Goal: Task Accomplishment & Management: Manage account settings

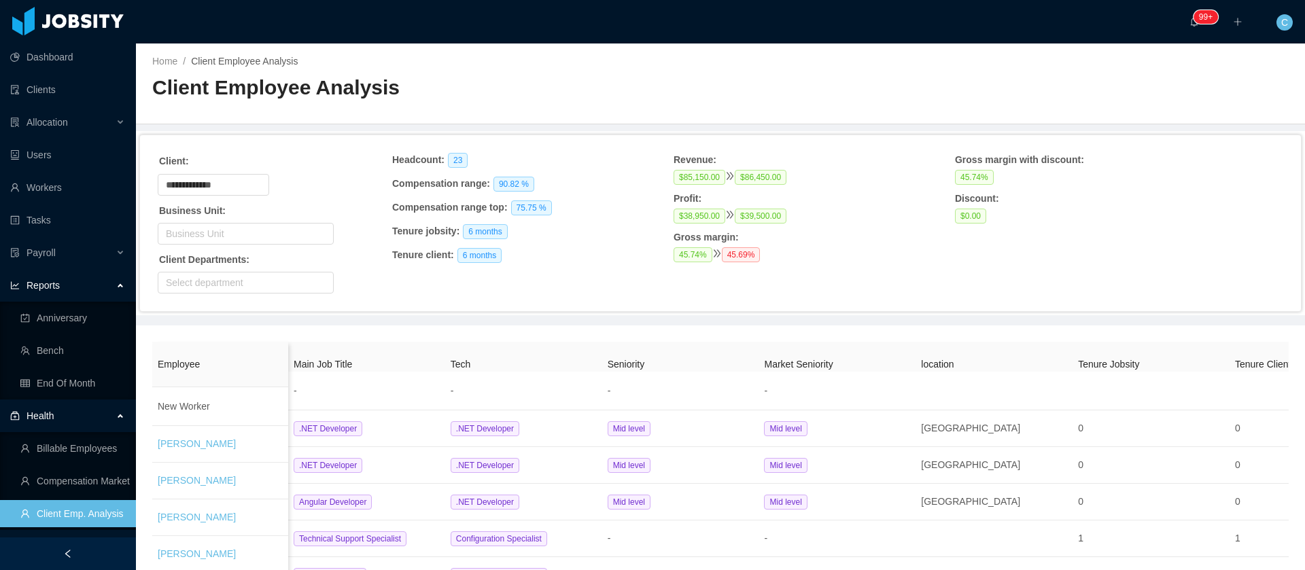
scroll to position [591, 0]
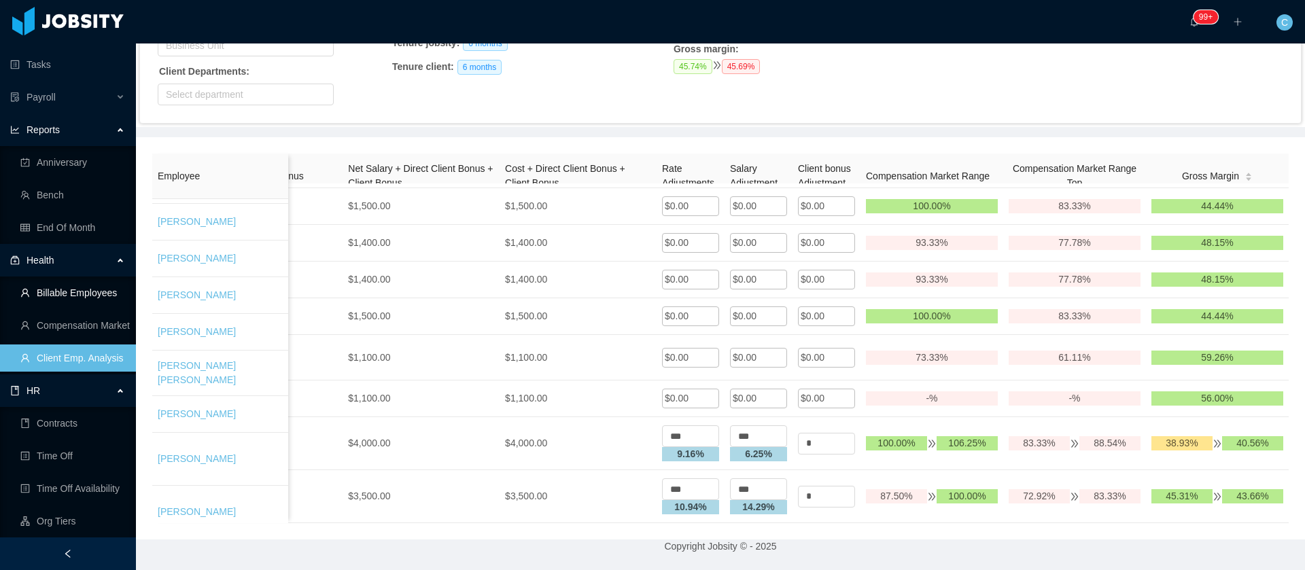
click at [83, 298] on link "Billable Employees" at bounding box center [72, 292] width 105 height 27
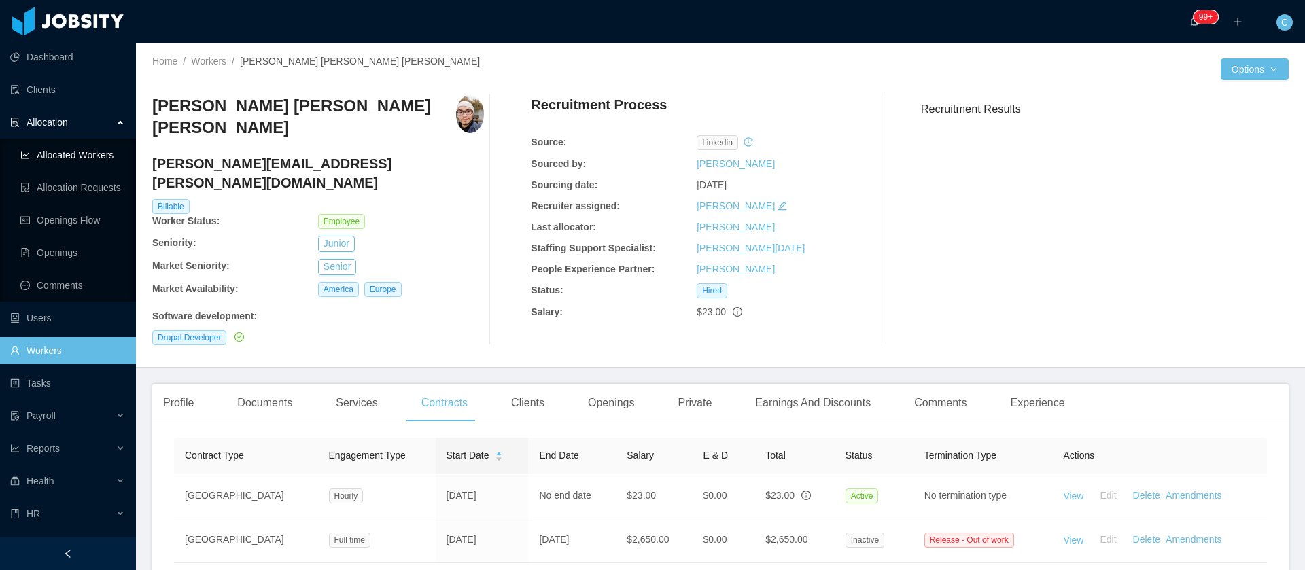
click at [75, 163] on link "Allocated Workers" at bounding box center [72, 154] width 105 height 27
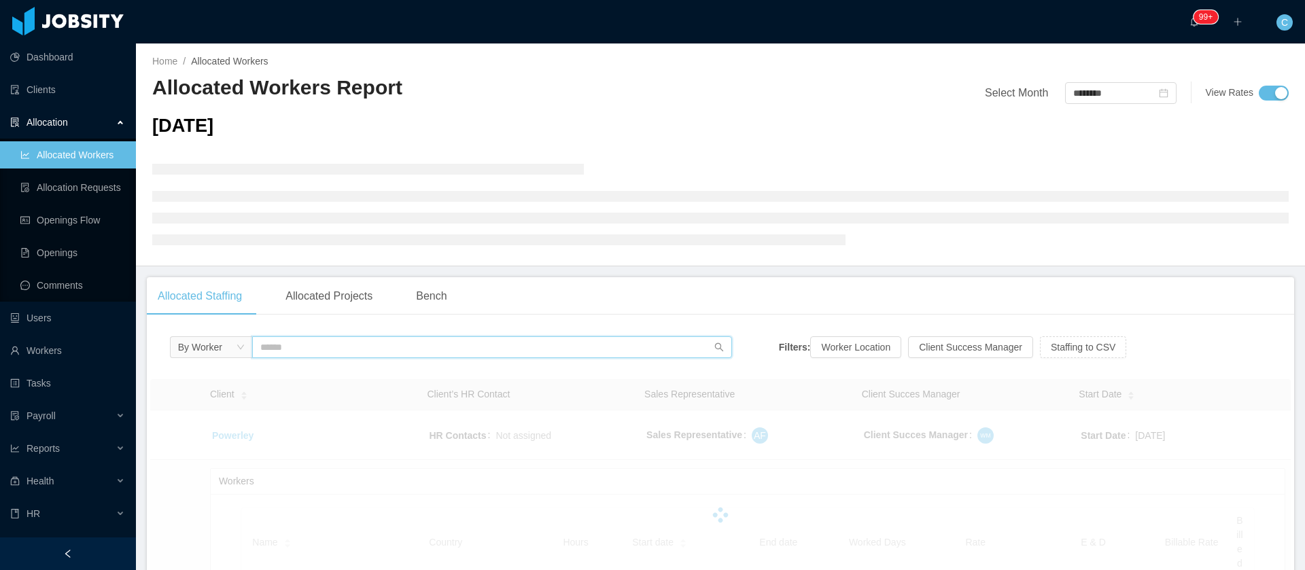
click at [301, 349] on input "text" at bounding box center [492, 347] width 480 height 22
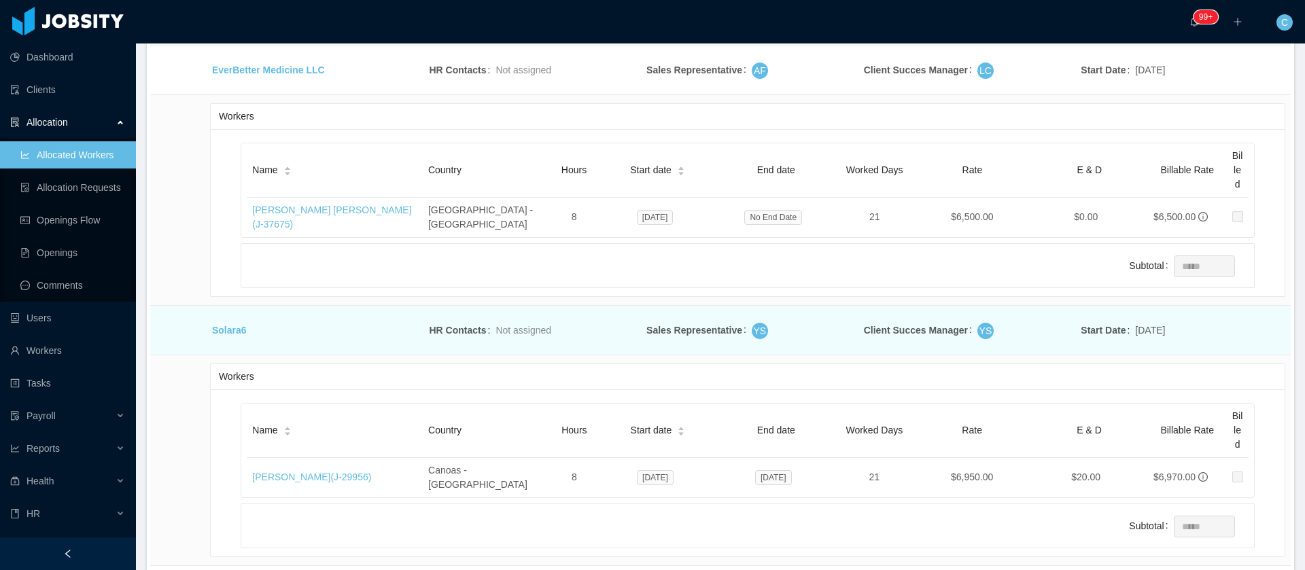
scroll to position [966, 0]
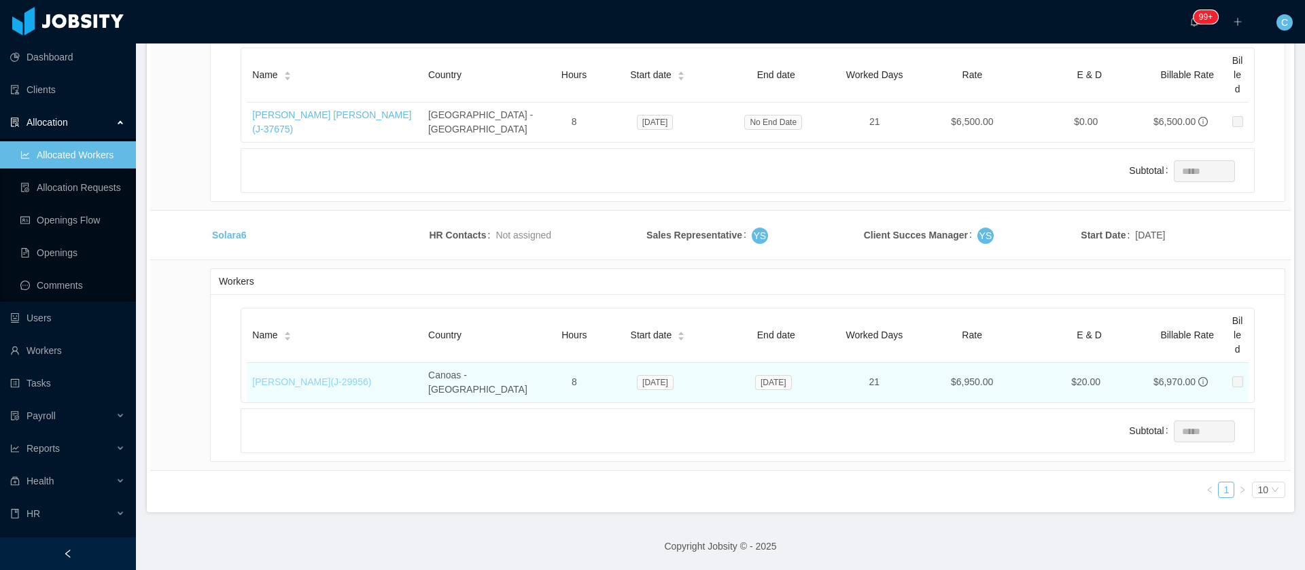
type input "*******"
click at [315, 376] on link "Gabriel Machado (J- 29956 )" at bounding box center [311, 381] width 119 height 11
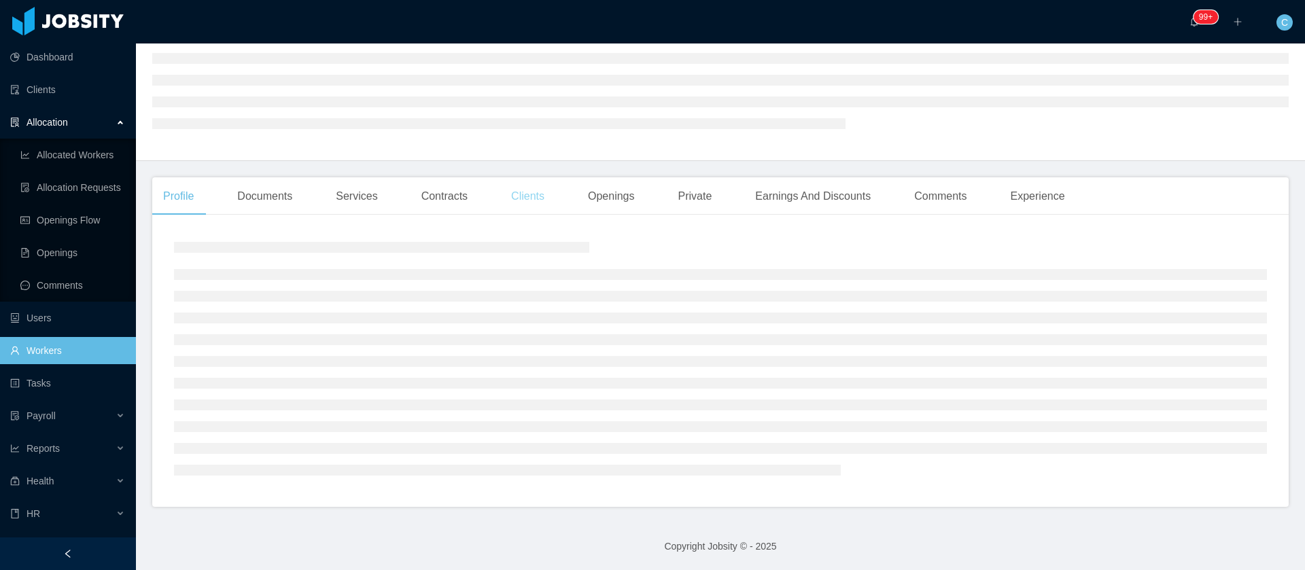
click at [523, 203] on div "Clients" at bounding box center [527, 196] width 55 height 38
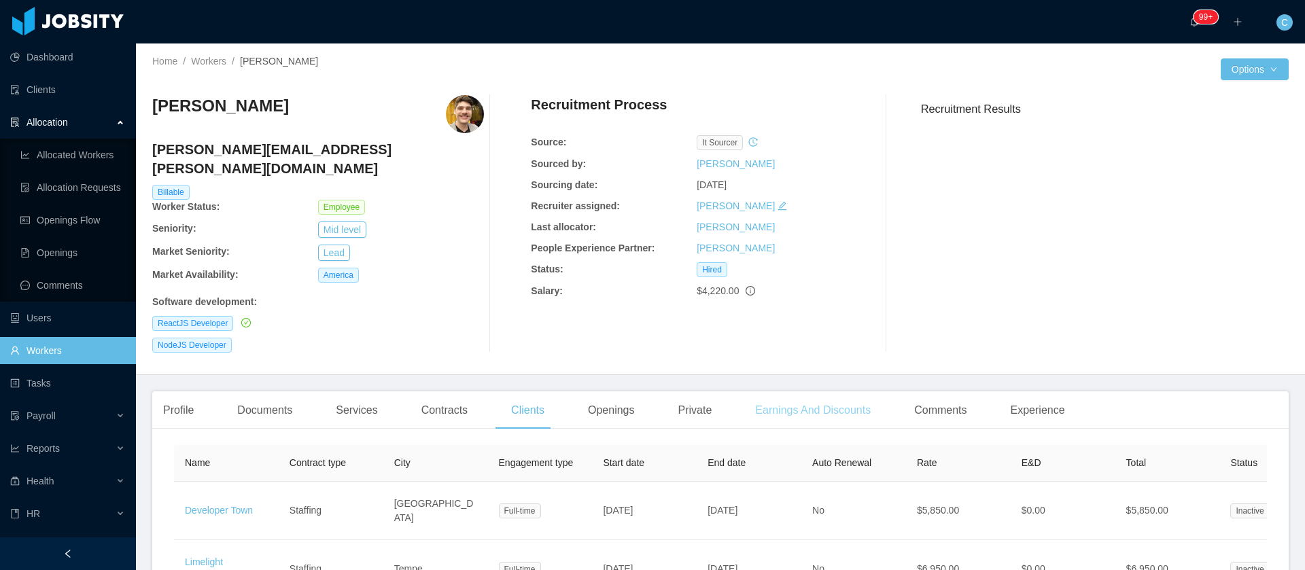
click at [759, 391] on div "Earnings And Discounts" at bounding box center [812, 410] width 137 height 38
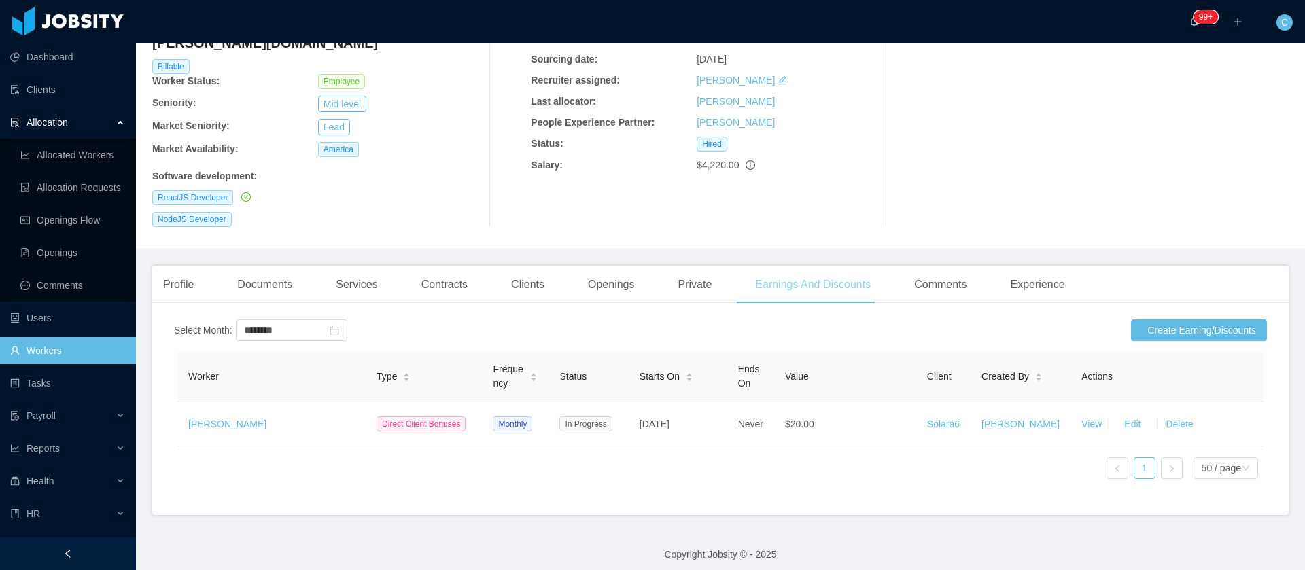
scroll to position [137, 0]
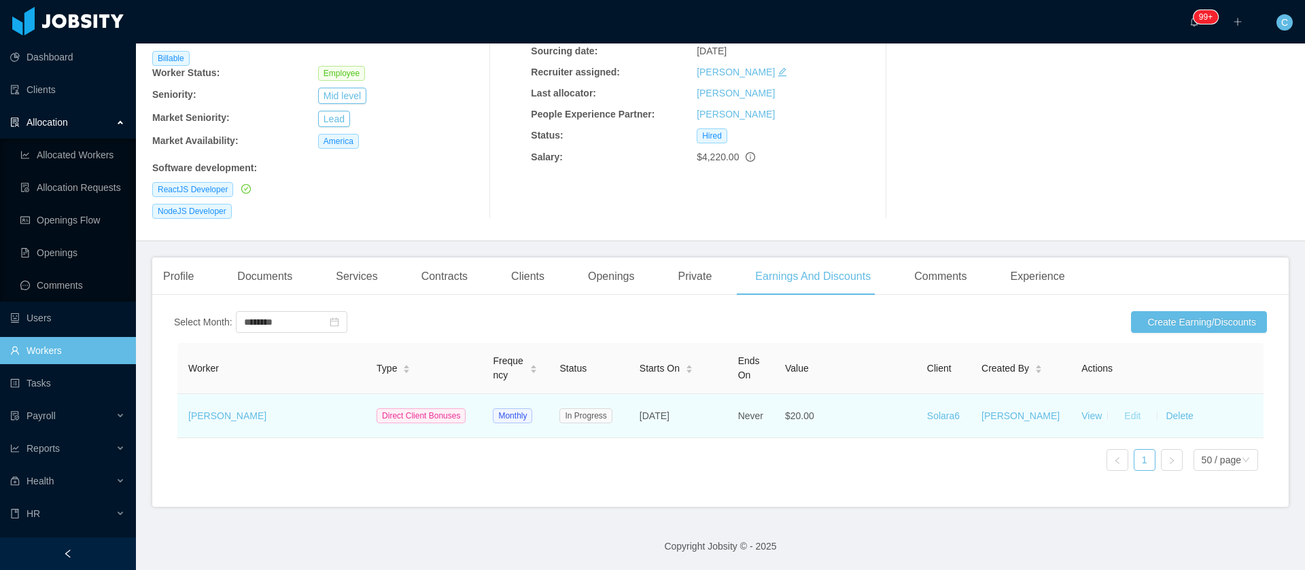
click at [1113, 405] on button "Edit" at bounding box center [1132, 416] width 38 height 22
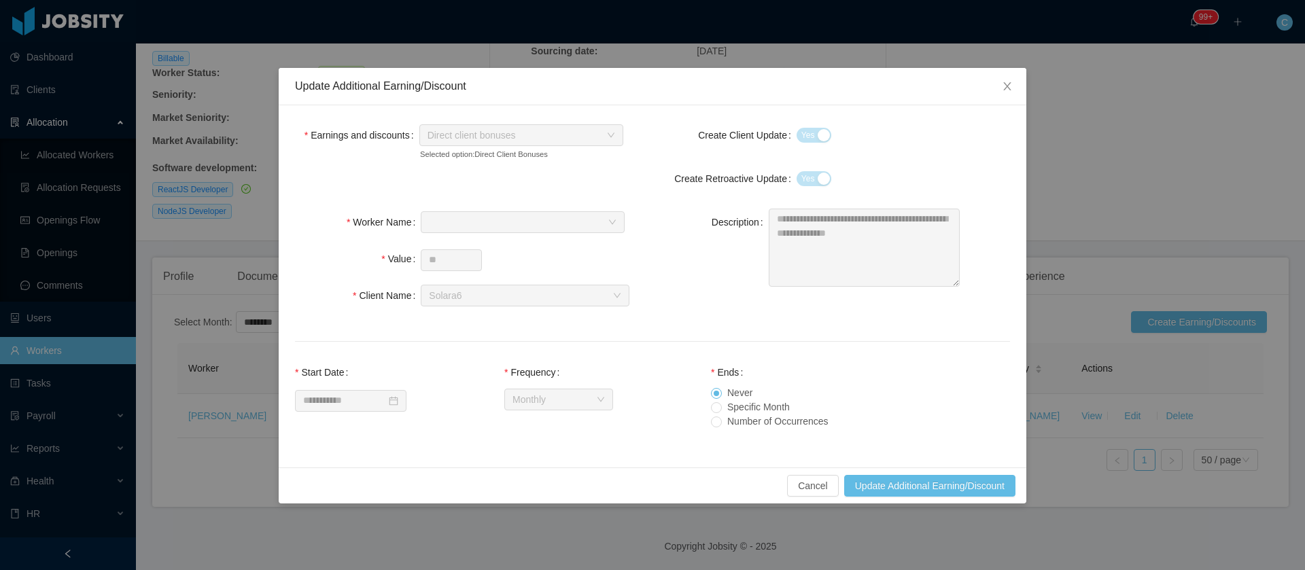
click at [760, 220] on div "**********" at bounding box center [823, 249] width 328 height 81
drag, startPoint x: 1064, startPoint y: 177, endPoint x: 1161, endPoint y: 326, distance: 177.7
click at [1065, 177] on div "**********" at bounding box center [652, 285] width 1305 height 570
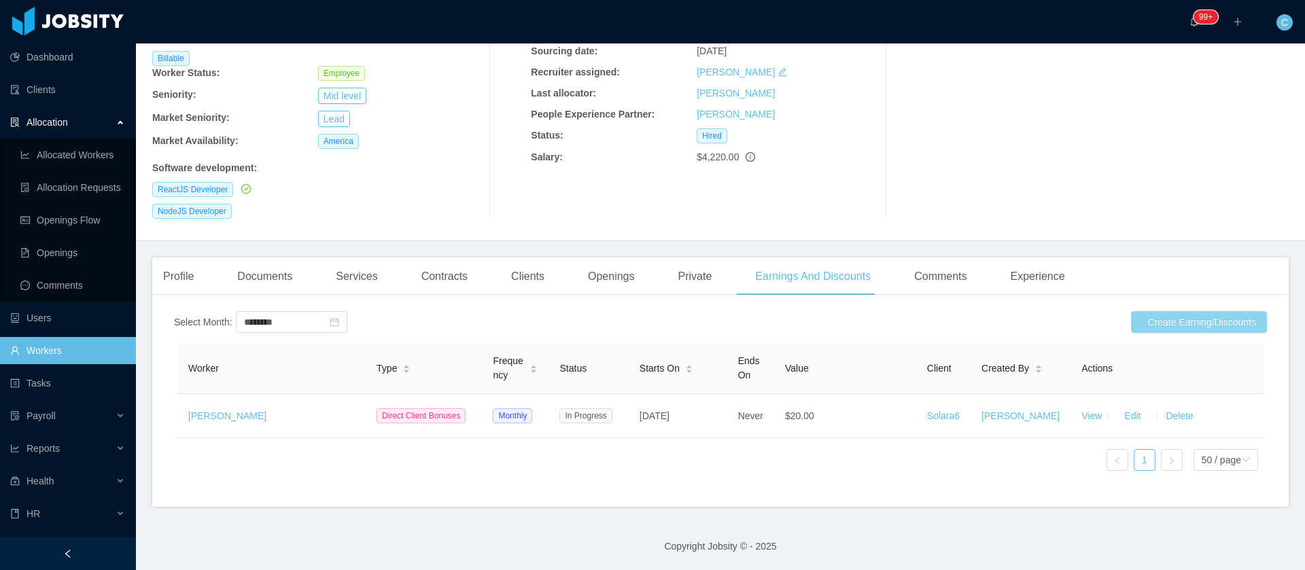
click at [1153, 311] on button "Create Earning/Discounts" at bounding box center [1199, 322] width 136 height 22
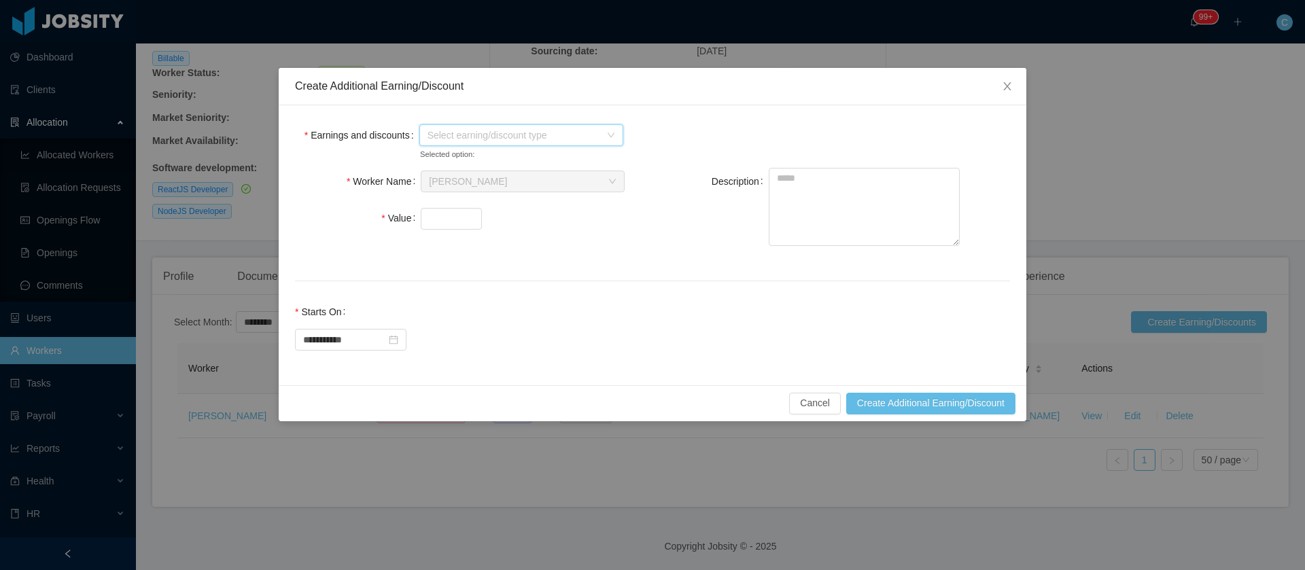
click at [463, 133] on span "Select earning/discount type" at bounding box center [513, 135] width 173 height 14
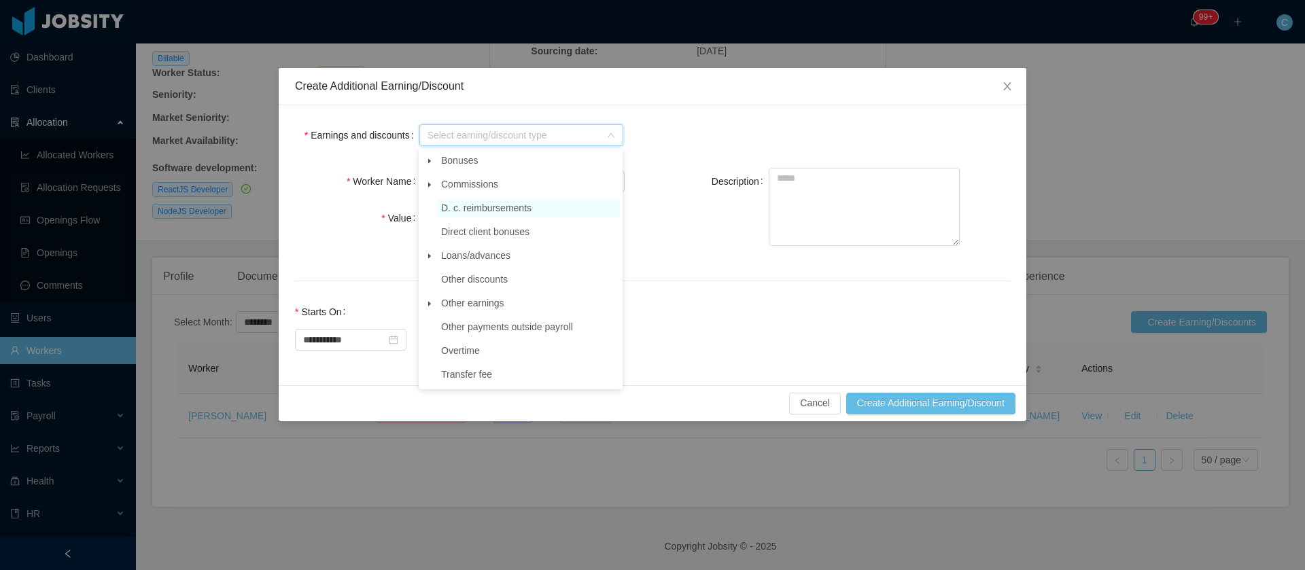
click at [481, 211] on span "D. c. reimbursements" at bounding box center [486, 208] width 90 height 11
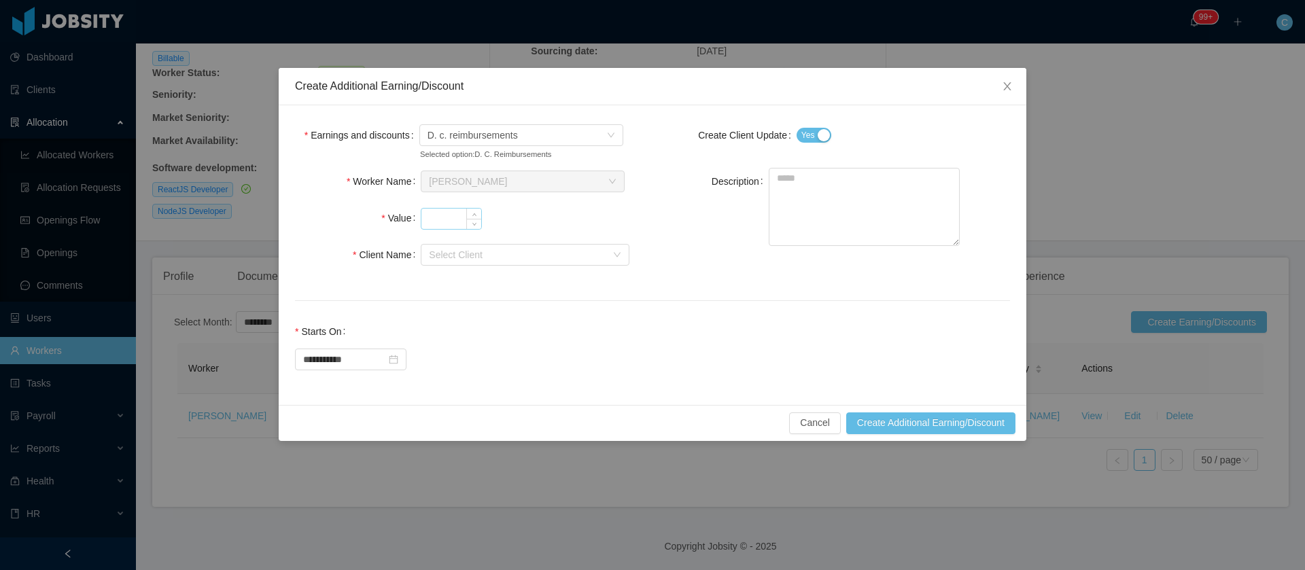
click at [446, 223] on input "Value" at bounding box center [451, 219] width 60 height 20
click at [456, 260] on div "Select Client" at bounding box center [517, 255] width 177 height 14
type input "**"
click at [515, 281] on li "Solara6" at bounding box center [525, 281] width 209 height 22
click at [809, 215] on textarea "Description" at bounding box center [864, 207] width 191 height 78
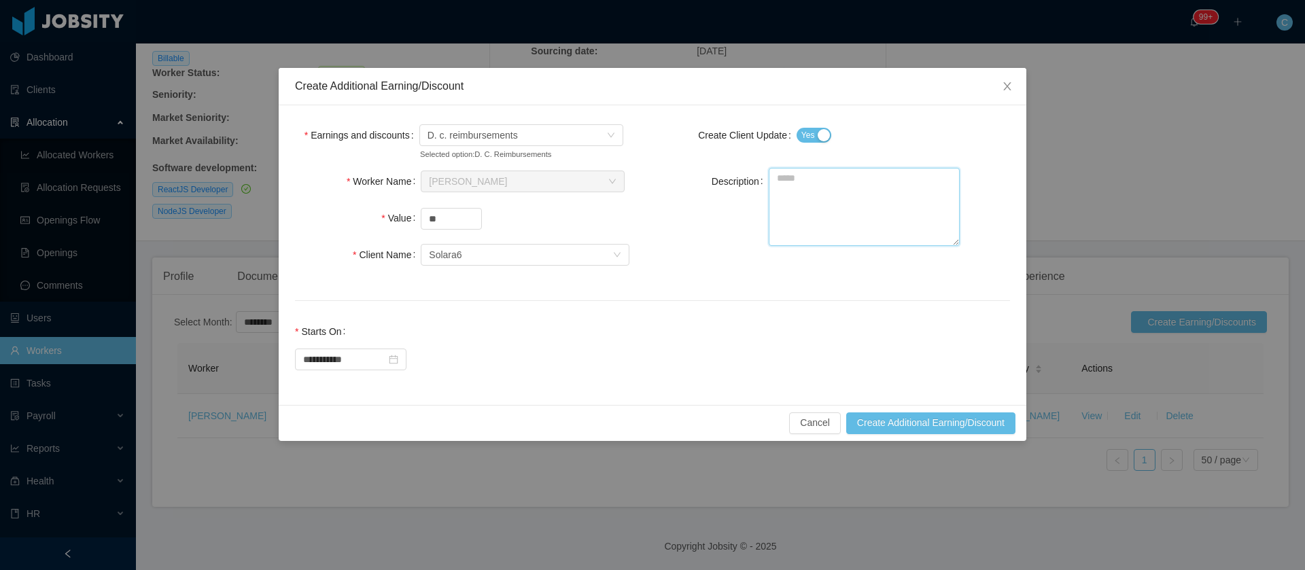
click at [809, 215] on textarea "Description" at bounding box center [864, 207] width 191 height 78
paste textarea "**********"
type textarea "**********"
click at [360, 363] on input "**********" at bounding box center [350, 360] width 111 height 22
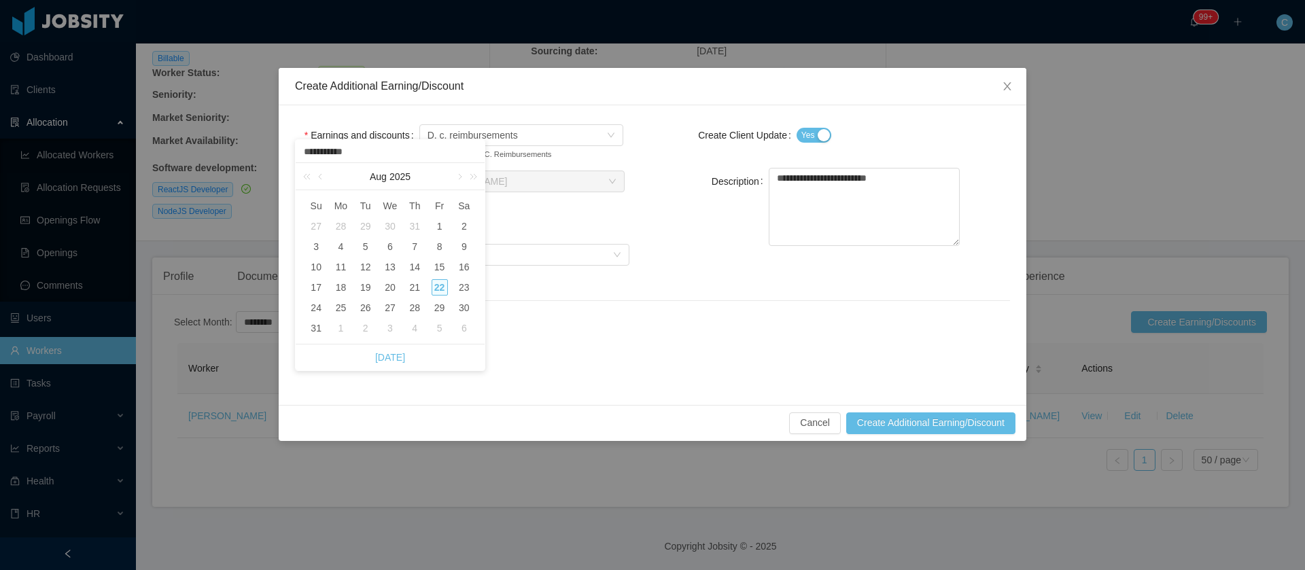
click at [595, 323] on div "**********" at bounding box center [652, 353] width 715 height 71
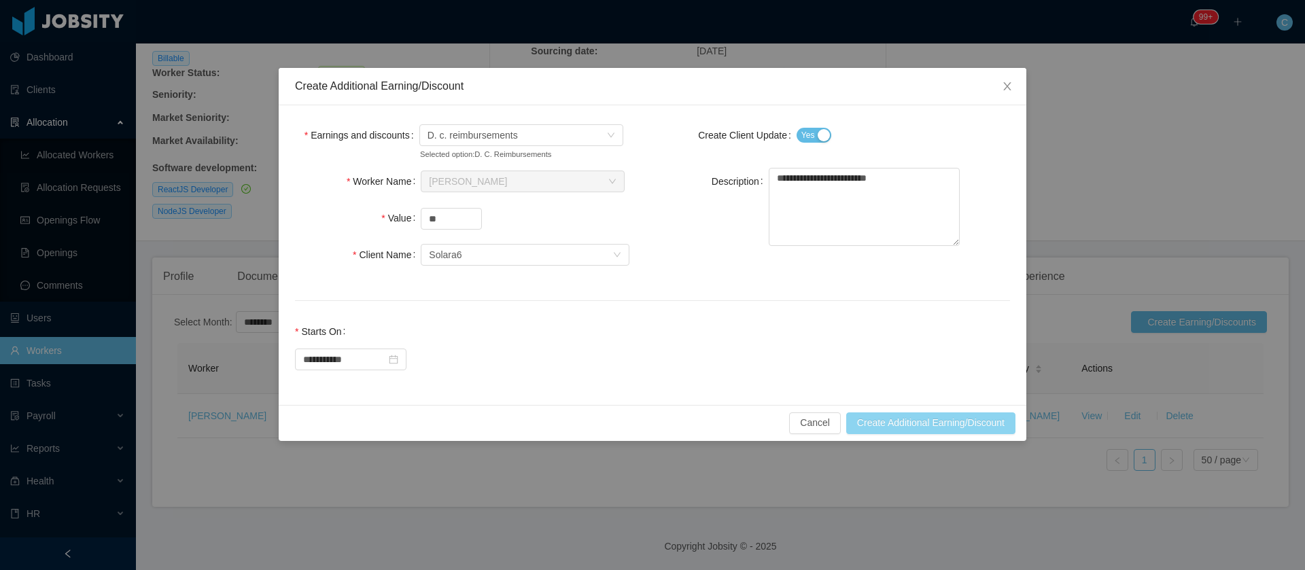
click at [868, 419] on button "Create Additional Earning/Discount" at bounding box center [930, 424] width 169 height 22
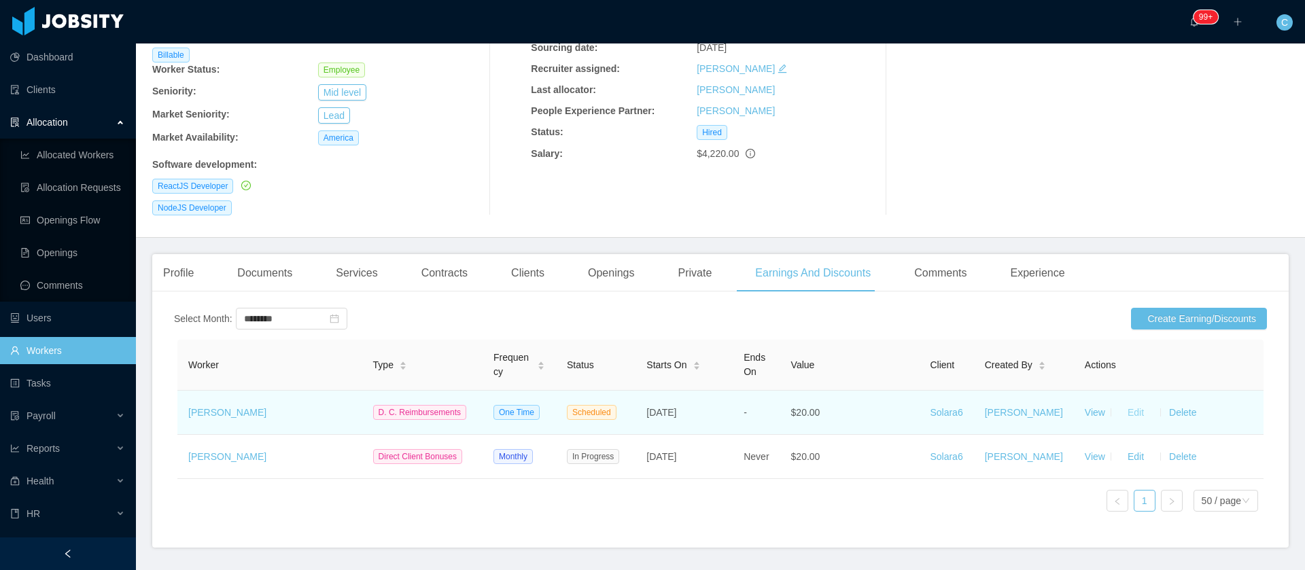
click at [1122, 404] on button "Edit" at bounding box center [1136, 413] width 38 height 22
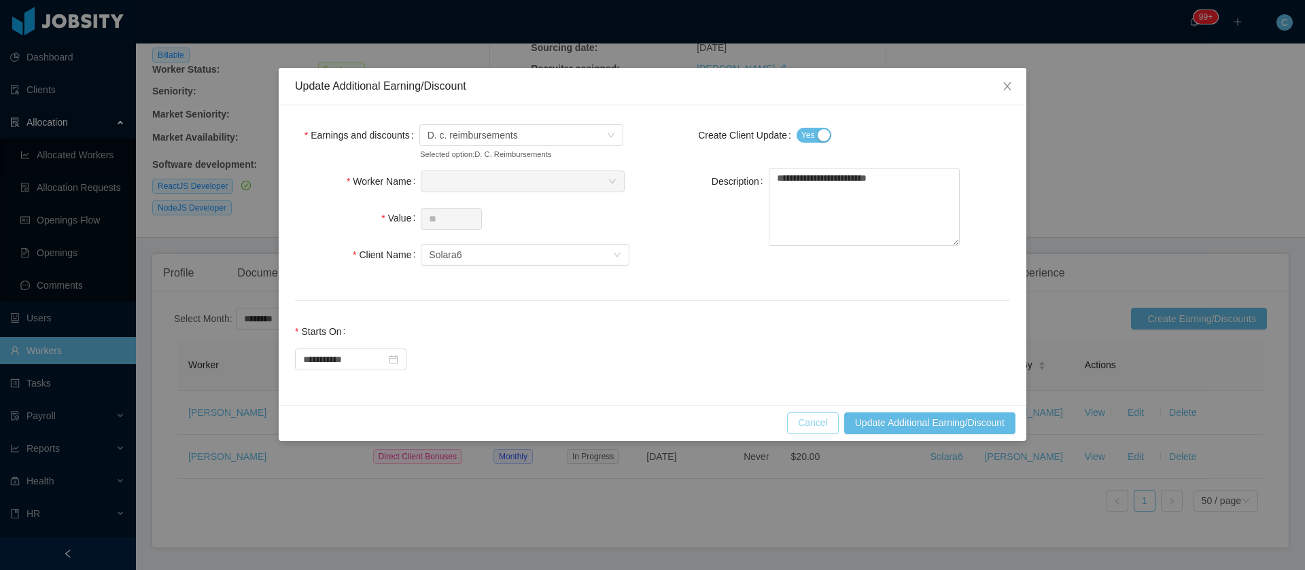
click at [822, 419] on button "Cancel" at bounding box center [813, 424] width 52 height 22
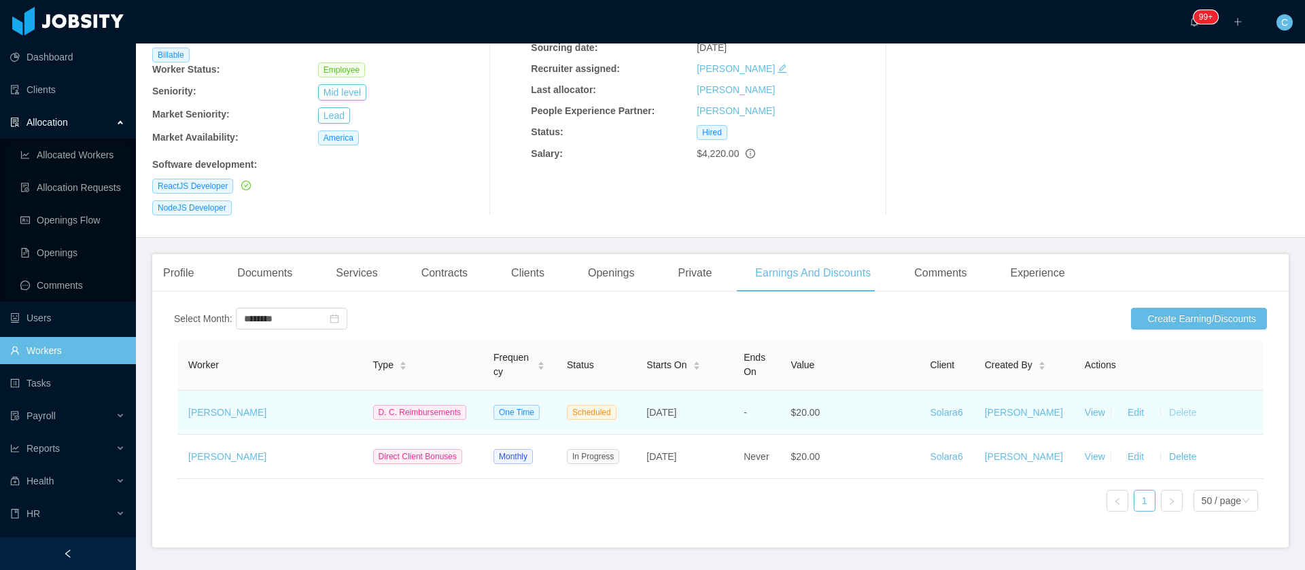
click at [1166, 402] on button "Delete" at bounding box center [1182, 413] width 33 height 22
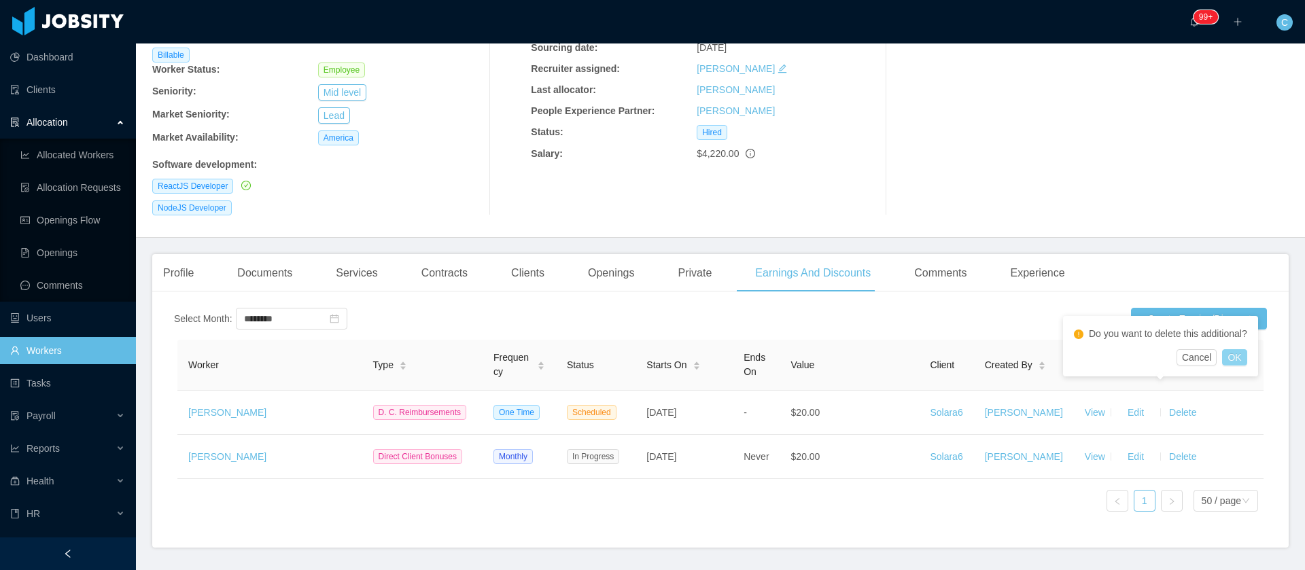
click at [1233, 362] on button "OK" at bounding box center [1234, 357] width 24 height 16
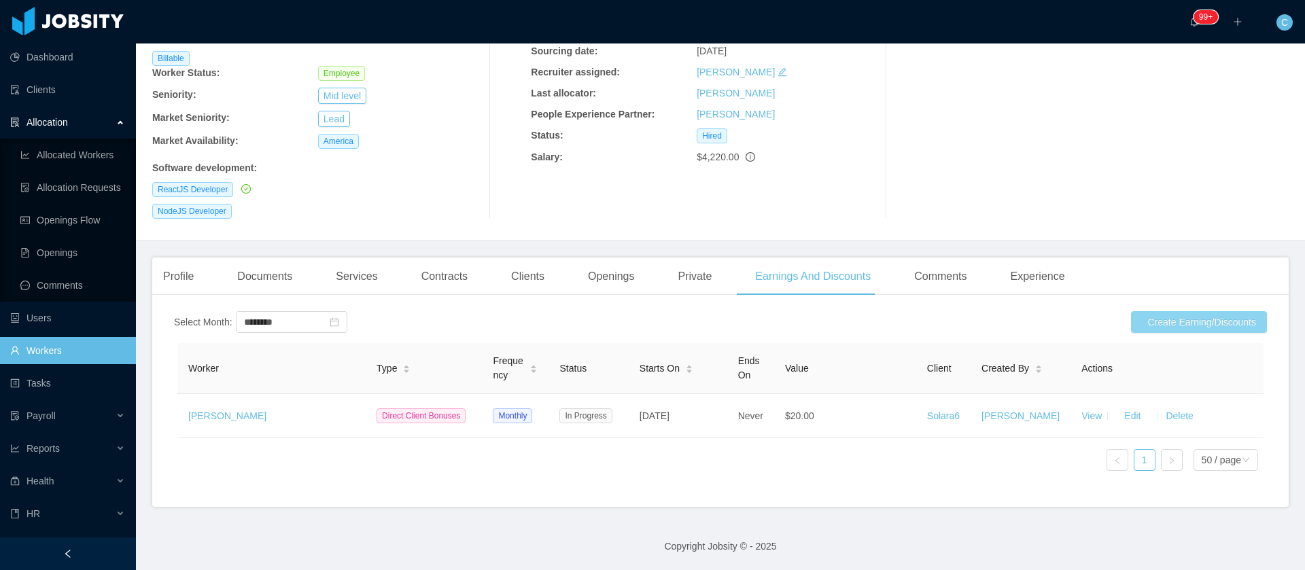
click at [1171, 311] on button "Create Earning/Discounts" at bounding box center [1199, 322] width 136 height 22
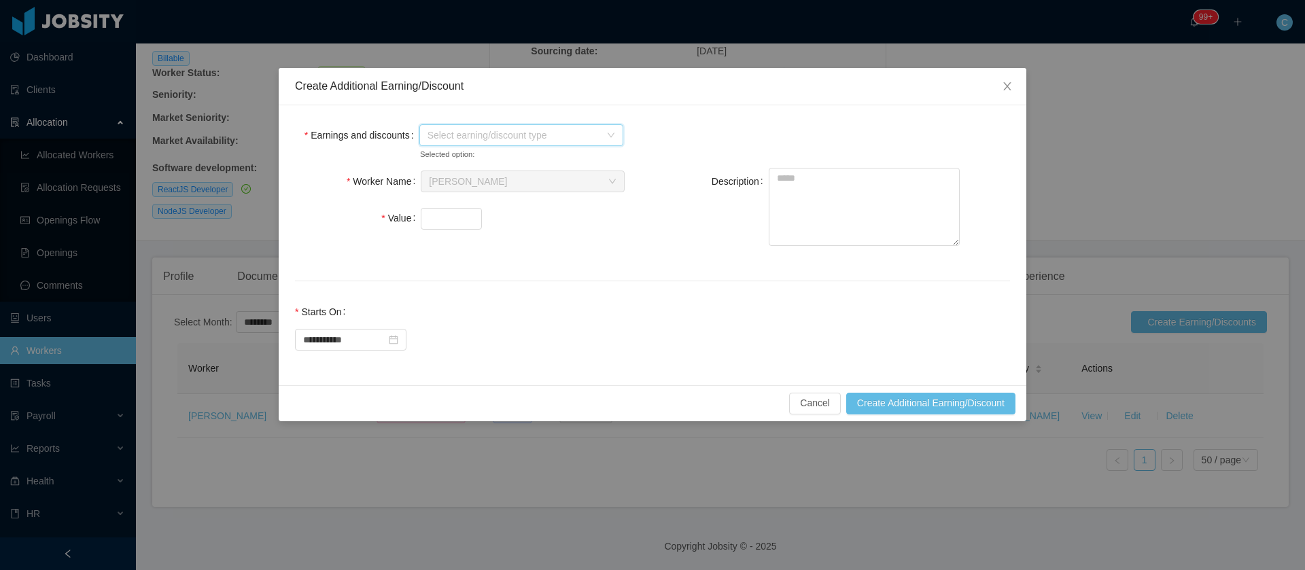
click at [576, 137] on span "Select earning/discount type" at bounding box center [513, 135] width 173 height 14
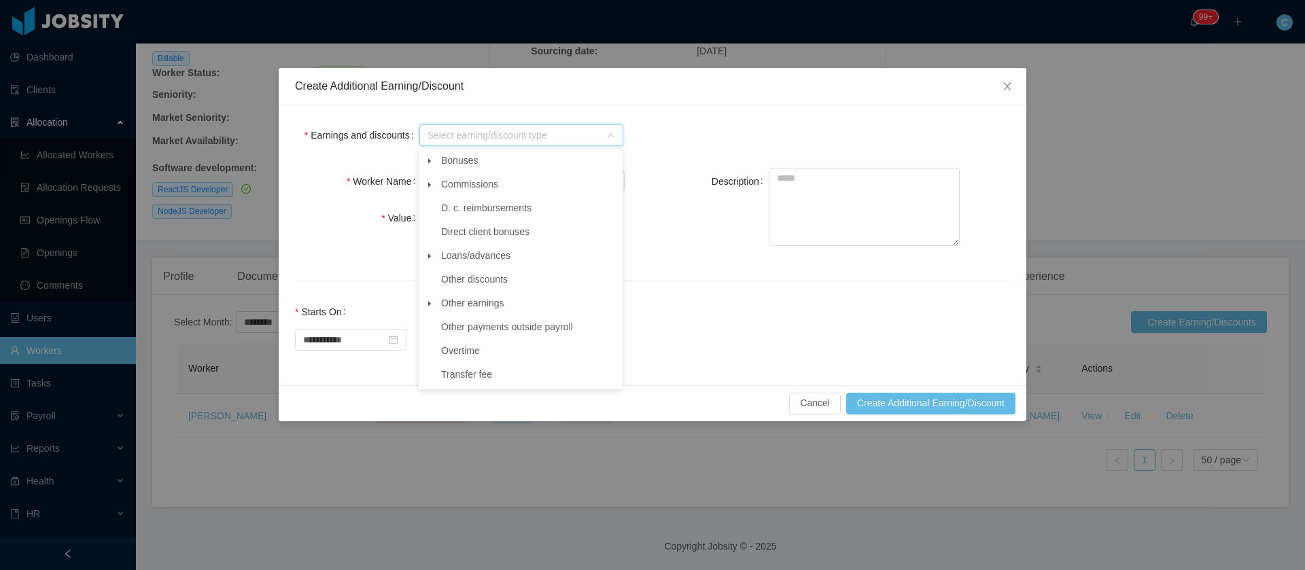
click at [433, 312] on span at bounding box center [429, 304] width 16 height 16
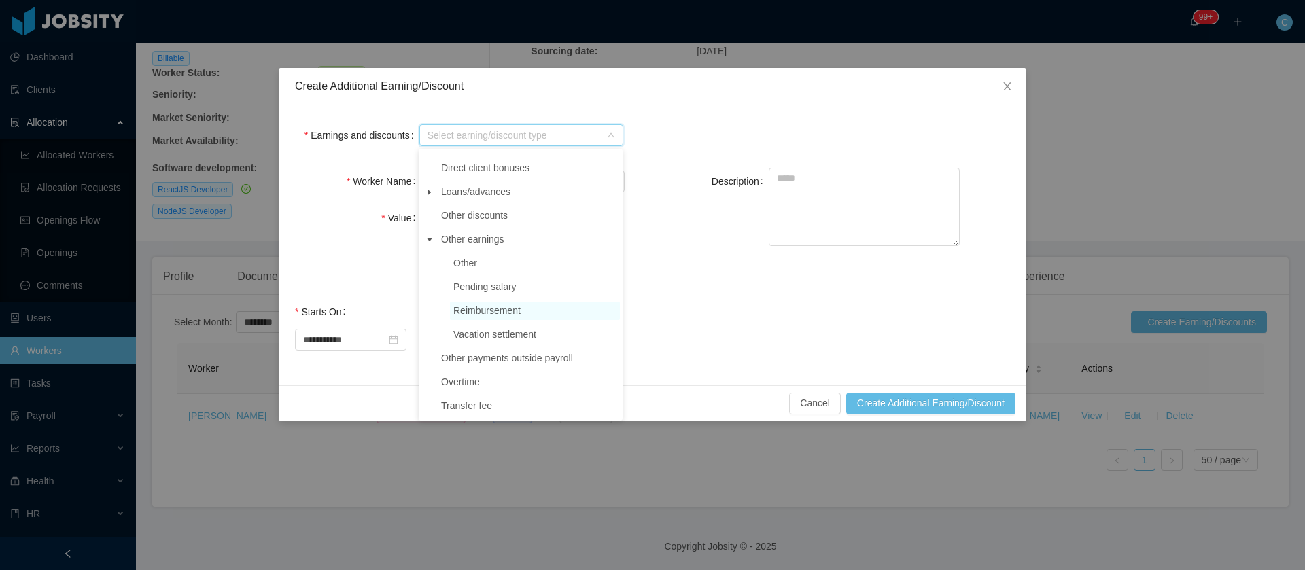
scroll to position [0, 0]
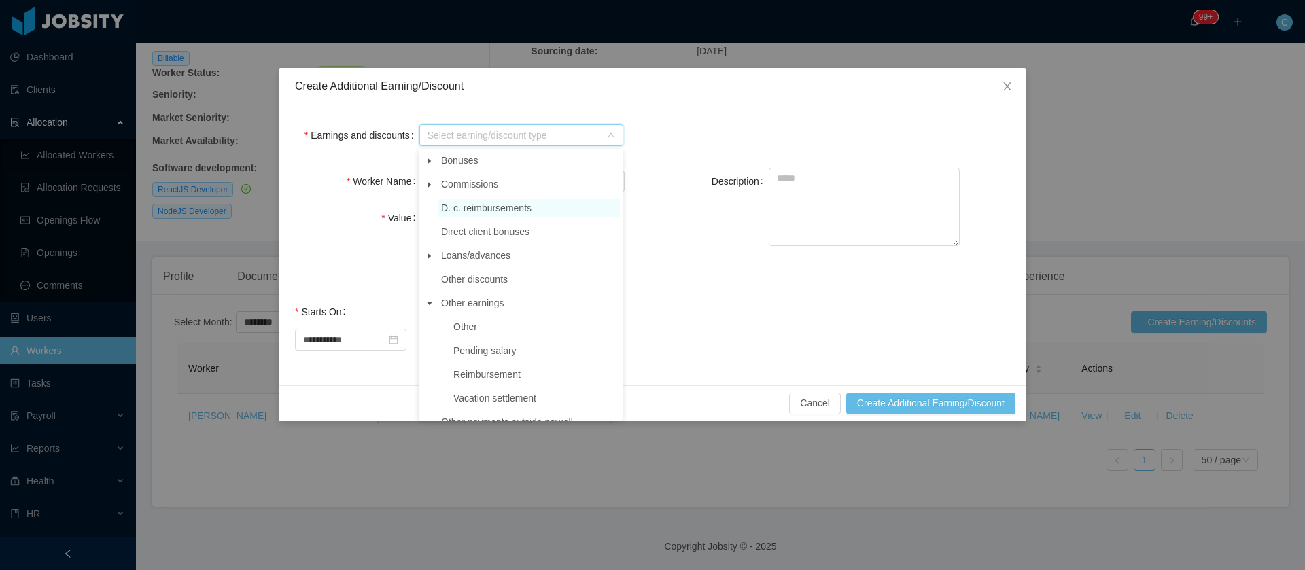
click at [443, 212] on span "D. c. reimbursements" at bounding box center [486, 208] width 90 height 11
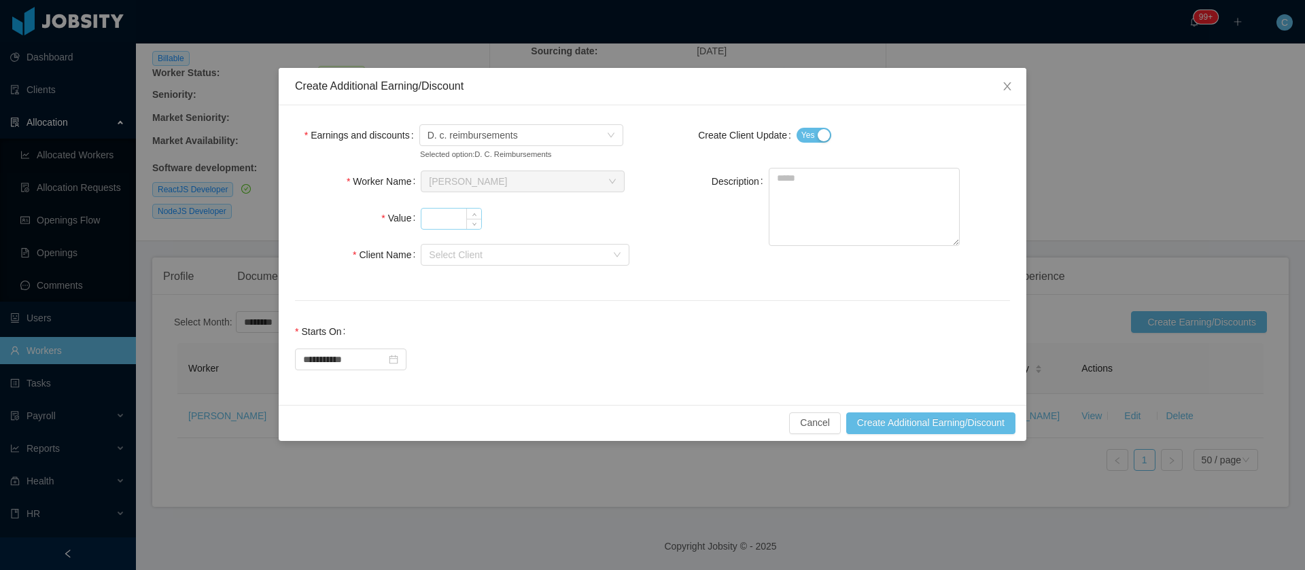
click at [453, 222] on input "Value" at bounding box center [451, 219] width 60 height 20
click at [433, 258] on div "Select Client" at bounding box center [517, 255] width 177 height 14
type input "**"
drag, startPoint x: 441, startPoint y: 287, endPoint x: 609, endPoint y: 261, distance: 169.8
click at [441, 285] on li "Solara6" at bounding box center [525, 281] width 209 height 22
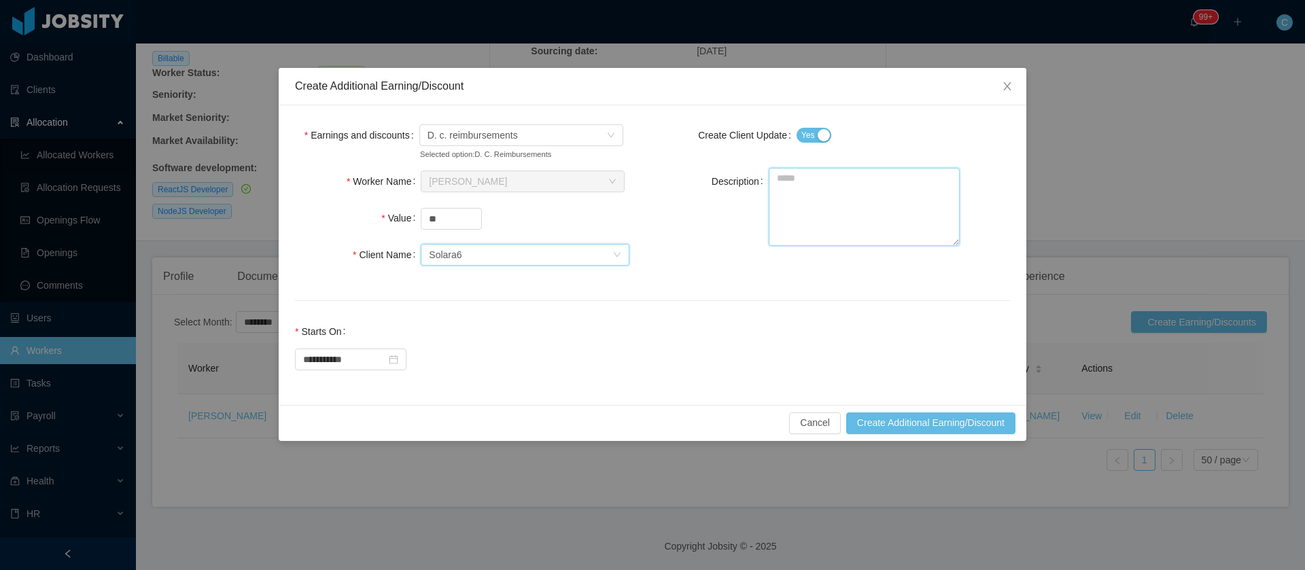
click at [854, 211] on textarea "Description" at bounding box center [864, 207] width 191 height 78
paste textarea "**********"
type textarea "**********"
click at [580, 140] on span "D. c. reimbursements" at bounding box center [516, 135] width 179 height 20
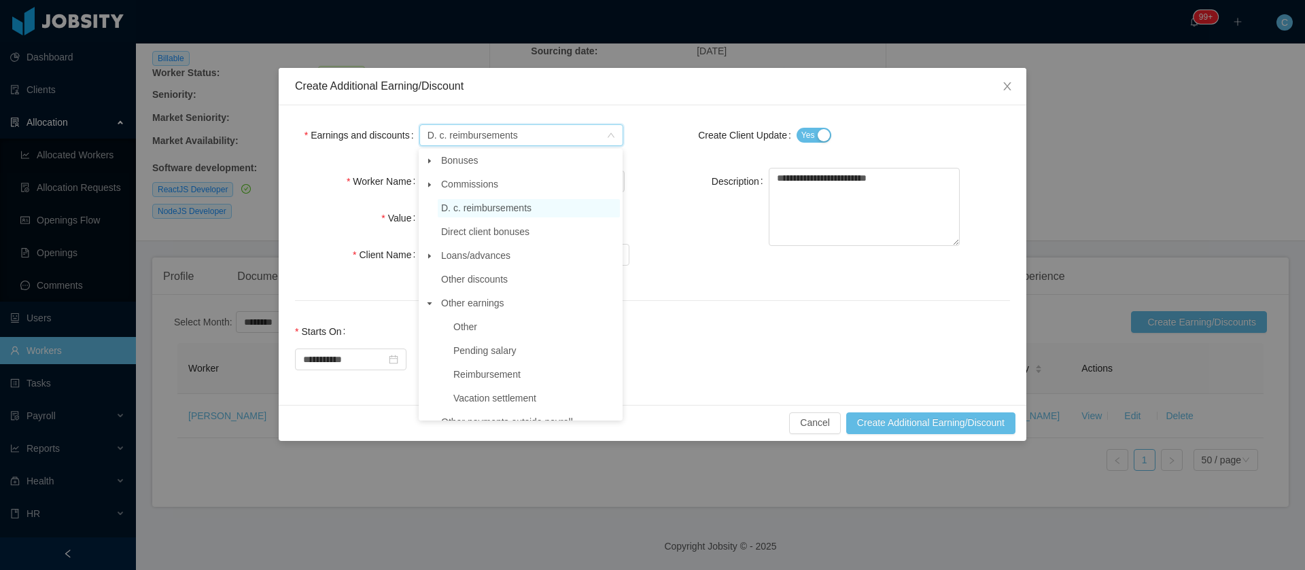
click at [431, 190] on span at bounding box center [429, 185] width 16 height 16
click at [1017, 84] on span "Close" at bounding box center [1007, 87] width 38 height 38
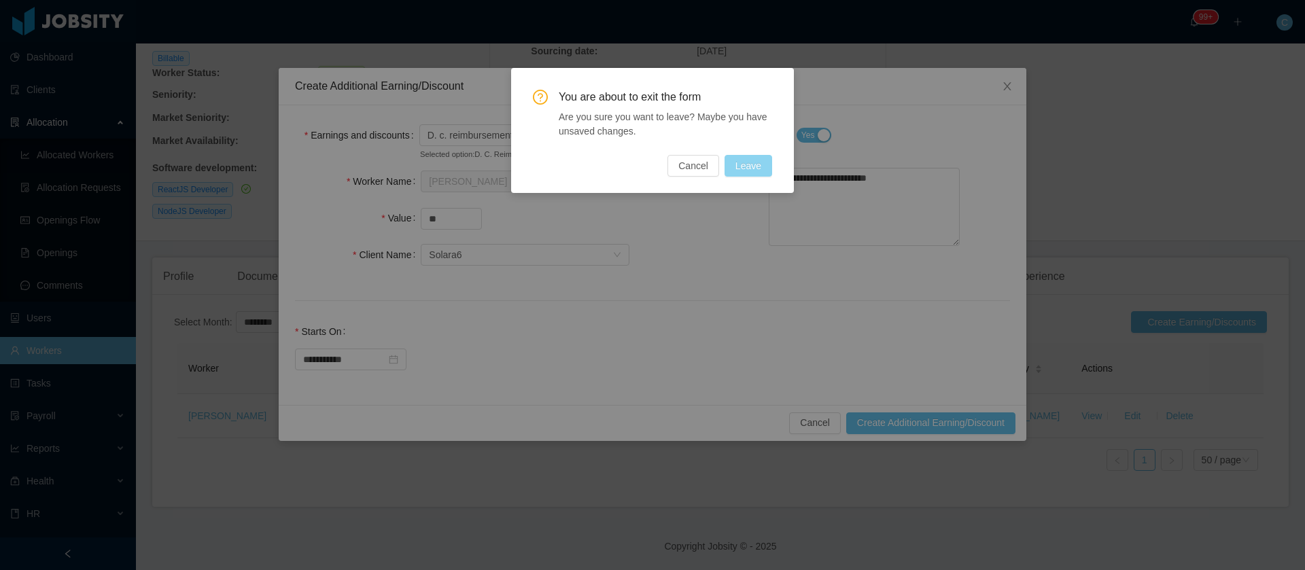
click at [750, 166] on button "Leave" at bounding box center [748, 166] width 48 height 22
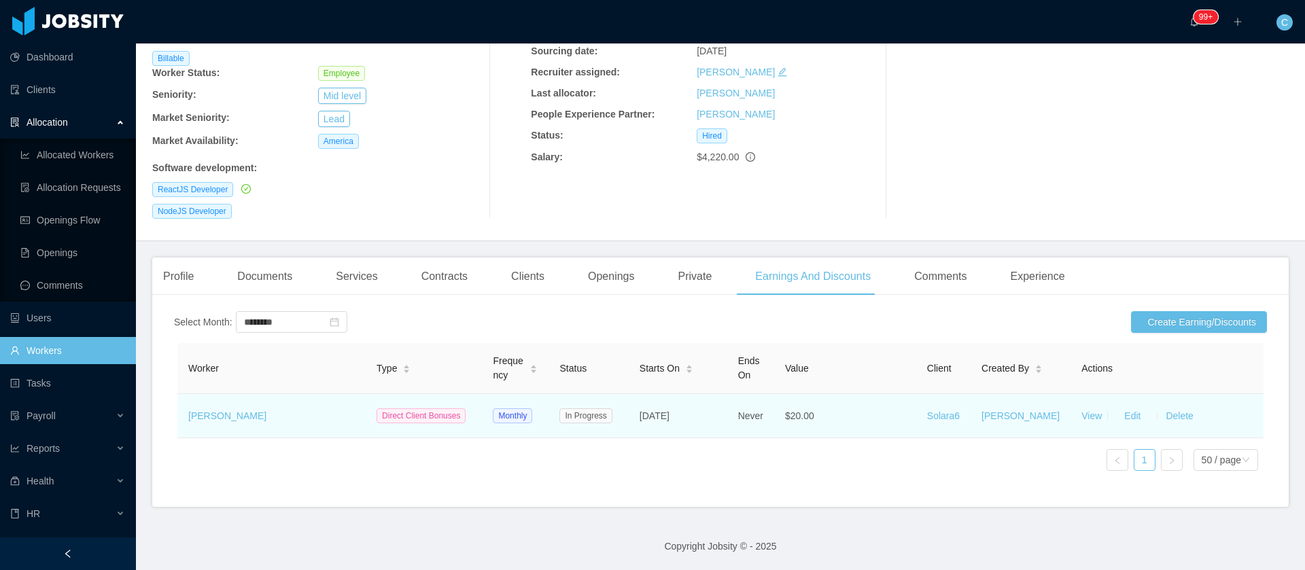
click at [419, 408] on span "Direct Client Bonuses" at bounding box center [420, 415] width 89 height 15
drag, startPoint x: 266, startPoint y: 406, endPoint x: 179, endPoint y: 408, distance: 86.3
click at [181, 404] on td "[PERSON_NAME]" at bounding box center [271, 416] width 188 height 44
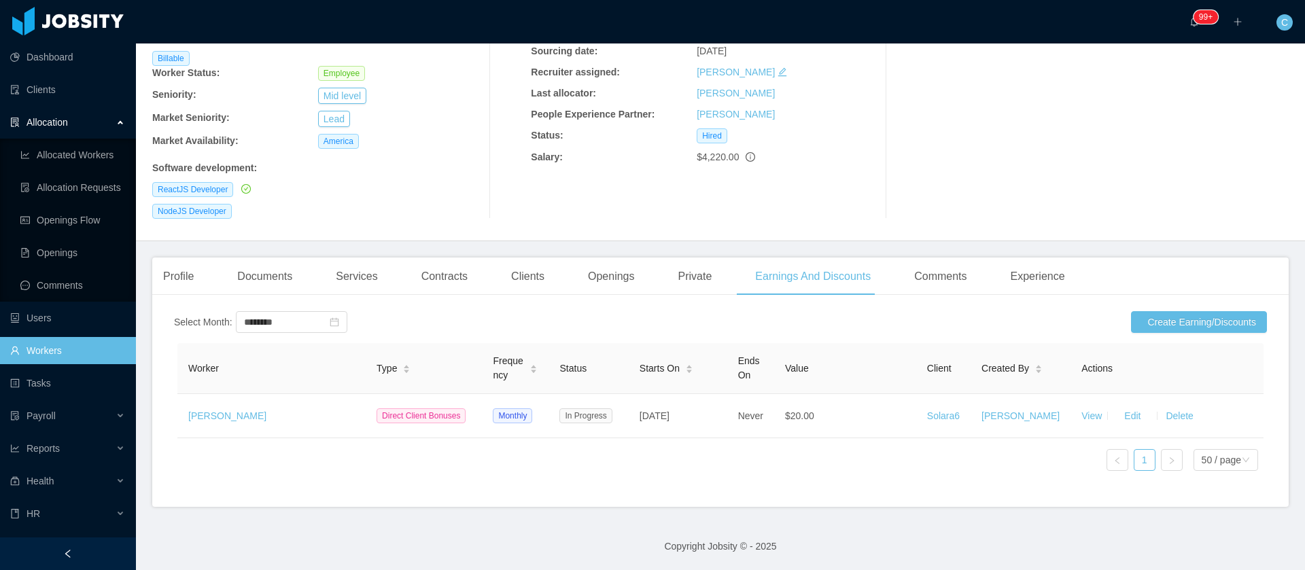
copy link "[PERSON_NAME]"
click at [81, 154] on link "Allocated Workers" at bounding box center [72, 154] width 105 height 27
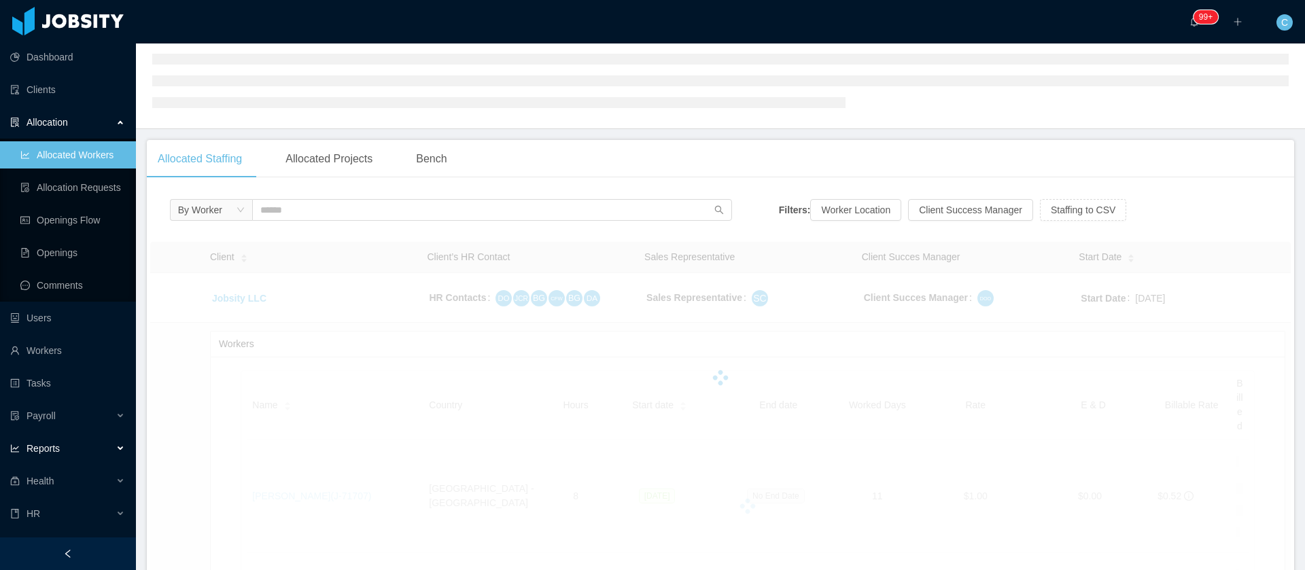
scroll to position [60859, 0]
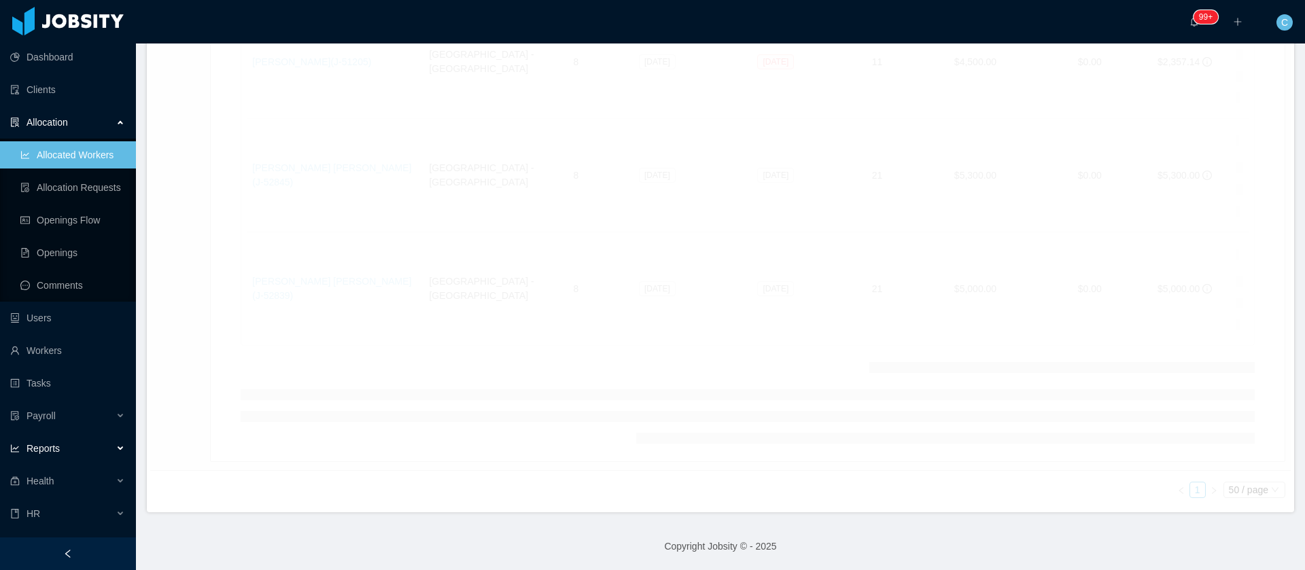
click at [42, 458] on div "Reports" at bounding box center [68, 448] width 136 height 27
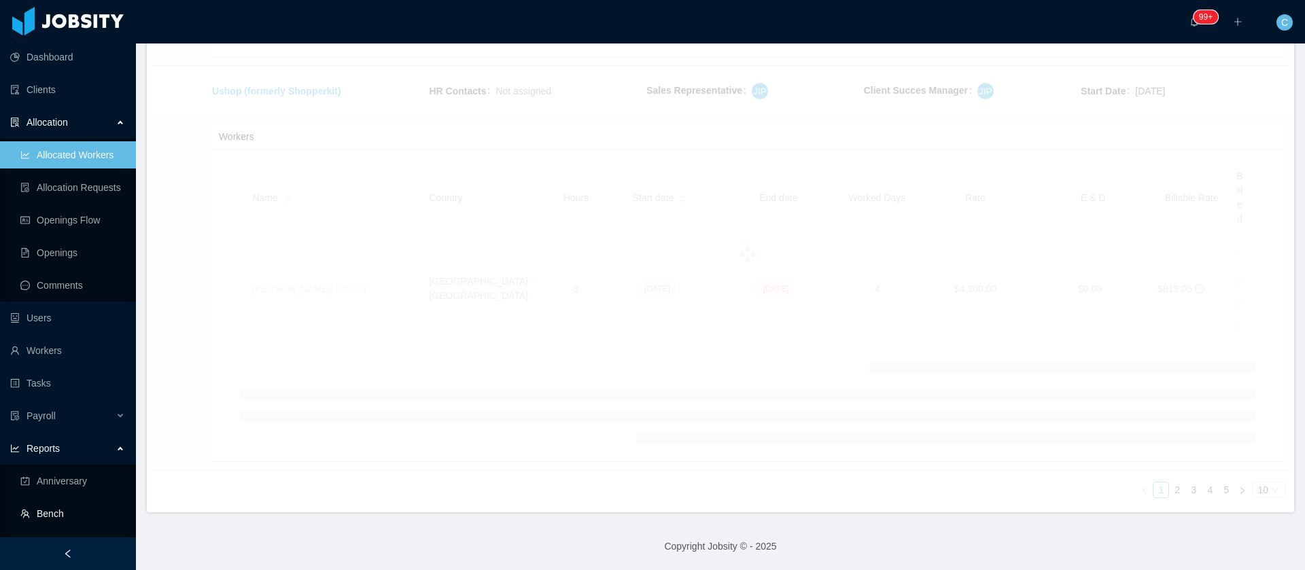
scroll to position [123, 0]
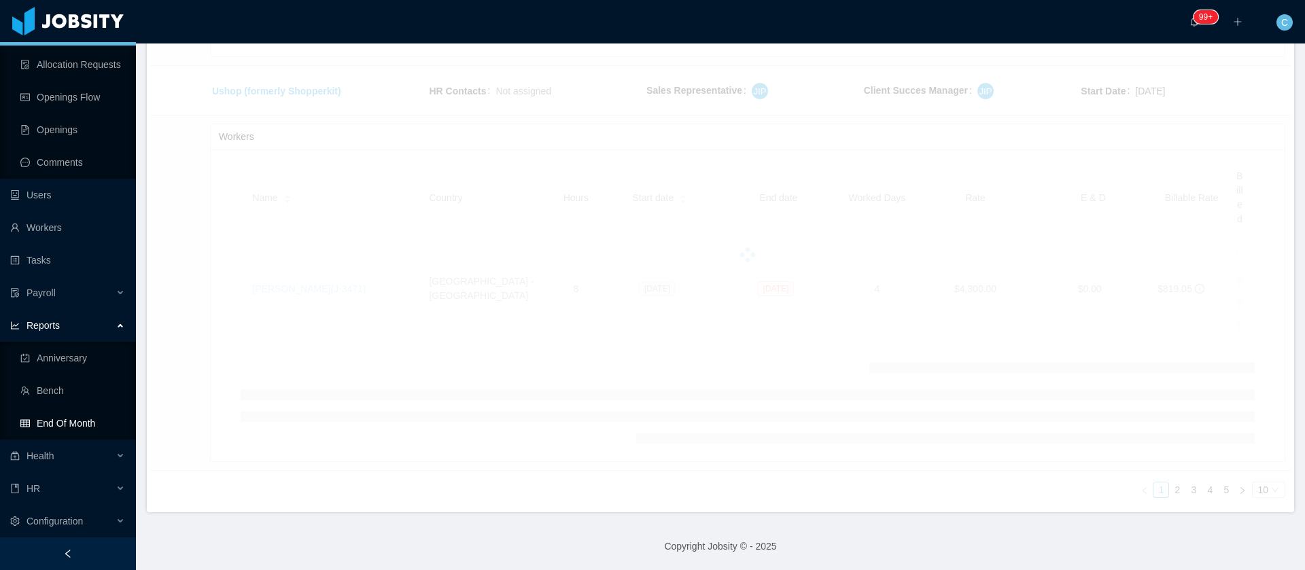
click at [71, 430] on link "End Of Month" at bounding box center [72, 423] width 105 height 27
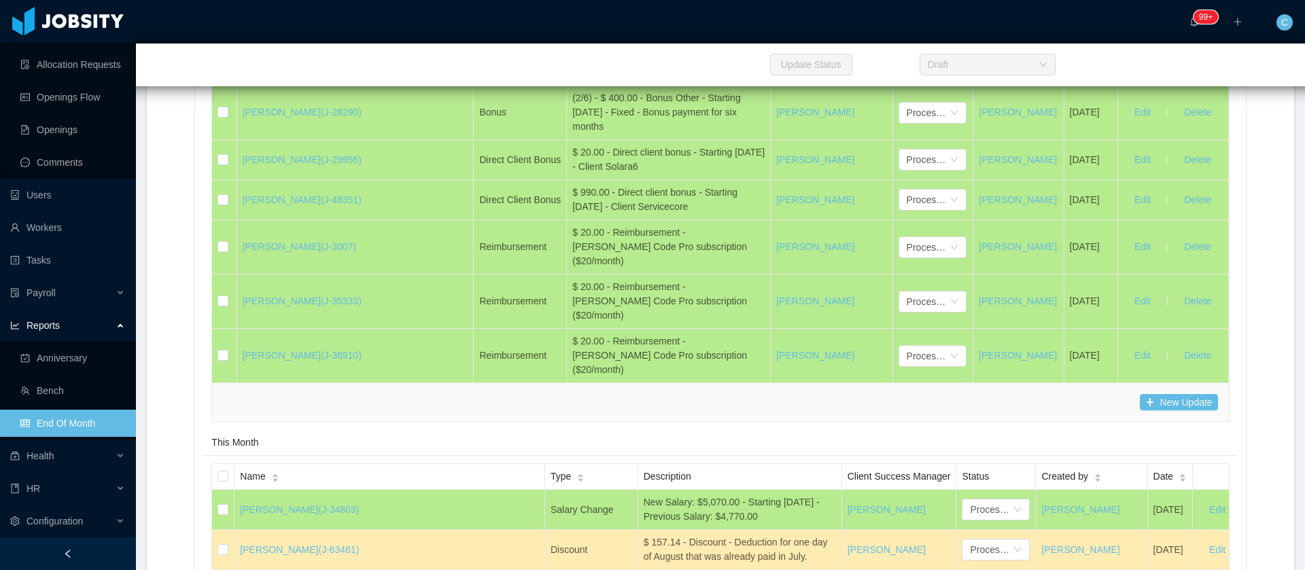
scroll to position [13051, 0]
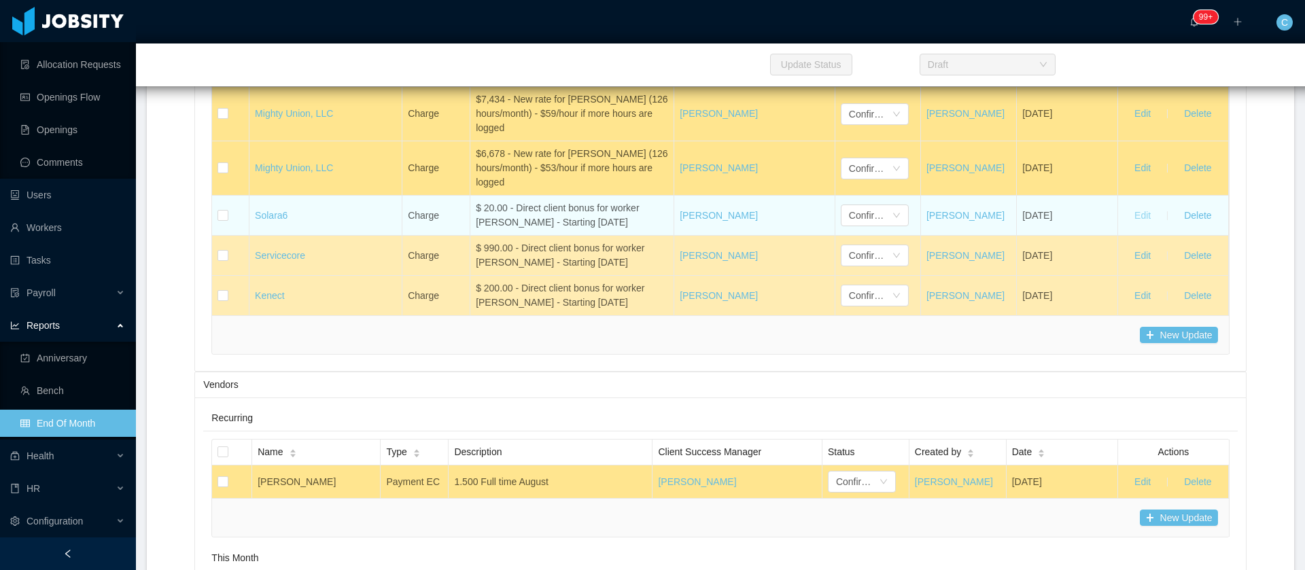
click at [1123, 226] on button "Edit" at bounding box center [1142, 216] width 38 height 22
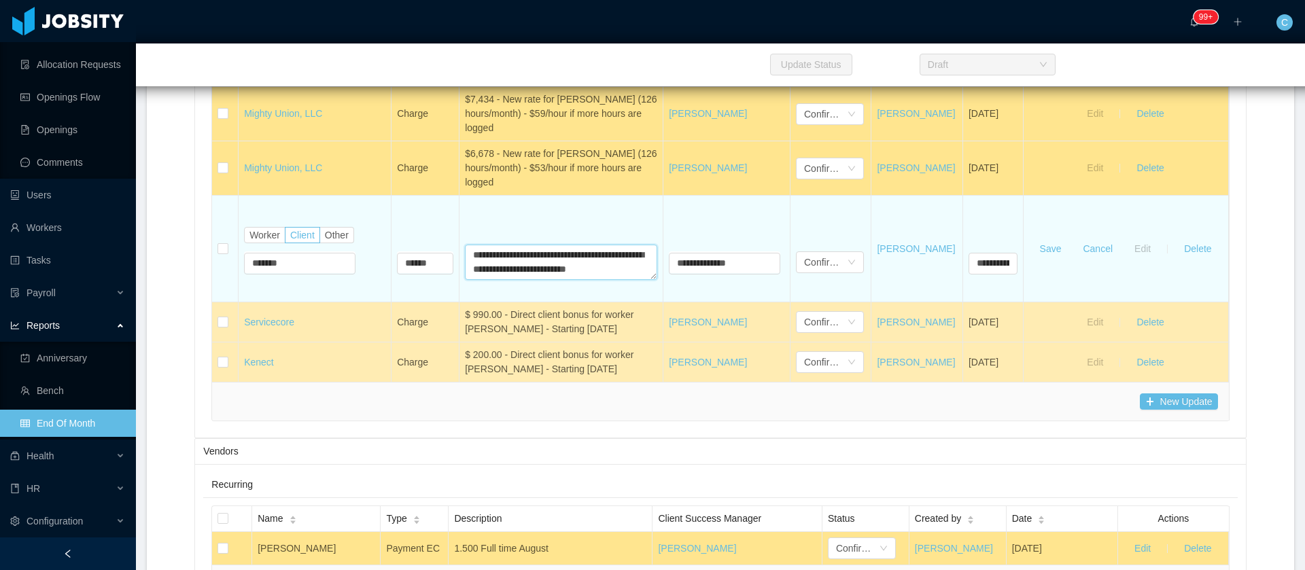
click at [503, 280] on textarea "**********" at bounding box center [561, 262] width 192 height 35
drag, startPoint x: 635, startPoint y: 317, endPoint x: 502, endPoint y: 315, distance: 133.9
click at [502, 280] on textarea "**********" at bounding box center [561, 262] width 192 height 35
click at [567, 280] on textarea "**********" at bounding box center [561, 262] width 192 height 35
drag, startPoint x: 582, startPoint y: 319, endPoint x: 503, endPoint y: 317, distance: 79.5
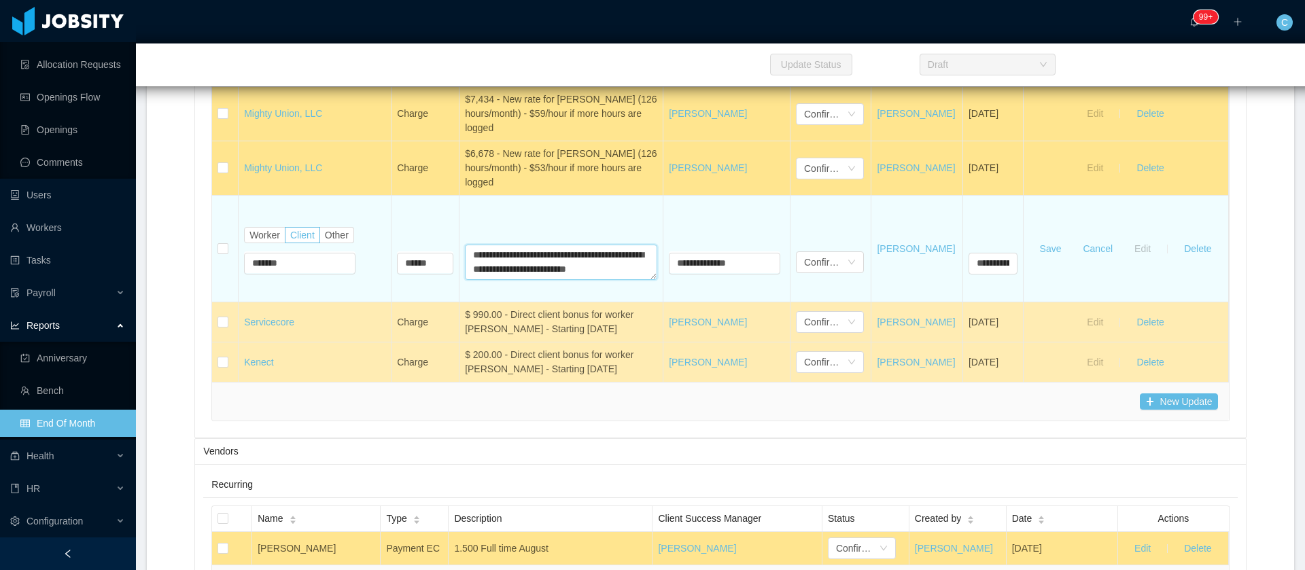
click at [503, 280] on textarea "**********" at bounding box center [561, 262] width 192 height 35
paste textarea "**"
click at [502, 280] on textarea "**********" at bounding box center [561, 262] width 192 height 35
type textarea "**********"
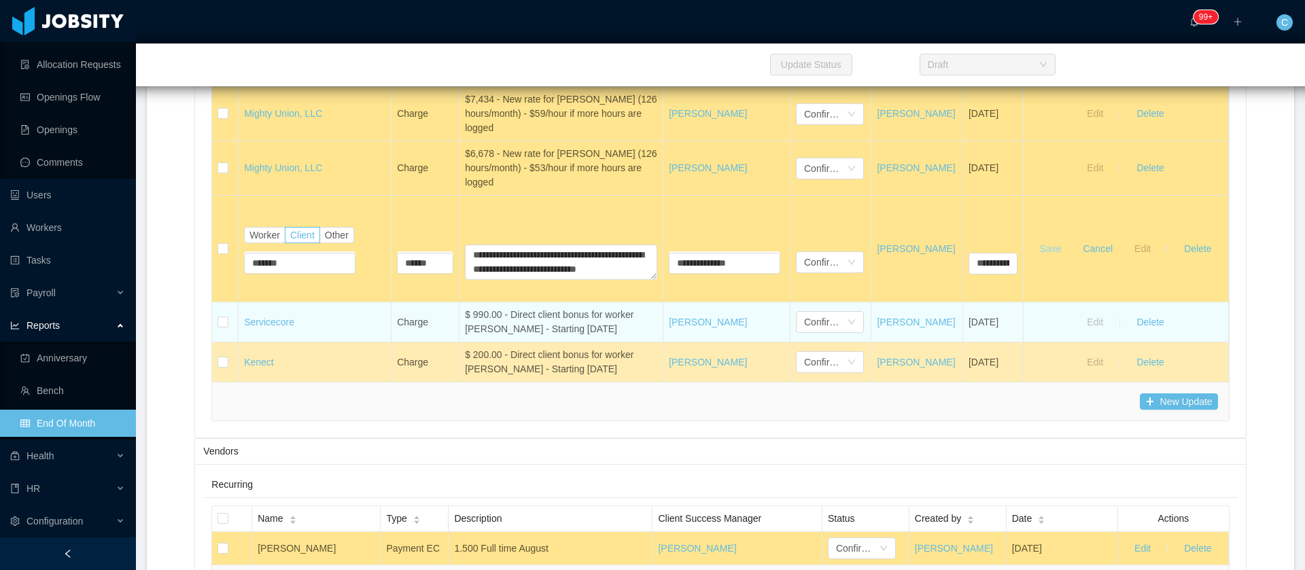
click at [1072, 260] on button "Save" at bounding box center [1050, 249] width 43 height 22
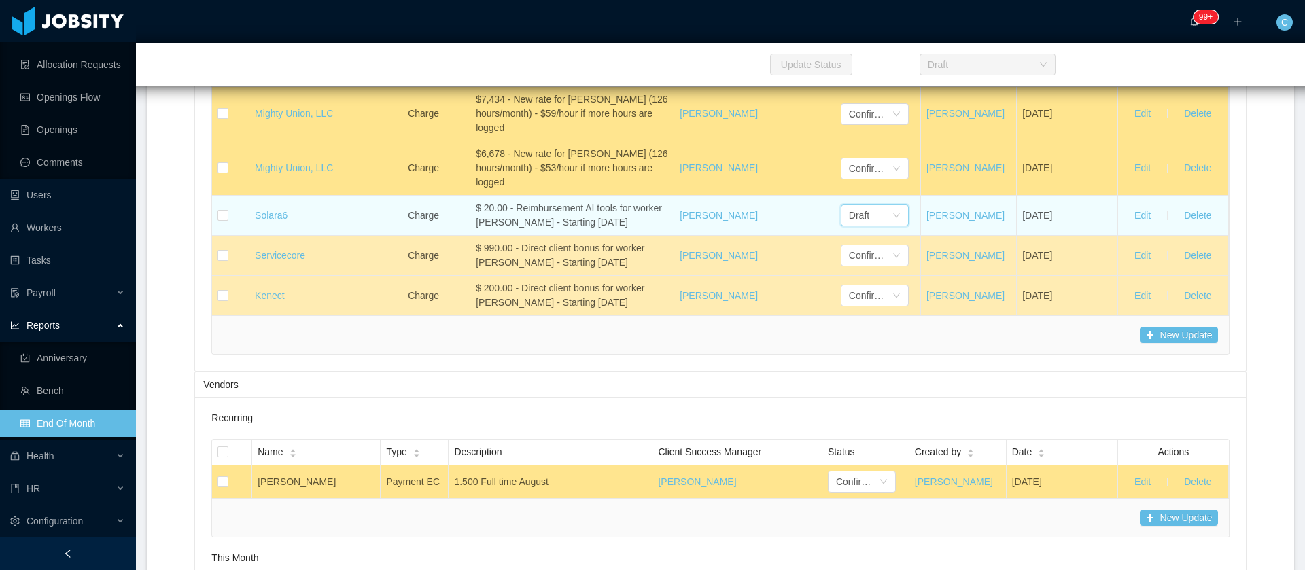
click at [849, 226] on div "Draft" at bounding box center [859, 215] width 20 height 20
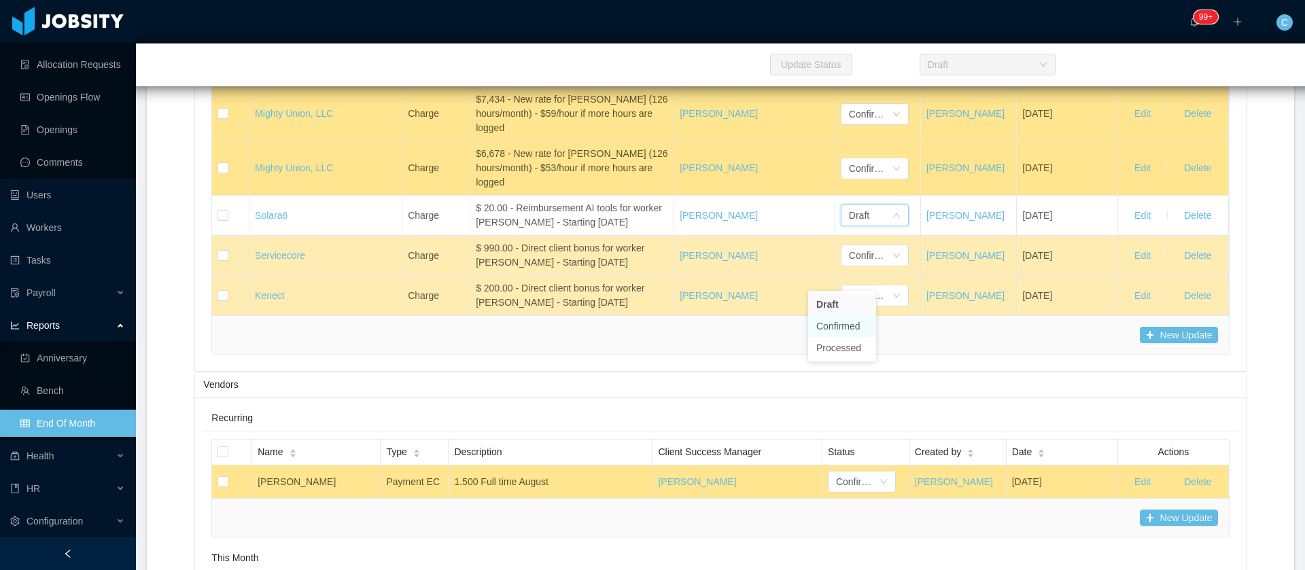
click at [852, 325] on li "Confirmed" at bounding box center [842, 326] width 68 height 22
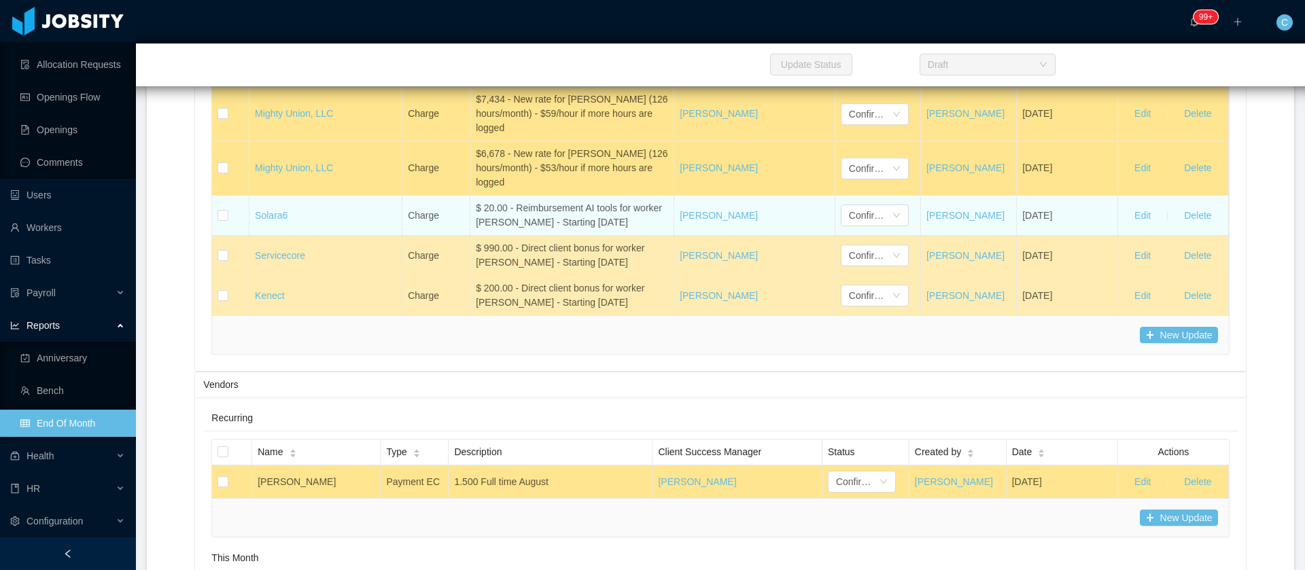
drag, startPoint x: 504, startPoint y: 270, endPoint x: 629, endPoint y: 284, distance: 126.5
click at [629, 230] on div "$ 20.00 - Reimbursement AI tools for worker Gabriel Machado - Starting July 2025" at bounding box center [572, 215] width 192 height 29
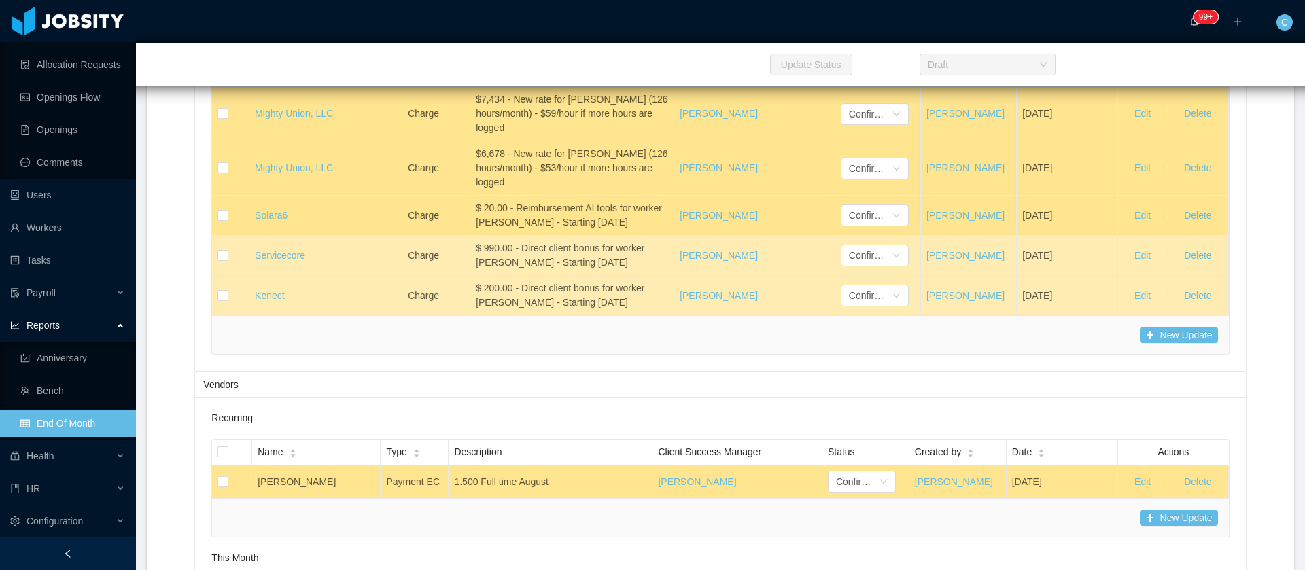
copy div "Reimbursement AI tools for worker Gabriel Machado - Starting July 2025"
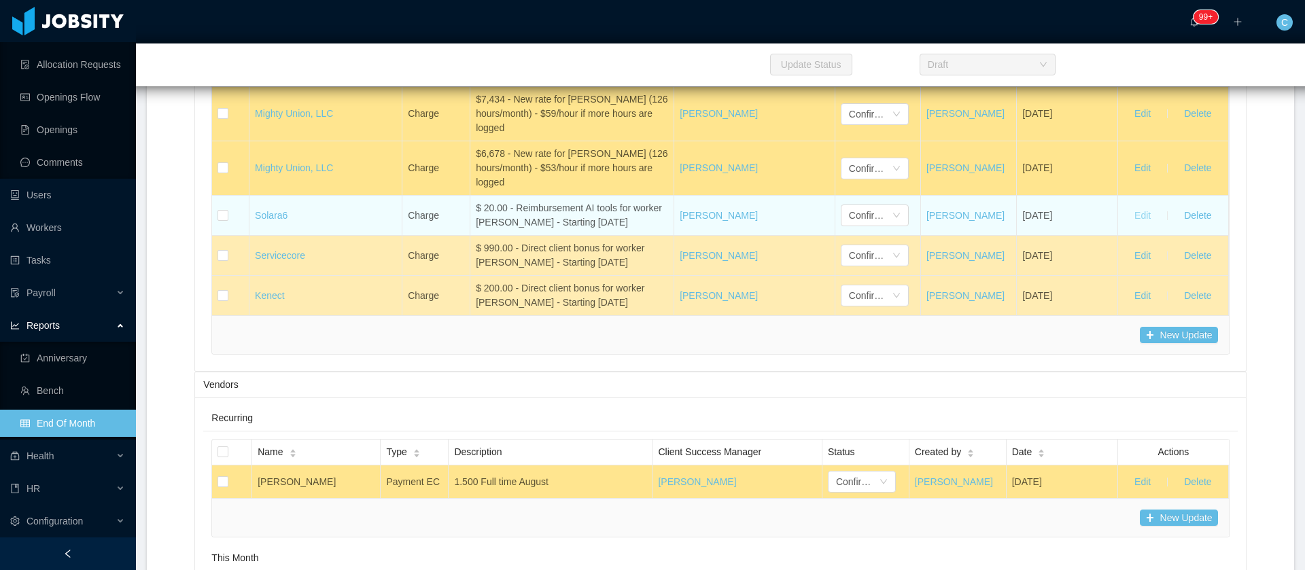
click at [1125, 226] on button "Edit" at bounding box center [1142, 216] width 38 height 22
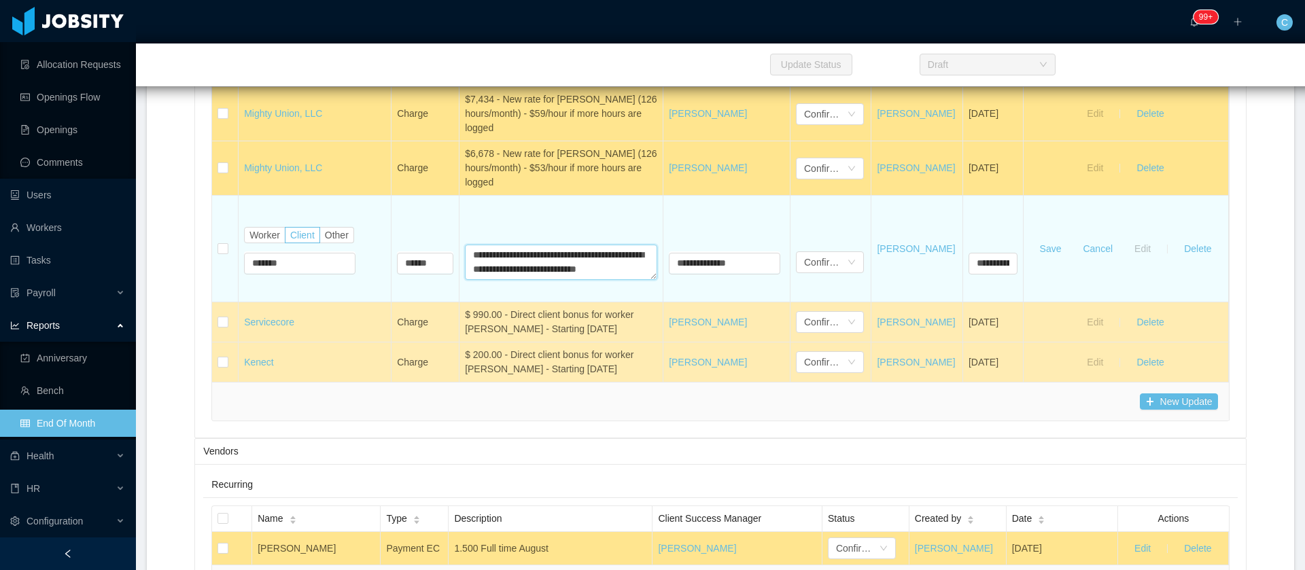
drag, startPoint x: 605, startPoint y: 318, endPoint x: 506, endPoint y: 319, distance: 98.5
click at [506, 280] on textarea "**********" at bounding box center [561, 262] width 192 height 35
paste textarea "****"
type textarea "**********"
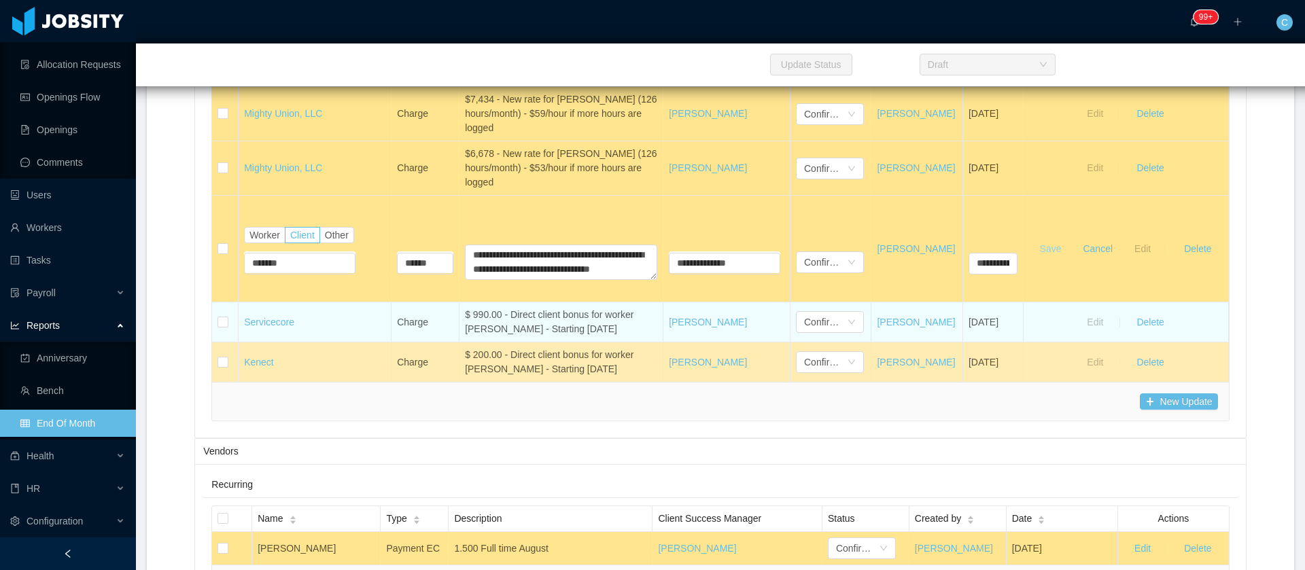
click at [1072, 260] on button "Save" at bounding box center [1050, 249] width 43 height 22
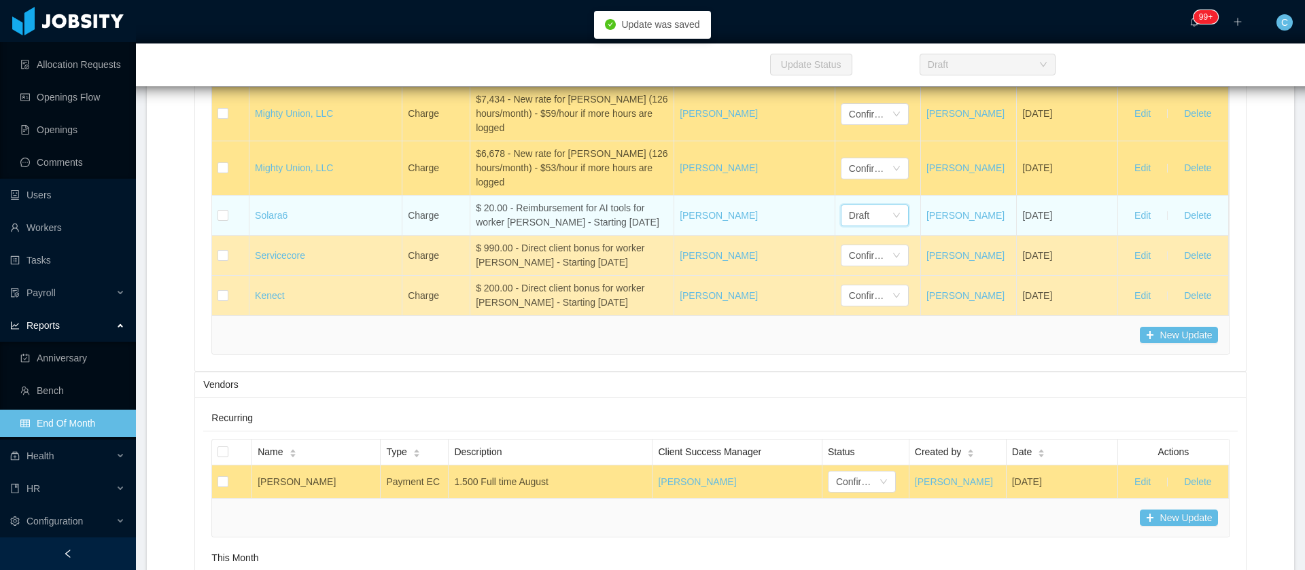
click at [849, 226] on div "Draft" at bounding box center [859, 215] width 20 height 20
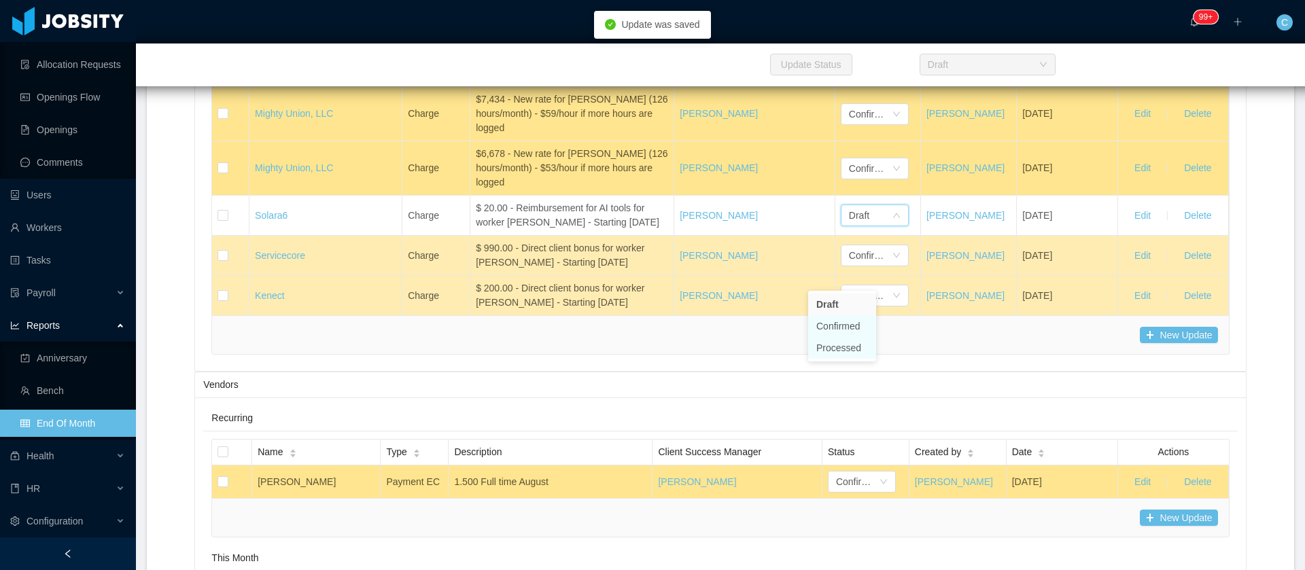
click at [832, 330] on li "Confirmed" at bounding box center [842, 326] width 68 height 22
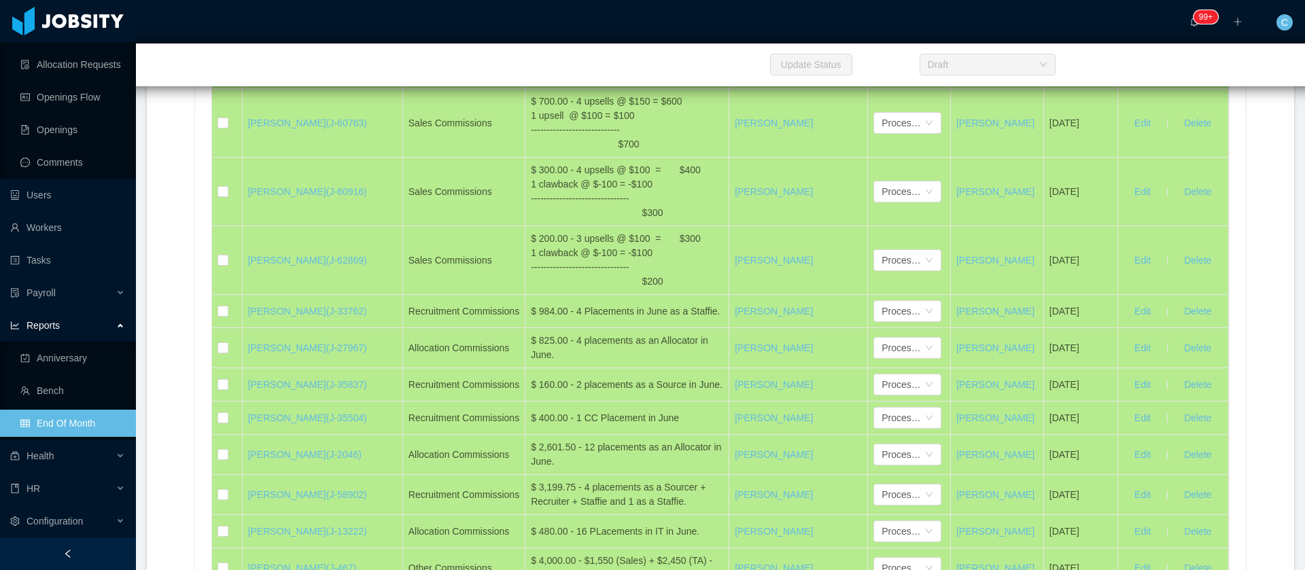
scroll to position [16318, 0]
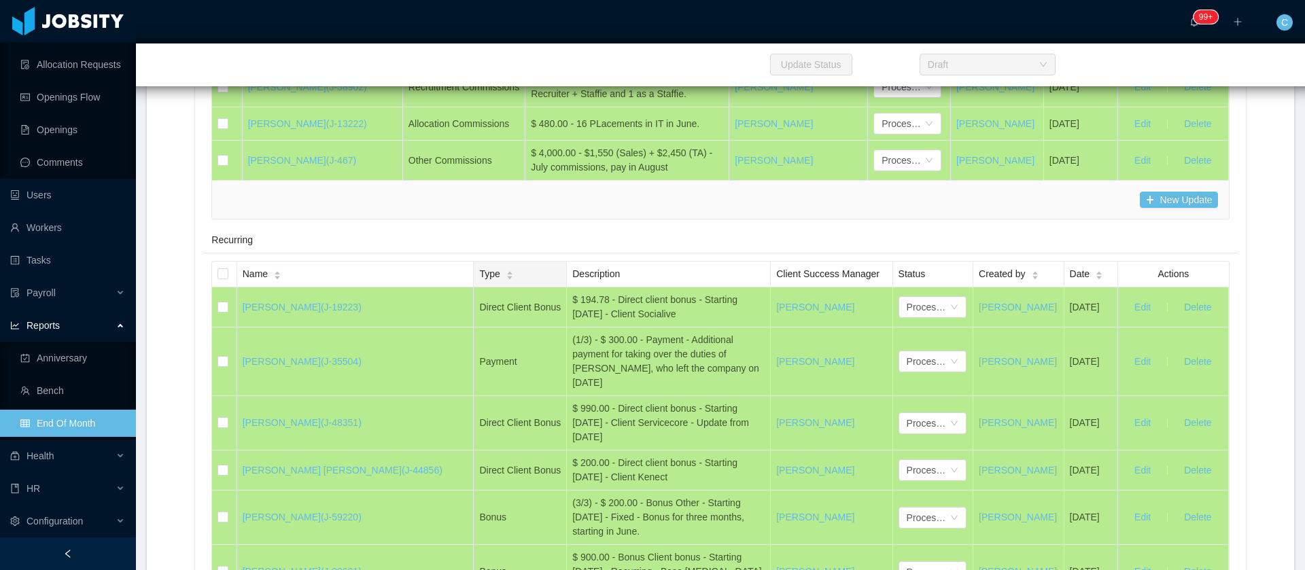
click at [479, 281] on span "Type" at bounding box center [489, 274] width 20 height 14
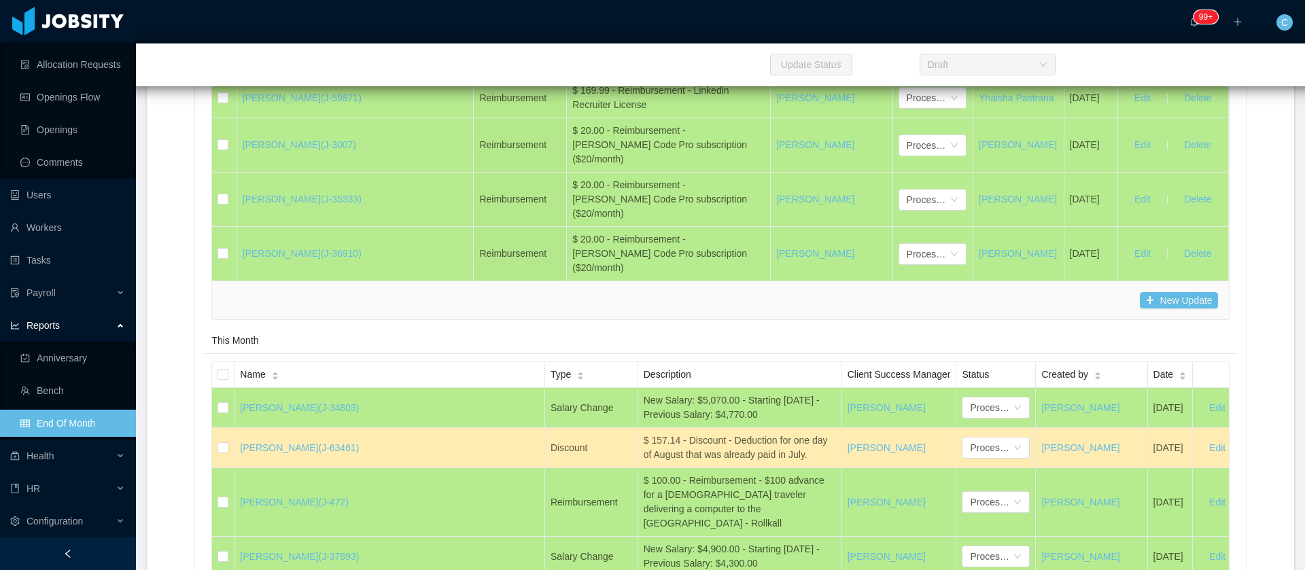
scroll to position [13051, 0]
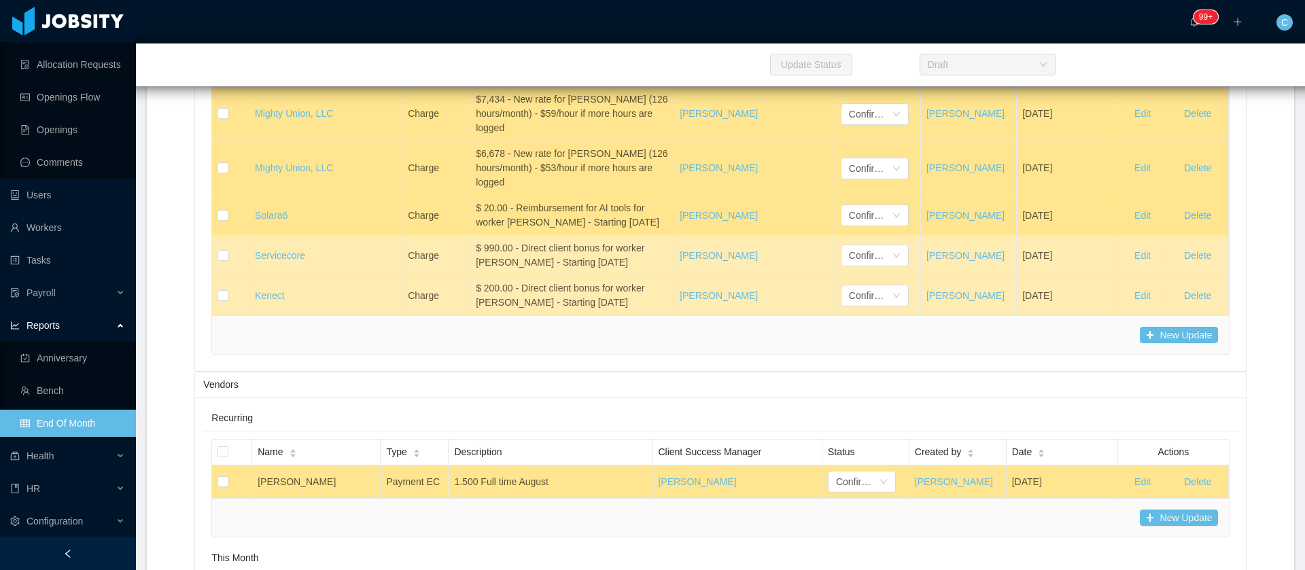
click at [567, 398] on div "Vendors" at bounding box center [720, 384] width 1034 height 25
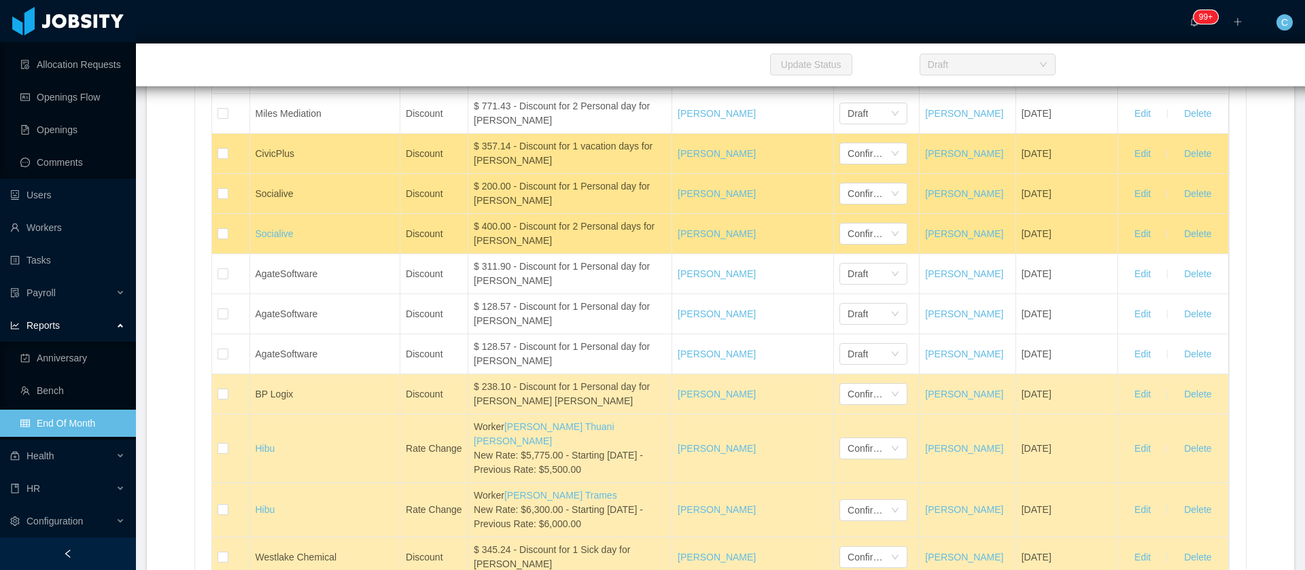
scroll to position [5811, 0]
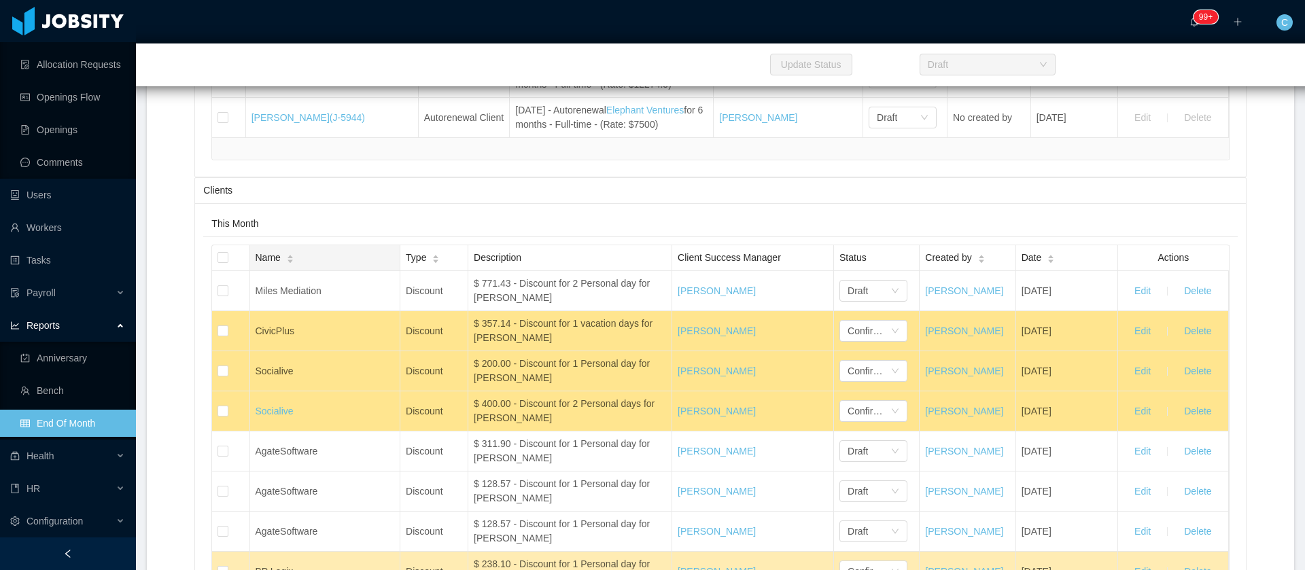
click at [294, 265] on div "Name" at bounding box center [275, 258] width 39 height 14
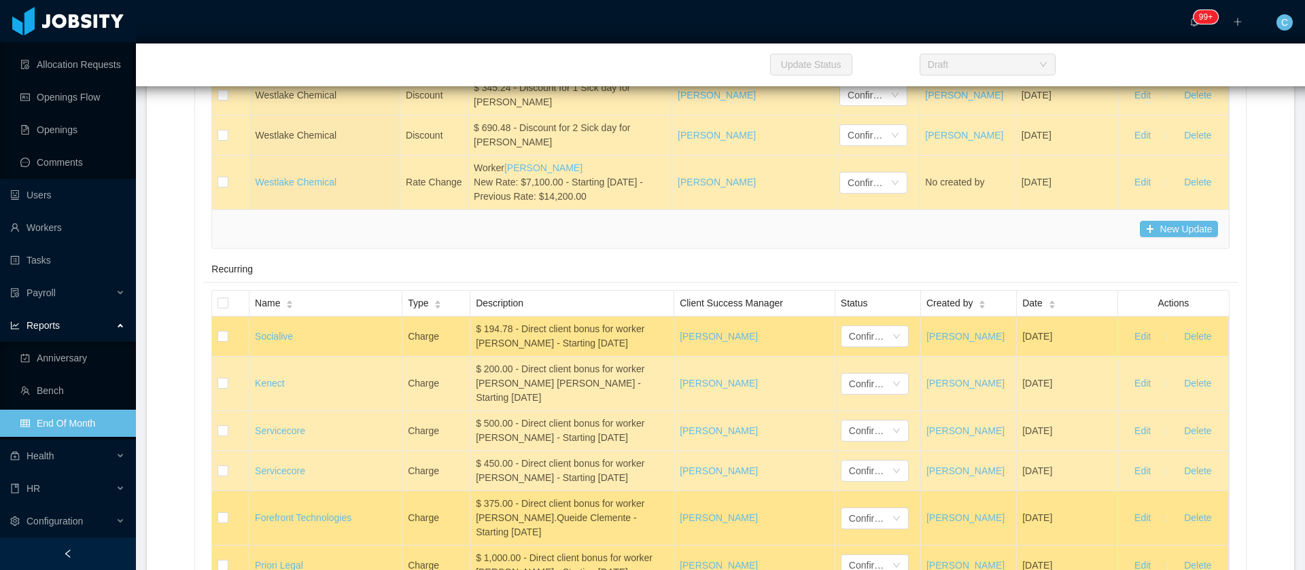
scroll to position [7712, 0]
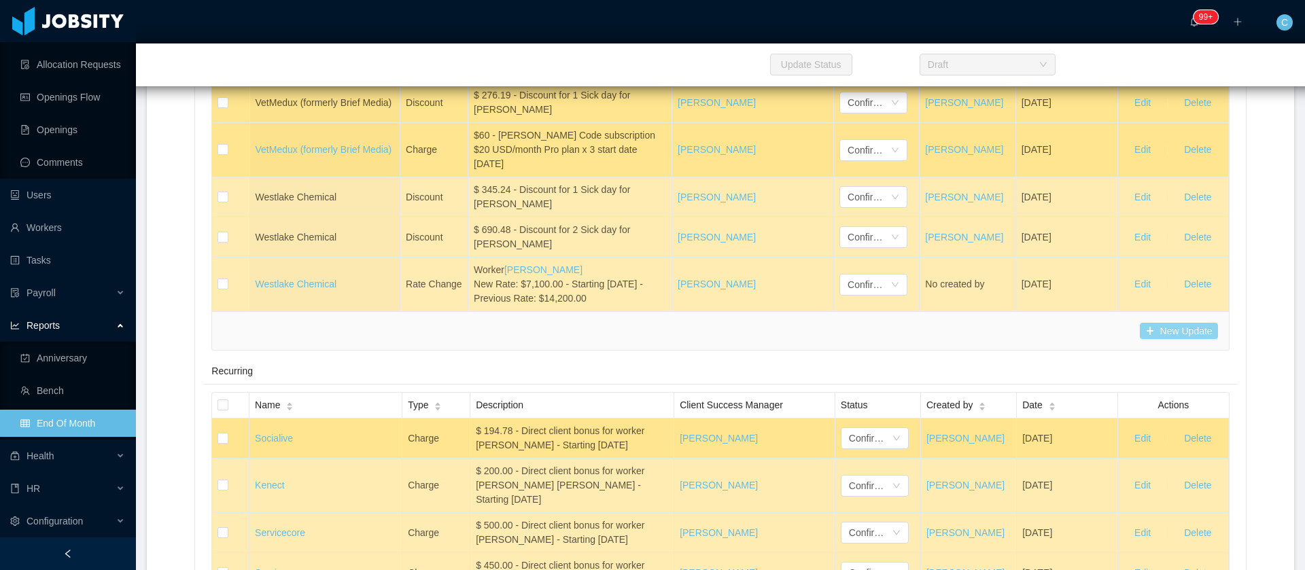
click at [1172, 339] on button "New Update" at bounding box center [1179, 331] width 78 height 16
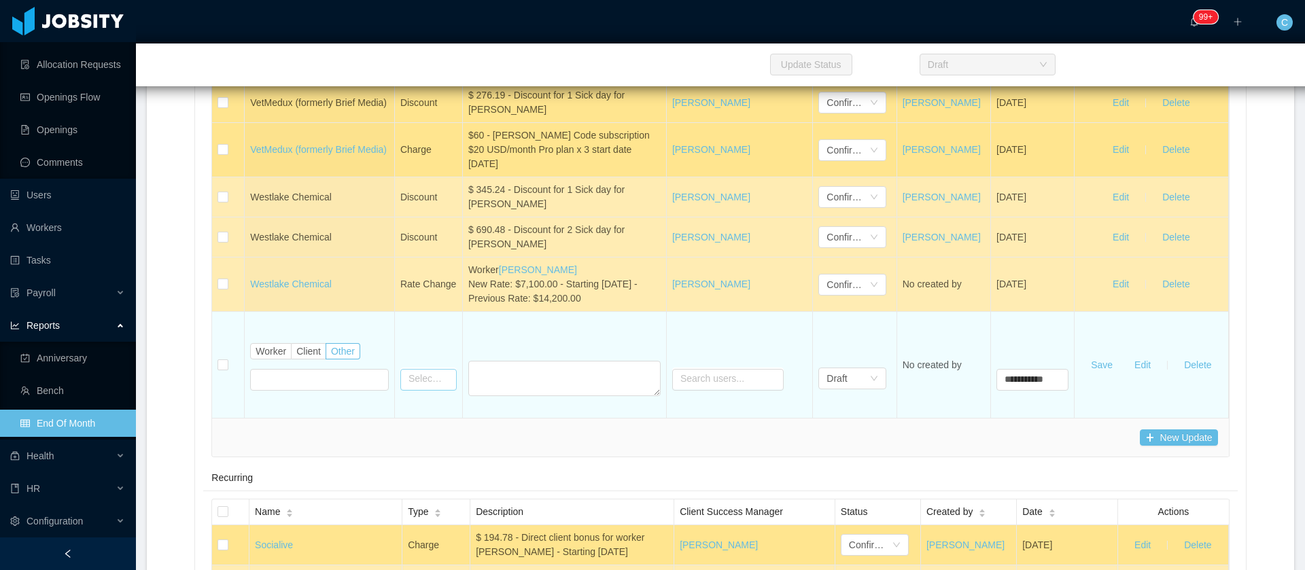
click at [436, 391] on input "text" at bounding box center [428, 380] width 56 height 22
click at [426, 459] on li "Discount" at bounding box center [430, 460] width 73 height 22
type input "********"
click at [508, 396] on textarea at bounding box center [566, 378] width 192 height 35
paste textarea "**********"
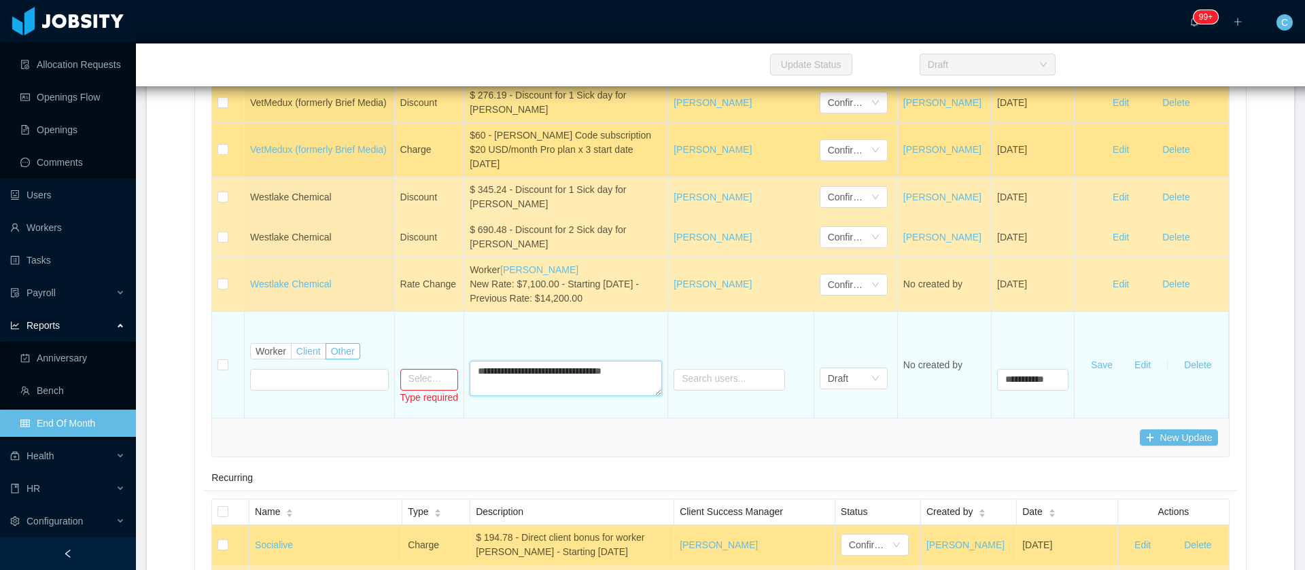
type textarea "**********"
click at [309, 357] on span "Client" at bounding box center [308, 351] width 24 height 11
click at [304, 391] on input "text" at bounding box center [305, 380] width 111 height 22
type input "***"
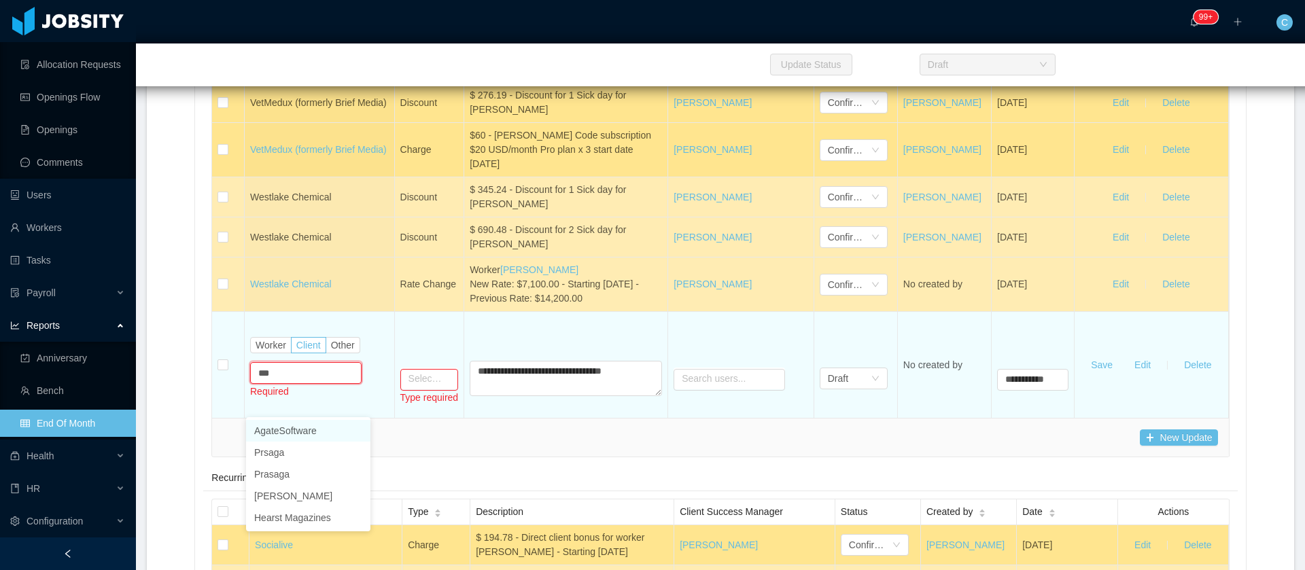
click at [290, 435] on li "AgateSoftware" at bounding box center [308, 431] width 124 height 22
type input "**********"
click at [427, 391] on input "text" at bounding box center [429, 380] width 58 height 22
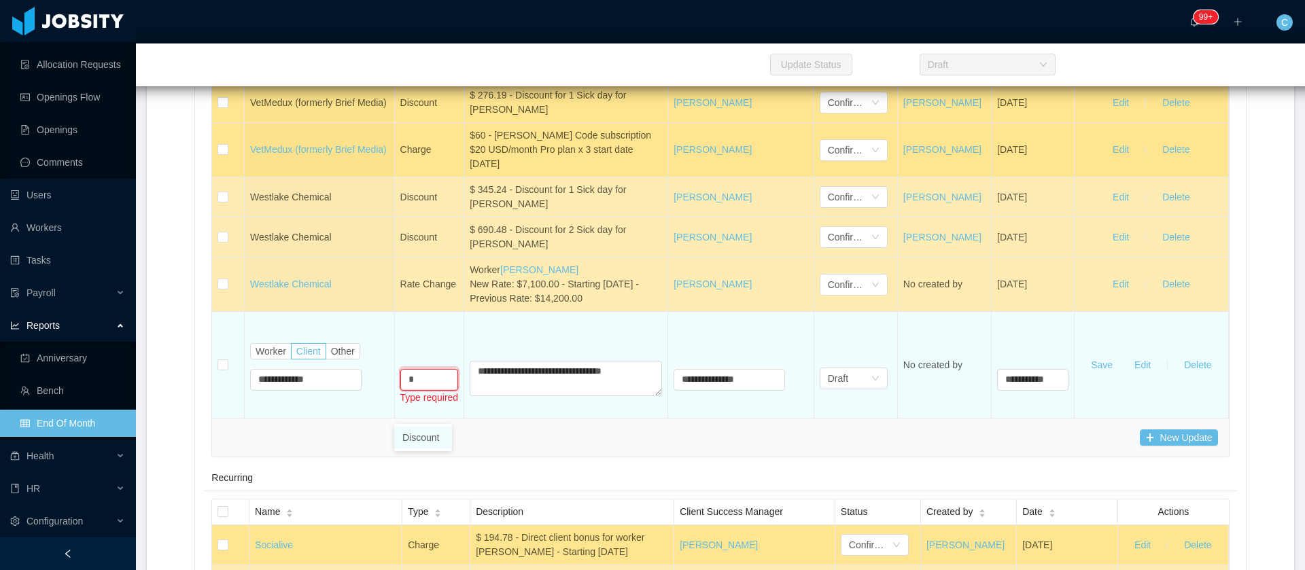
click at [421, 436] on li "Discount" at bounding box center [423, 438] width 58 height 22
type input "********"
click at [1086, 376] on button "Save" at bounding box center [1101, 365] width 43 height 22
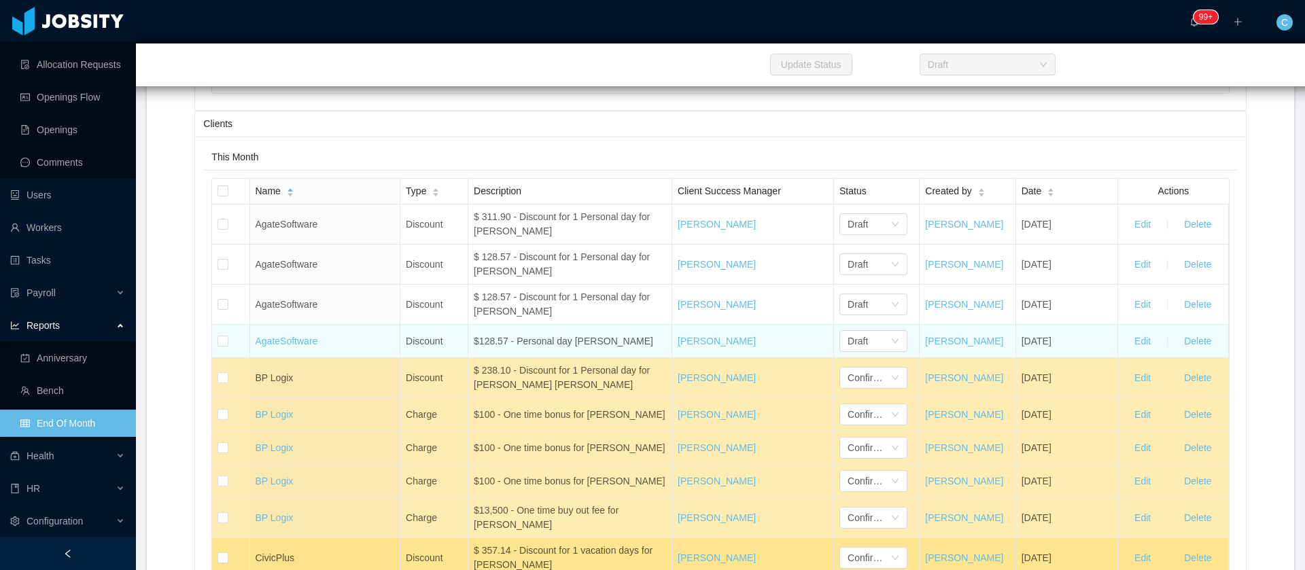
scroll to position [5979, 0]
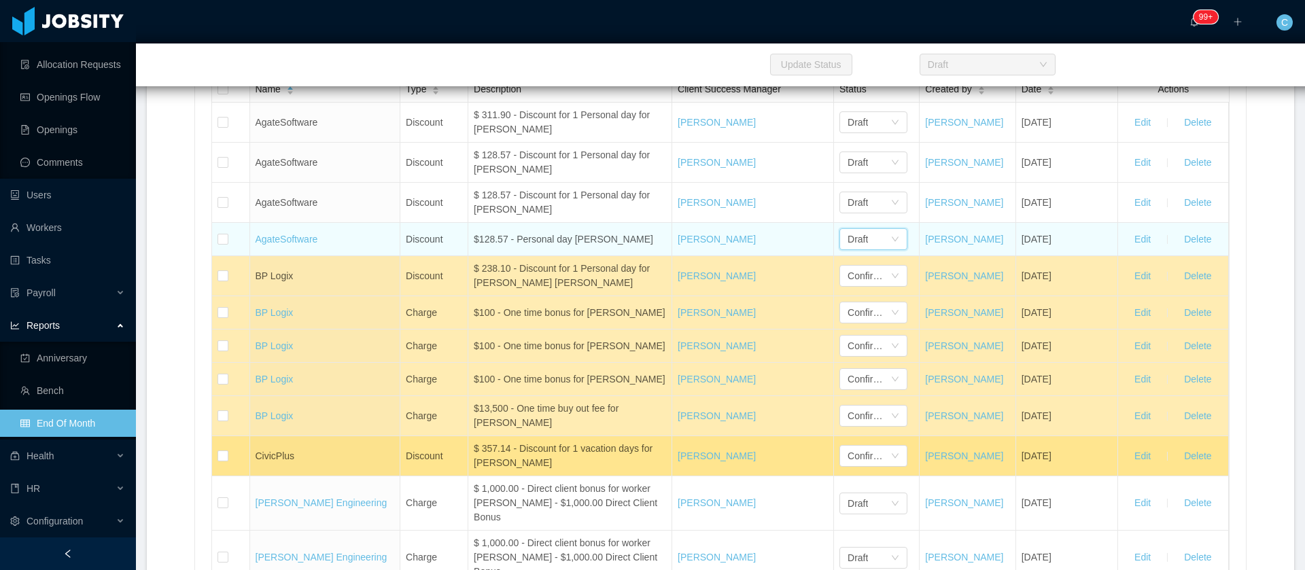
click at [864, 249] on div "Draft" at bounding box center [868, 239] width 43 height 20
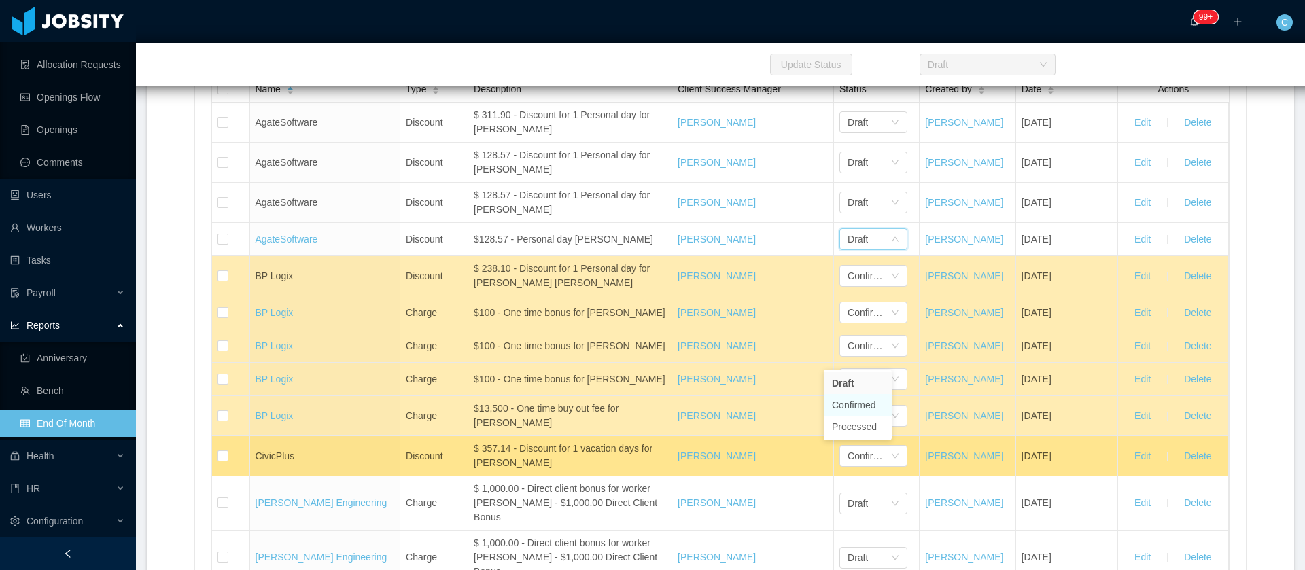
click at [866, 404] on li "Confirmed" at bounding box center [858, 405] width 68 height 22
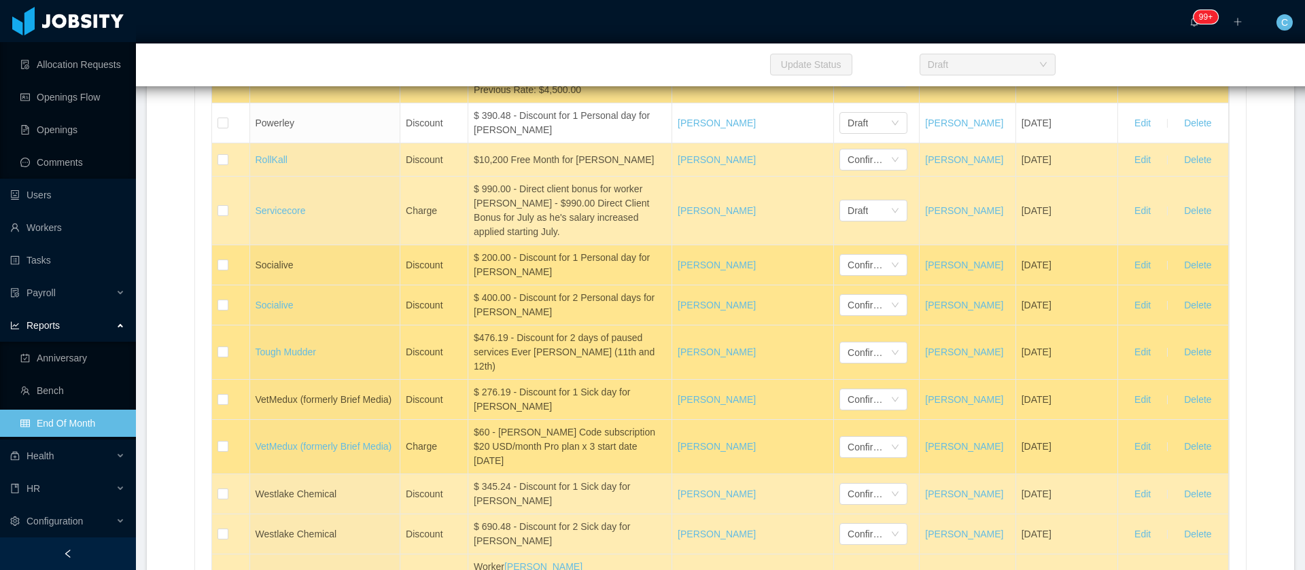
scroll to position [7041, 0]
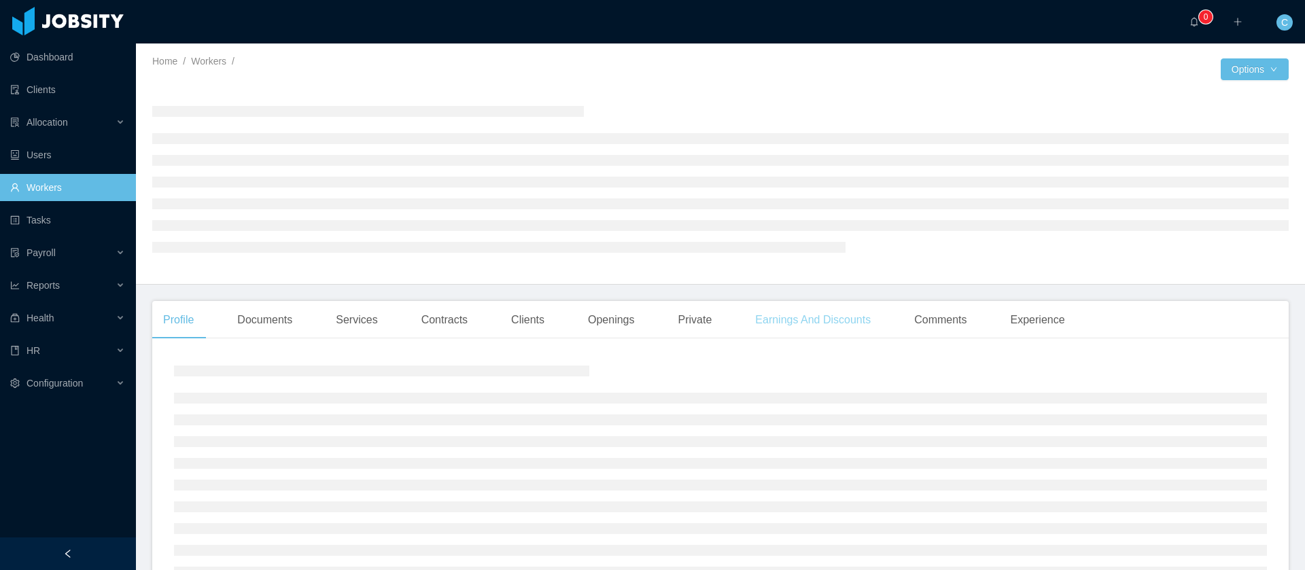
click at [816, 327] on div "Earnings And Discounts" at bounding box center [812, 320] width 137 height 38
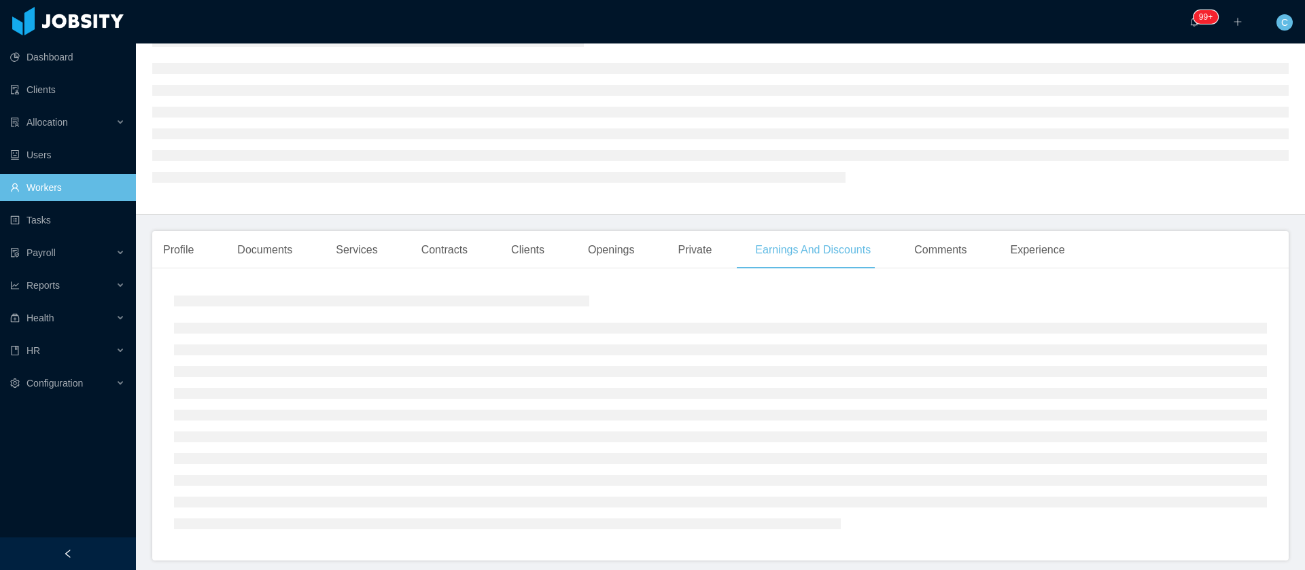
scroll to position [102, 0]
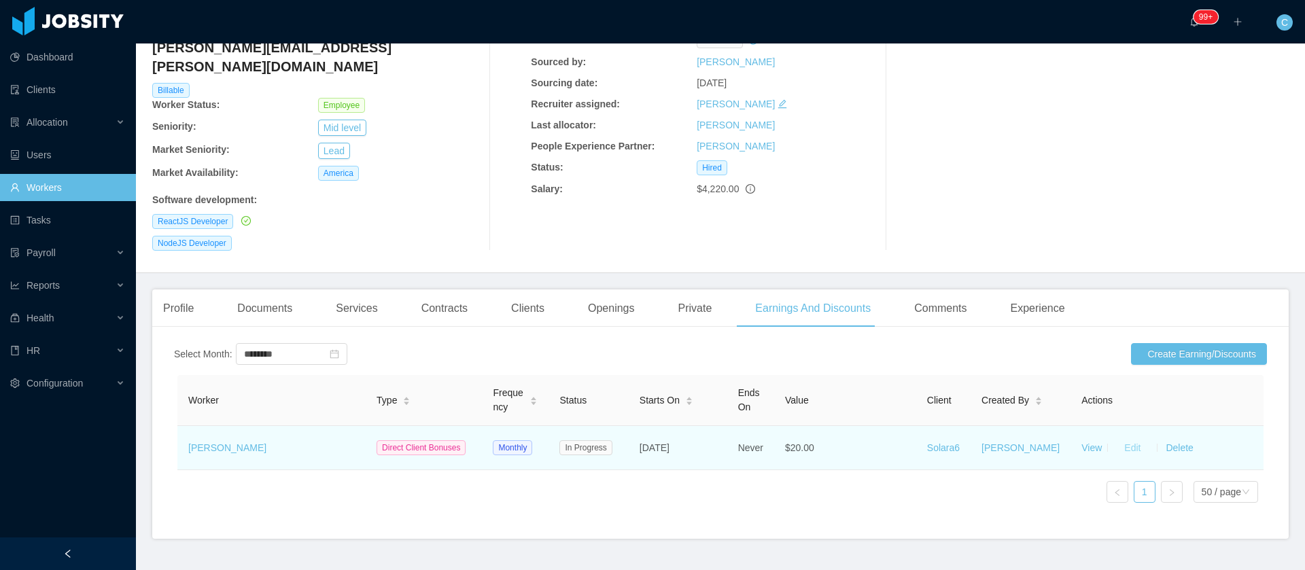
click at [1113, 437] on button "Edit" at bounding box center [1132, 448] width 38 height 22
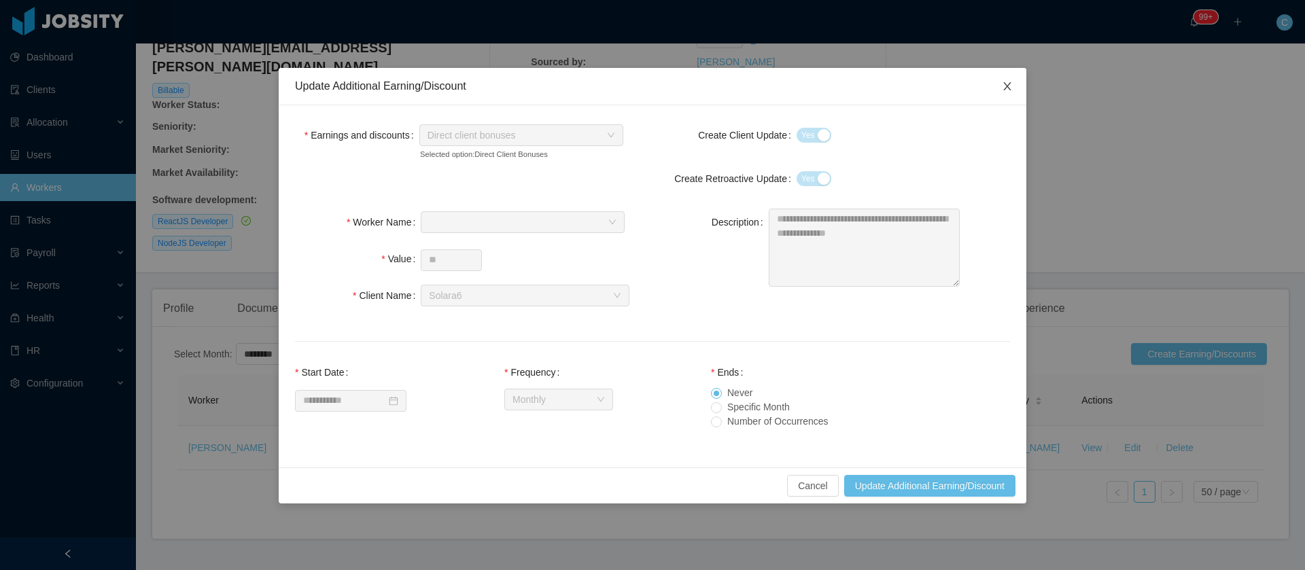
click at [1001, 90] on span "Close" at bounding box center [1007, 87] width 38 height 38
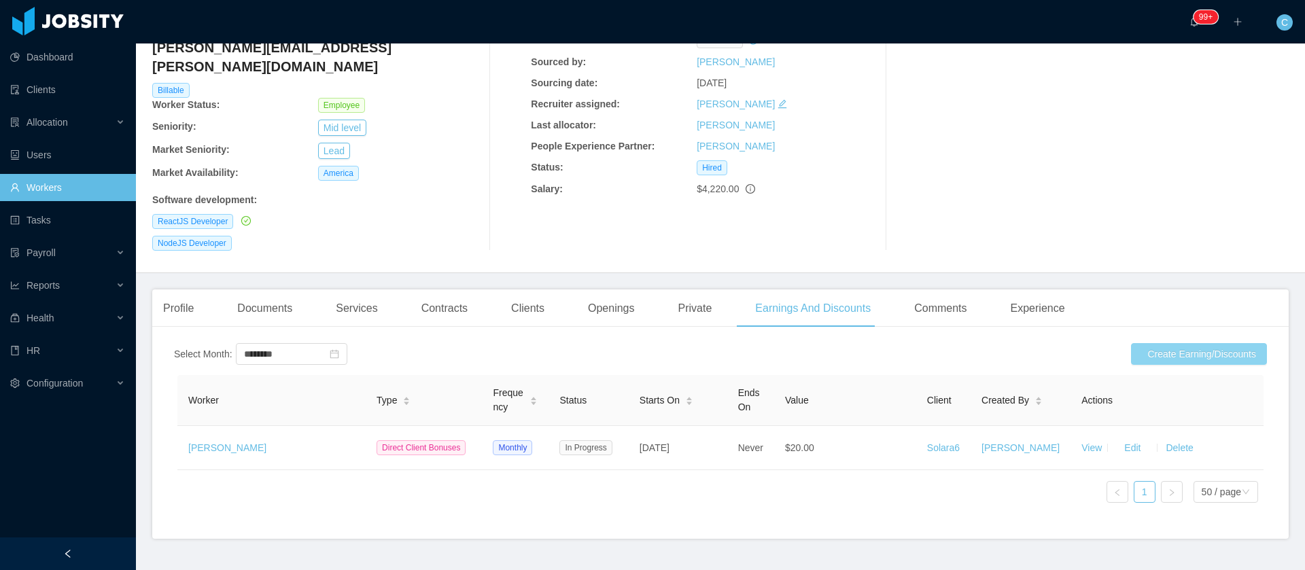
click at [1201, 343] on button "Create Earning/Discounts" at bounding box center [1199, 354] width 136 height 22
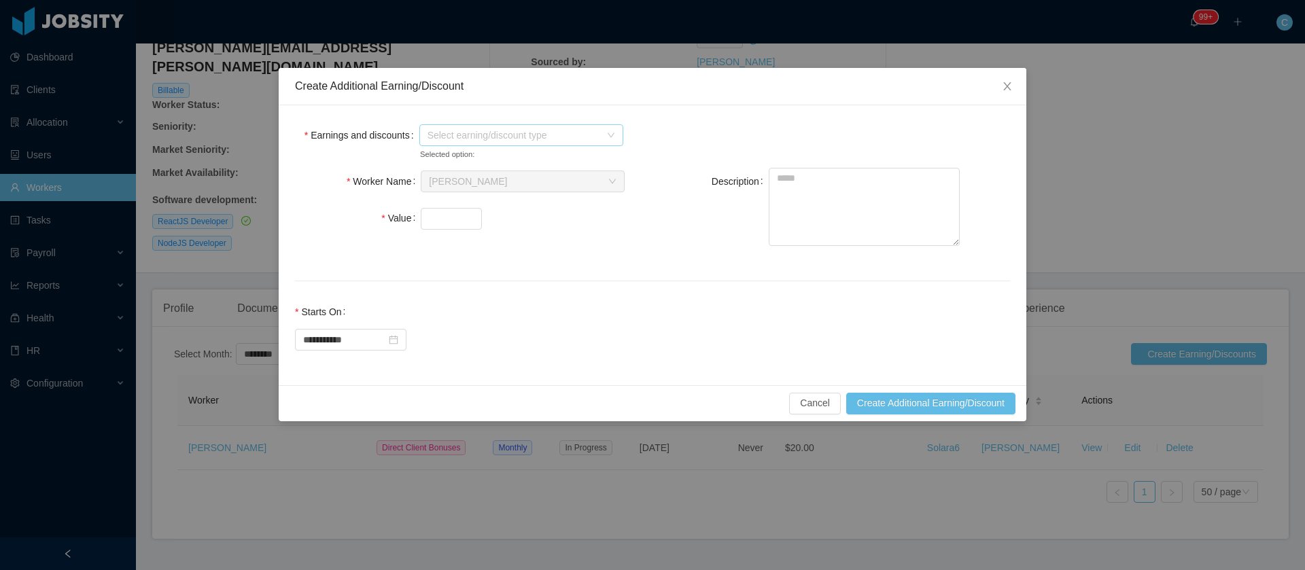
click at [492, 132] on span "Select earning/discount type" at bounding box center [513, 135] width 173 height 14
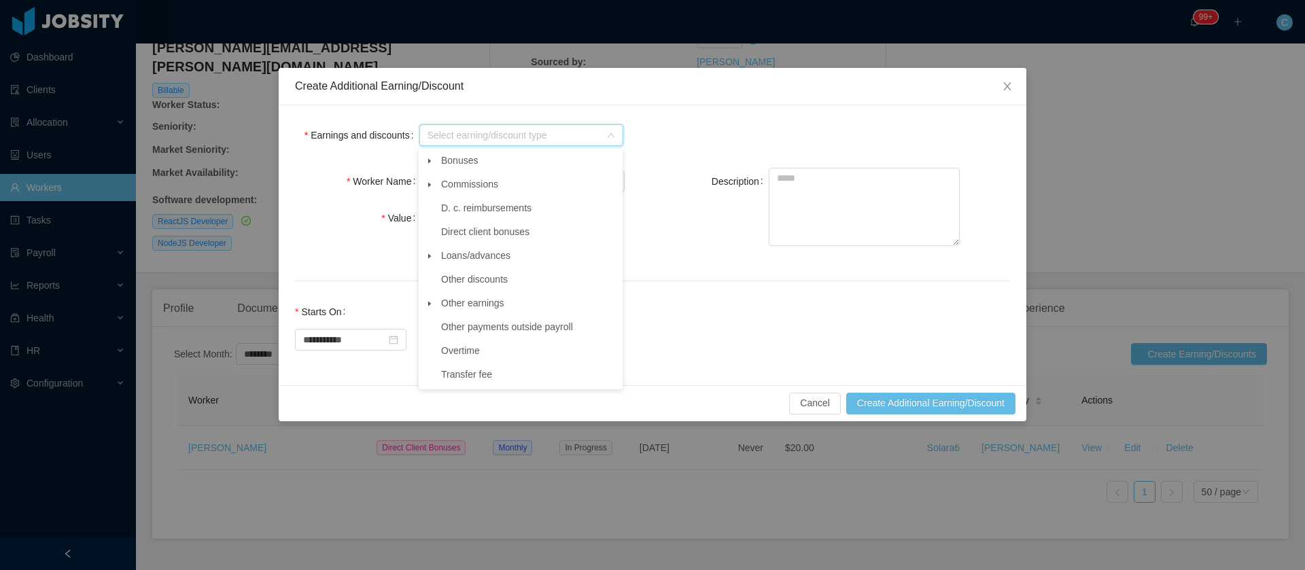
click at [432, 312] on span at bounding box center [429, 304] width 16 height 16
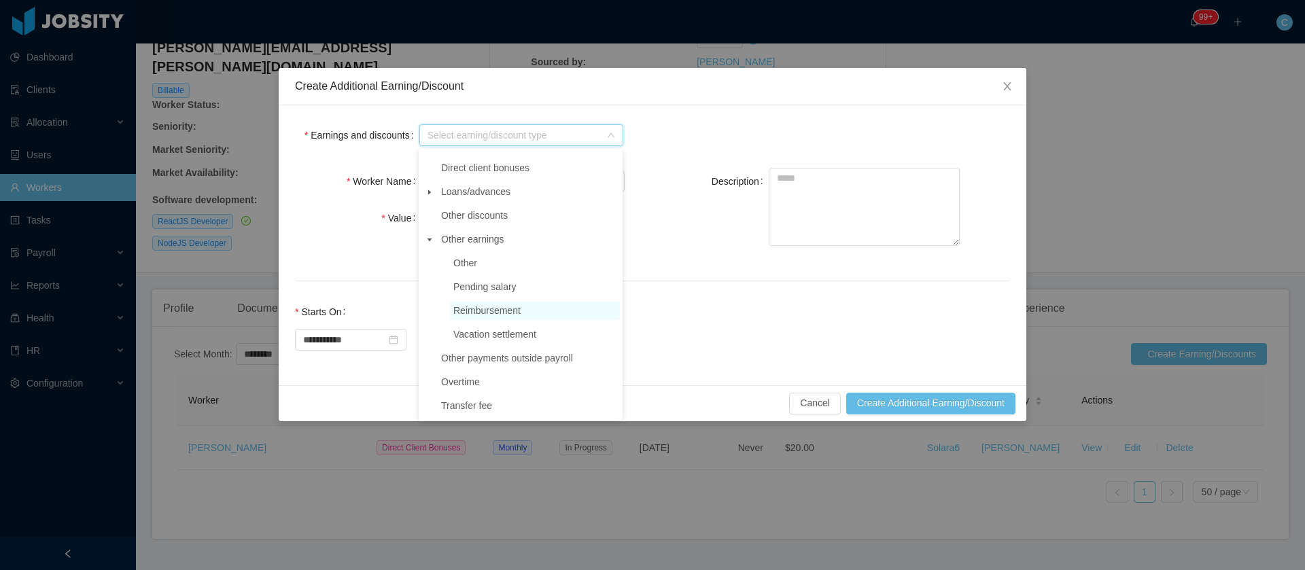
click at [474, 309] on span "Reimbursement" at bounding box center [486, 310] width 67 height 11
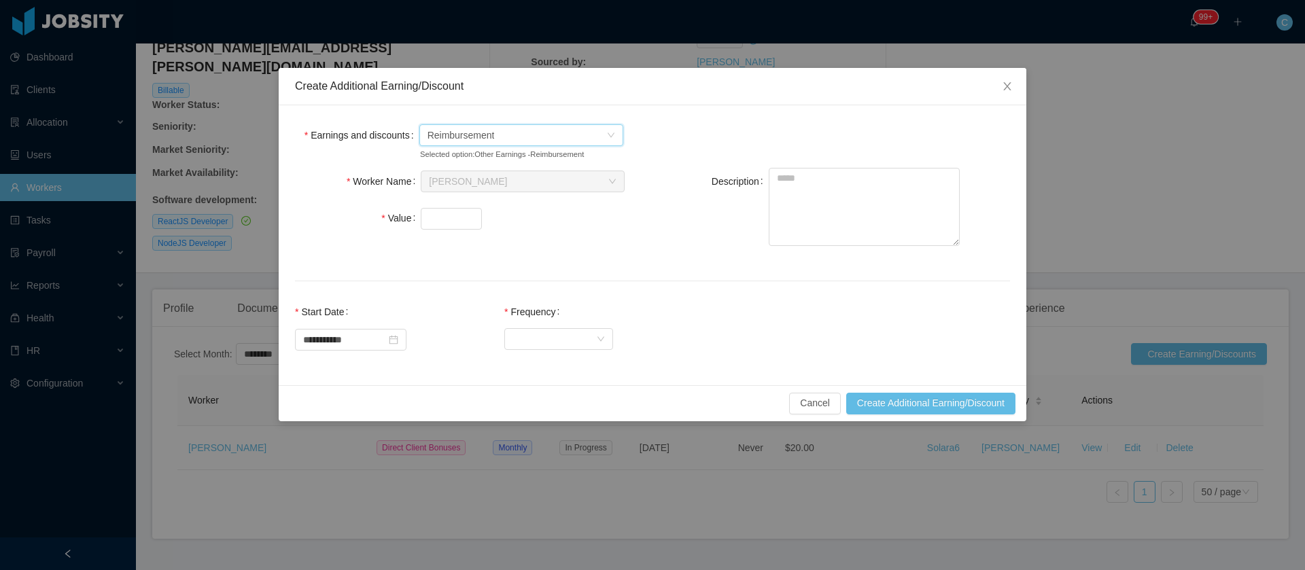
click at [523, 141] on span "Reimbursement" at bounding box center [516, 135] width 179 height 20
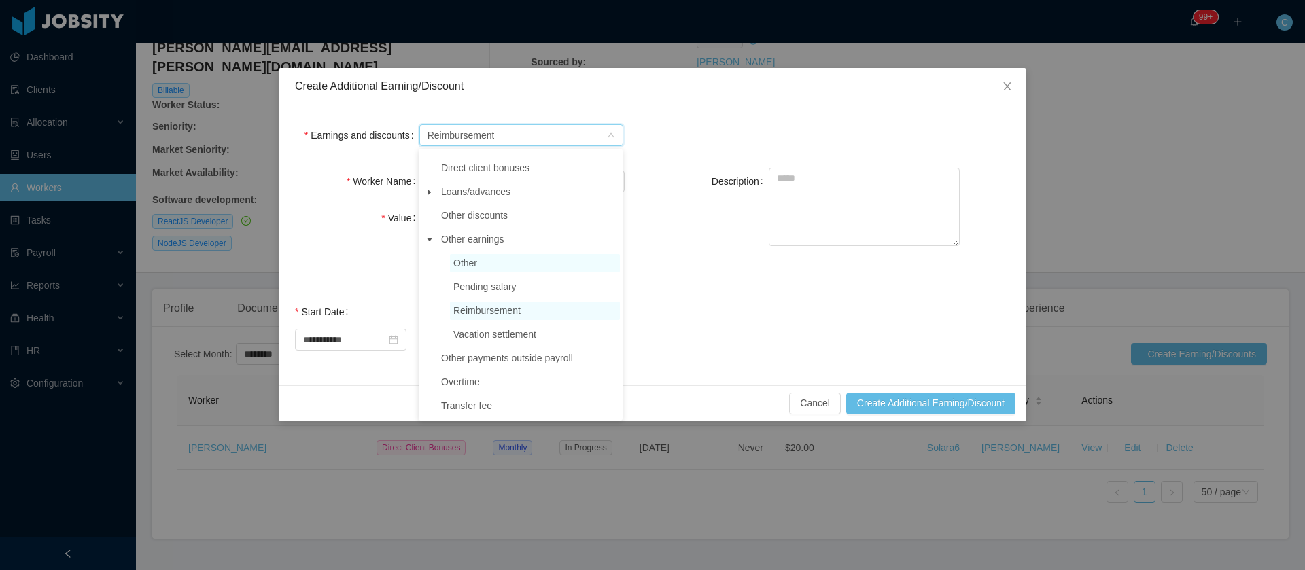
click at [455, 261] on span "Other" at bounding box center [465, 263] width 24 height 11
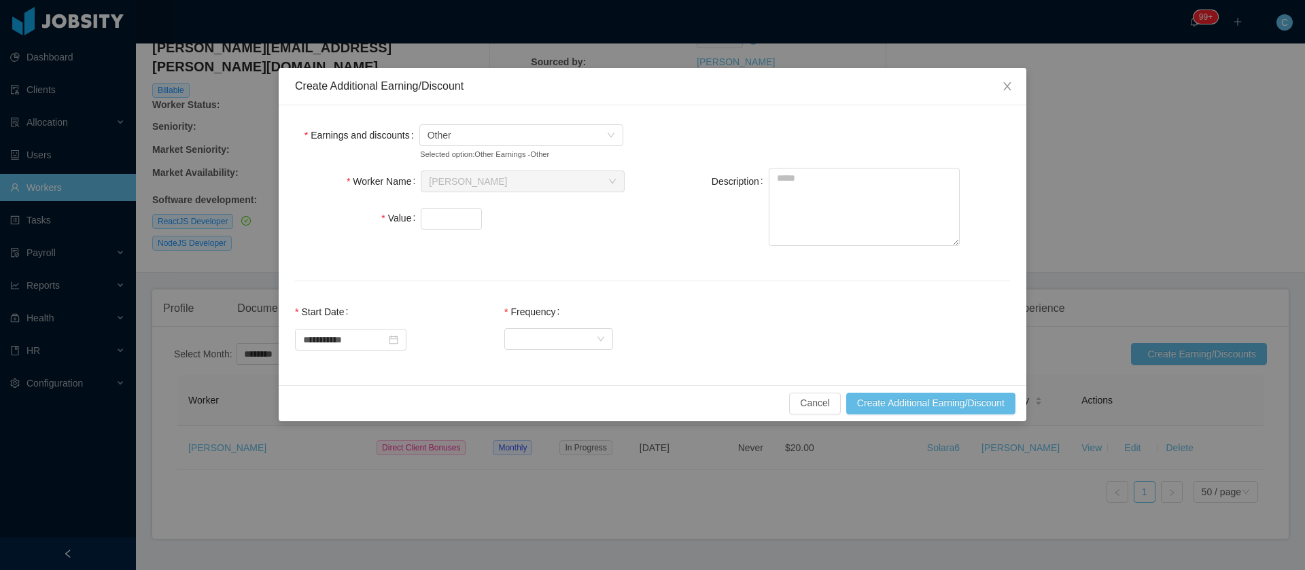
click at [482, 147] on div "Other" at bounding box center [506, 135] width 174 height 27
click at [480, 139] on span "Other" at bounding box center [516, 135] width 179 height 20
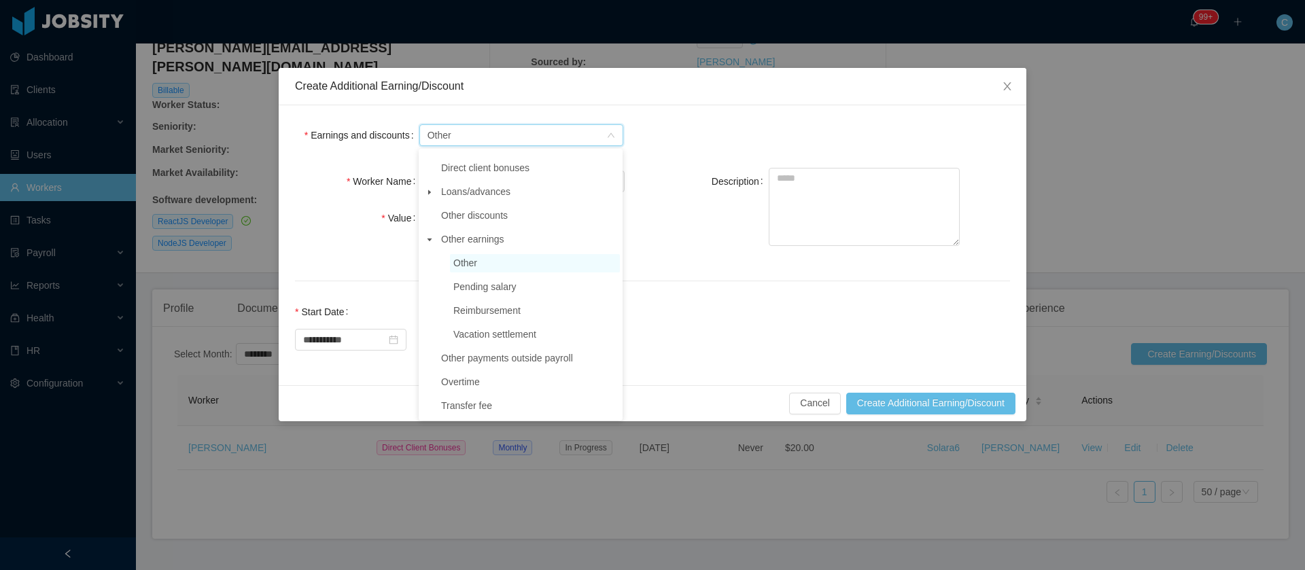
scroll to position [0, 0]
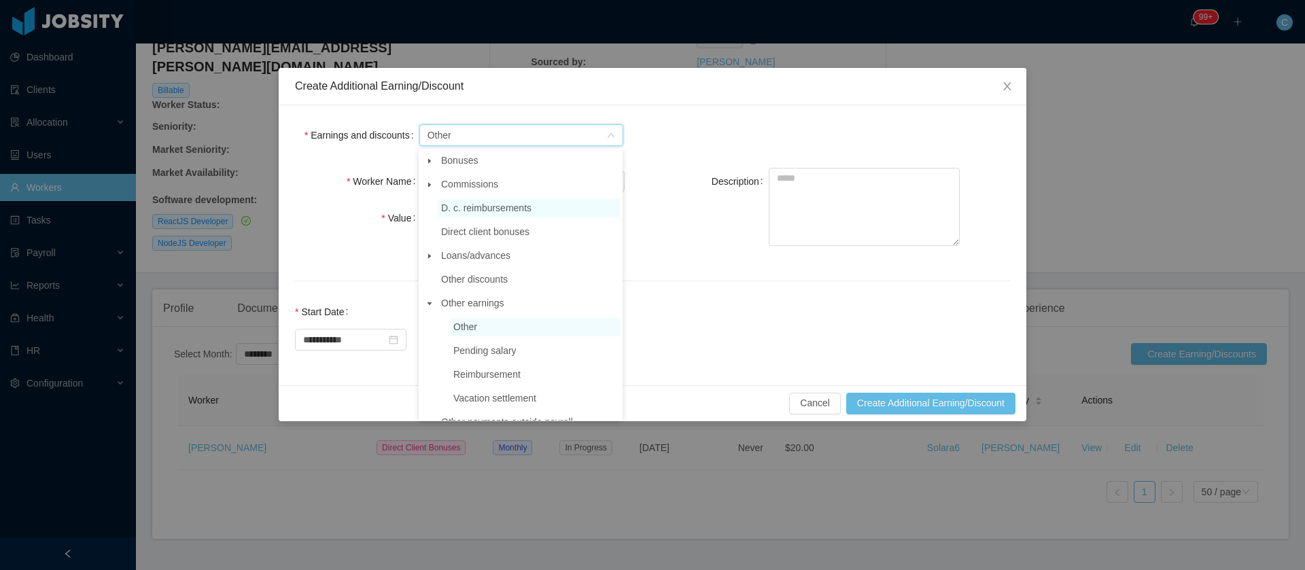
click at [470, 208] on span "D. c. reimbursements" at bounding box center [486, 208] width 90 height 11
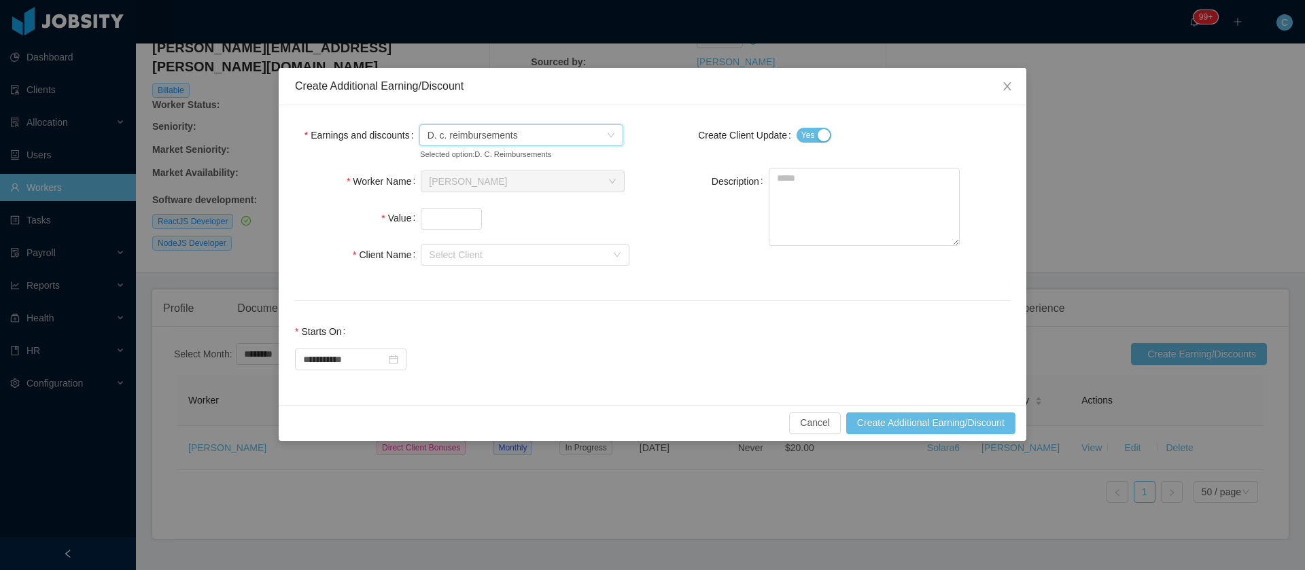
click at [470, 132] on span "D. c. reimbursements" at bounding box center [472, 135] width 90 height 20
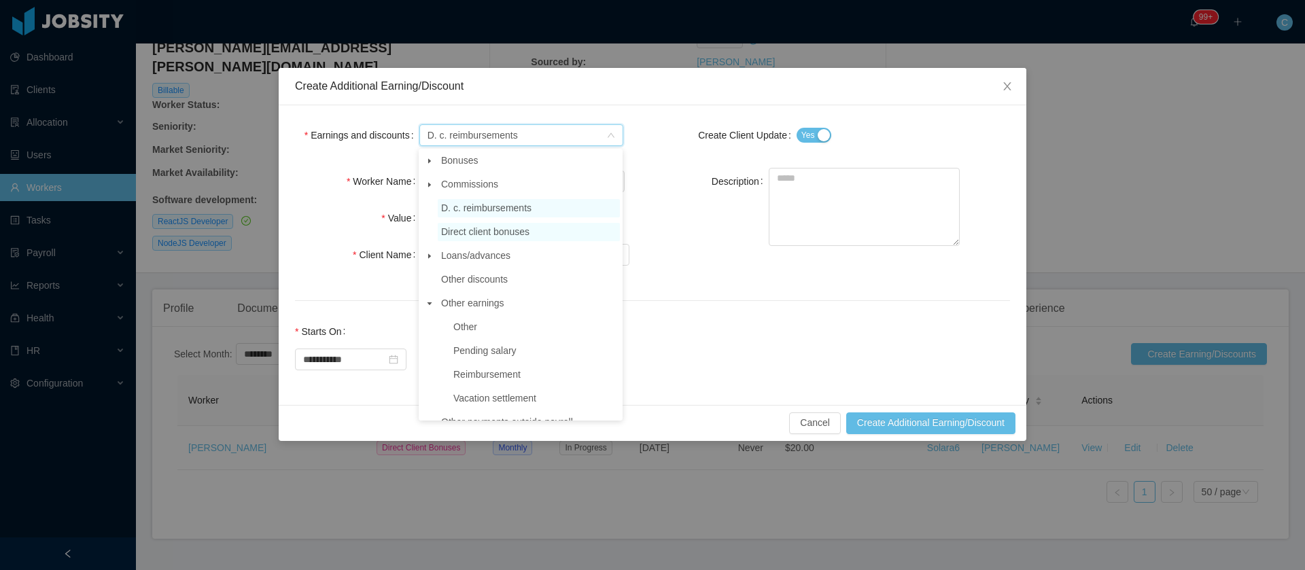
click at [479, 232] on span "Direct client bonuses" at bounding box center [485, 231] width 88 height 11
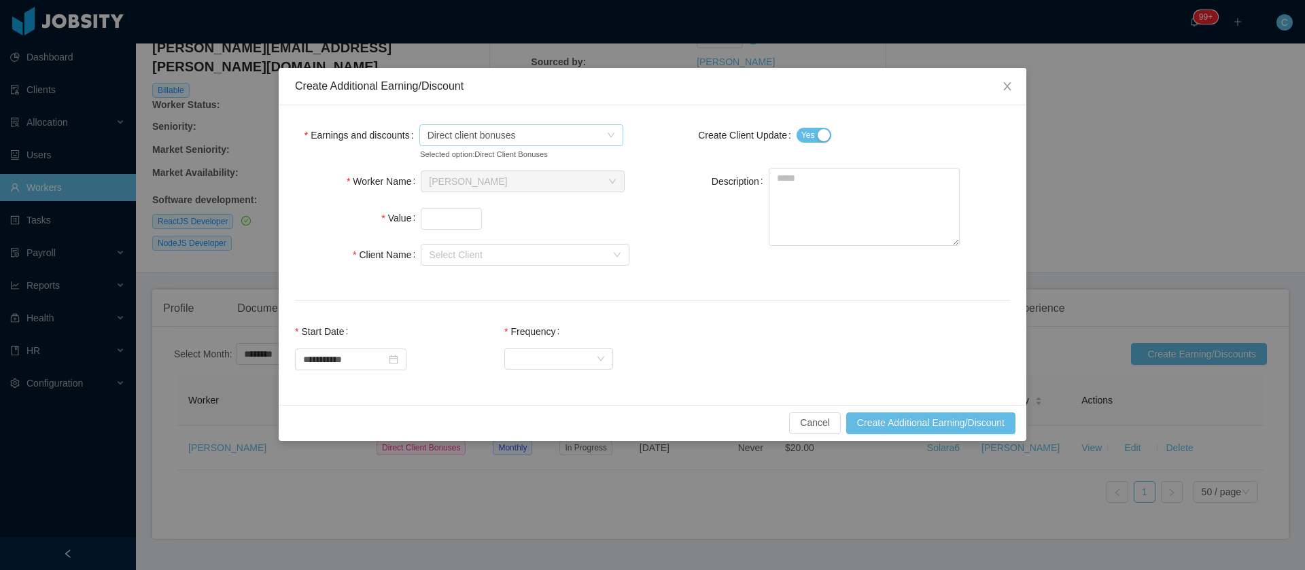
click at [483, 130] on span "Direct client bonuses" at bounding box center [471, 135] width 88 height 20
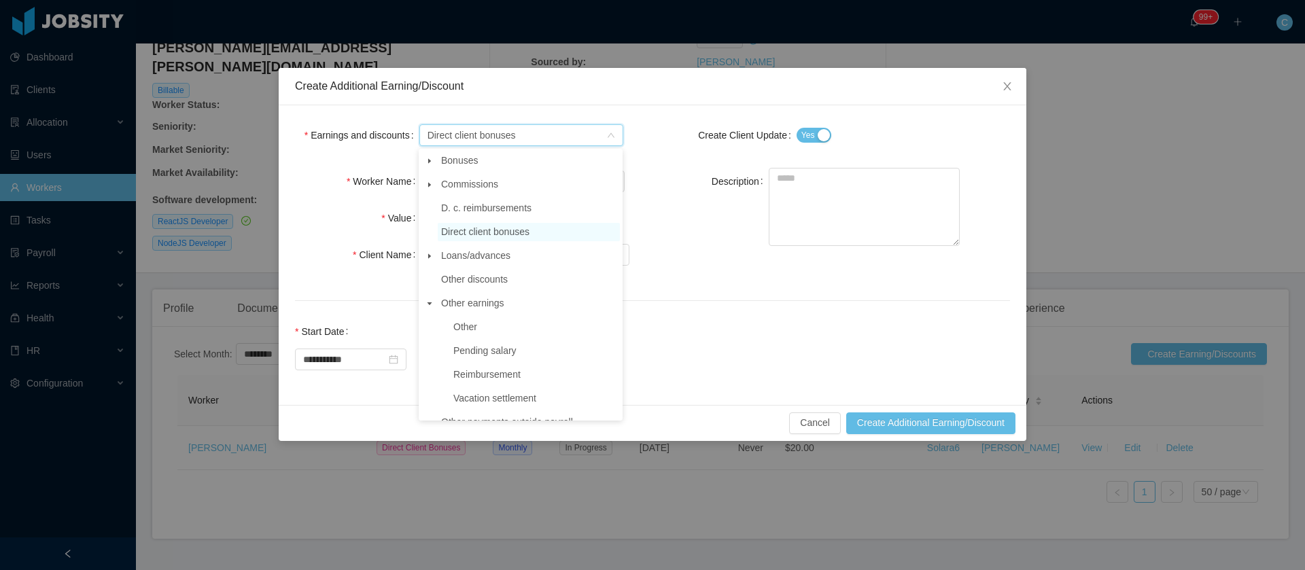
click at [432, 164] on icon "icon: caret-down" at bounding box center [429, 161] width 7 height 7
click at [489, 356] on span "Other" at bounding box center [535, 351] width 170 height 18
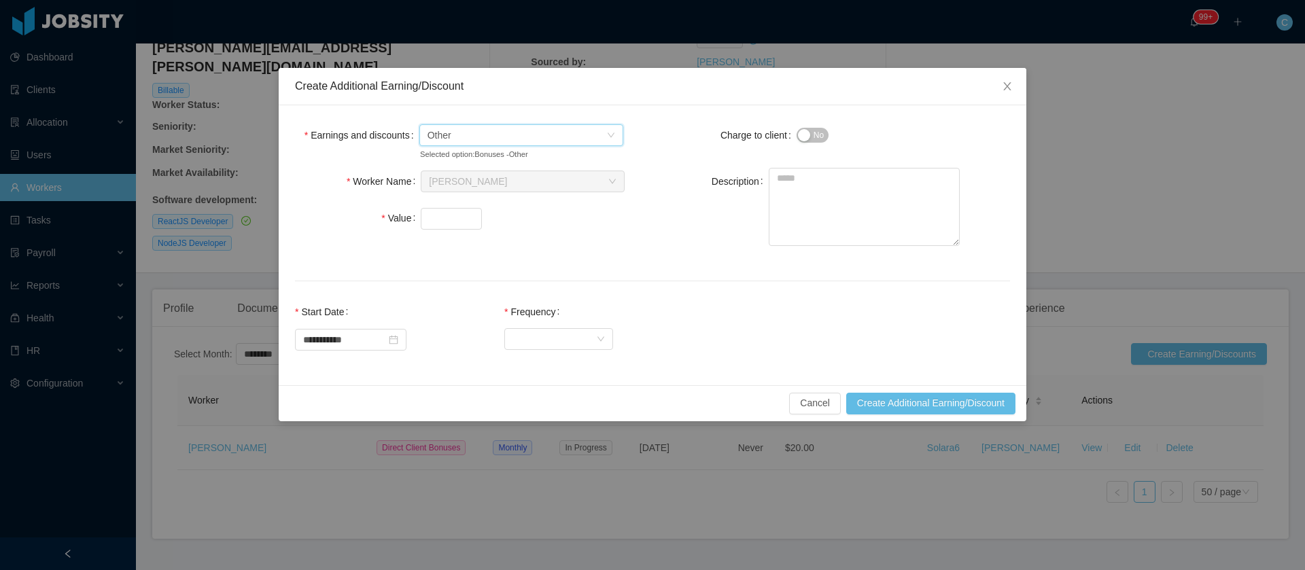
click at [529, 130] on span "Other" at bounding box center [516, 135] width 179 height 20
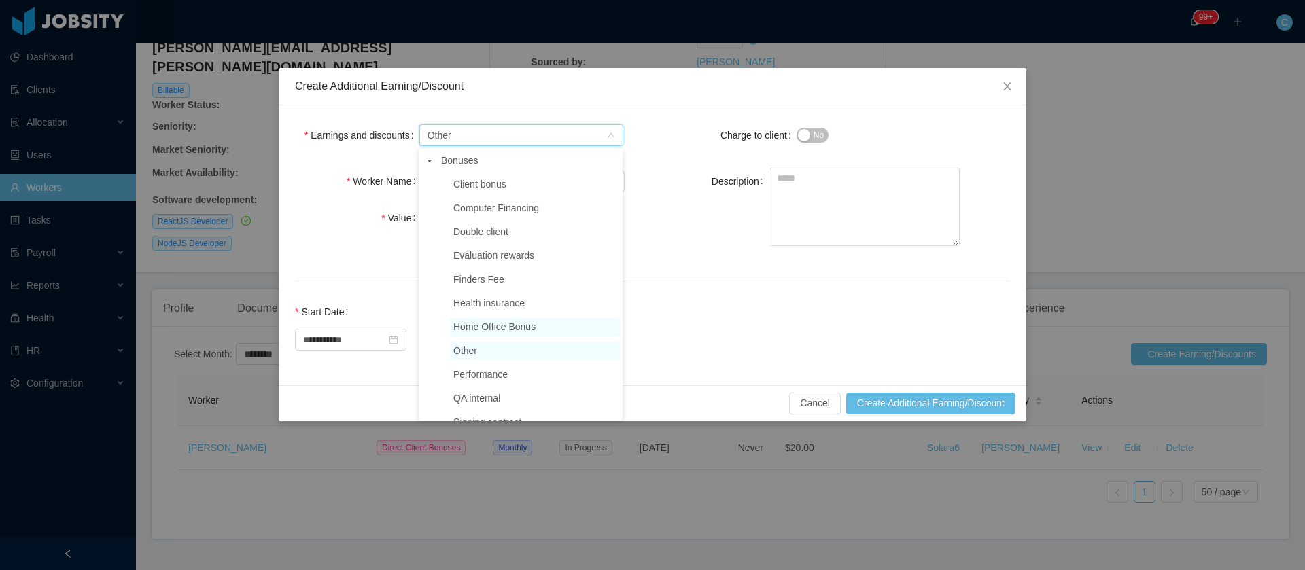
click at [506, 332] on span "Home Office Bonus" at bounding box center [494, 326] width 82 height 11
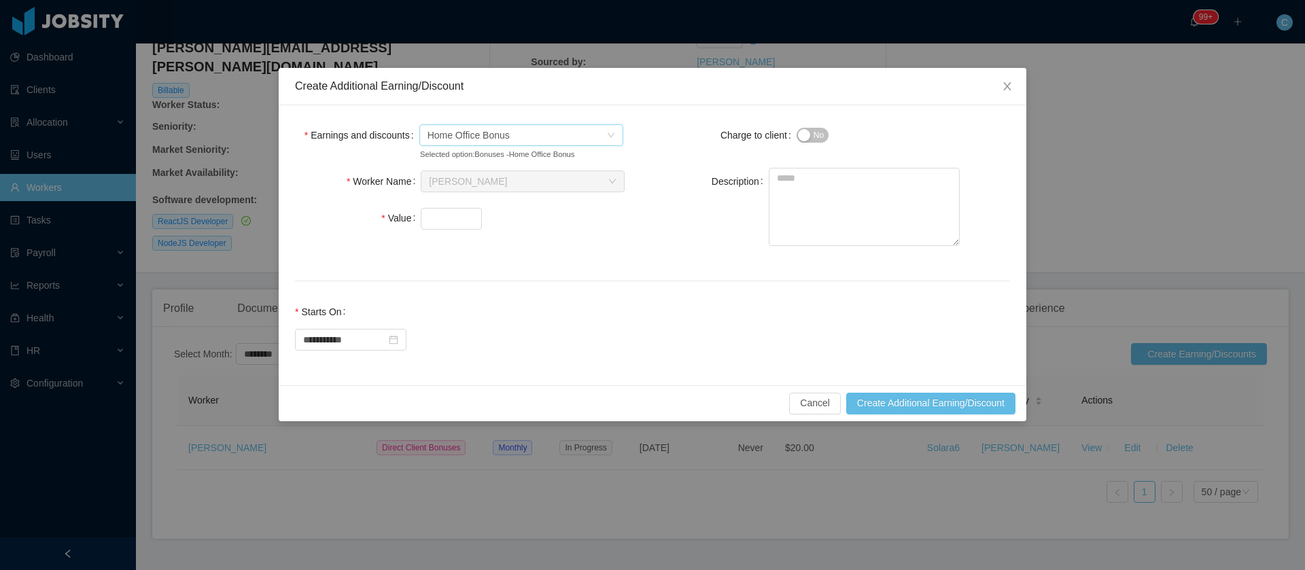
click at [478, 128] on span "Home Office Bonus" at bounding box center [468, 135] width 82 height 20
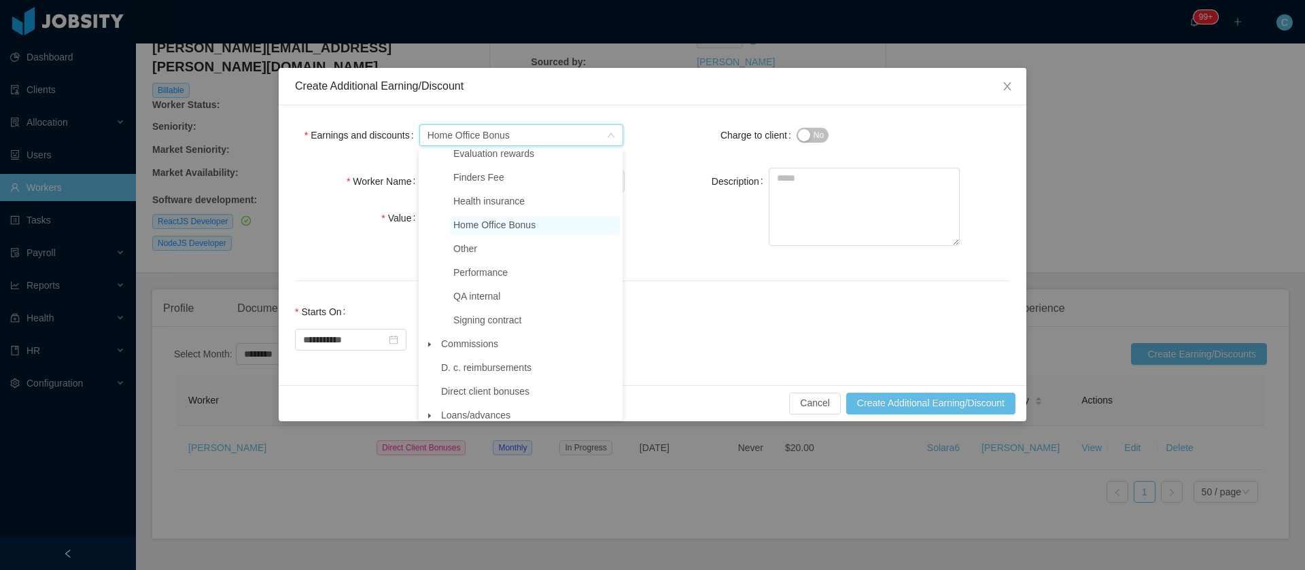
scroll to position [204, 0]
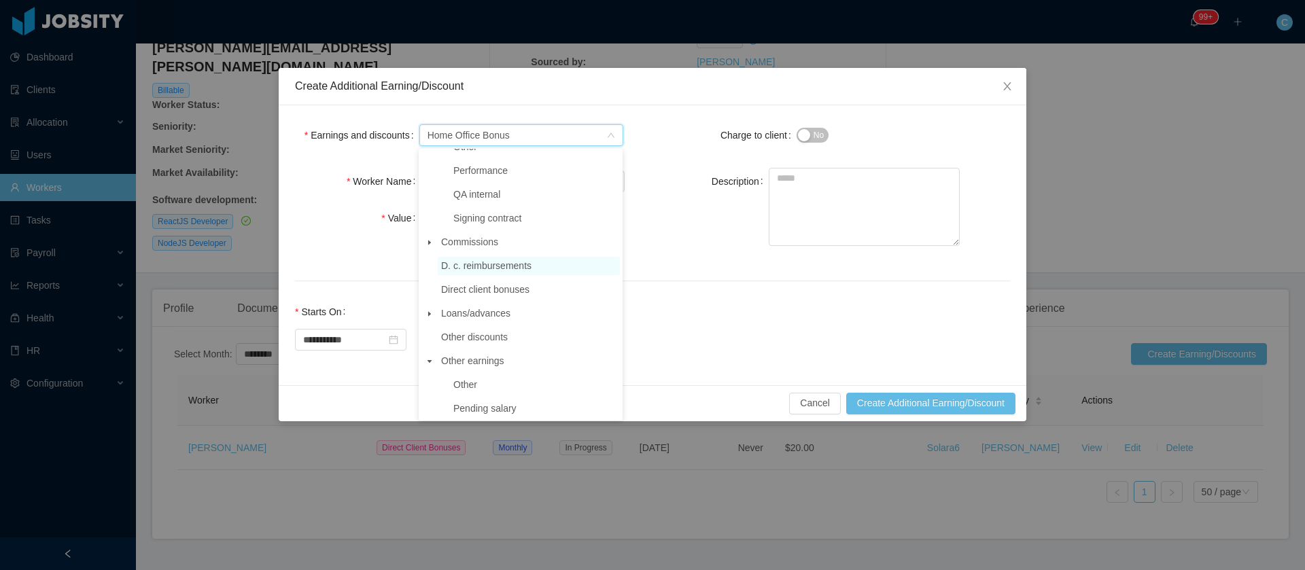
click at [470, 271] on span "D. c. reimbursements" at bounding box center [486, 265] width 90 height 11
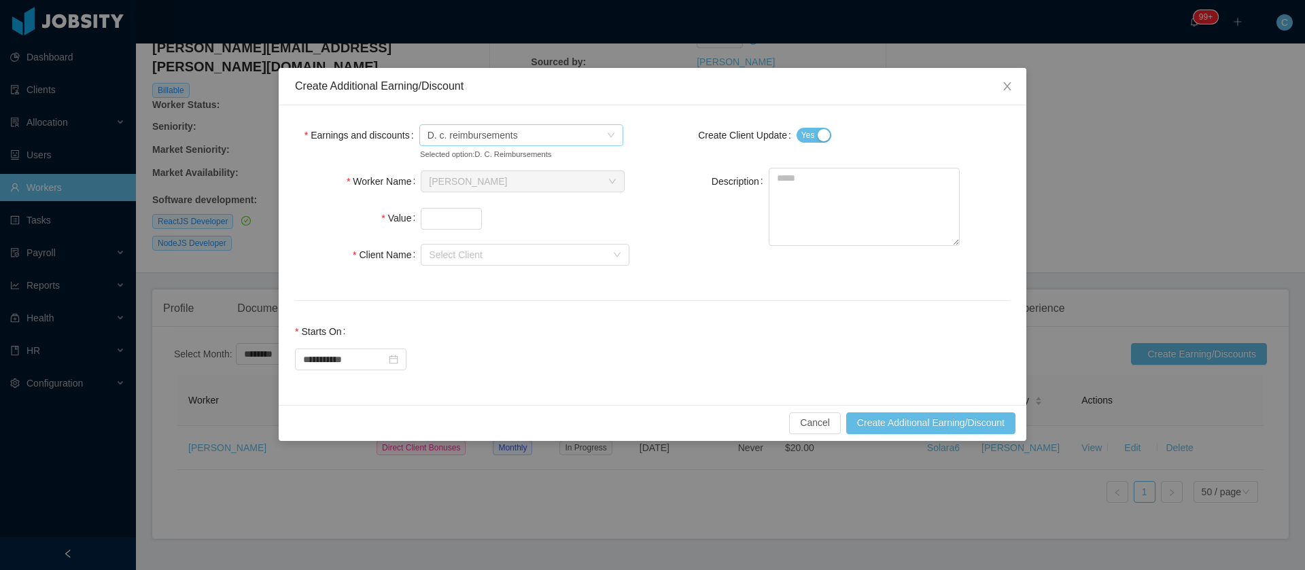
click at [512, 139] on span "D. c. reimbursements" at bounding box center [472, 135] width 90 height 20
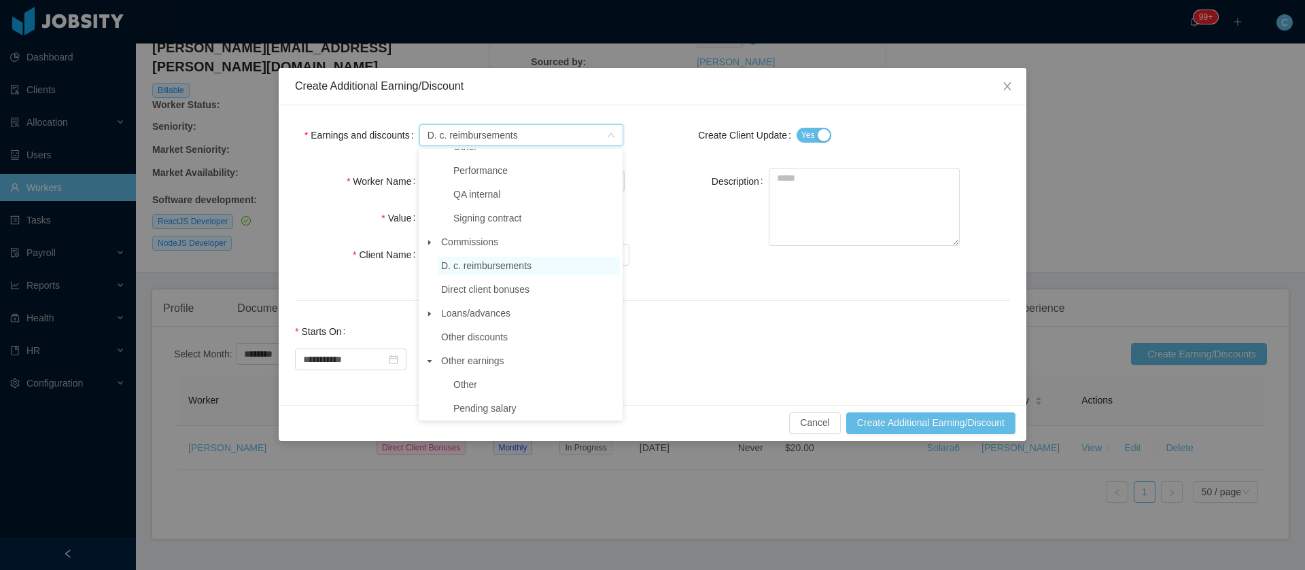
click at [495, 194] on span "QA internal" at bounding box center [476, 194] width 47 height 11
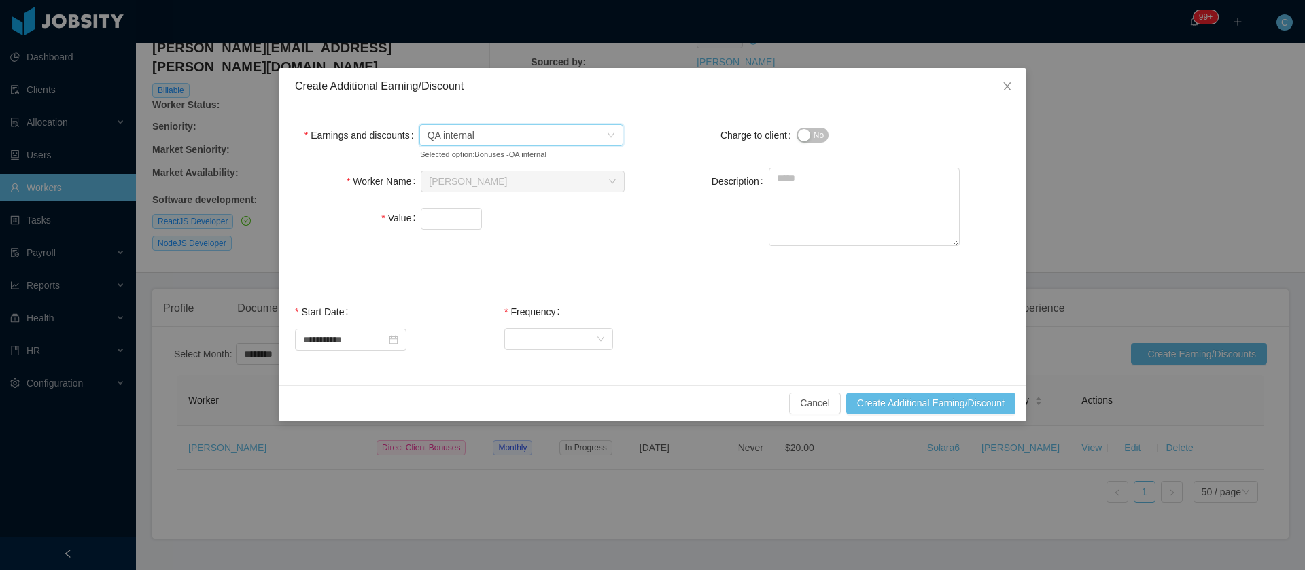
click at [502, 142] on span "QA internal" at bounding box center [516, 135] width 179 height 20
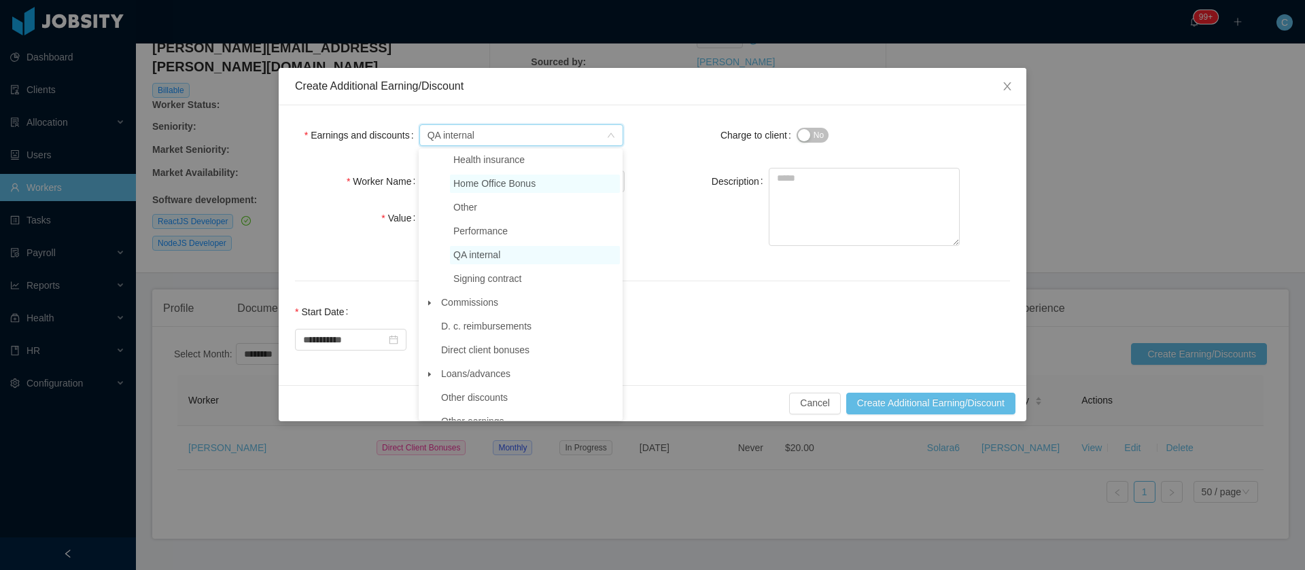
scroll to position [102, 0]
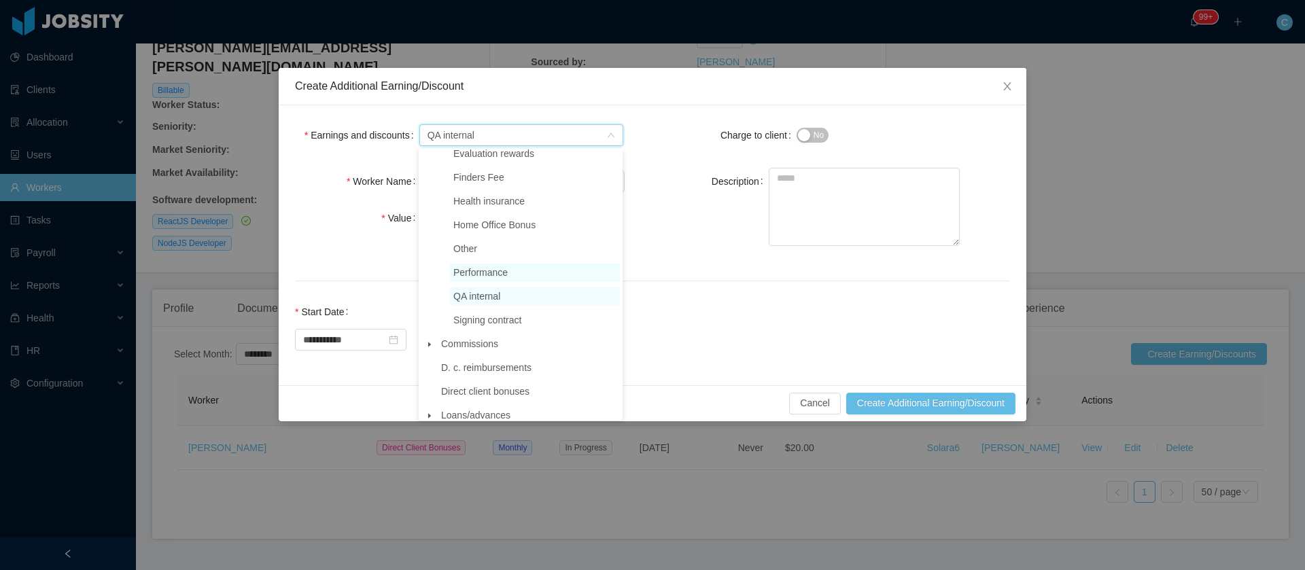
click at [511, 277] on span "Performance" at bounding box center [535, 273] width 170 height 18
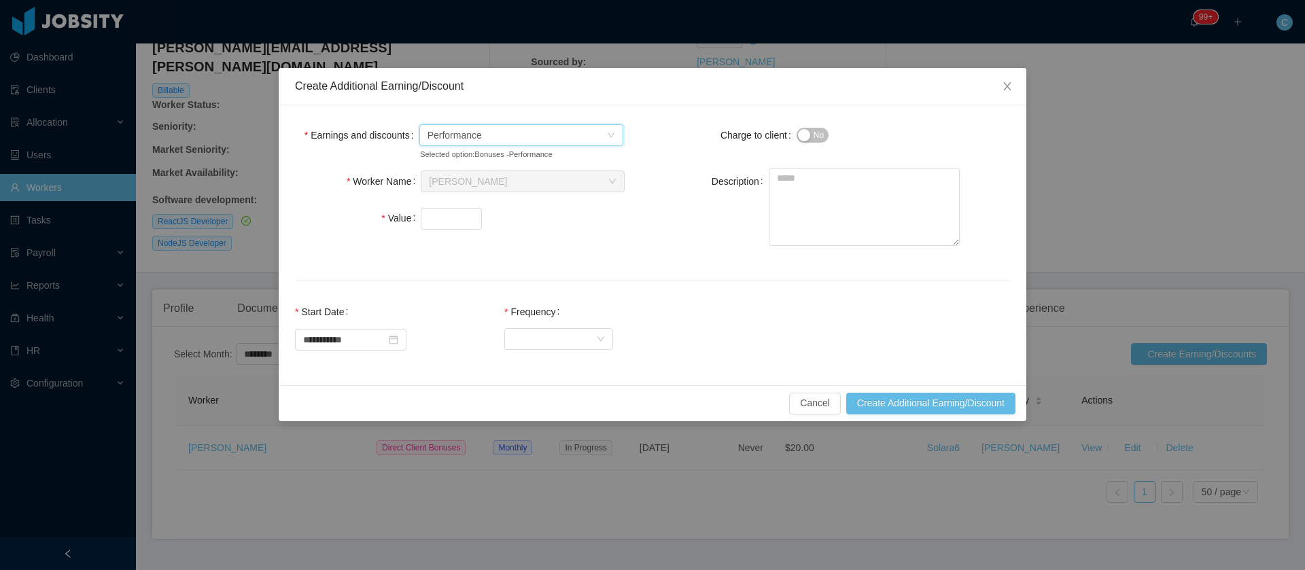
click at [494, 139] on span "Performance" at bounding box center [516, 135] width 179 height 20
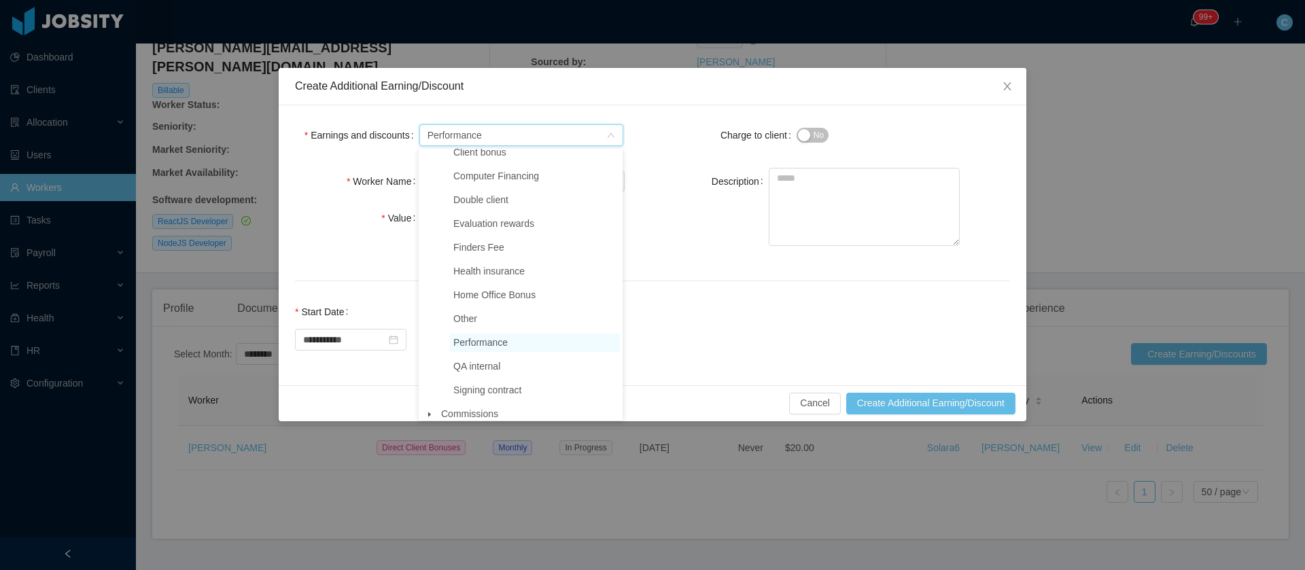
scroll to position [0, 0]
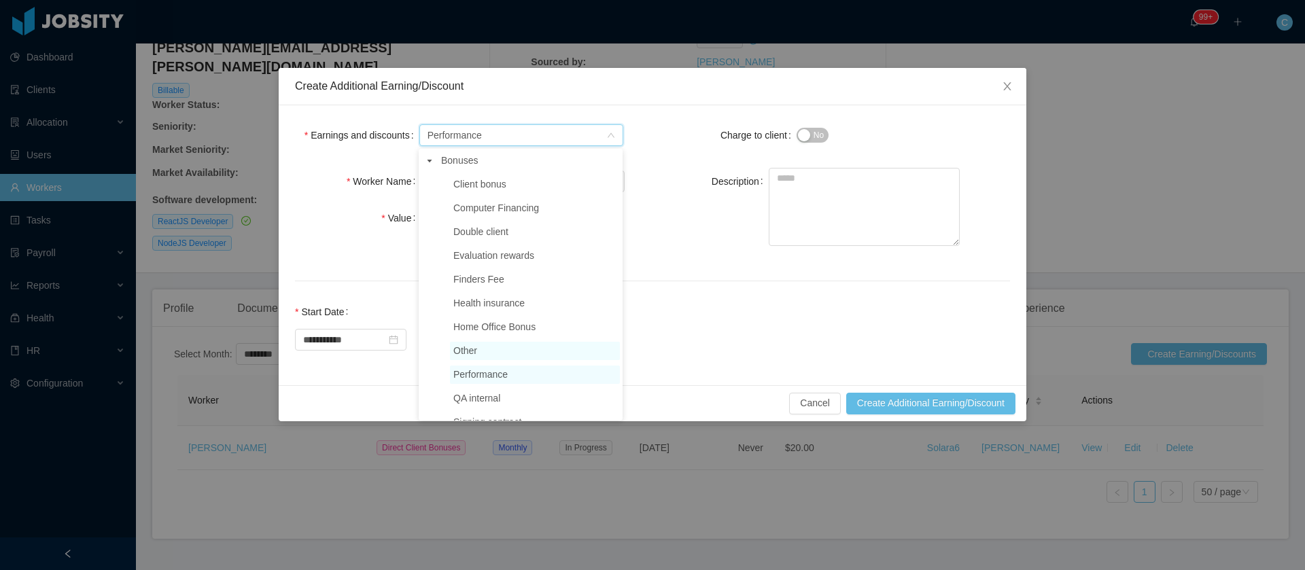
click at [489, 351] on span "Other" at bounding box center [535, 351] width 170 height 18
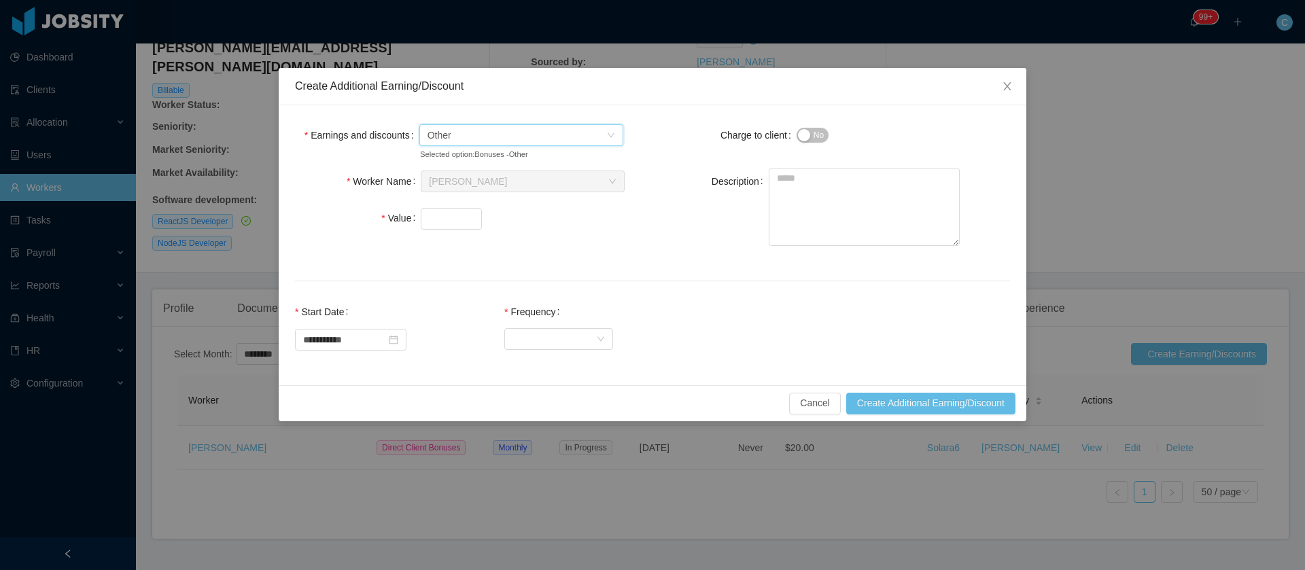
click at [476, 142] on span "Other" at bounding box center [516, 135] width 179 height 20
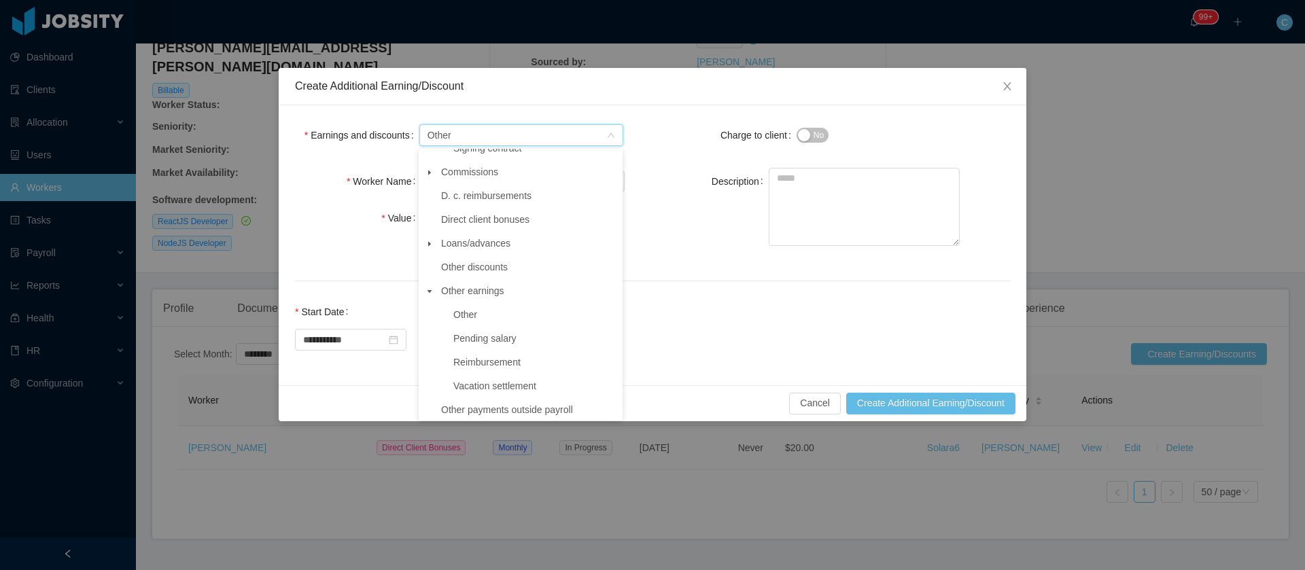
scroll to position [306, 0]
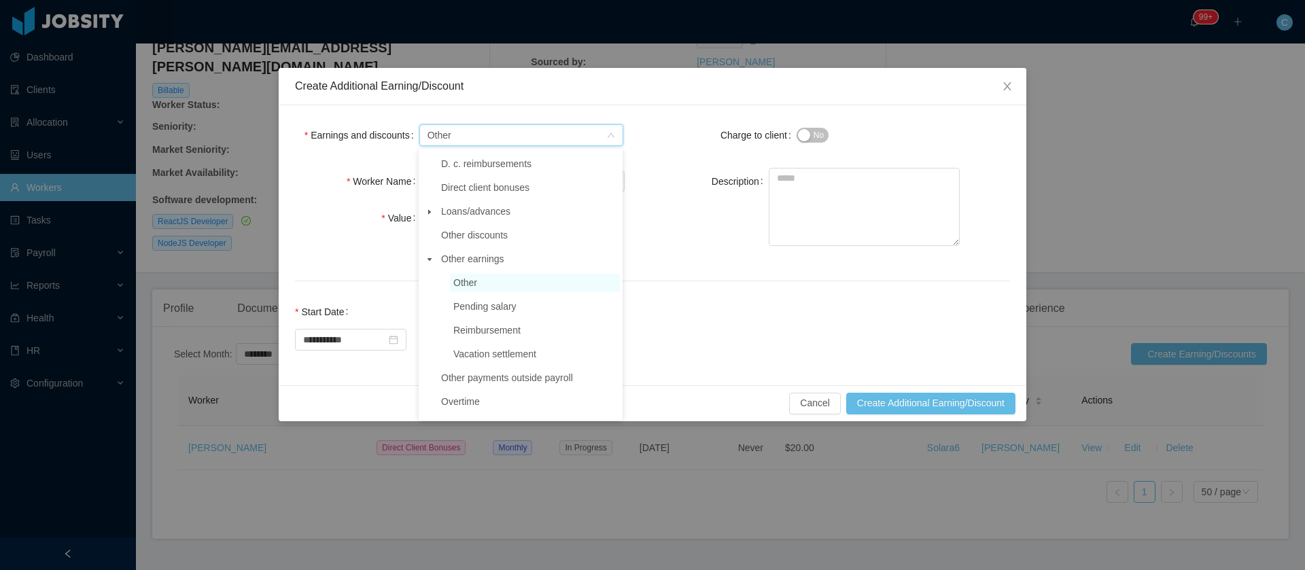
click at [513, 281] on span "Other" at bounding box center [535, 283] width 170 height 18
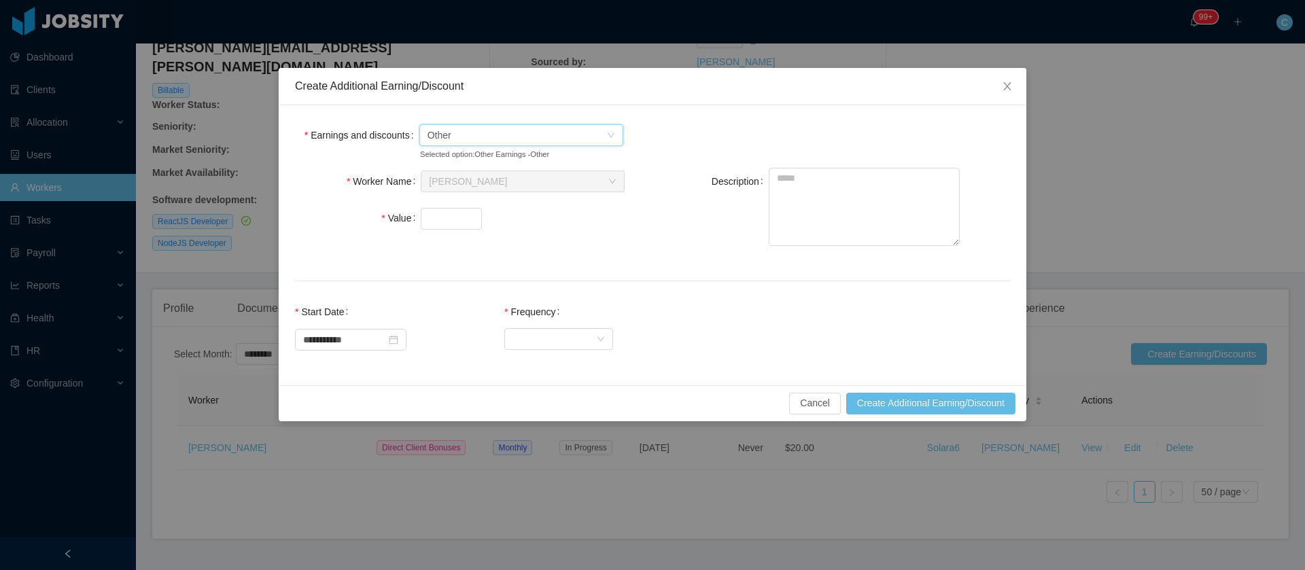
click at [466, 134] on span "Other" at bounding box center [516, 135] width 179 height 20
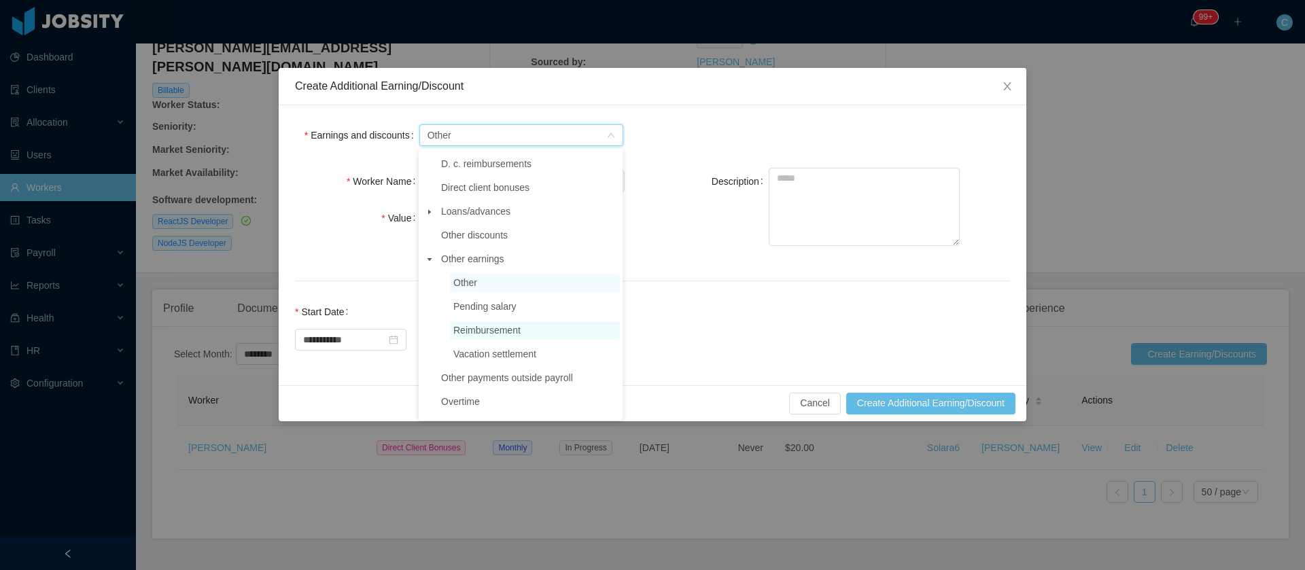
click at [499, 332] on span "Reimbursement" at bounding box center [486, 330] width 67 height 11
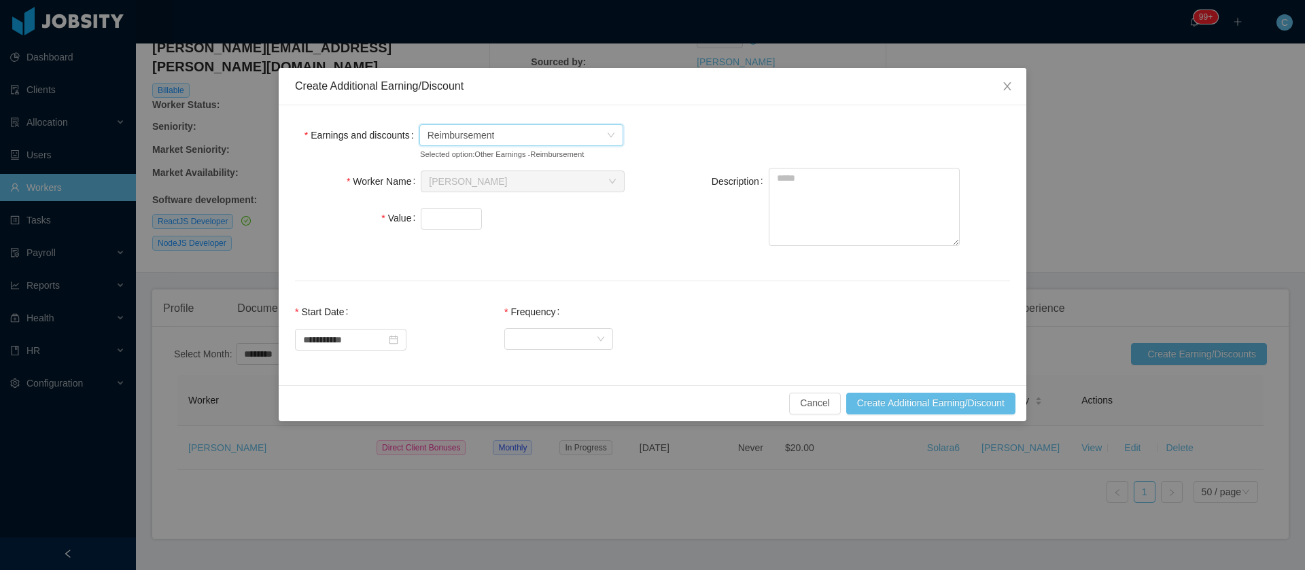
click at [472, 135] on span "Reimbursement" at bounding box center [460, 135] width 67 height 20
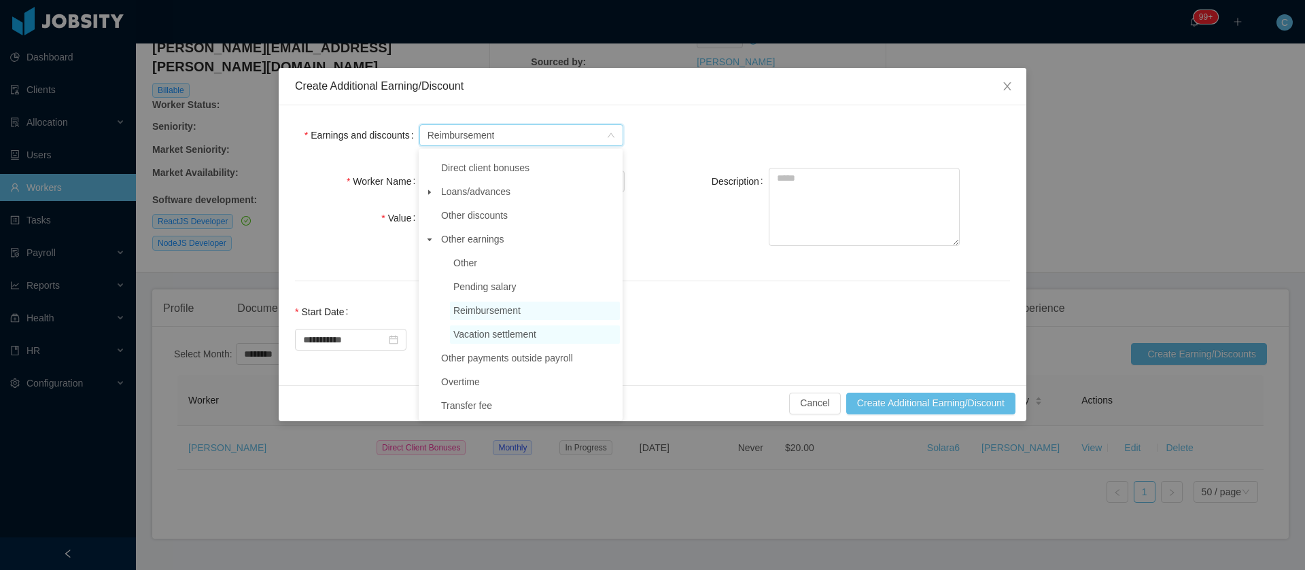
scroll to position [232, 0]
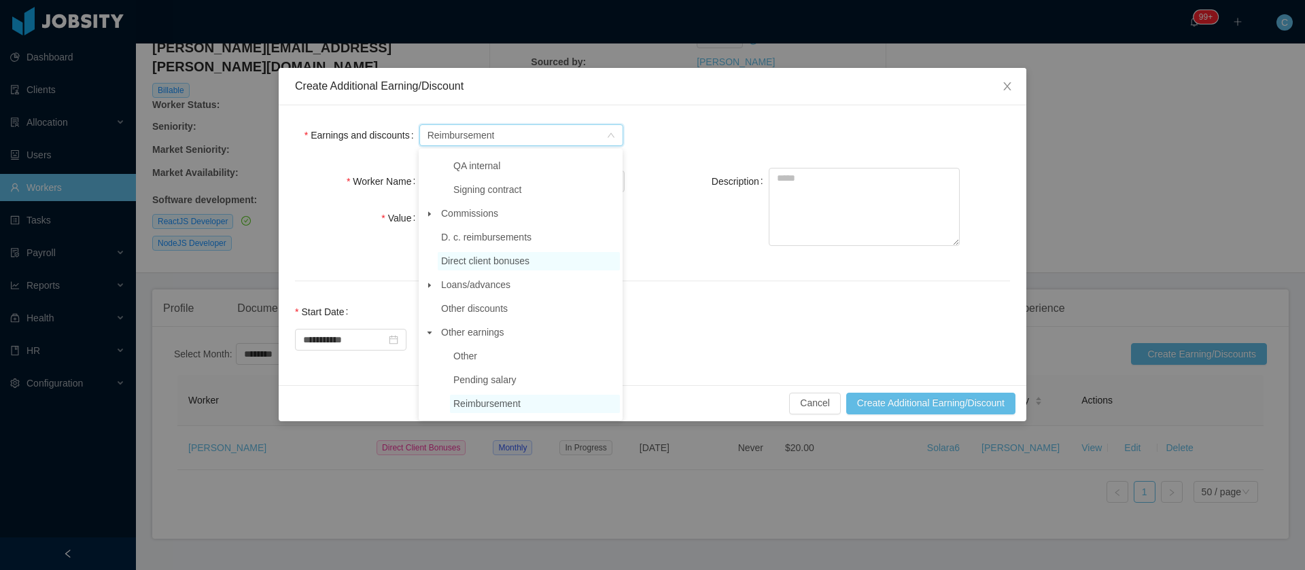
click at [458, 266] on span "Direct client bonuses" at bounding box center [485, 261] width 88 height 11
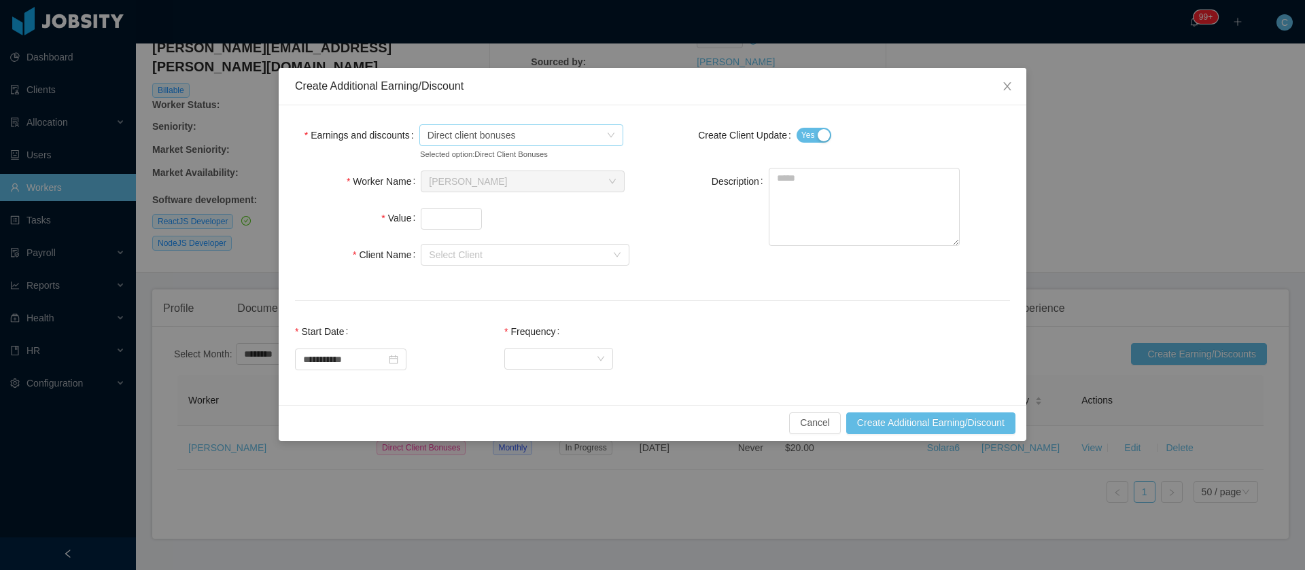
click at [463, 139] on span "Direct client bonuses" at bounding box center [471, 135] width 88 height 20
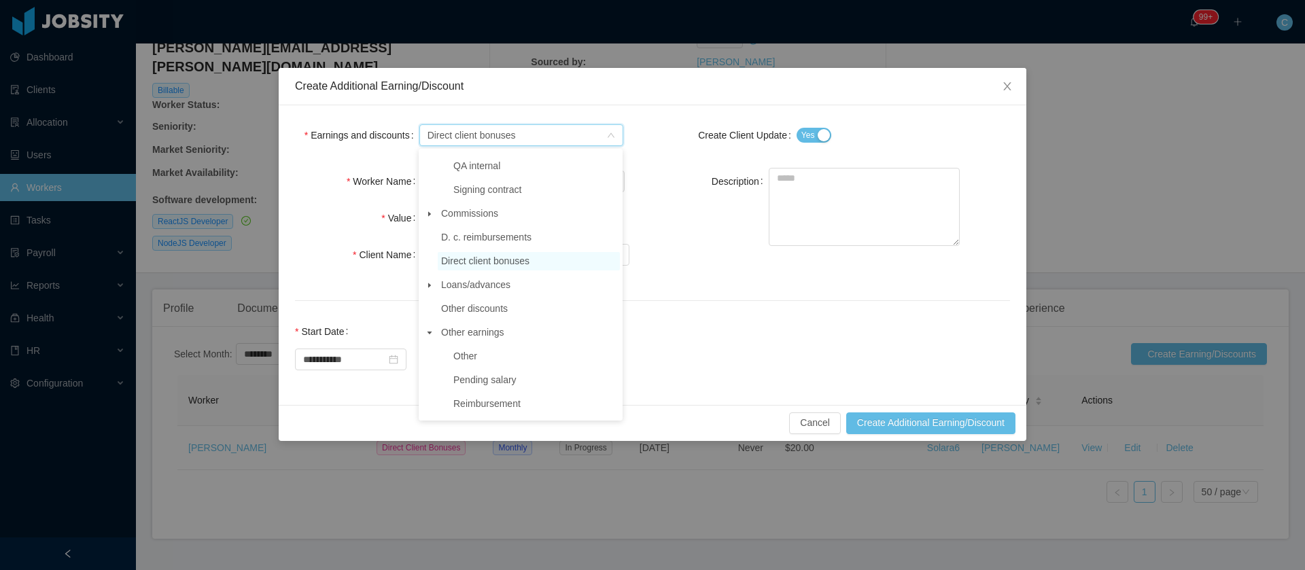
click at [424, 211] on span at bounding box center [429, 214] width 16 height 16
click at [1007, 78] on span "Close" at bounding box center [1007, 87] width 38 height 38
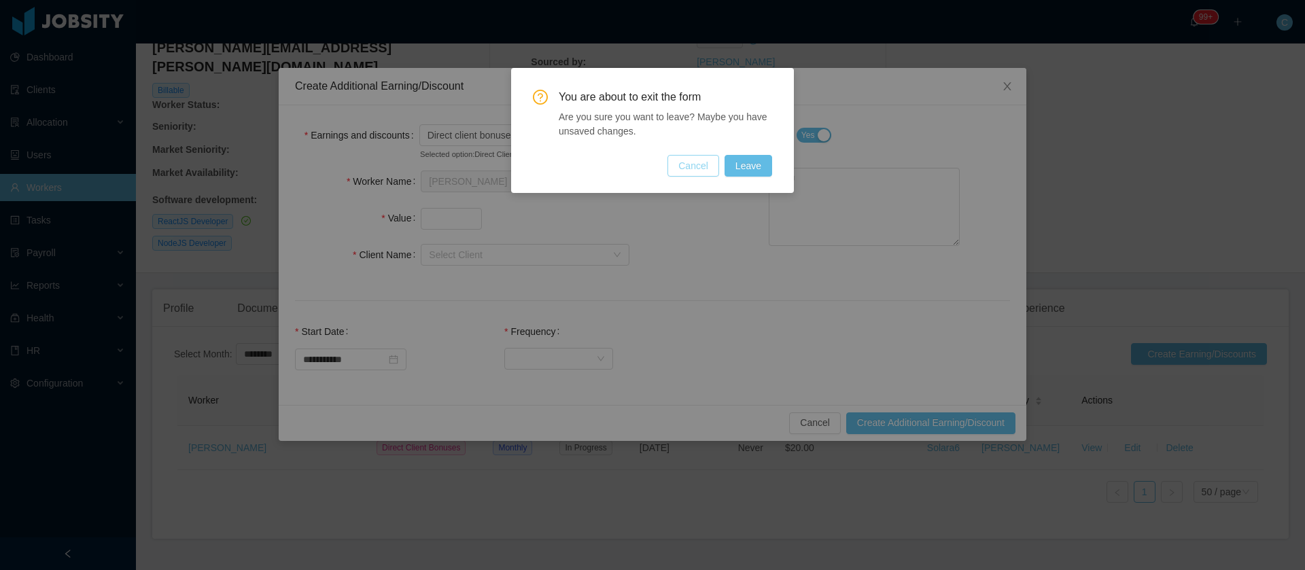
click at [694, 172] on button "Cancel" at bounding box center [693, 166] width 52 height 22
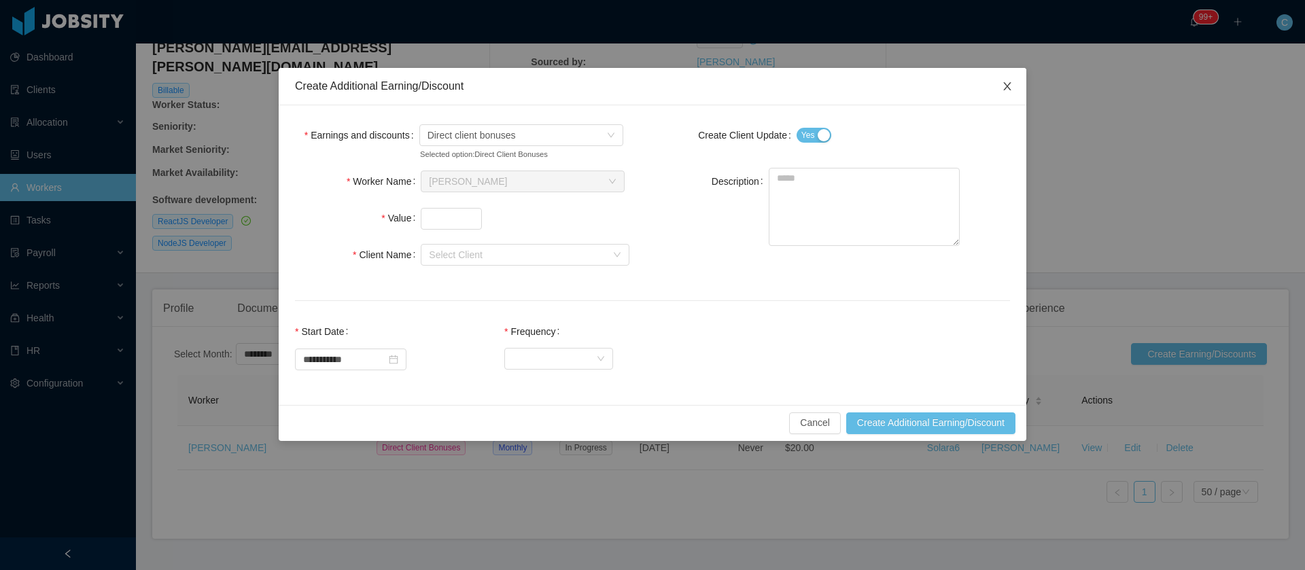
click at [999, 90] on span "Close" at bounding box center [1007, 87] width 38 height 38
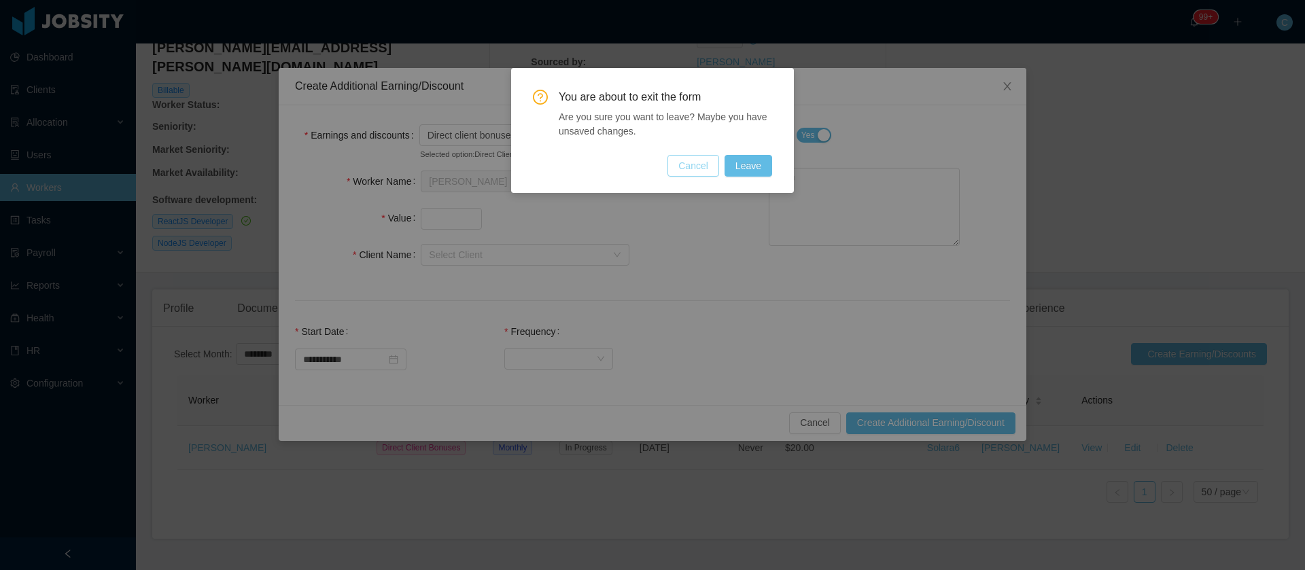
click at [696, 169] on button "Cancel" at bounding box center [693, 166] width 52 height 22
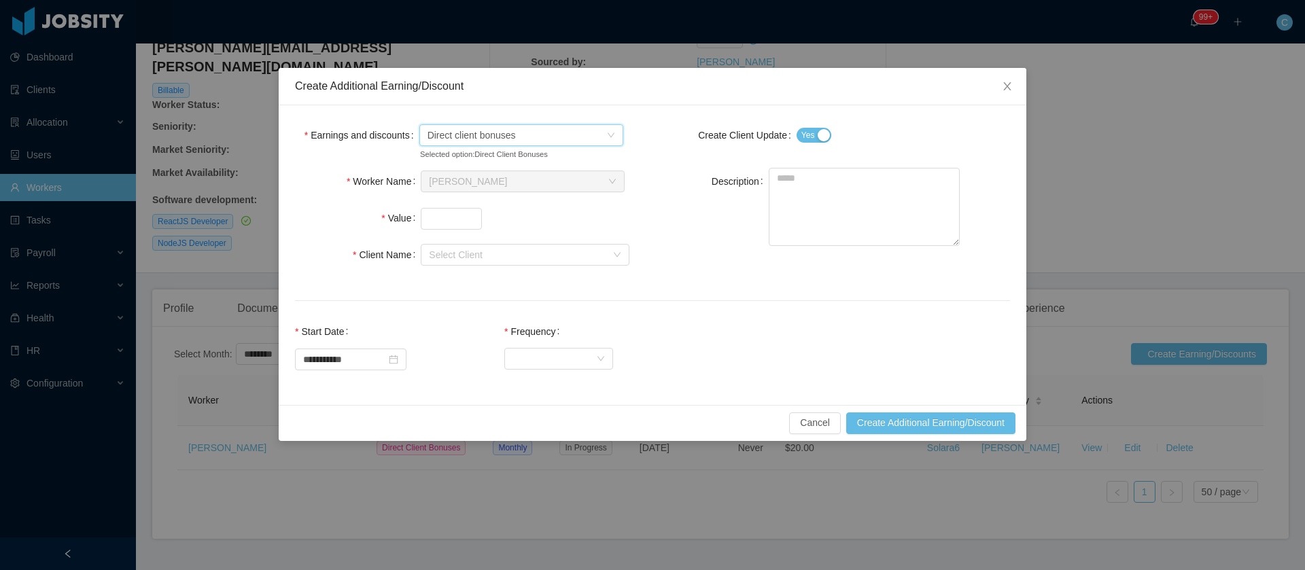
click at [597, 136] on span "Direct client bonuses" at bounding box center [516, 135] width 179 height 20
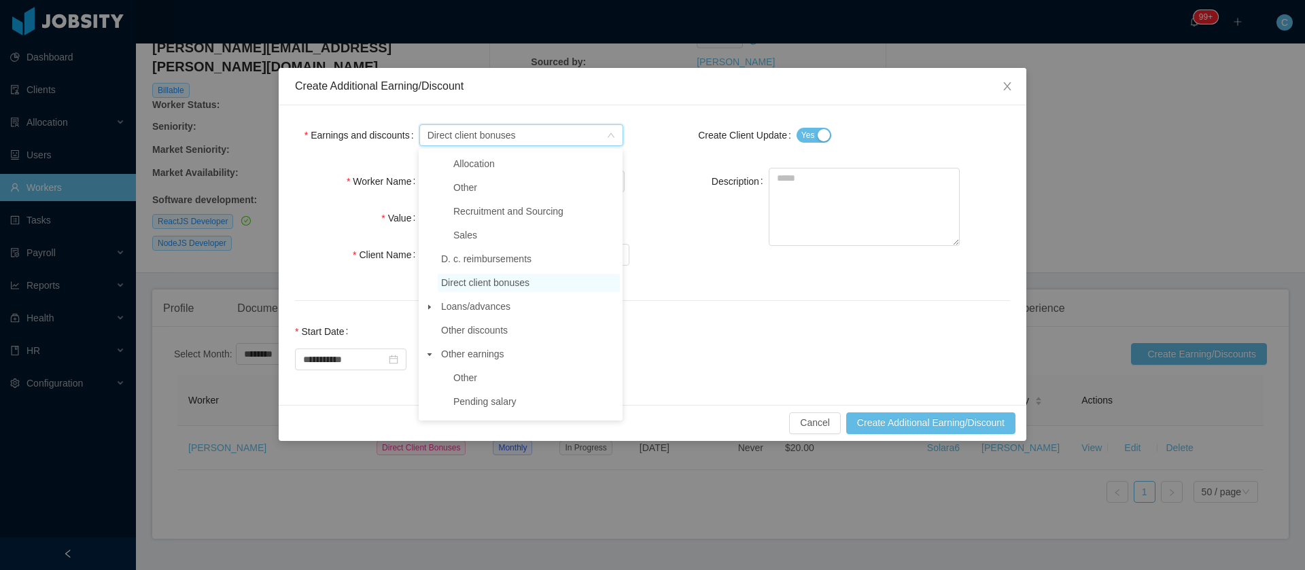
scroll to position [408, 0]
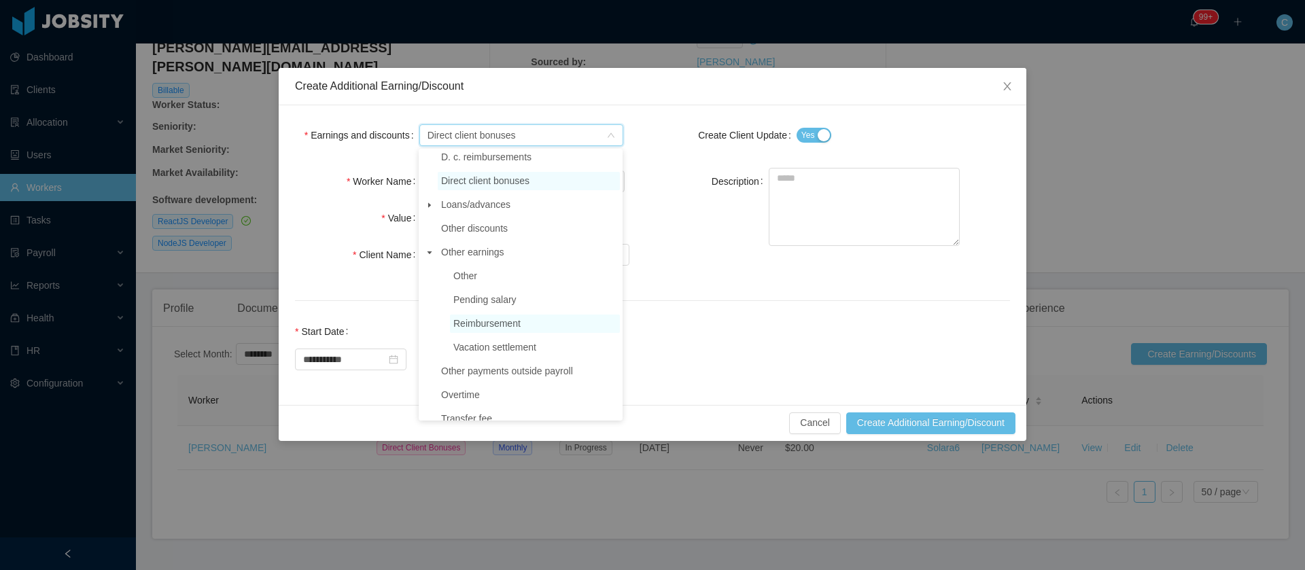
click at [466, 329] on span "Reimbursement" at bounding box center [486, 323] width 67 height 11
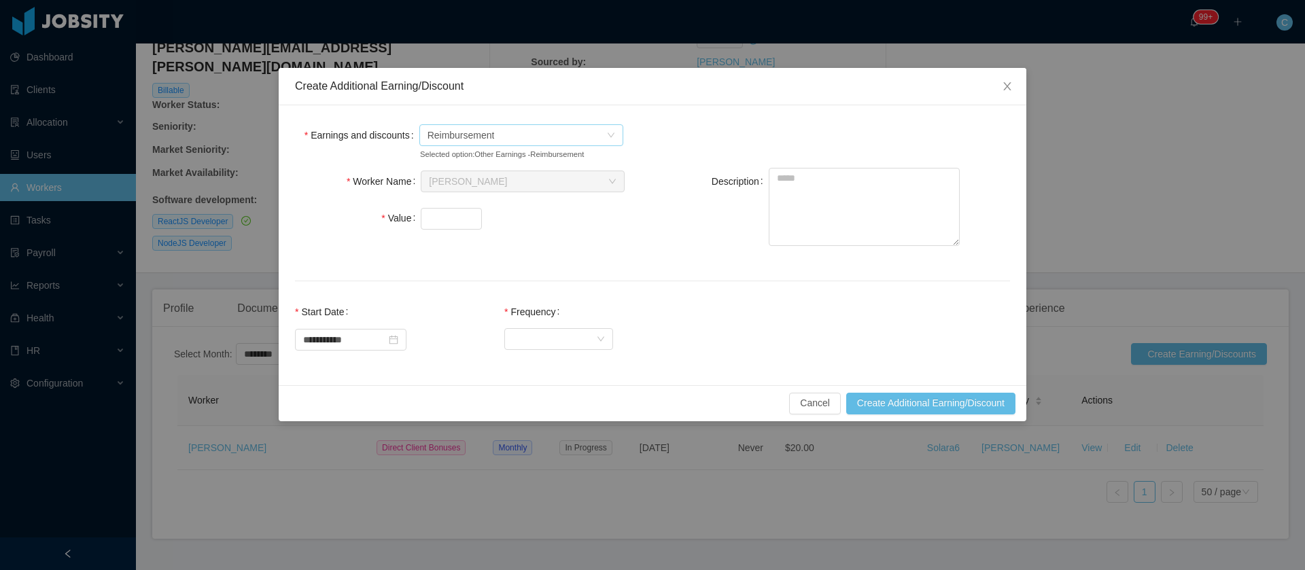
click at [478, 135] on span "Reimbursement" at bounding box center [460, 135] width 67 height 20
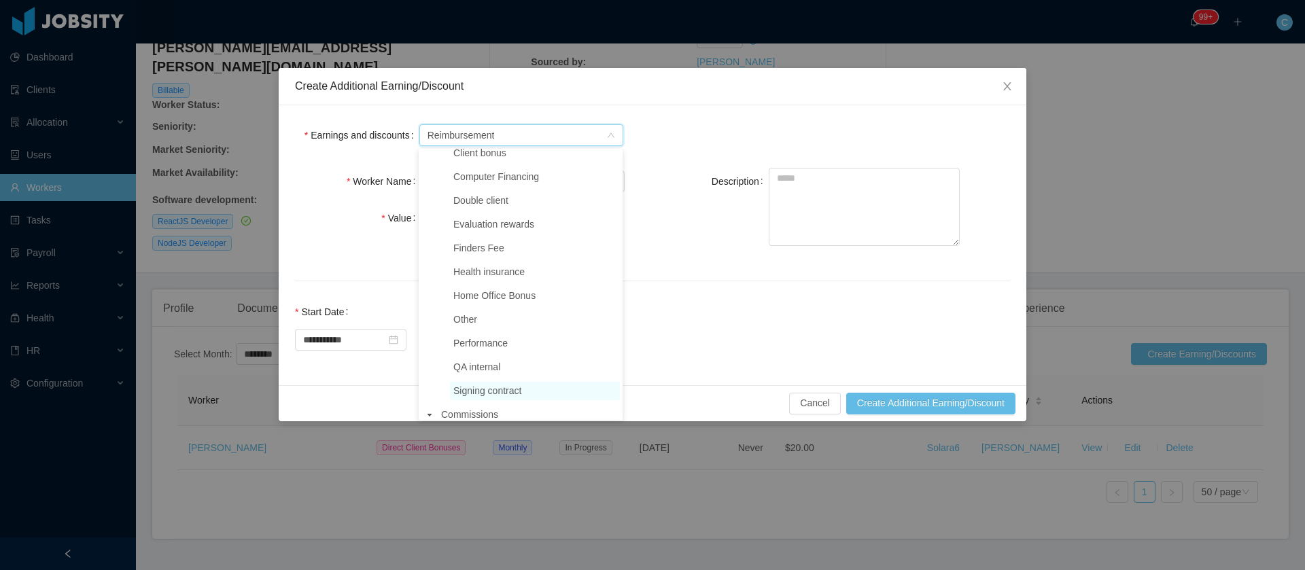
scroll to position [0, 0]
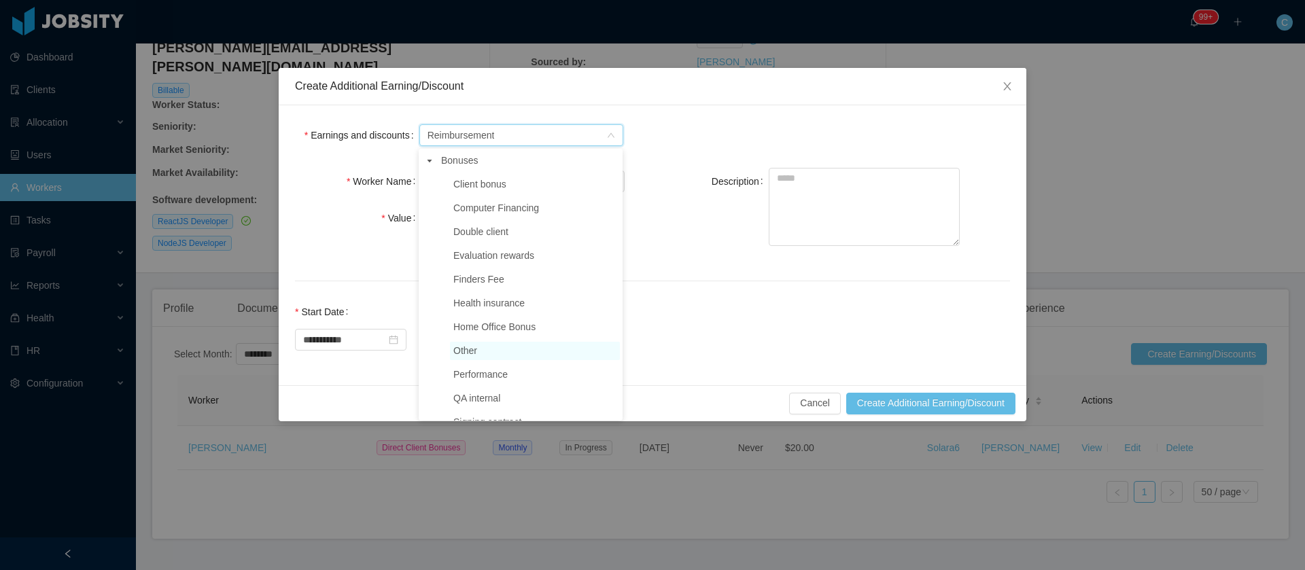
click at [489, 353] on span "Other" at bounding box center [535, 351] width 170 height 18
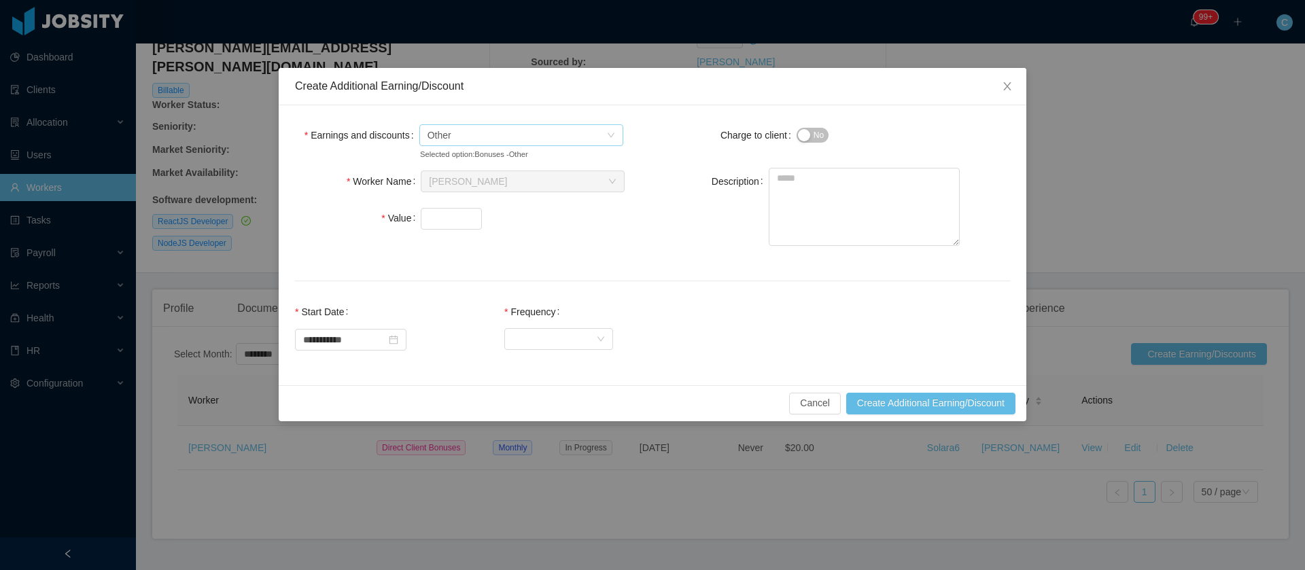
click at [461, 134] on span "Other" at bounding box center [516, 135] width 179 height 20
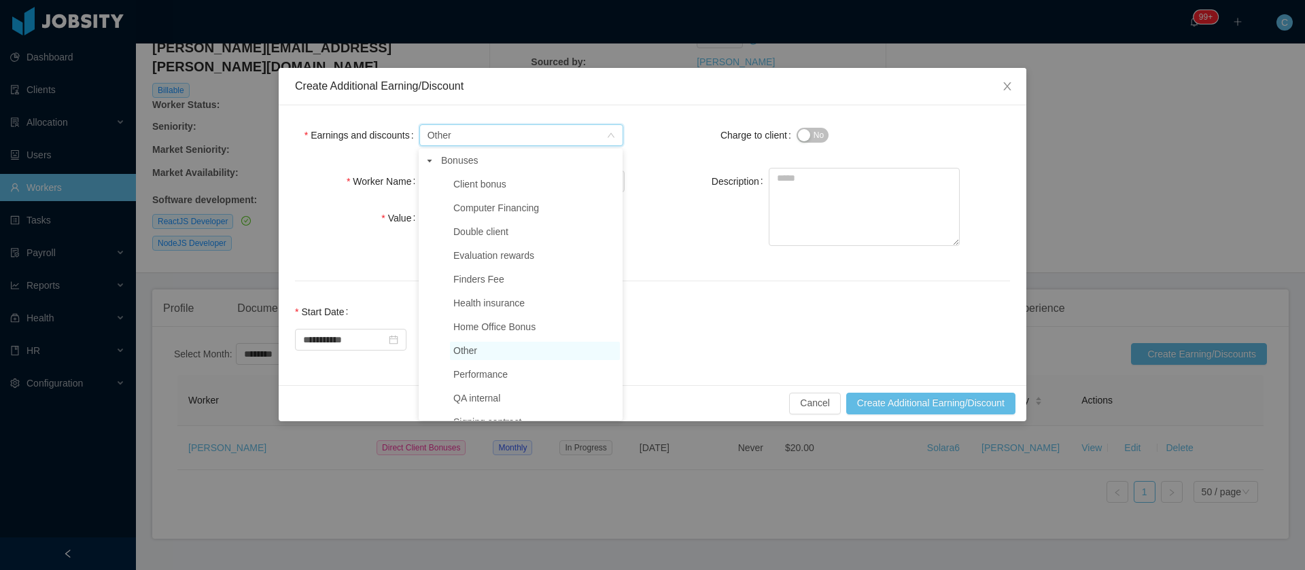
click at [430, 159] on icon "icon: caret-down" at bounding box center [429, 161] width 7 height 7
click at [430, 184] on icon "icon: caret-down" at bounding box center [429, 184] width 7 height 7
click at [479, 213] on span "D. c. reimbursements" at bounding box center [486, 208] width 90 height 11
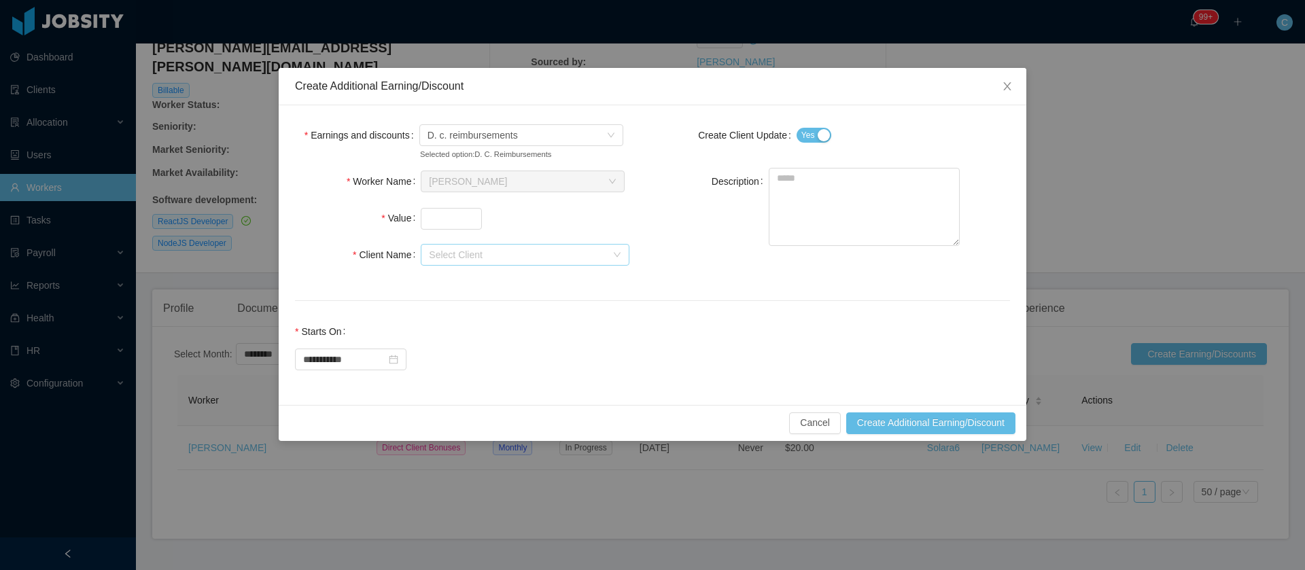
click at [498, 254] on div "Select Client" at bounding box center [517, 255] width 177 height 14
click at [474, 285] on li "Solara6" at bounding box center [525, 281] width 209 height 22
click at [442, 215] on input "Value" at bounding box center [451, 219] width 60 height 20
click at [845, 203] on textarea "Description" at bounding box center [864, 207] width 191 height 78
click at [523, 139] on span "D. c. reimbursements" at bounding box center [516, 135] width 179 height 20
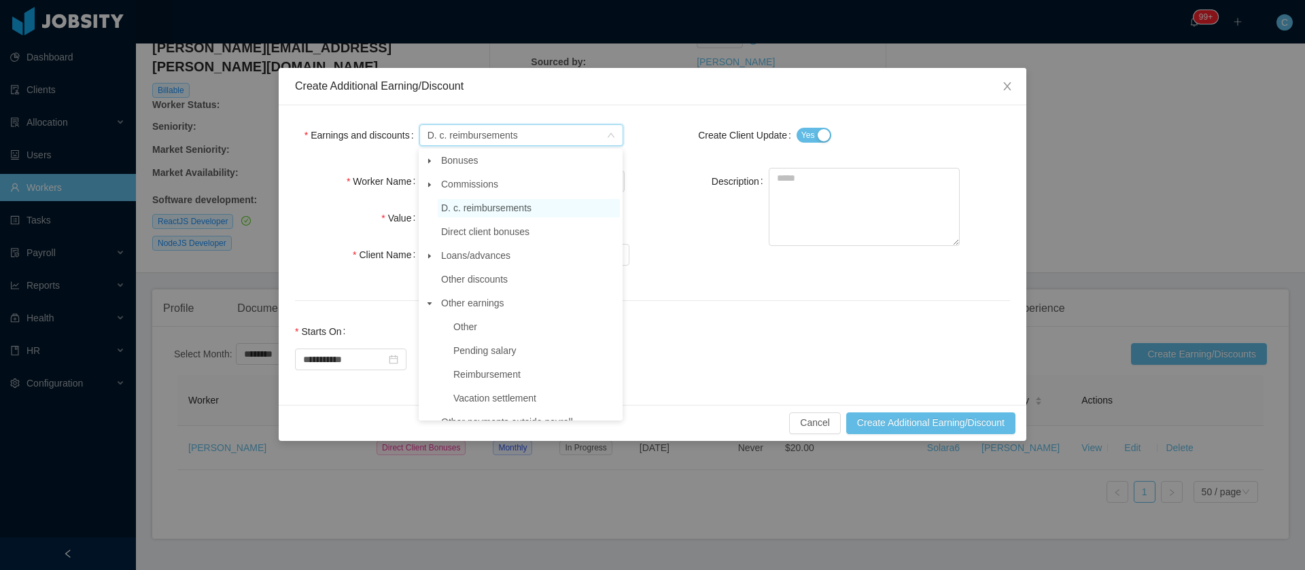
click at [1135, 103] on div "**********" at bounding box center [652, 285] width 1305 height 570
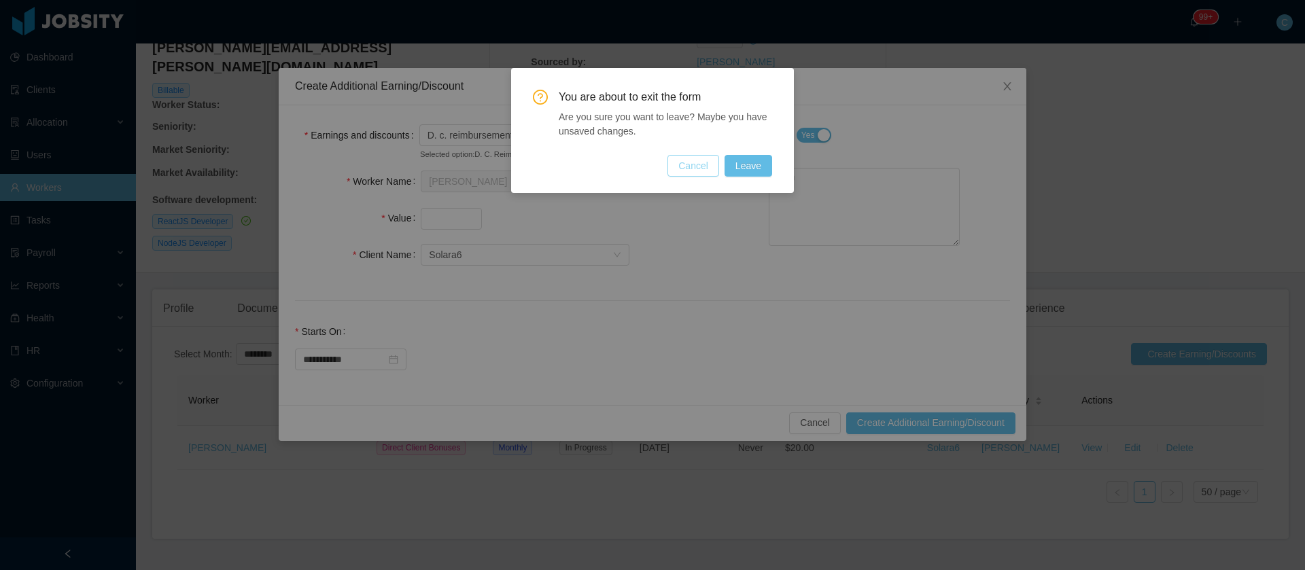
click at [680, 170] on button "Cancel" at bounding box center [693, 166] width 52 height 22
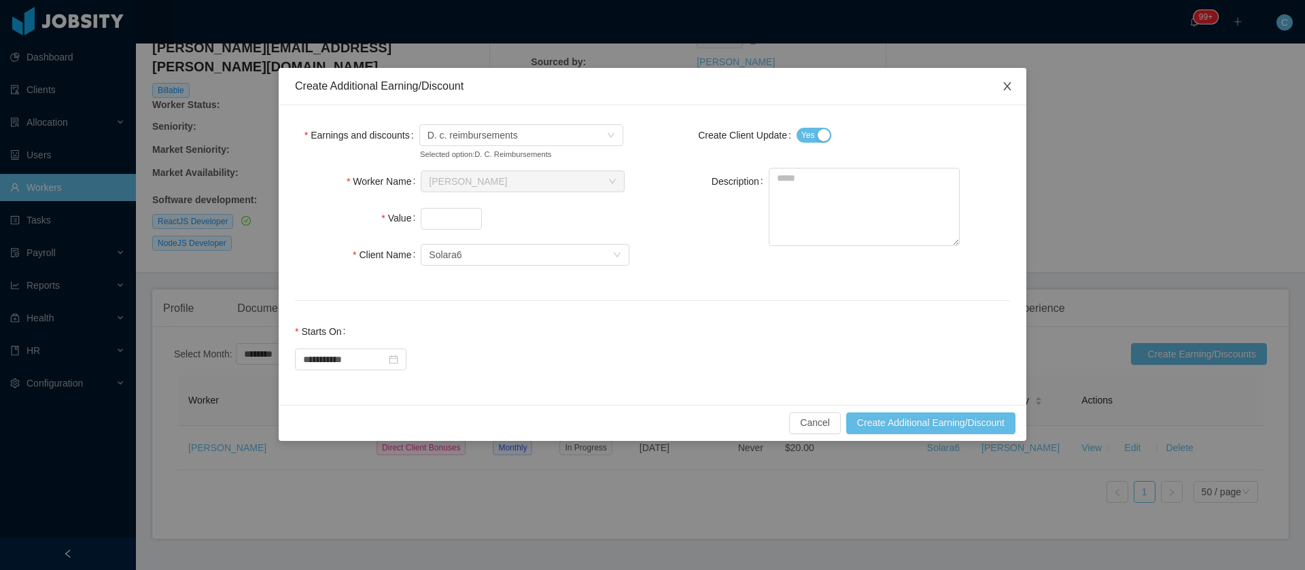
click at [1004, 83] on icon "icon: close" at bounding box center [1006, 86] width 7 height 8
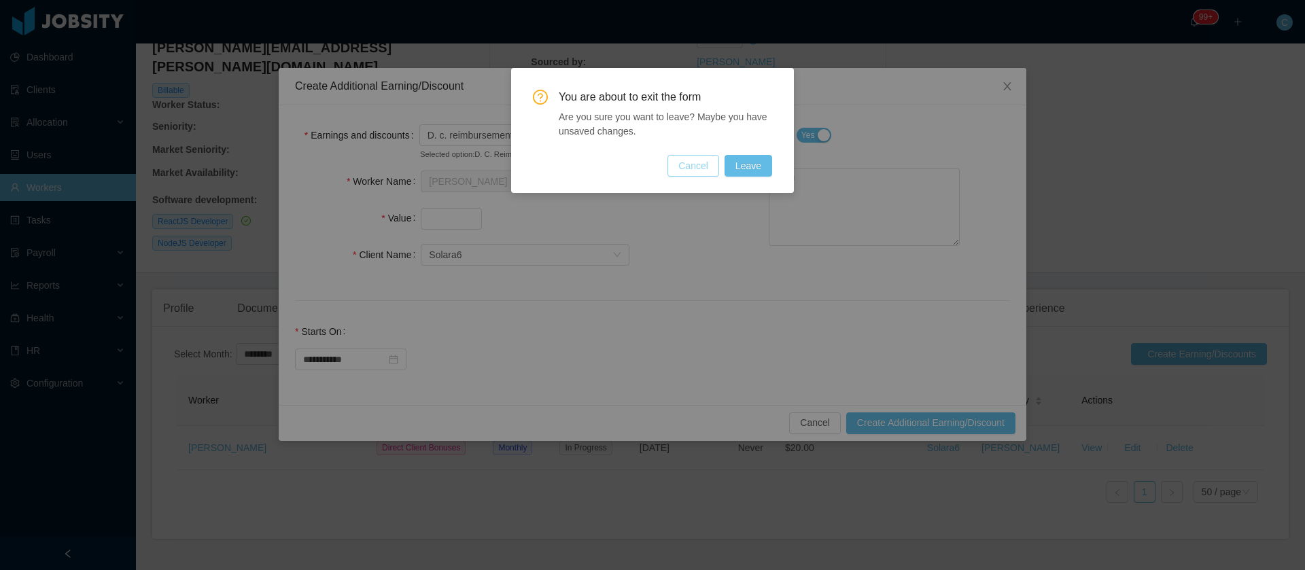
click at [703, 176] on button "Cancel" at bounding box center [693, 166] width 52 height 22
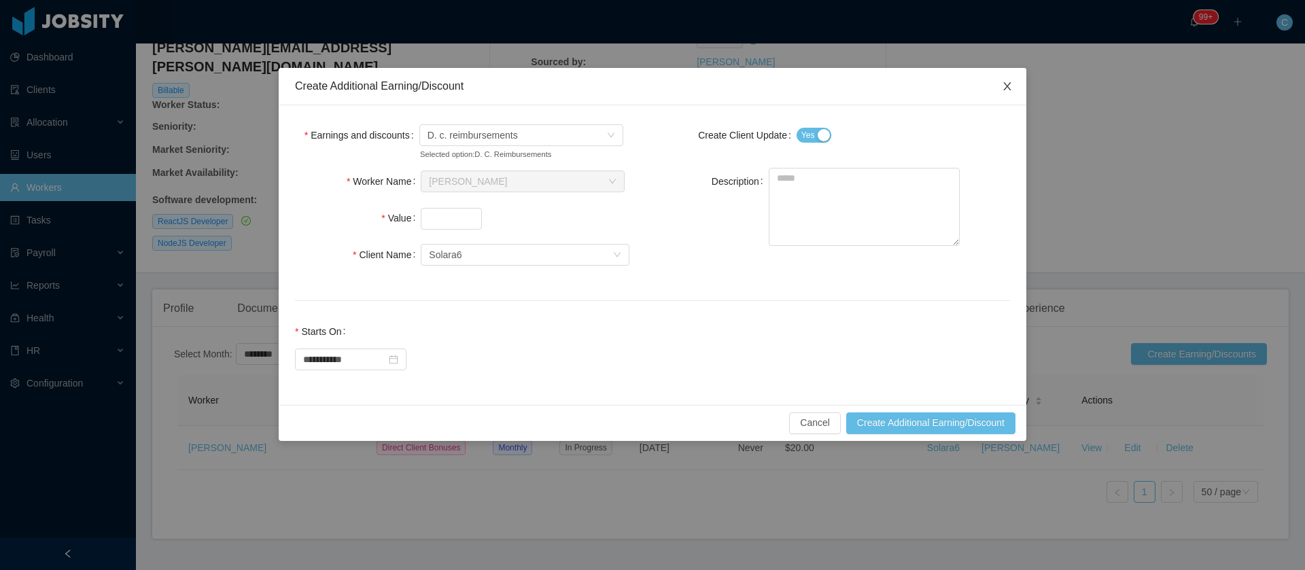
click at [1011, 84] on icon "icon: close" at bounding box center [1007, 86] width 11 height 11
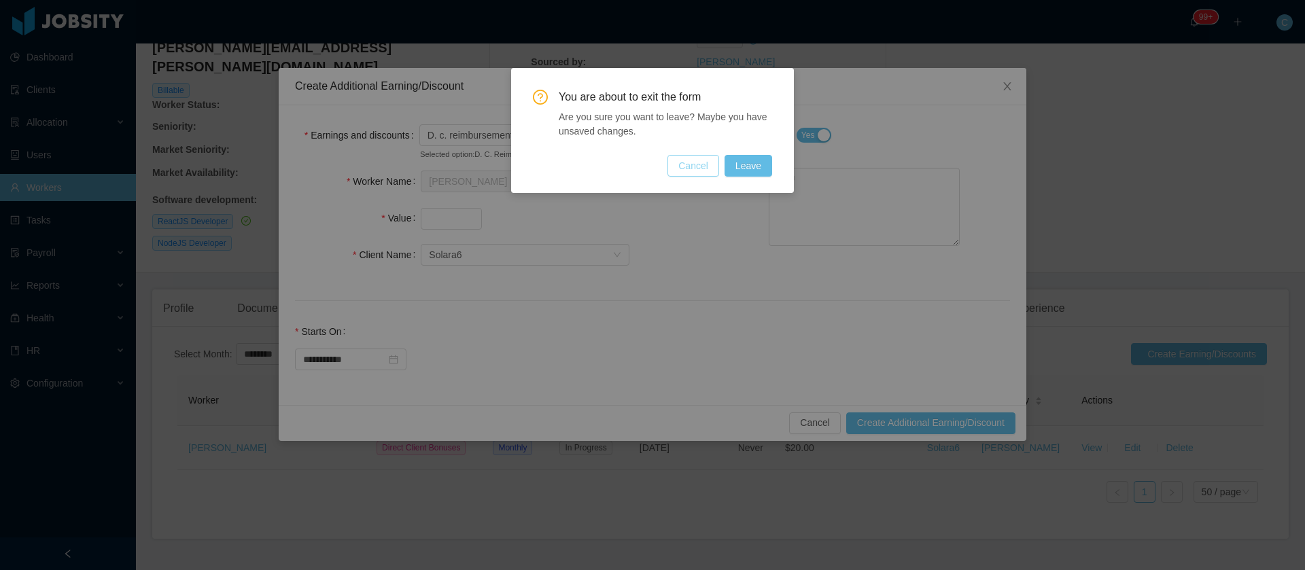
click at [702, 169] on button "Cancel" at bounding box center [693, 166] width 52 height 22
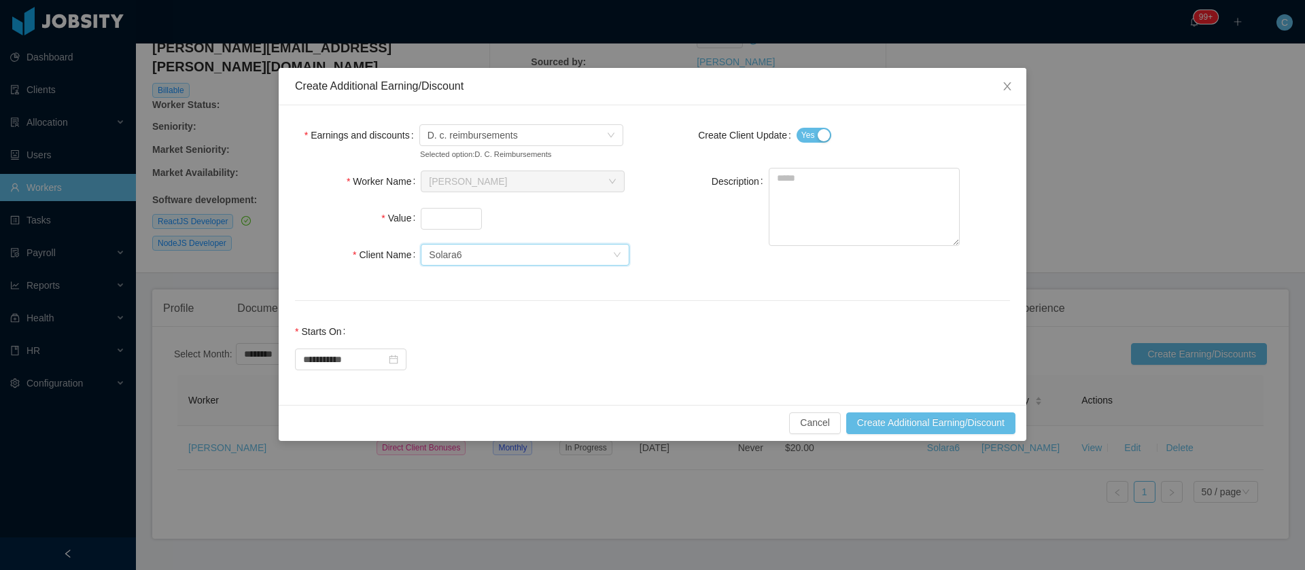
drag, startPoint x: 489, startPoint y: 255, endPoint x: 438, endPoint y: 260, distance: 51.2
click at [438, 260] on div "Select Client Solara6" at bounding box center [520, 255] width 183 height 20
click at [512, 287] on li "Solara6" at bounding box center [525, 281] width 209 height 22
click at [820, 433] on button "Cancel" at bounding box center [815, 424] width 52 height 22
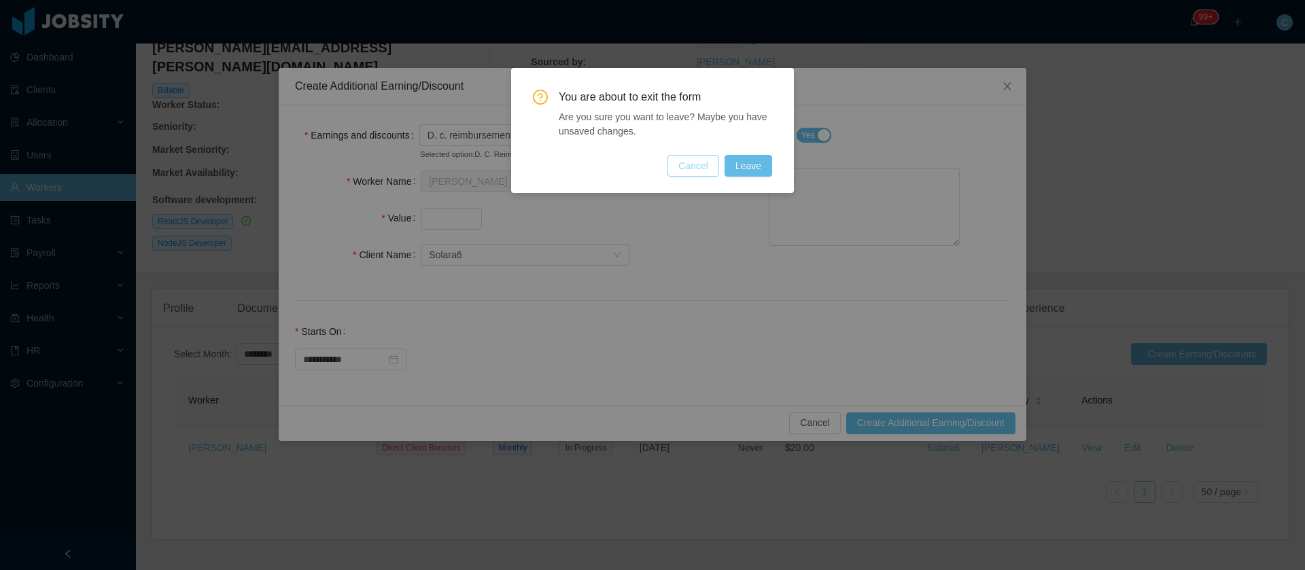
click at [703, 173] on button "Cancel" at bounding box center [693, 166] width 52 height 22
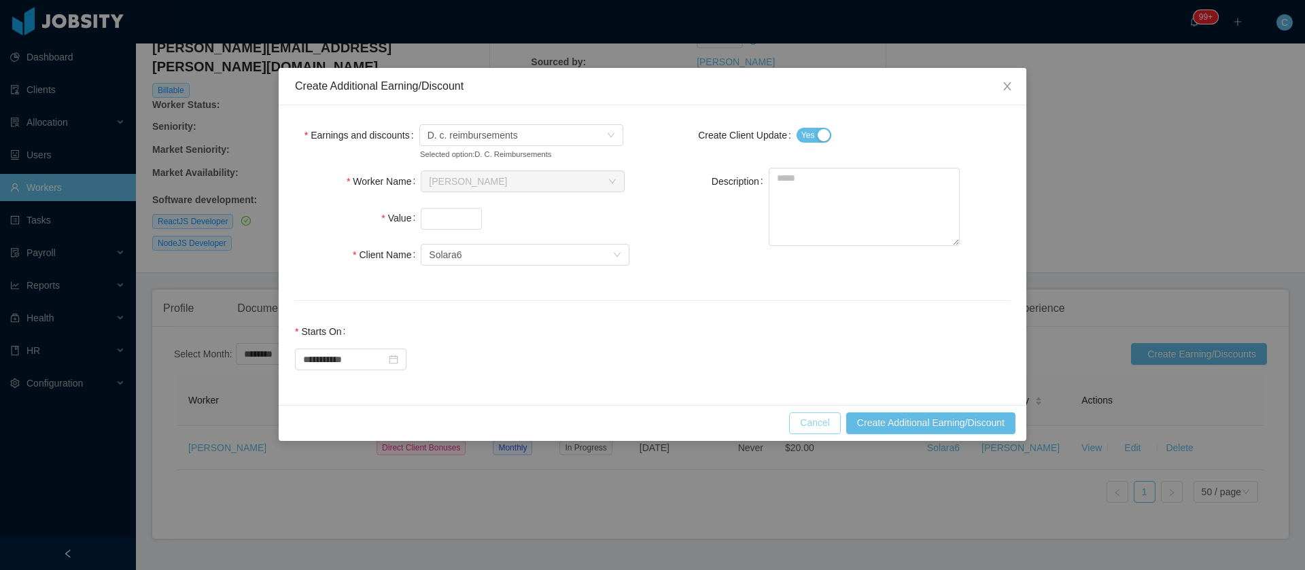
click at [811, 431] on button "Cancel" at bounding box center [815, 424] width 52 height 22
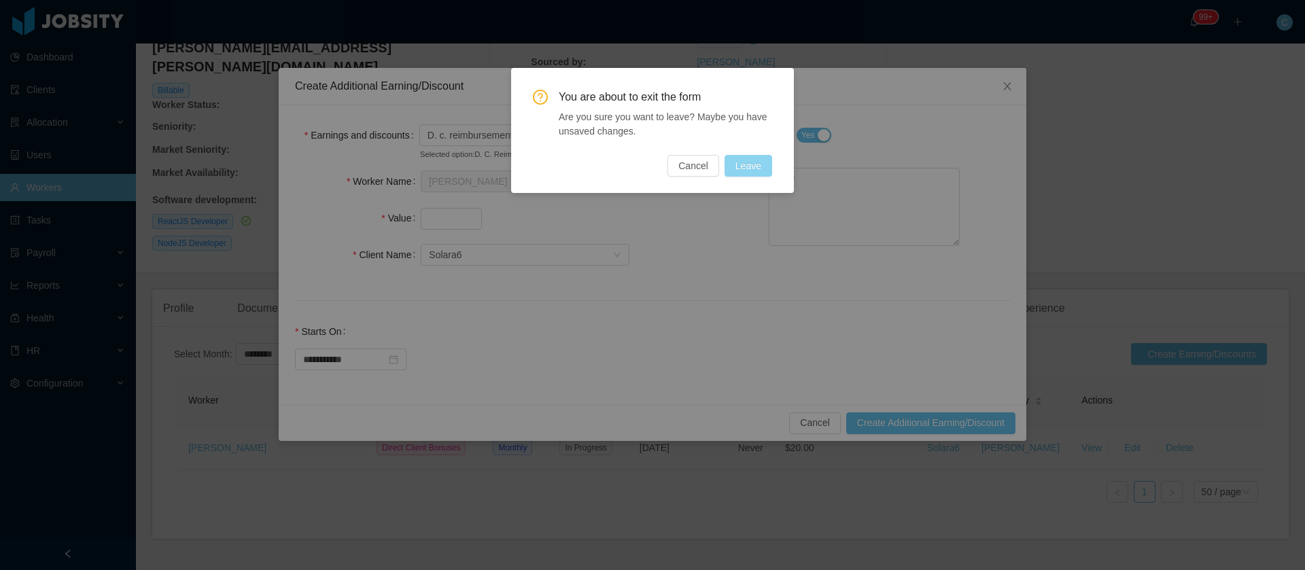
click at [744, 173] on button "Leave" at bounding box center [748, 166] width 48 height 22
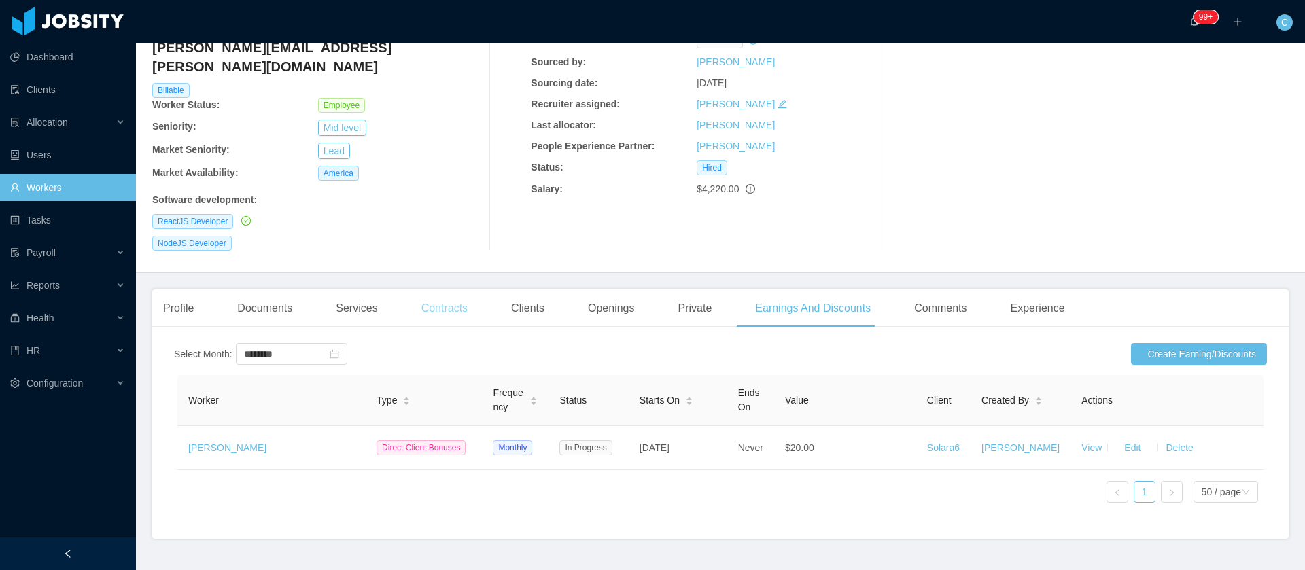
click at [438, 293] on div "Contracts" at bounding box center [444, 309] width 68 height 38
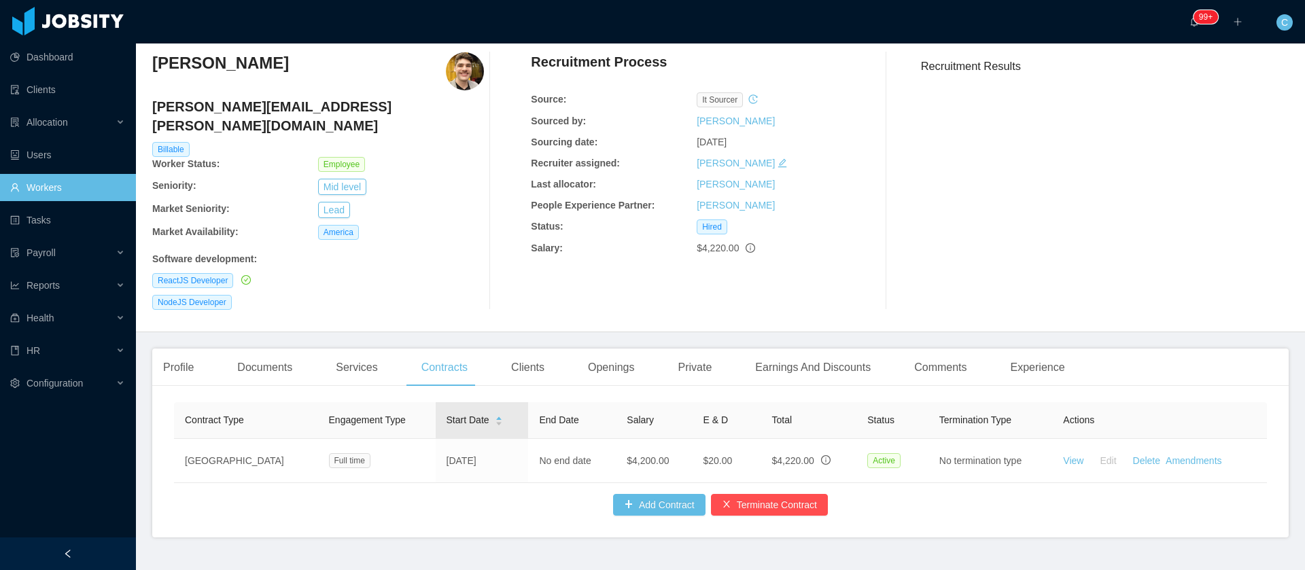
scroll to position [70, 0]
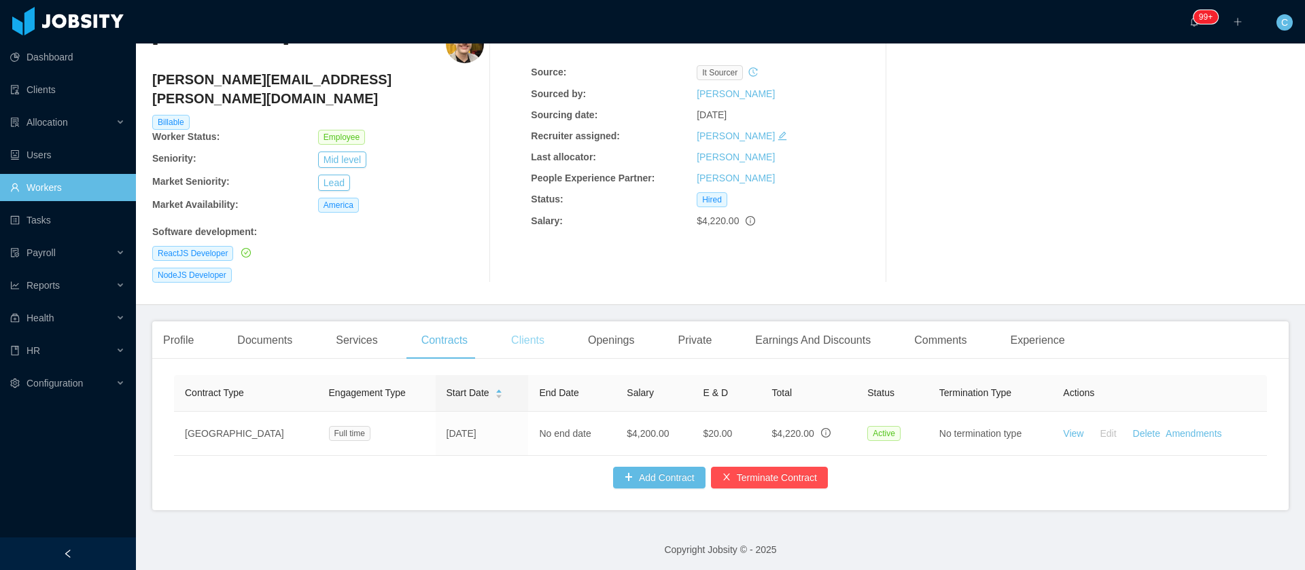
click at [529, 328] on div "Clients" at bounding box center [527, 340] width 55 height 38
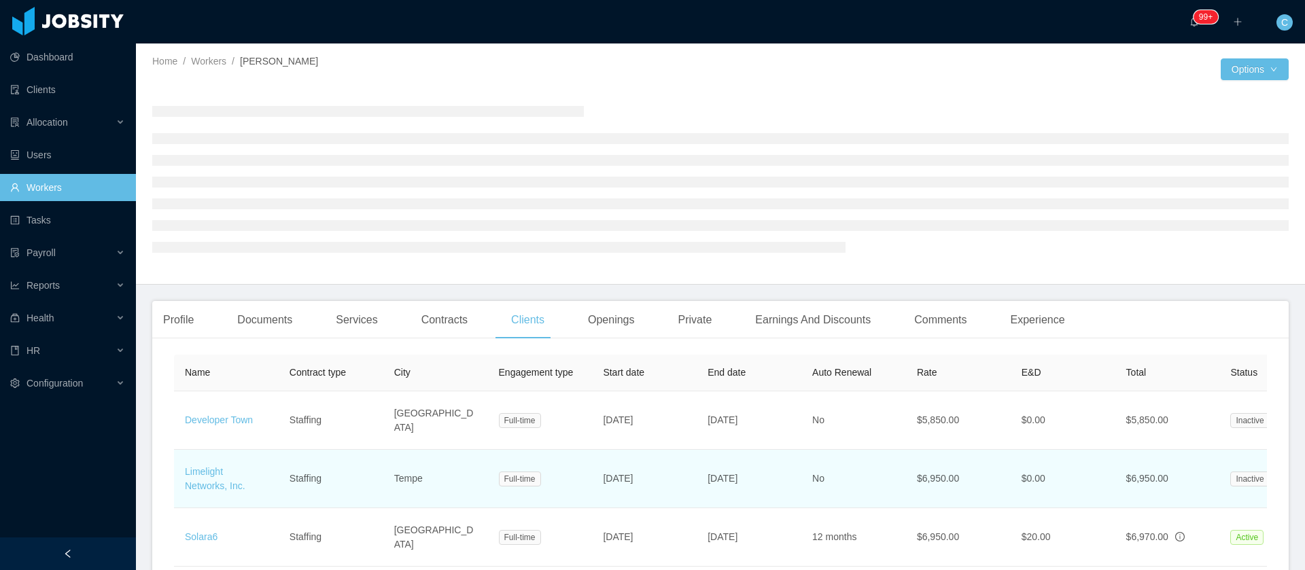
scroll to position [150, 0]
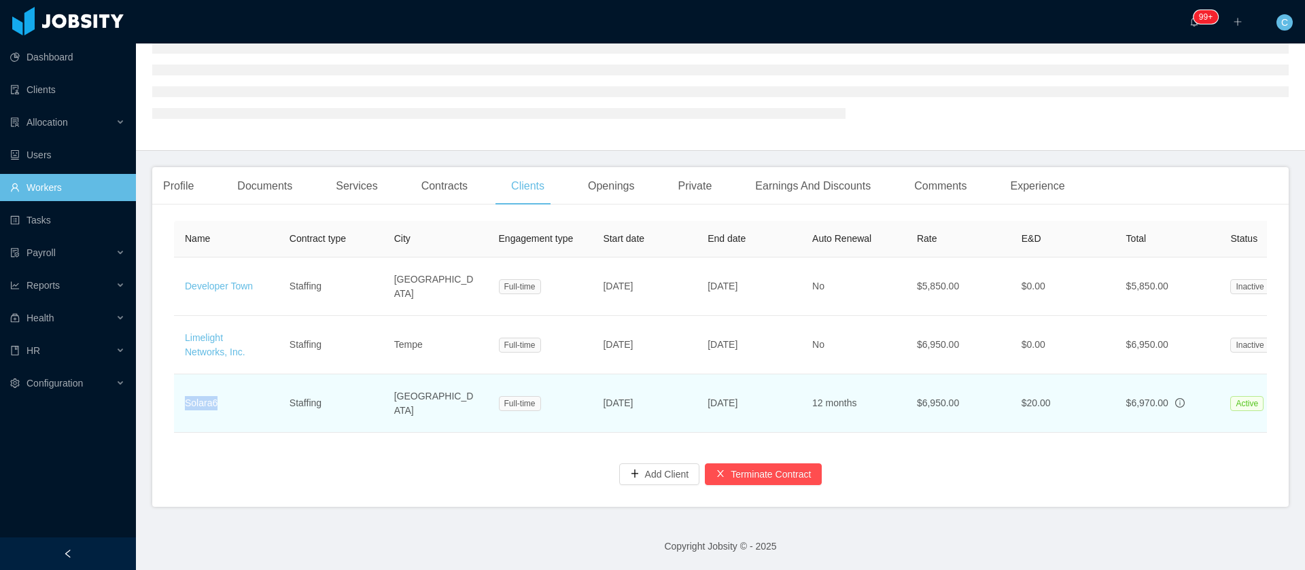
drag, startPoint x: 226, startPoint y: 387, endPoint x: 184, endPoint y: 398, distance: 42.9
click at [184, 398] on tbody "Developer Town Staffing Indianapolis Full-time Nov 30th, 2021 Oct 11th, 2022 No…" at bounding box center [853, 345] width 1359 height 175
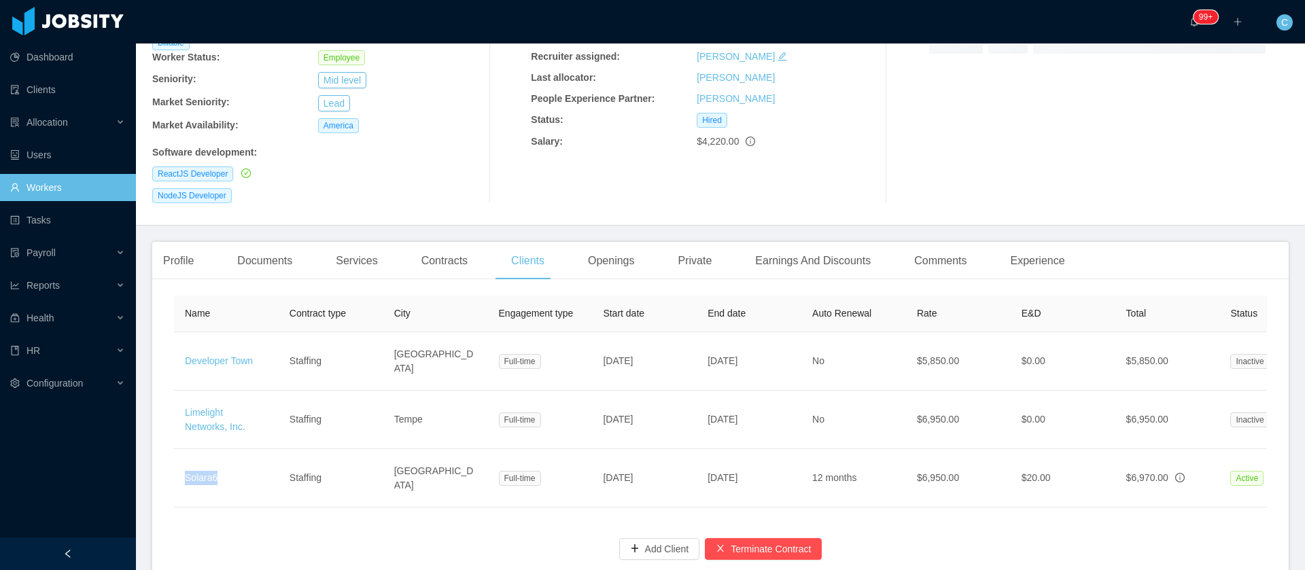
copy link "Solara6"
click at [1115, 105] on div "Recruitment Results" at bounding box center [1099, 75] width 379 height 258
click at [422, 242] on div "Contracts" at bounding box center [444, 261] width 68 height 38
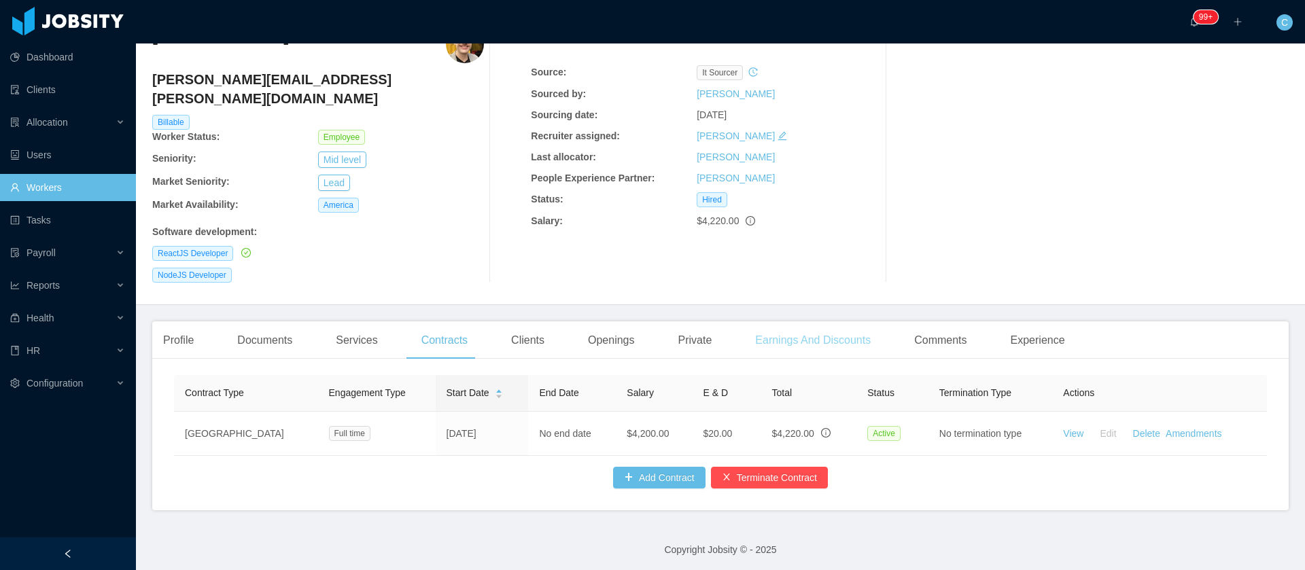
click at [801, 322] on div "Earnings And Discounts" at bounding box center [812, 340] width 137 height 38
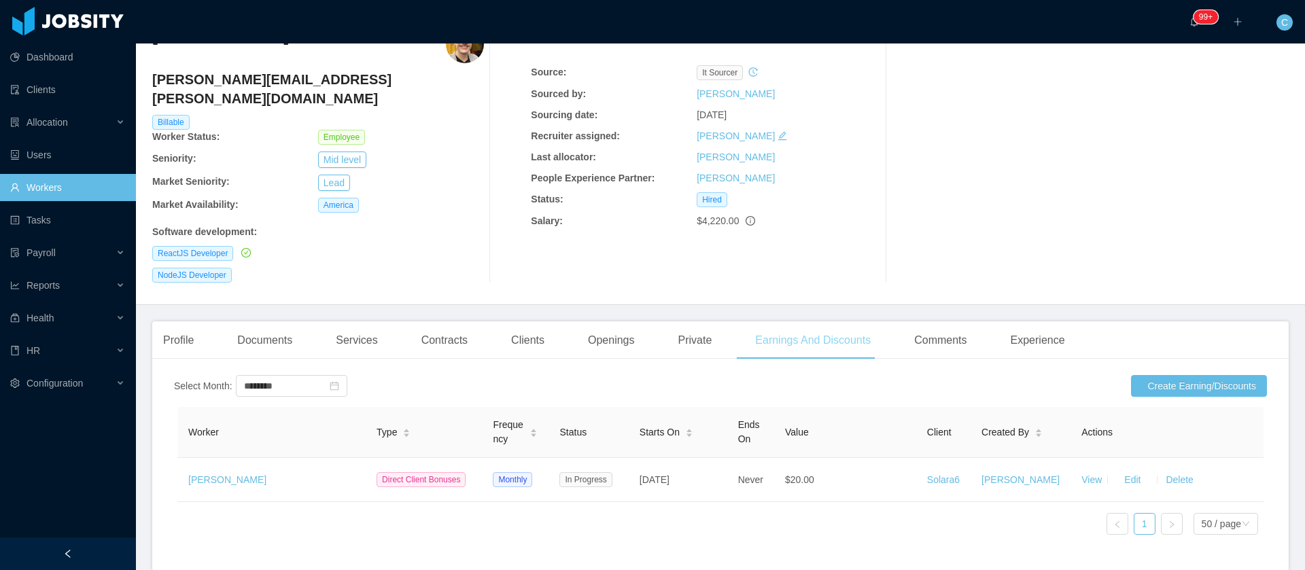
scroll to position [137, 0]
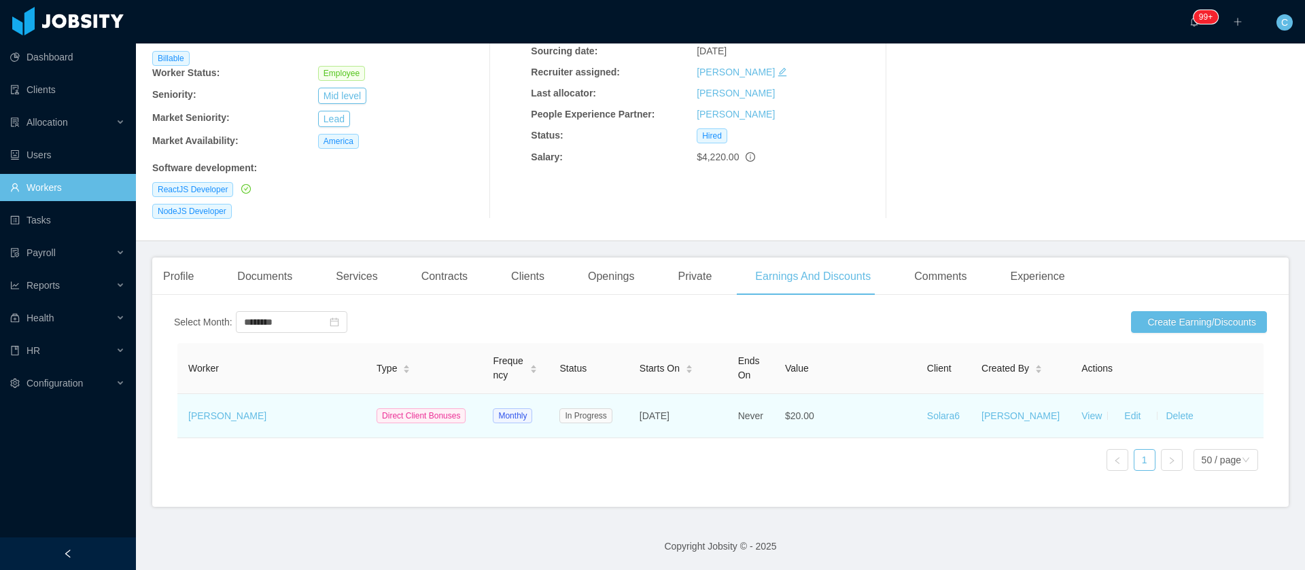
drag, startPoint x: 278, startPoint y: 413, endPoint x: 183, endPoint y: 407, distance: 95.3
click at [183, 407] on td "[PERSON_NAME]" at bounding box center [271, 416] width 188 height 44
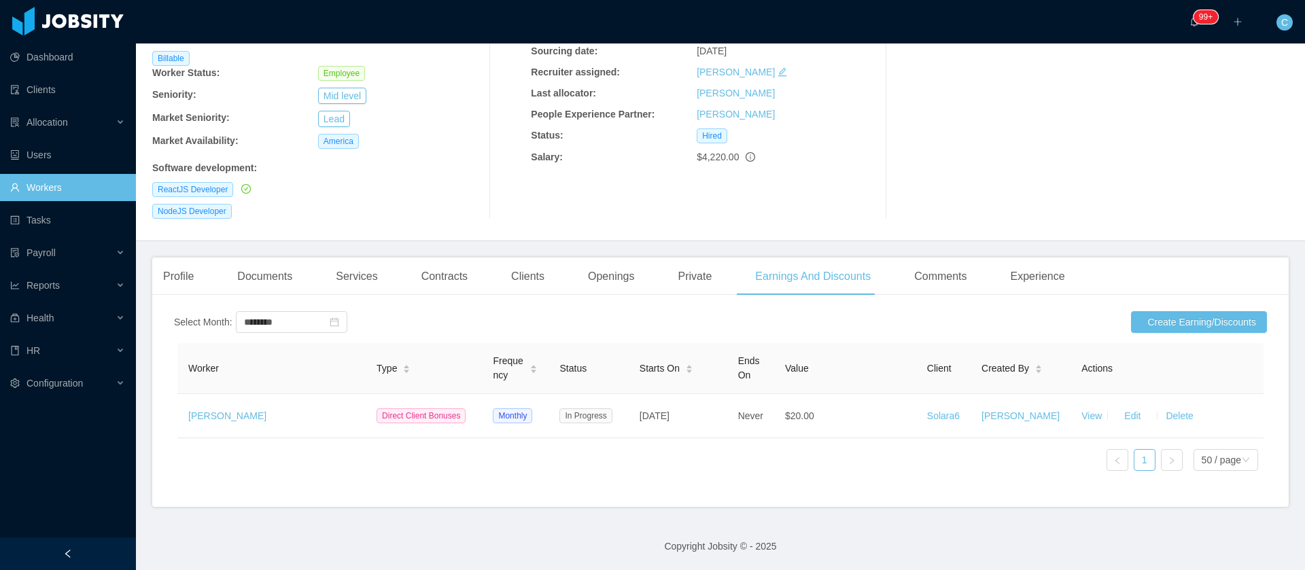
copy link "[PERSON_NAME]"
drag, startPoint x: 1164, startPoint y: 181, endPoint x: 1112, endPoint y: 209, distance: 58.4
click at [1163, 182] on div "Recruitment Results" at bounding box center [1099, 90] width 379 height 258
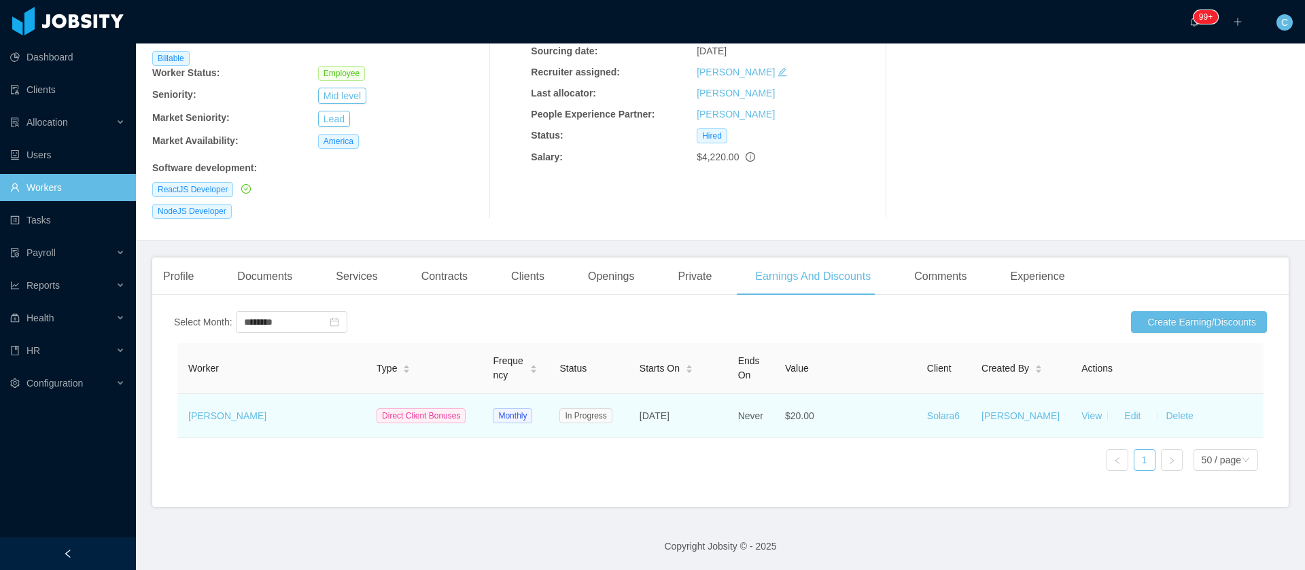
click at [229, 404] on td "[PERSON_NAME]" at bounding box center [271, 416] width 188 height 44
click at [1117, 405] on button "Edit" at bounding box center [1132, 416] width 38 height 22
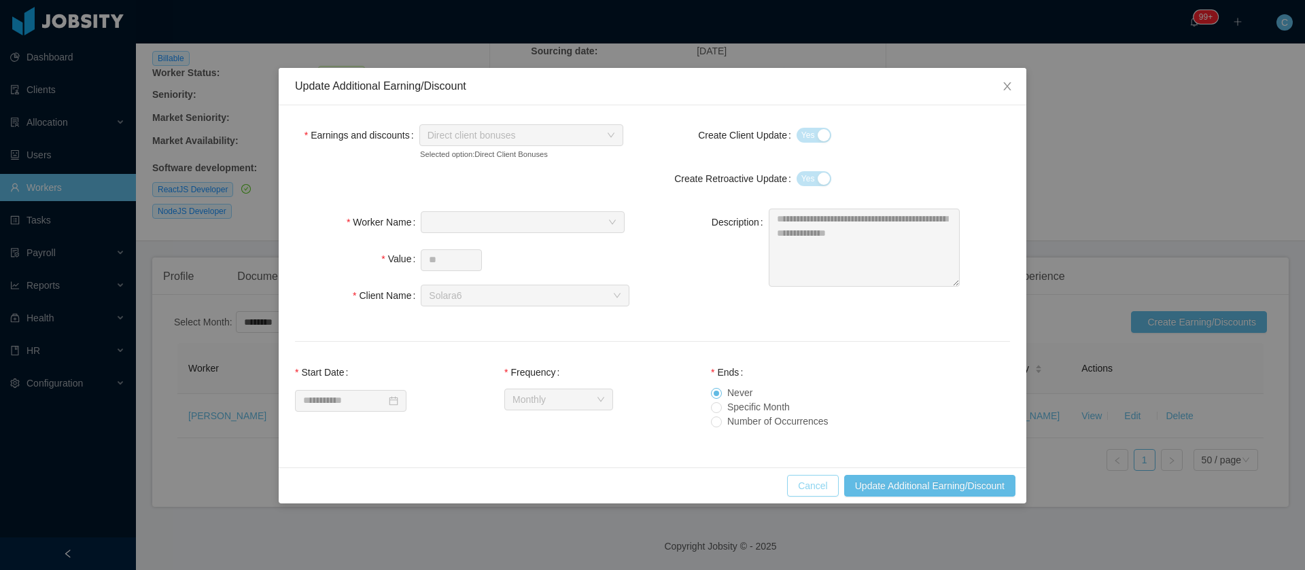
click at [819, 489] on button "Cancel" at bounding box center [813, 486] width 52 height 22
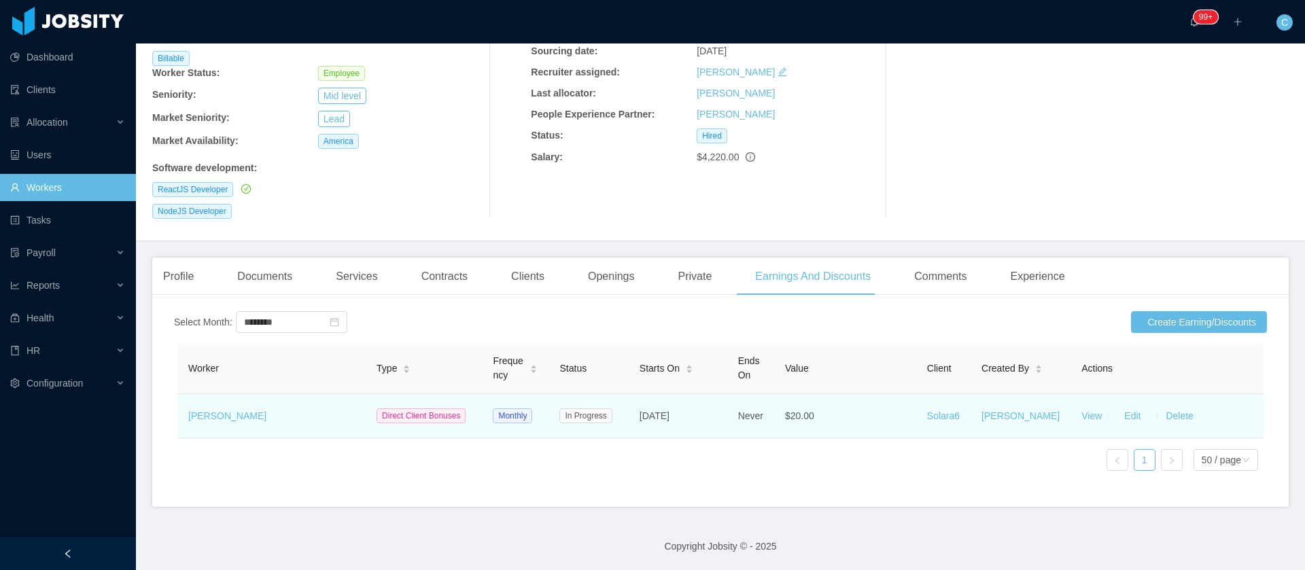
click at [1080, 403] on td "View Edit Delete" at bounding box center [1166, 416] width 193 height 44
click at [1081, 410] on link "View" at bounding box center [1091, 415] width 20 height 11
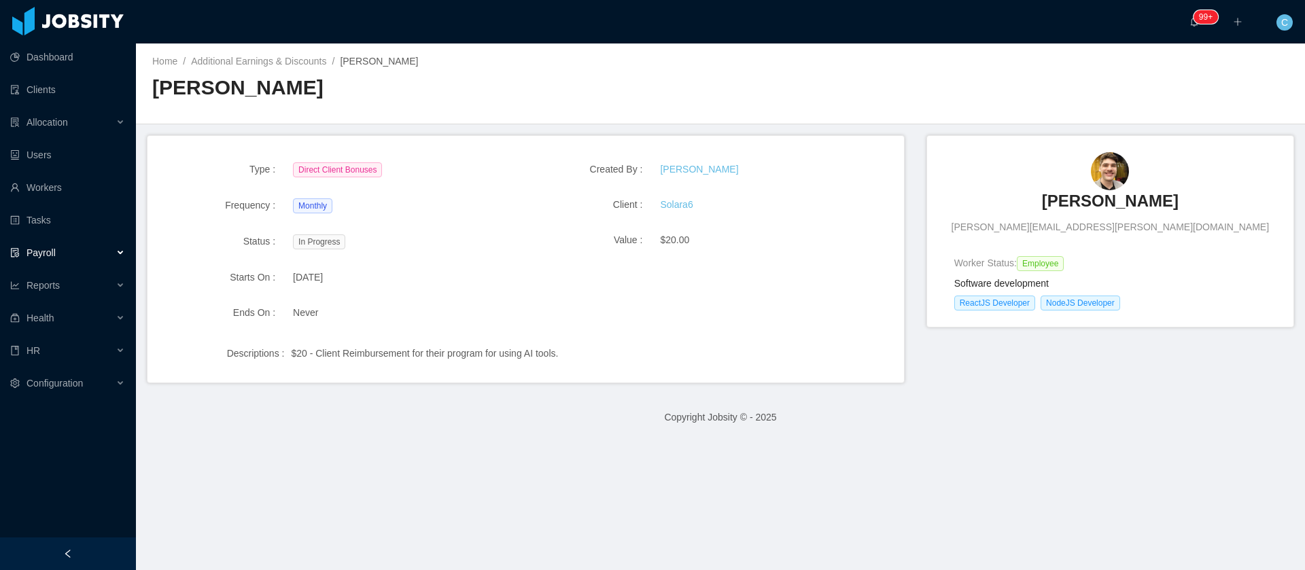
click at [1129, 88] on div "Home / Additional Earnings & Discounts / Gabriel Machado / Gabriel Machado" at bounding box center [720, 83] width 1169 height 81
drag, startPoint x: 560, startPoint y: 357, endPoint x: 548, endPoint y: 408, distance: 53.1
click at [531, 354] on div "$20 - Client Reimbursement for their program for using AI tools." at bounding box center [577, 354] width 573 height 14
click at [525, 351] on div "$20 - Client Reimbursement for their program for using AI tools." at bounding box center [577, 354] width 573 height 14
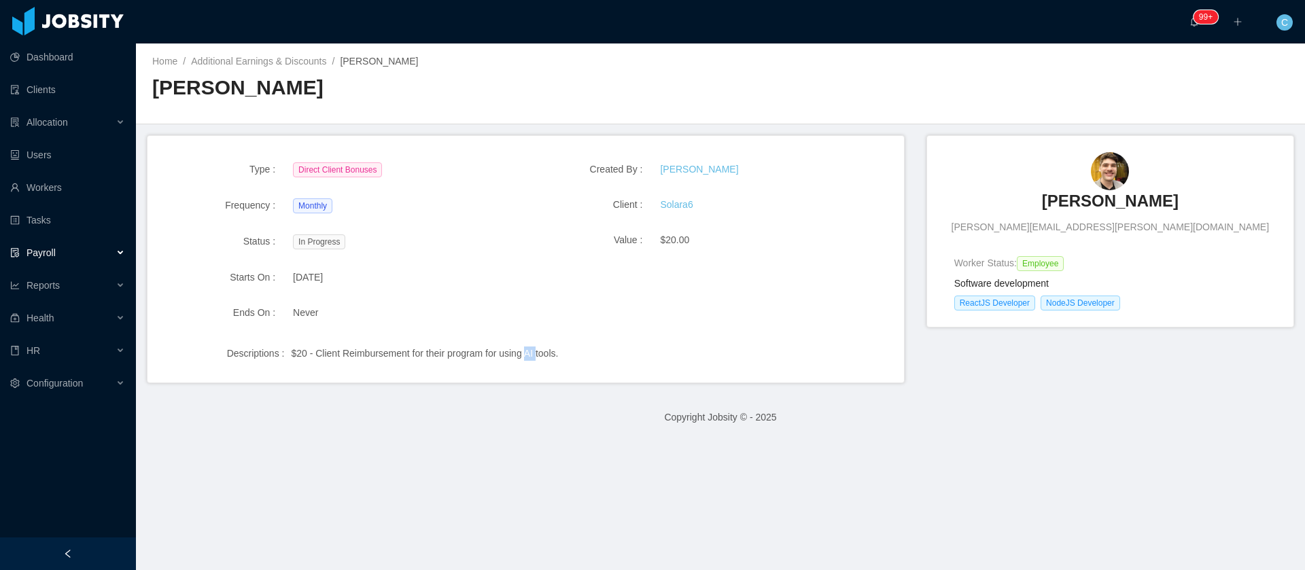
copy div "AI"
click at [58, 130] on div "Allocation" at bounding box center [68, 122] width 136 height 27
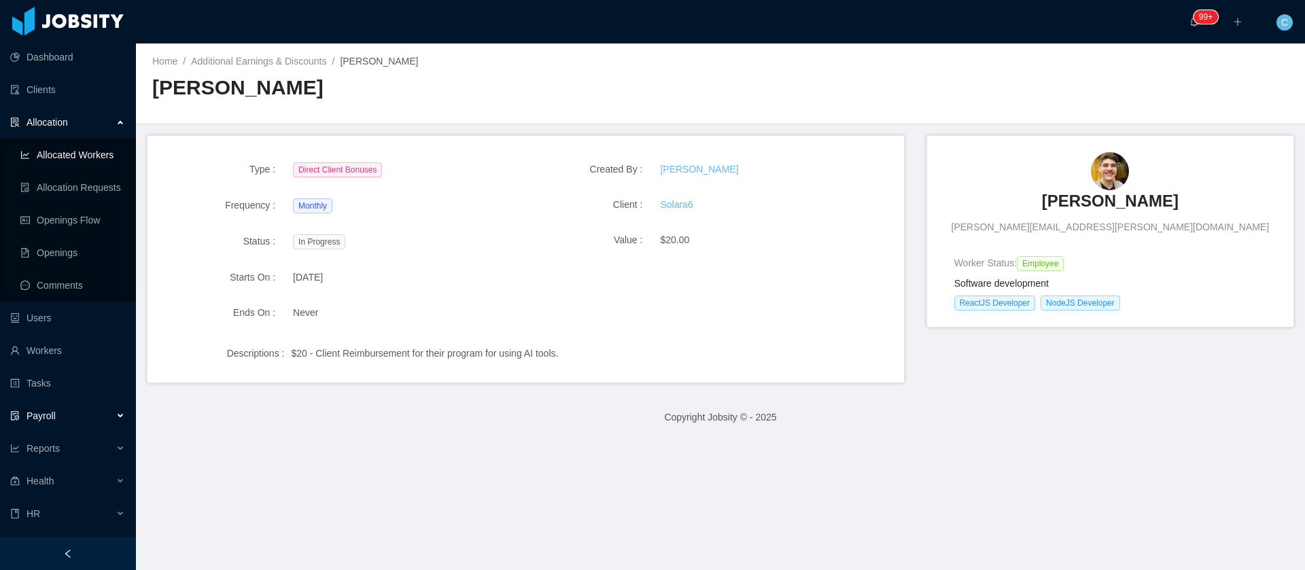
click at [71, 158] on link "Allocated Workers" at bounding box center [72, 154] width 105 height 27
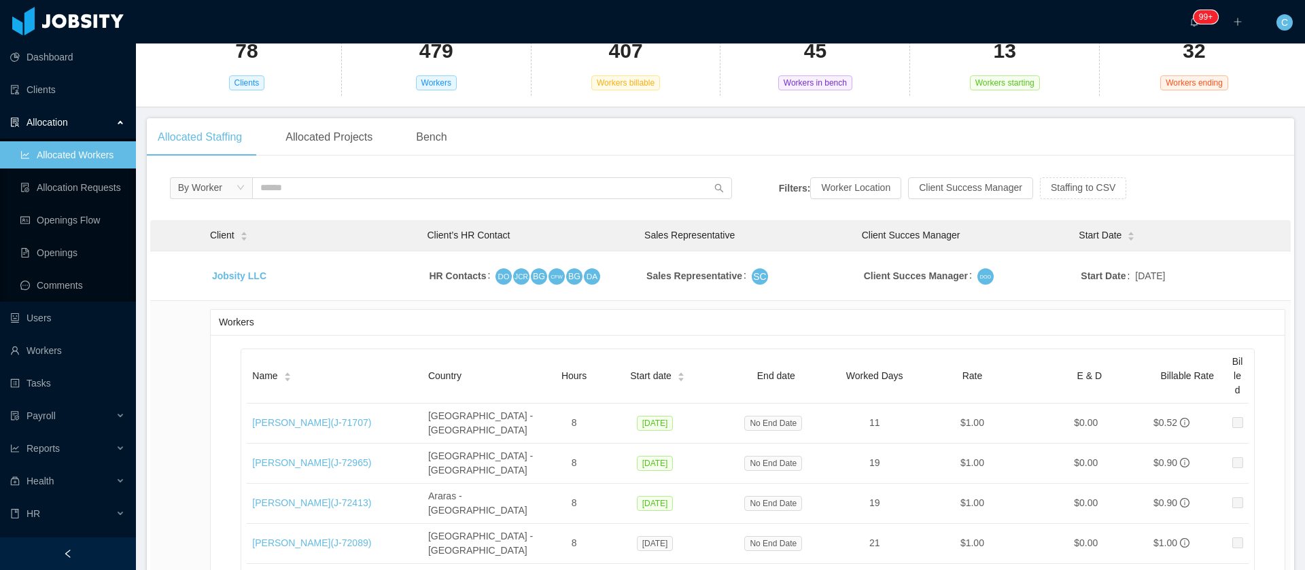
scroll to position [102, 0]
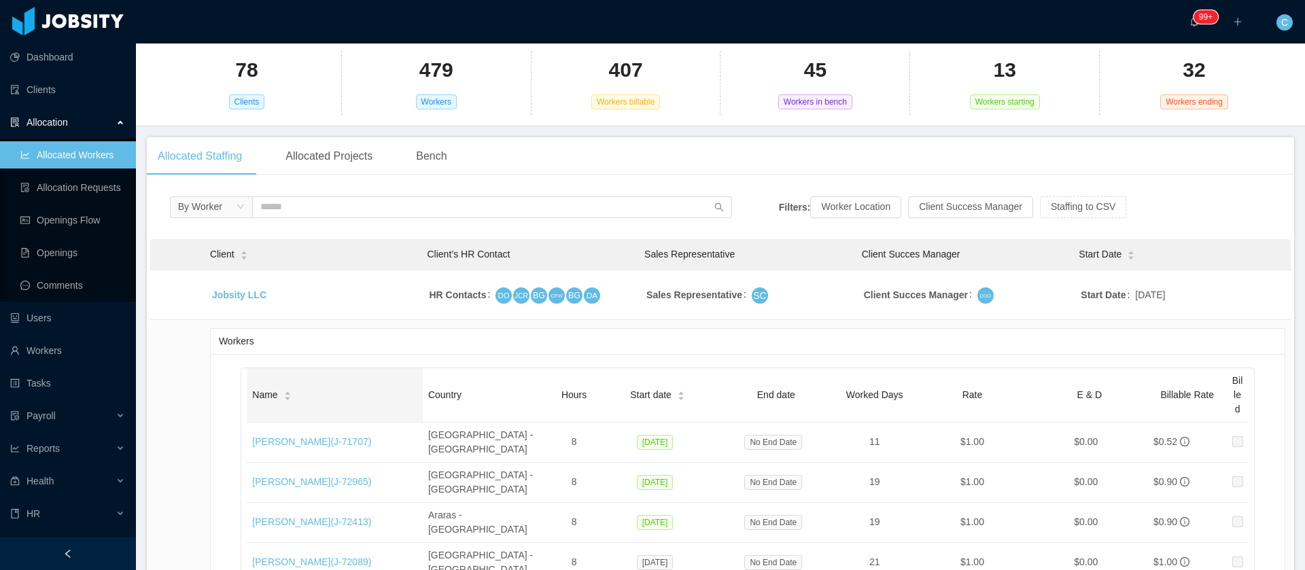
click at [283, 388] on div "Name" at bounding box center [271, 395] width 39 height 14
click at [240, 252] on icon "icon: caret-up" at bounding box center [243, 252] width 7 height 7
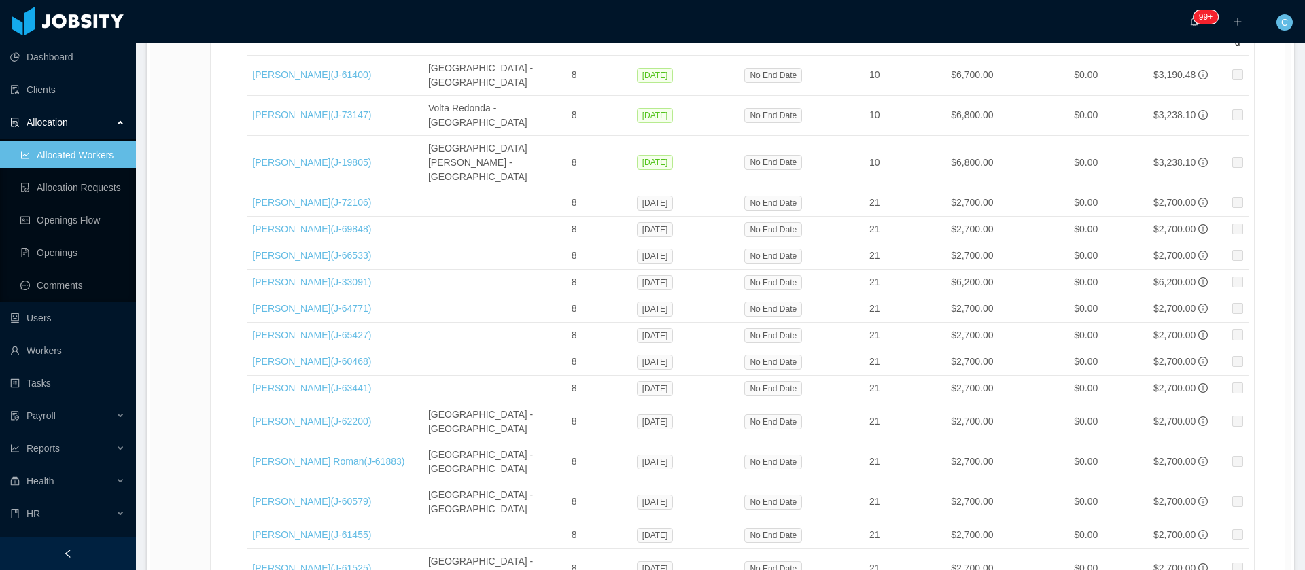
scroll to position [612, 0]
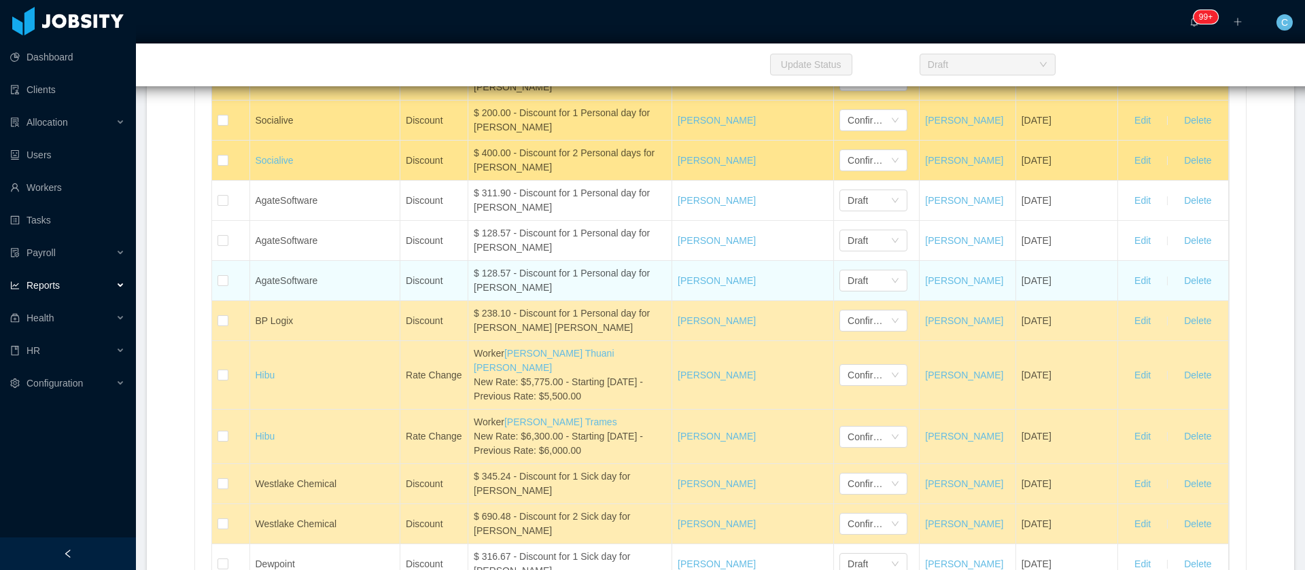
scroll to position [6014, 0]
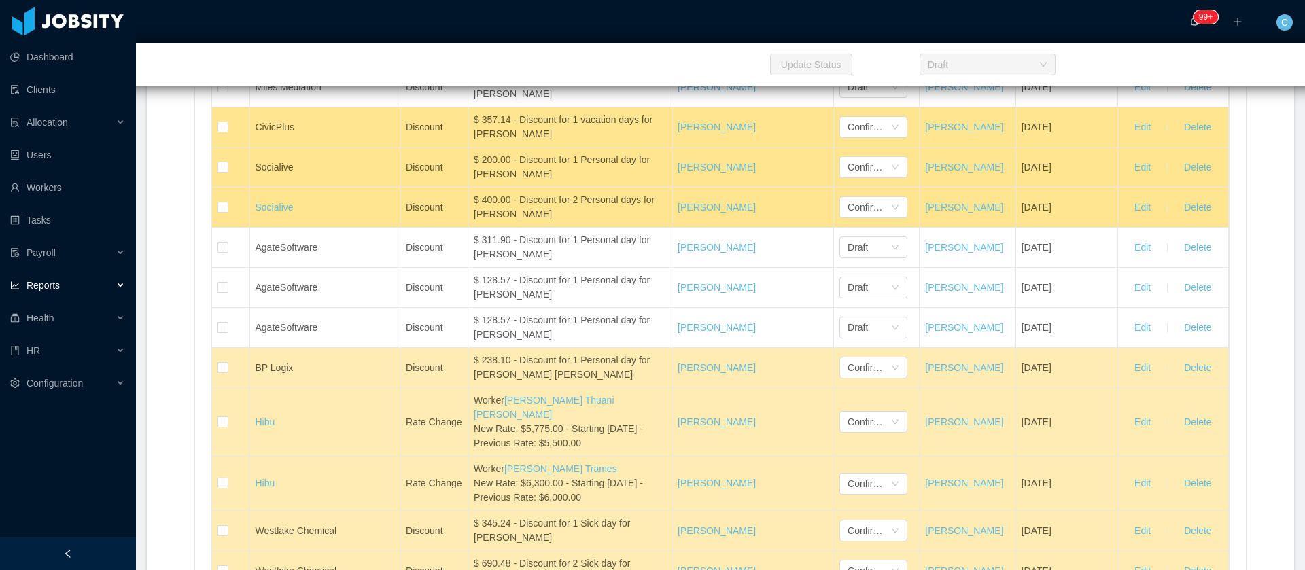
click at [269, 61] on span "Name" at bounding box center [268, 54] width 25 height 14
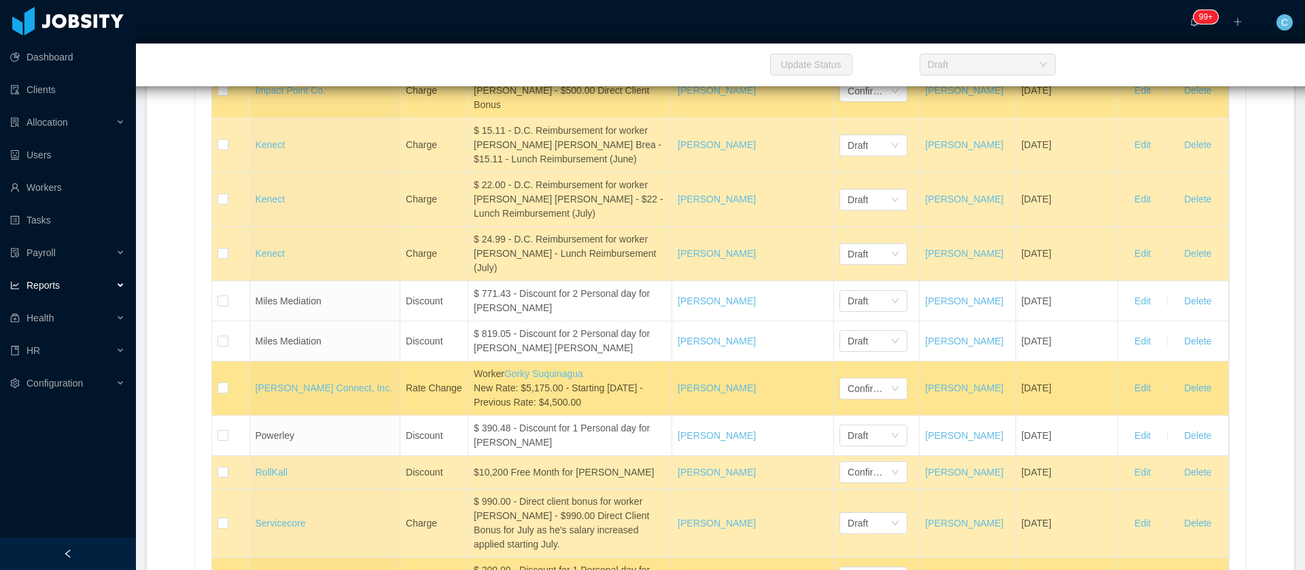
scroll to position [7034, 0]
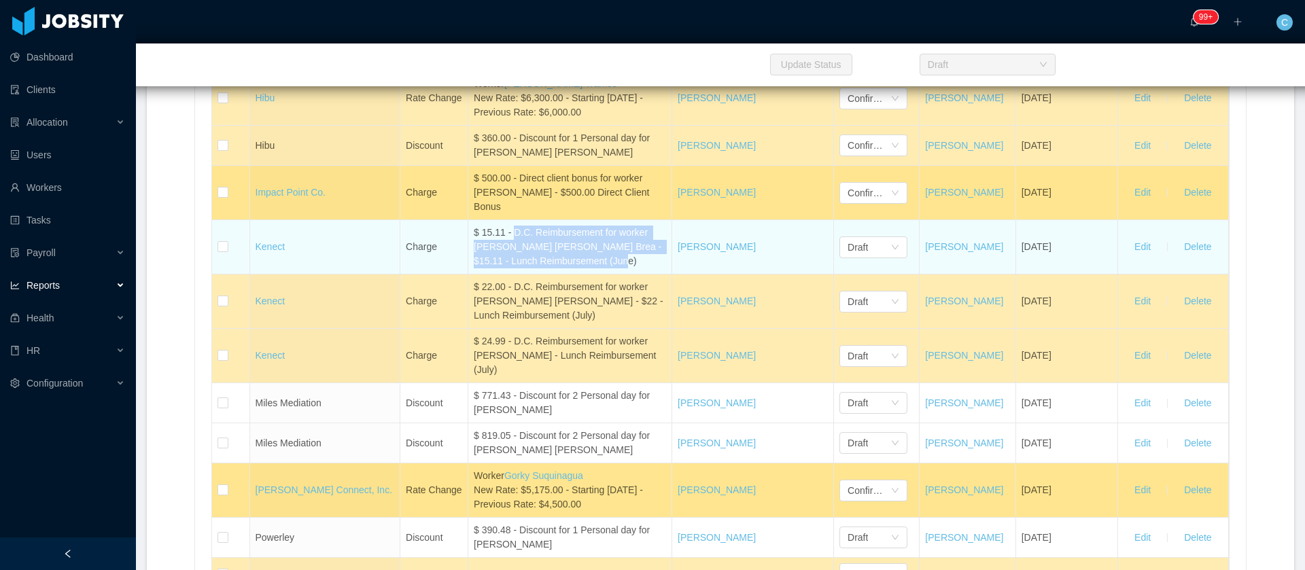
drag, startPoint x: 511, startPoint y: 307, endPoint x: 618, endPoint y: 338, distance: 111.2
click at [618, 268] on div "$ 15.11 - D.C. Reimbursement for worker [PERSON_NAME] [PERSON_NAME] Brea - $15.…" at bounding box center [570, 247] width 192 height 43
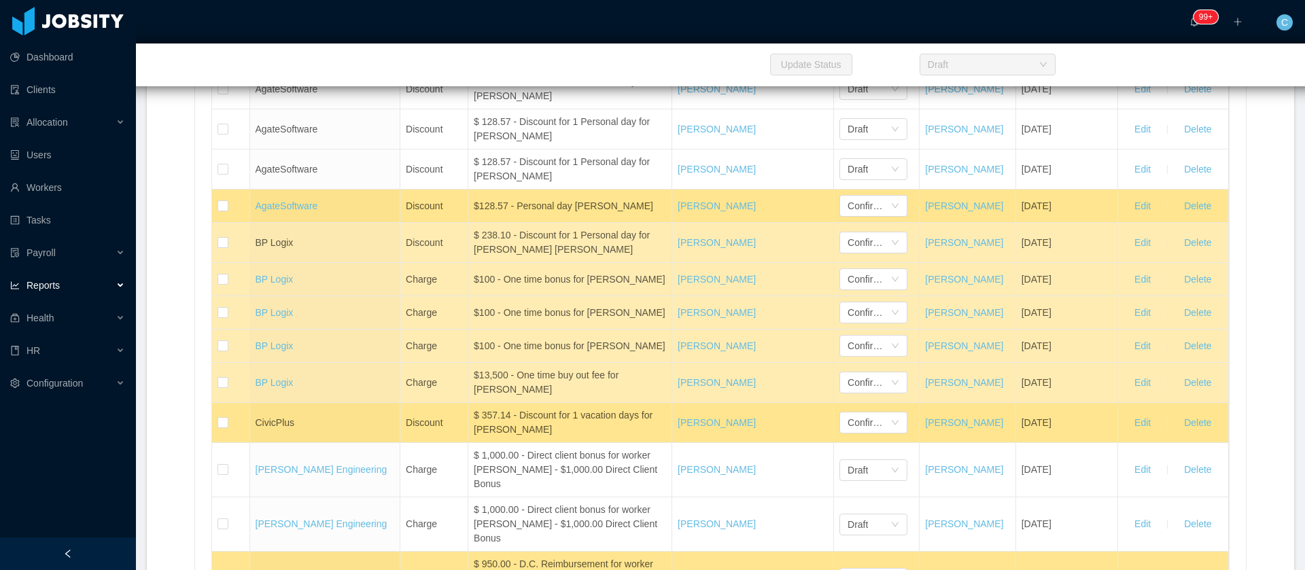
scroll to position [0, 0]
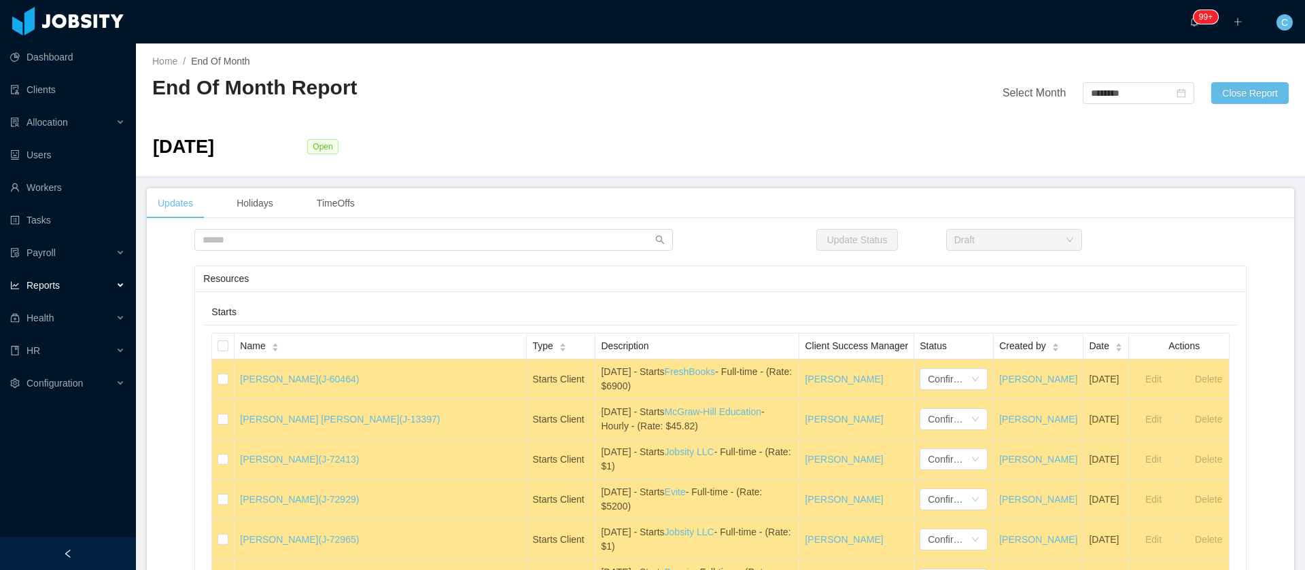
click at [73, 287] on div "Reports" at bounding box center [68, 285] width 136 height 27
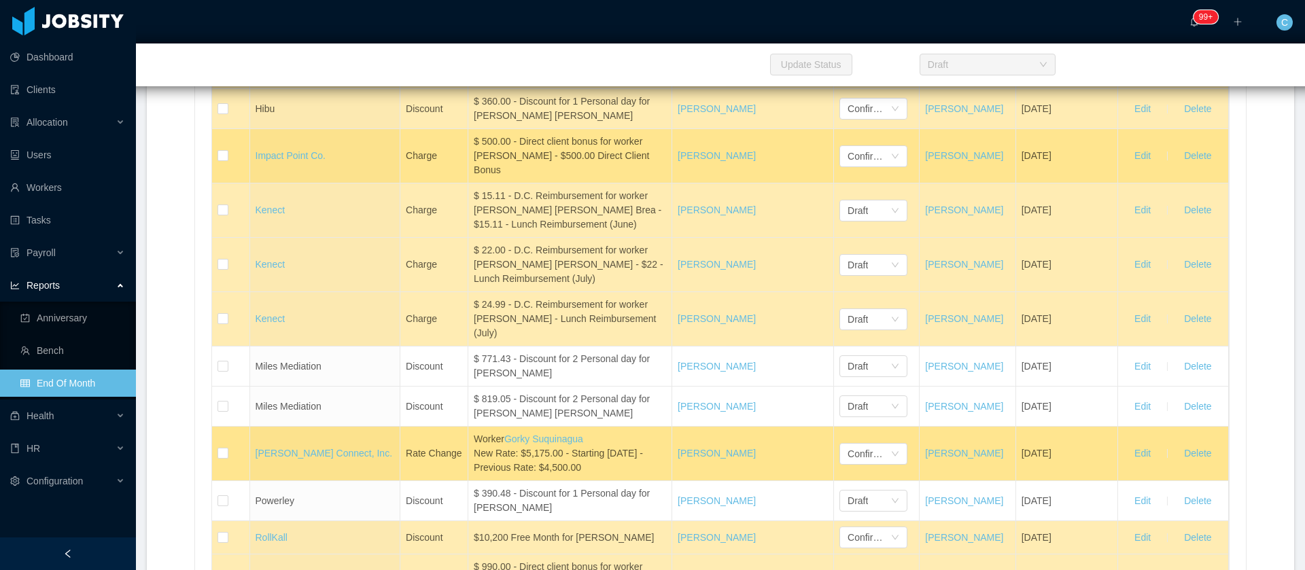
scroll to position [7070, 0]
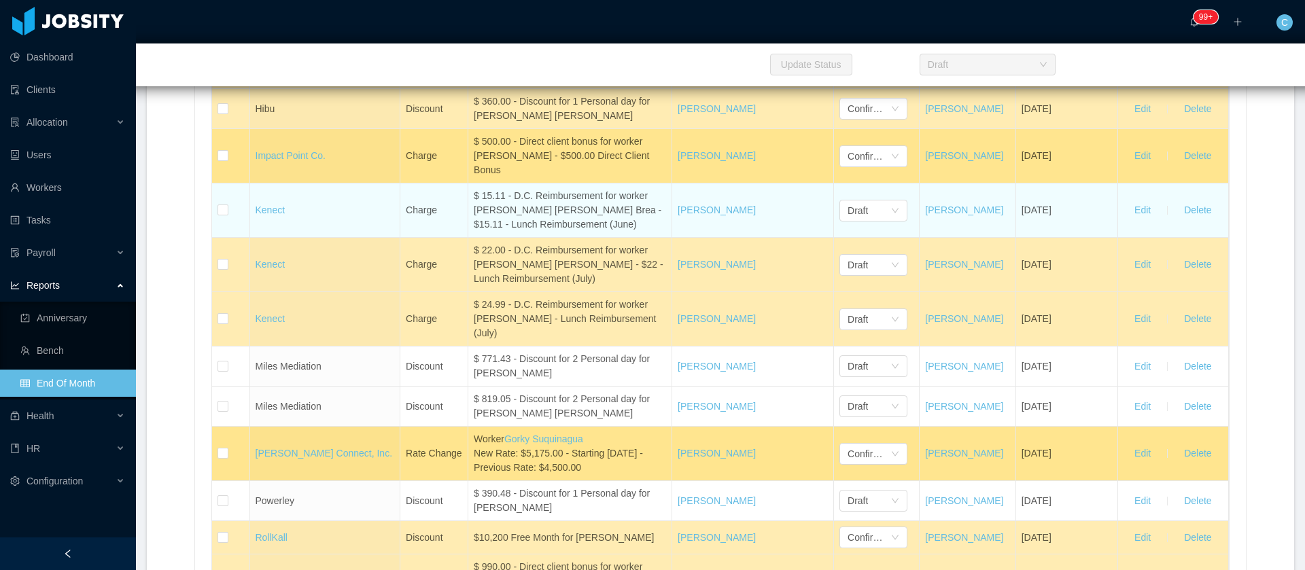
click at [484, 232] on div "$ 15.11 - D.C. Reimbursement for worker Giancarlo David Hernández Brea - $15.11…" at bounding box center [570, 210] width 192 height 43
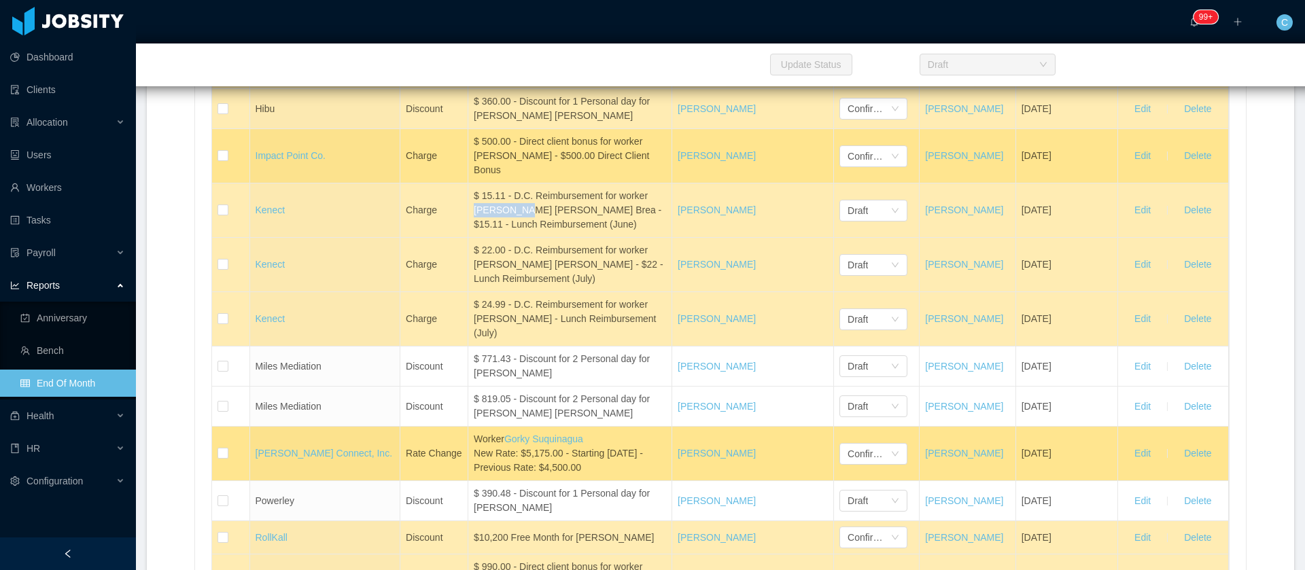
copy div "Giancarlo"
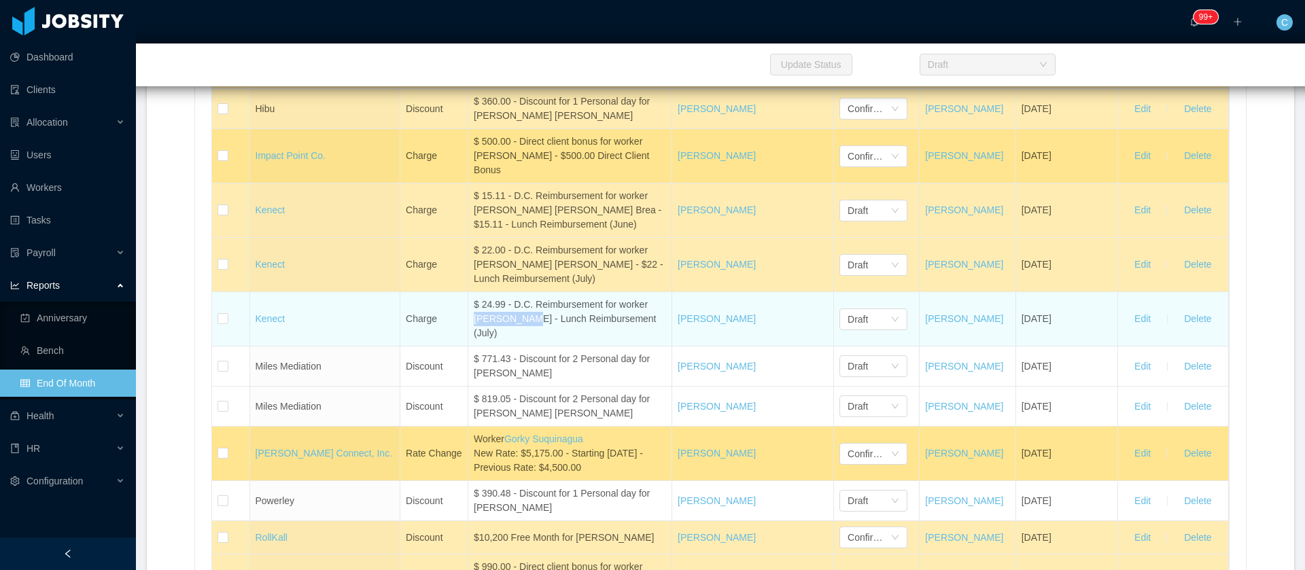
drag, startPoint x: 519, startPoint y: 393, endPoint x: 470, endPoint y: 388, distance: 49.8
click at [474, 340] on div "$ 24.99 - D.C. Reimbursement for worker Edgar Dario Pazmiño Bravo - Lunch Reimb…" at bounding box center [570, 319] width 192 height 43
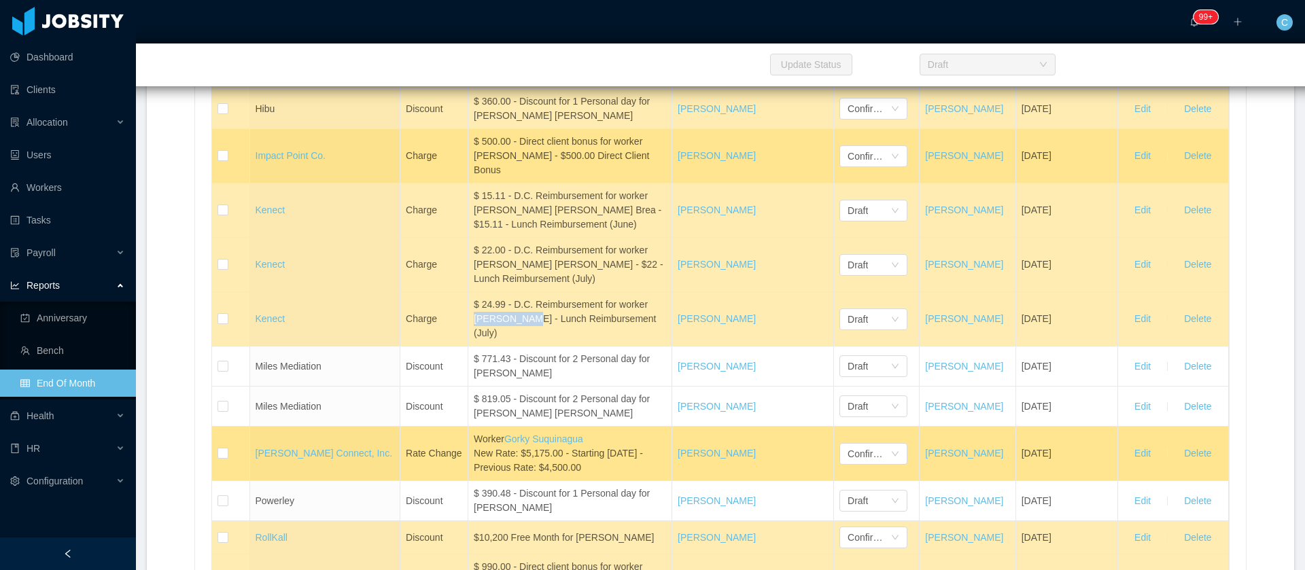
copy div "Edgar Dario"
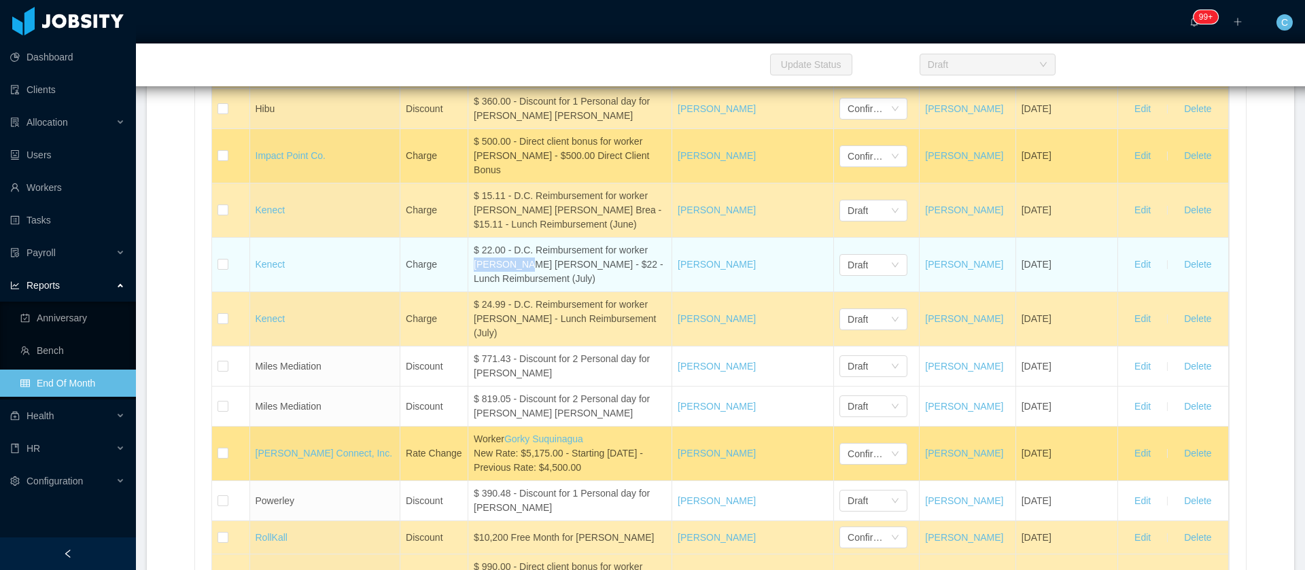
drag, startPoint x: 457, startPoint y: 348, endPoint x: 468, endPoint y: 343, distance: 12.8
click at [474, 286] on div "$ 22.00 - D.C. Reimbursement for worker David Aron Pires da Silva - $22 - Lunch…" at bounding box center [570, 264] width 192 height 43
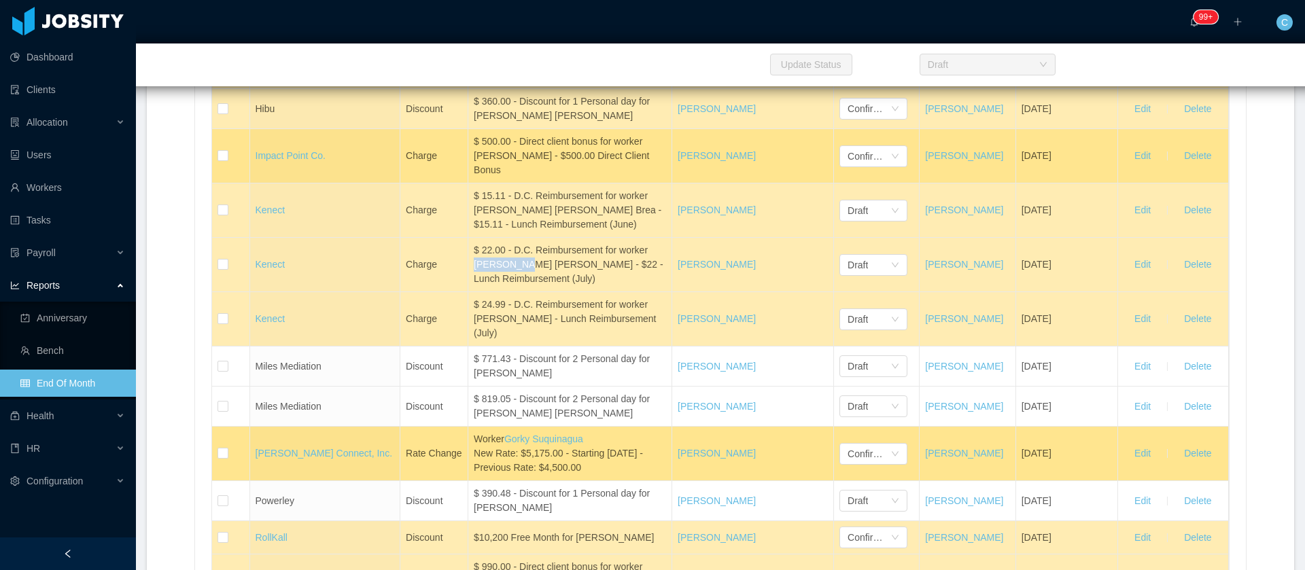
copy div "David Aron"
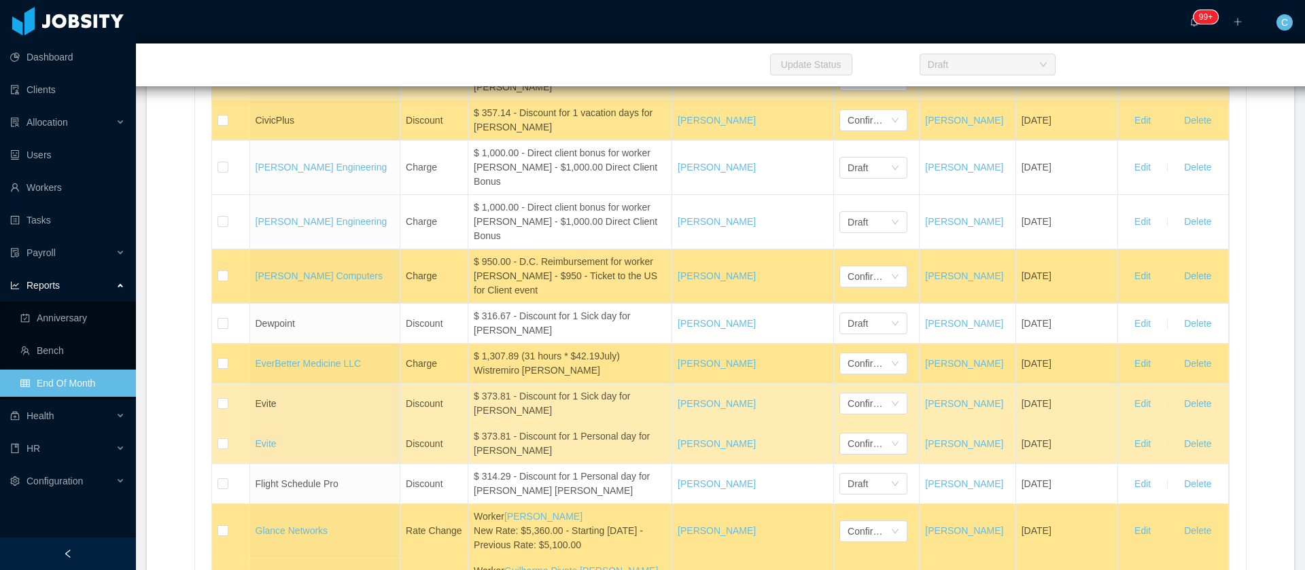
scroll to position [24923, 0]
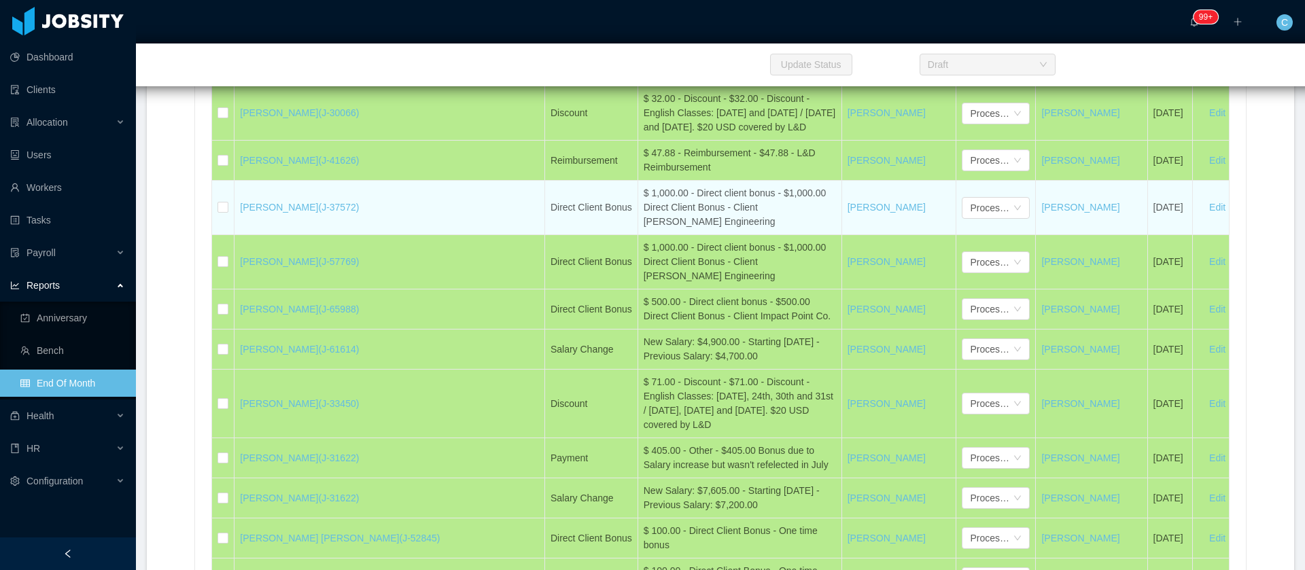
click at [644, 229] on div "$ 1,000.00 - Direct client bonus - $1,000.00 Direct Client Bonus - Client Copel…" at bounding box center [740, 207] width 192 height 43
drag, startPoint x: 527, startPoint y: 271, endPoint x: 657, endPoint y: 272, distance: 130.5
click at [657, 229] on div "$ 1,000.00 - Direct client bonus - $1,000.00 Direct Client Bonus - Client Copel…" at bounding box center [740, 207] width 192 height 43
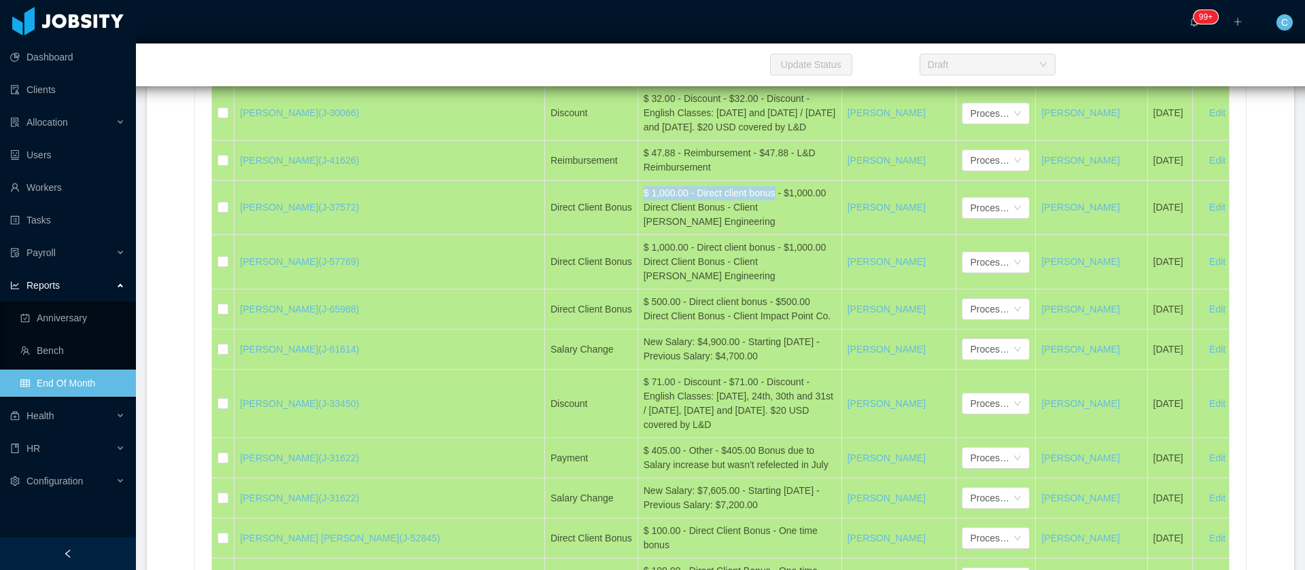
copy div "$ 1,000.00 - Direct client bonus"
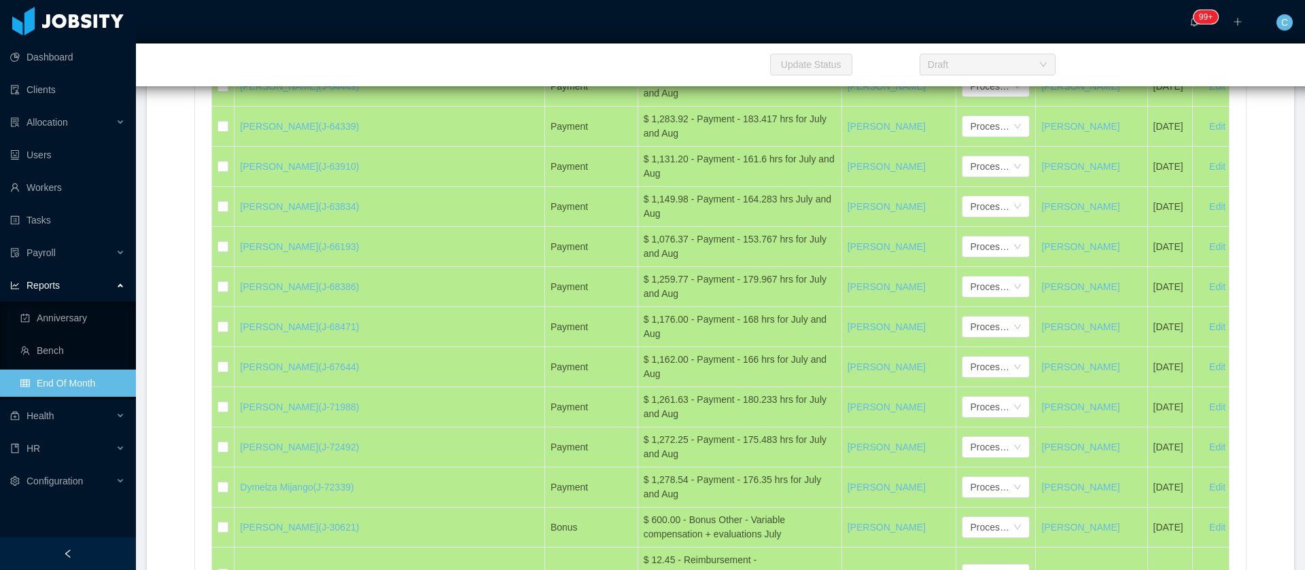
scroll to position [6315, 0]
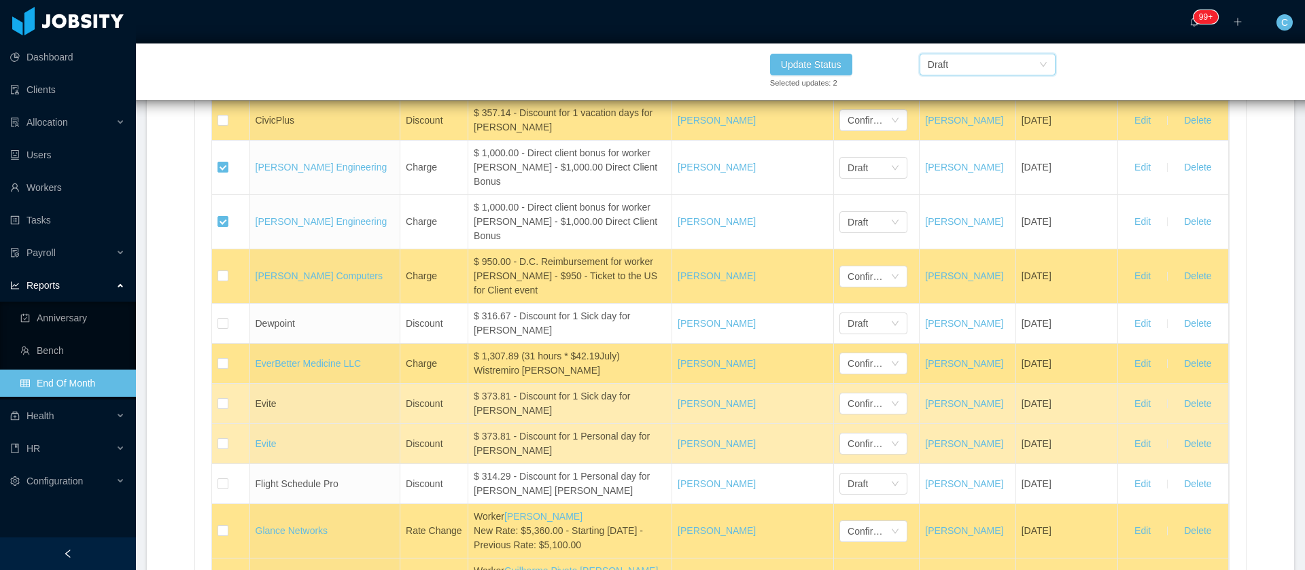
click at [983, 63] on div "Draft" at bounding box center [983, 64] width 111 height 20
click at [953, 116] on li "Confirmed" at bounding box center [987, 114] width 136 height 22
click at [830, 61] on button "Update Status" at bounding box center [811, 65] width 82 height 22
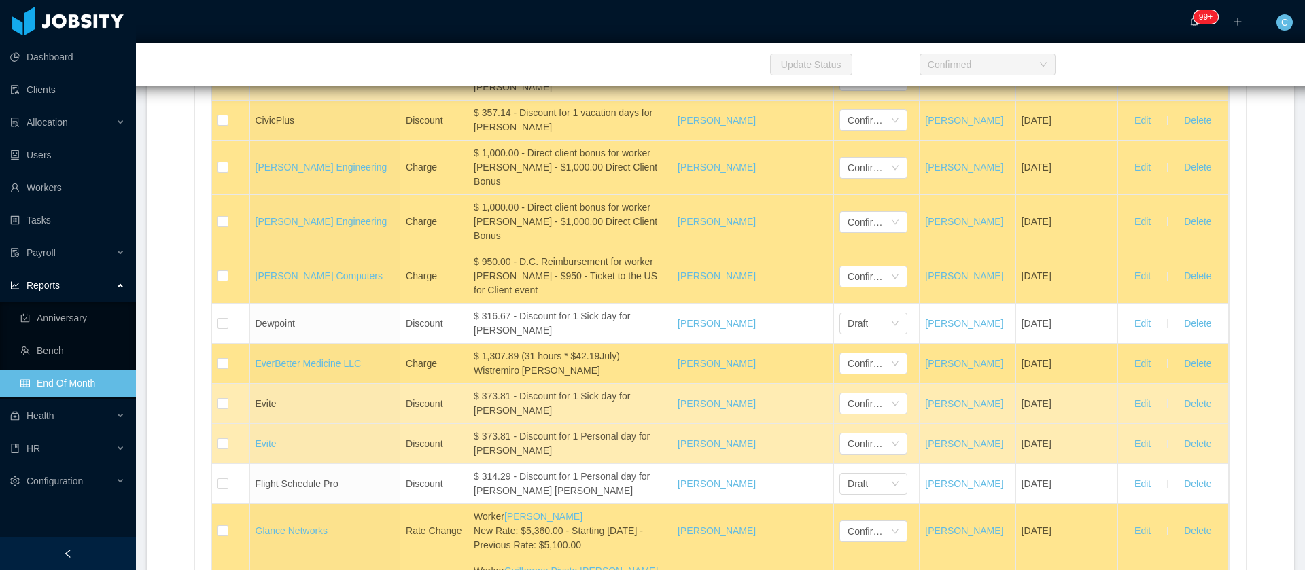
scroll to position [695, 0]
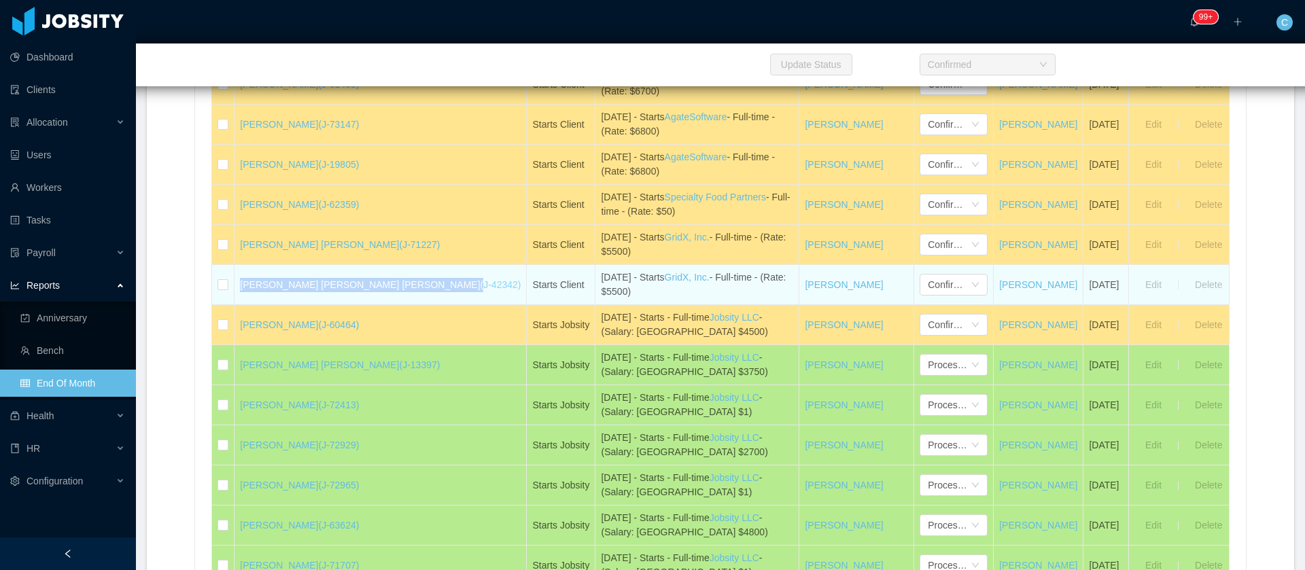
drag, startPoint x: 241, startPoint y: 286, endPoint x: 377, endPoint y: 289, distance: 135.9
click at [377, 289] on td "Yusef Richard de Oliveira Alves (J-42342)" at bounding box center [380, 285] width 292 height 40
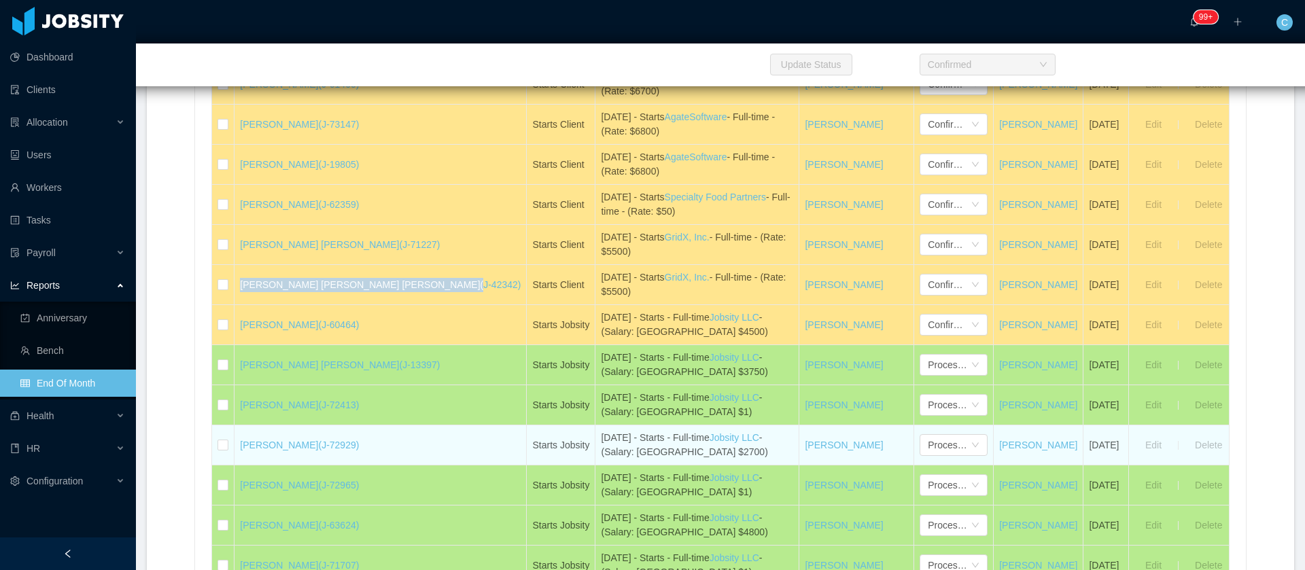
copy link "[PERSON_NAME] [PERSON_NAME] [PERSON_NAME]"
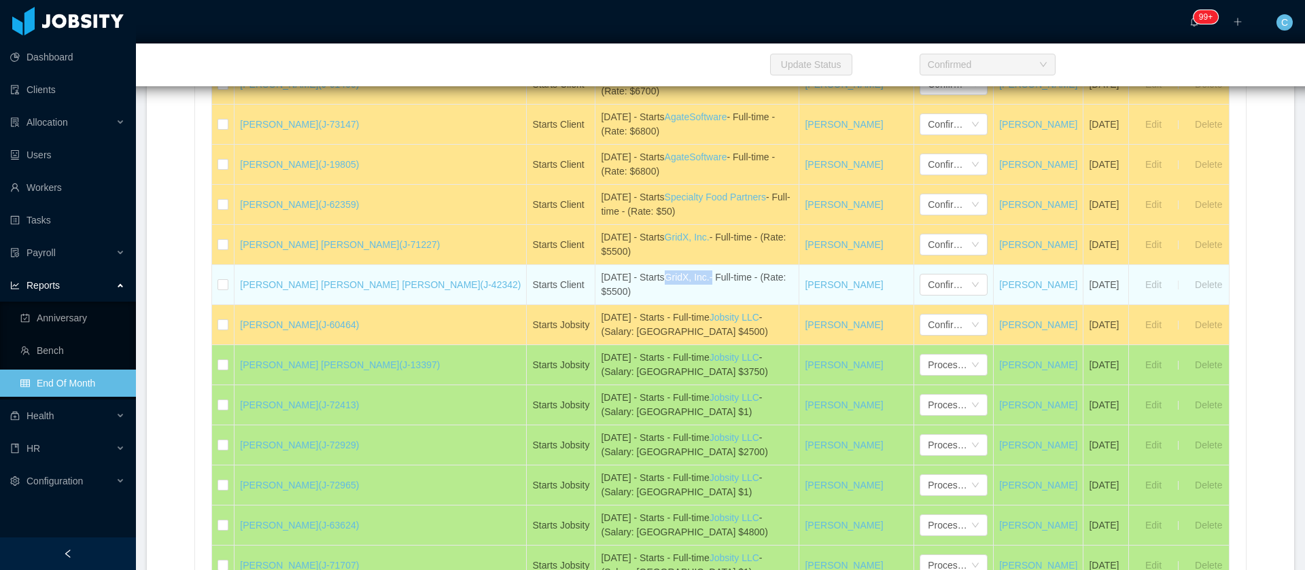
drag, startPoint x: 642, startPoint y: 281, endPoint x: 596, endPoint y: 276, distance: 45.8
click at [601, 276] on div "August 25th - Starts GridX, Inc. - Full-time - (Rate: $5500)" at bounding box center [697, 284] width 192 height 29
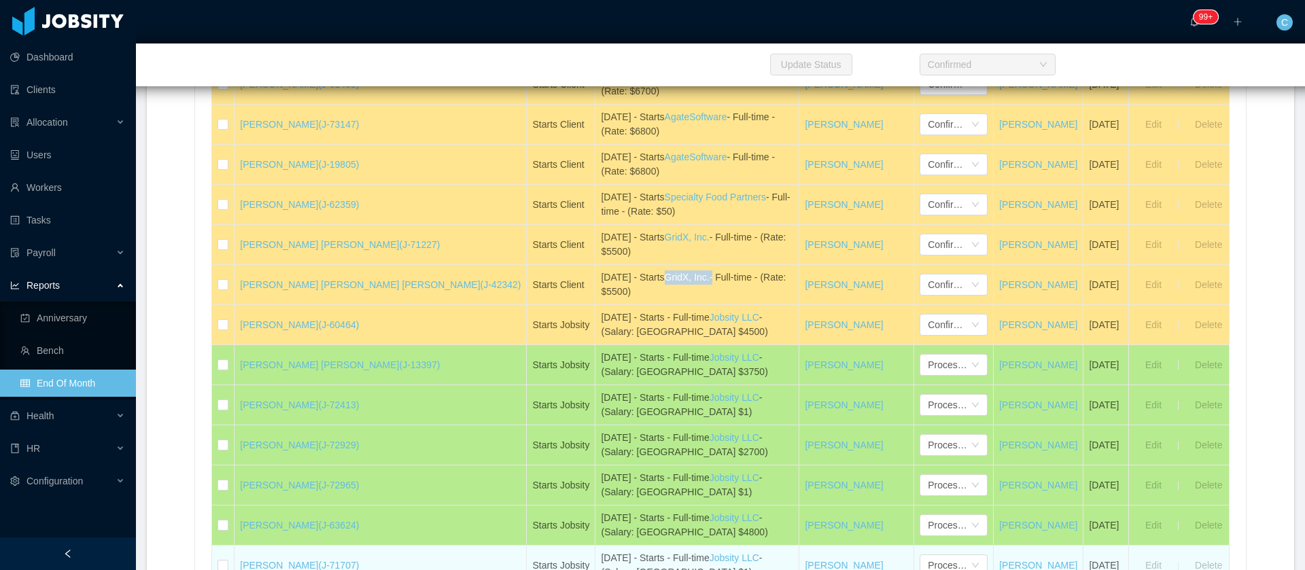
copy div "GridX, Inc."
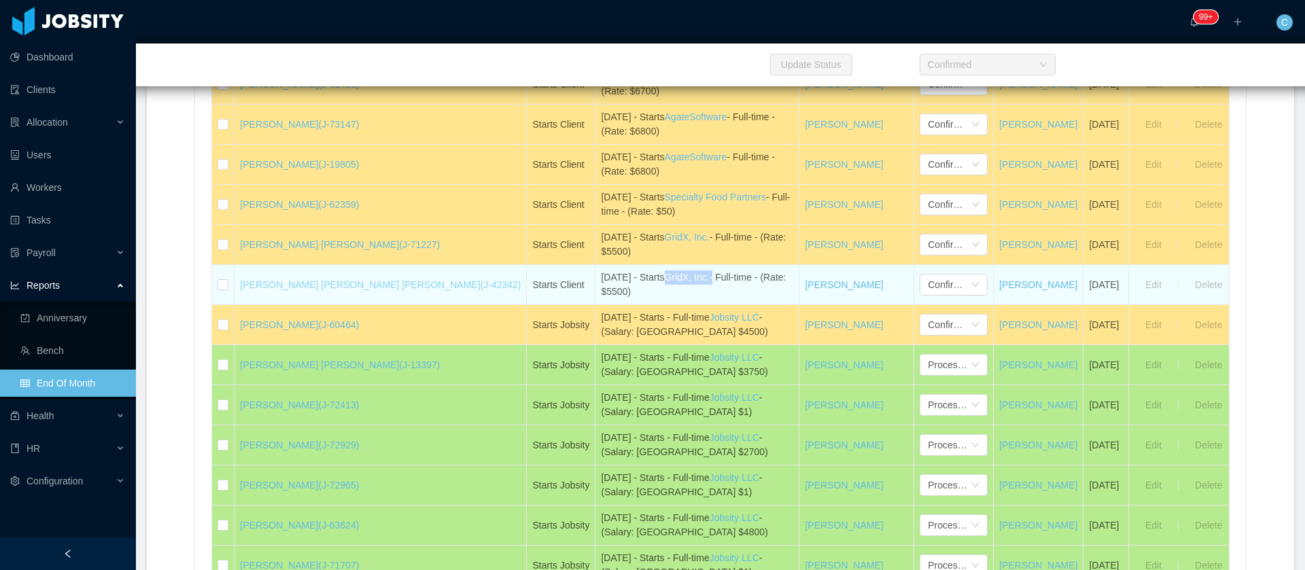
click at [351, 286] on link "Yusef Richard de Oliveira Alves (J-42342)" at bounding box center [380, 284] width 281 height 11
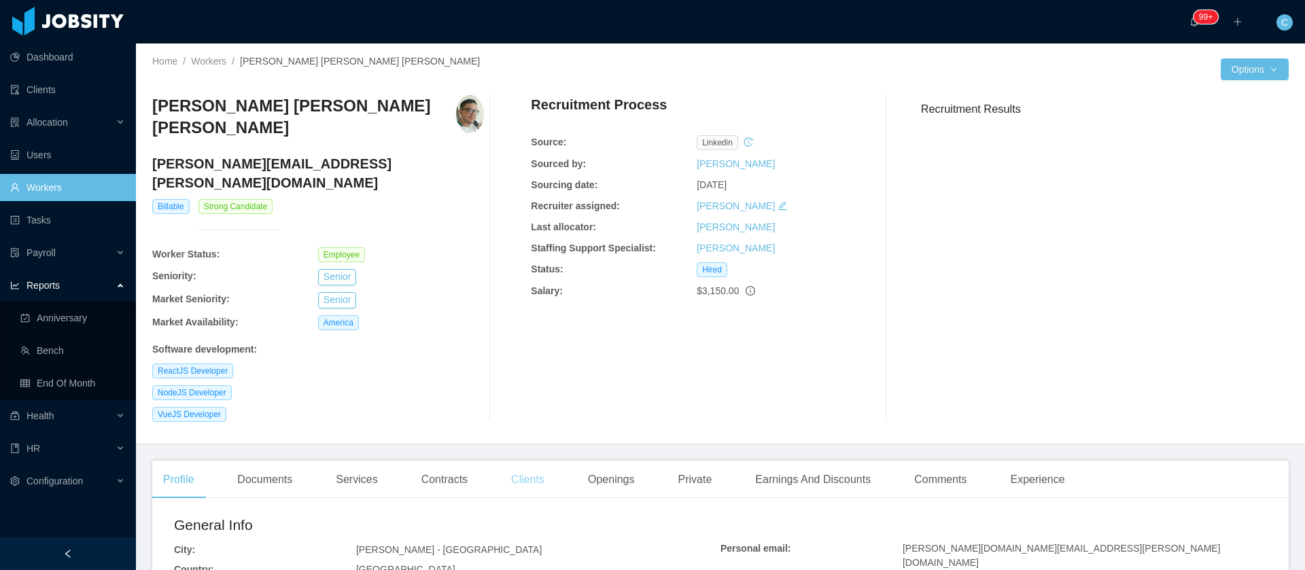
click at [500, 461] on div "Clients" at bounding box center [527, 480] width 55 height 38
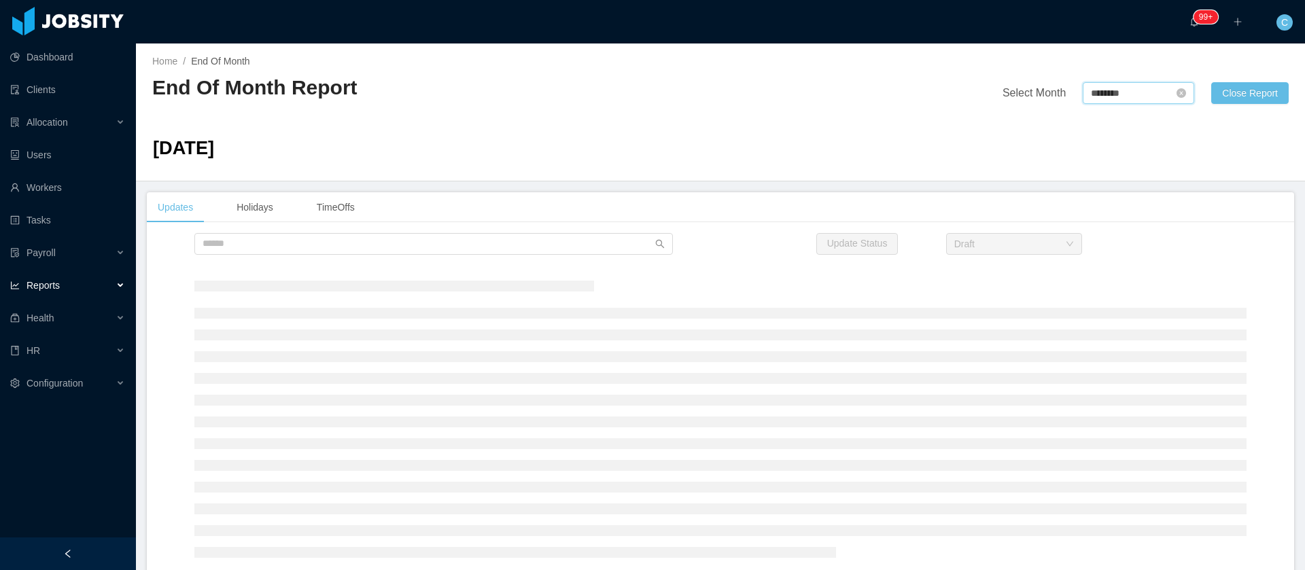
click at [1083, 88] on input "********" at bounding box center [1138, 93] width 111 height 22
click at [1087, 211] on link "[DATE]" at bounding box center [1088, 213] width 41 height 16
type input "********"
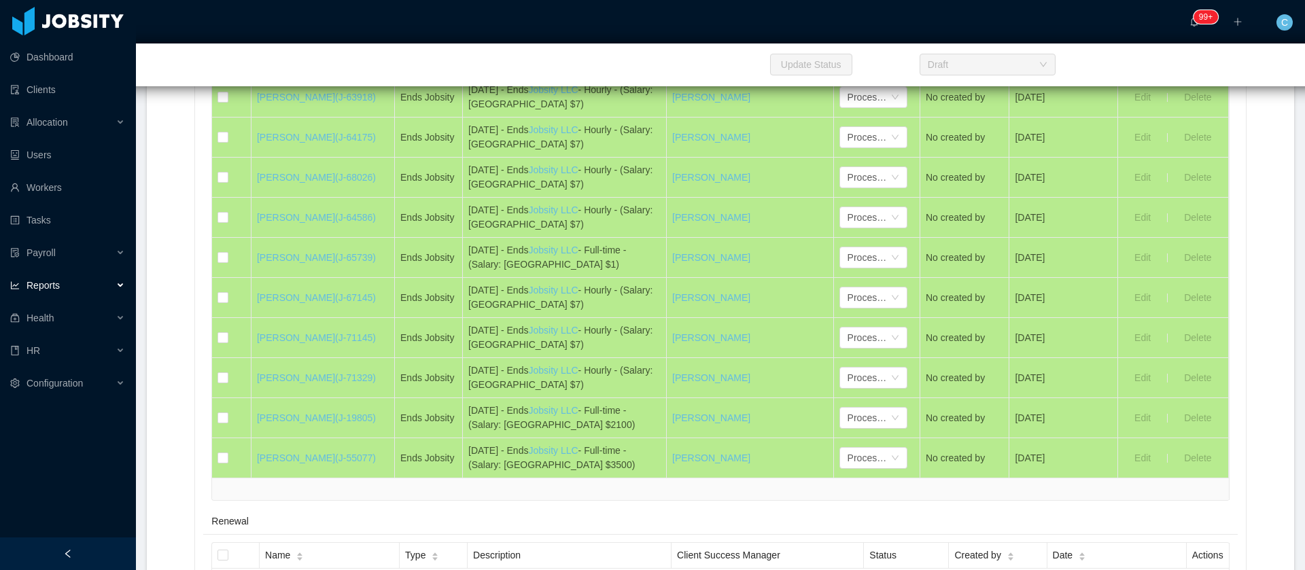
scroll to position [5441, 0]
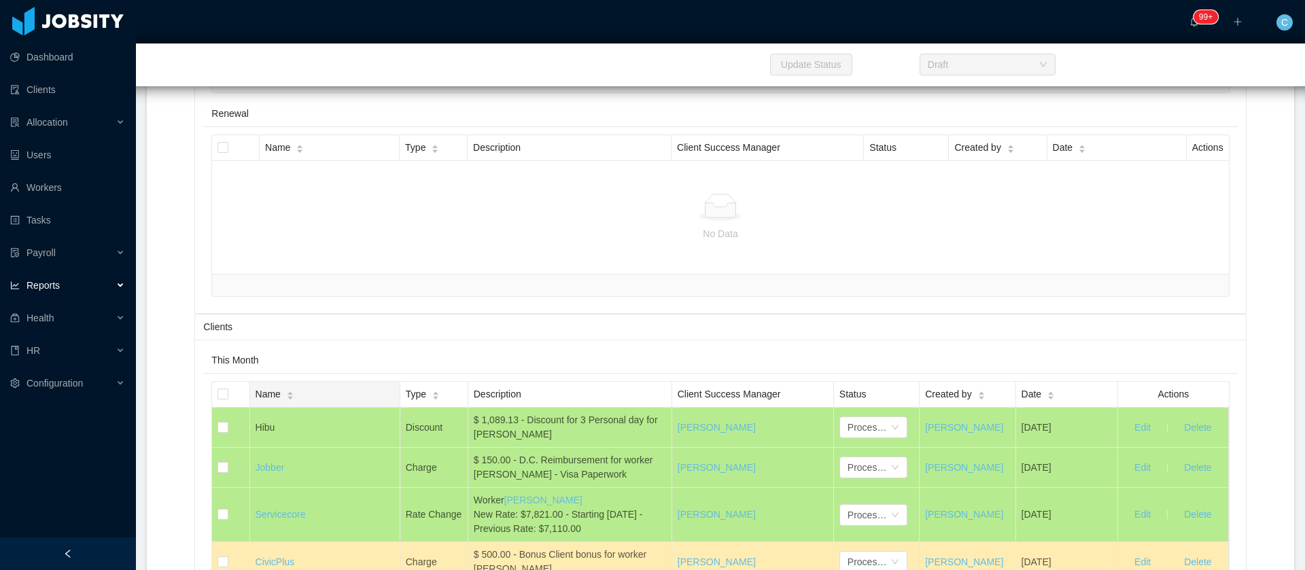
click at [271, 402] on span "Name" at bounding box center [268, 394] width 25 height 14
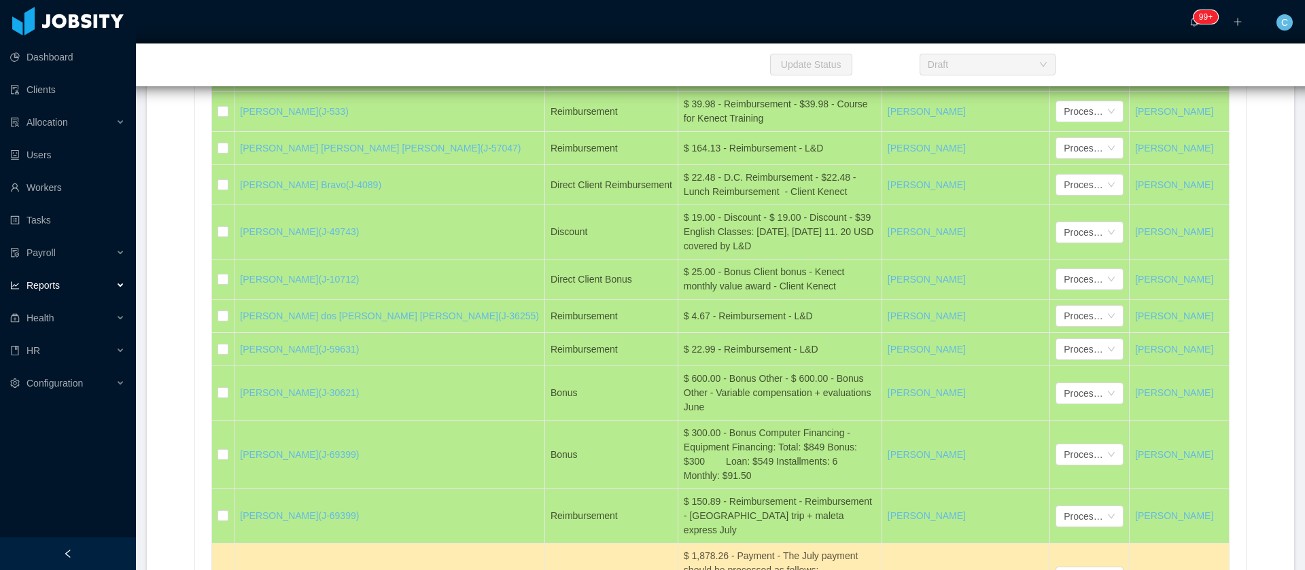
scroll to position [6829, 0]
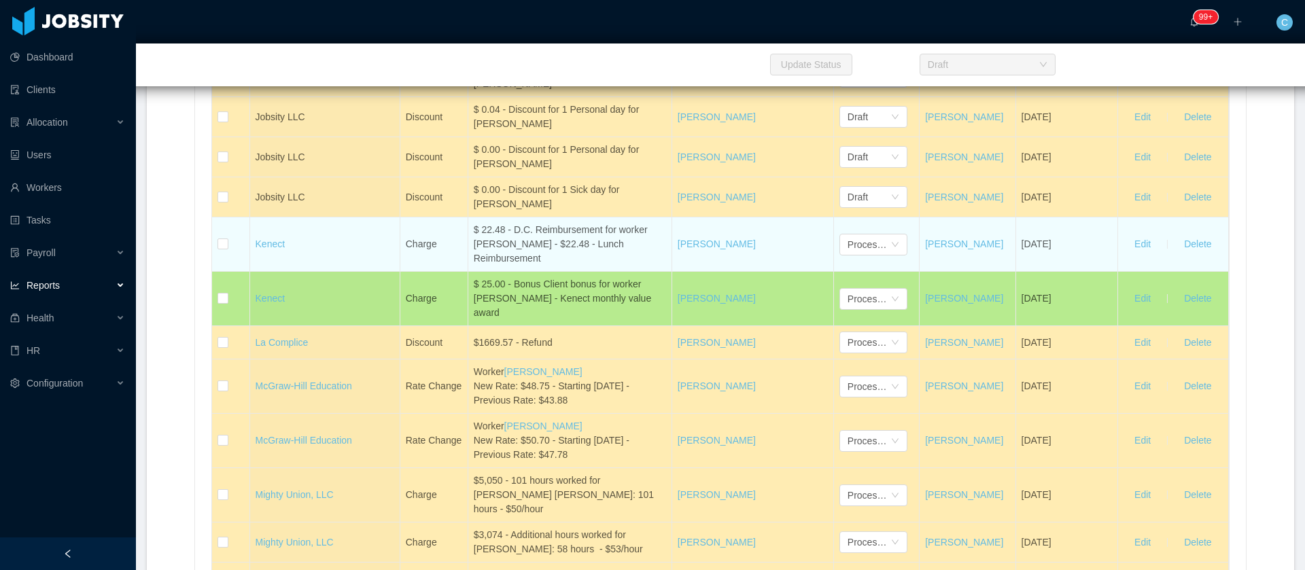
drag, startPoint x: 625, startPoint y: 284, endPoint x: 646, endPoint y: 298, distance: 24.9
click at [646, 266] on div "$ 22.48 - D.C. Reimbursement for worker Edgar Dario Pazmiño Bravo - $22.48 - Lu…" at bounding box center [570, 244] width 192 height 43
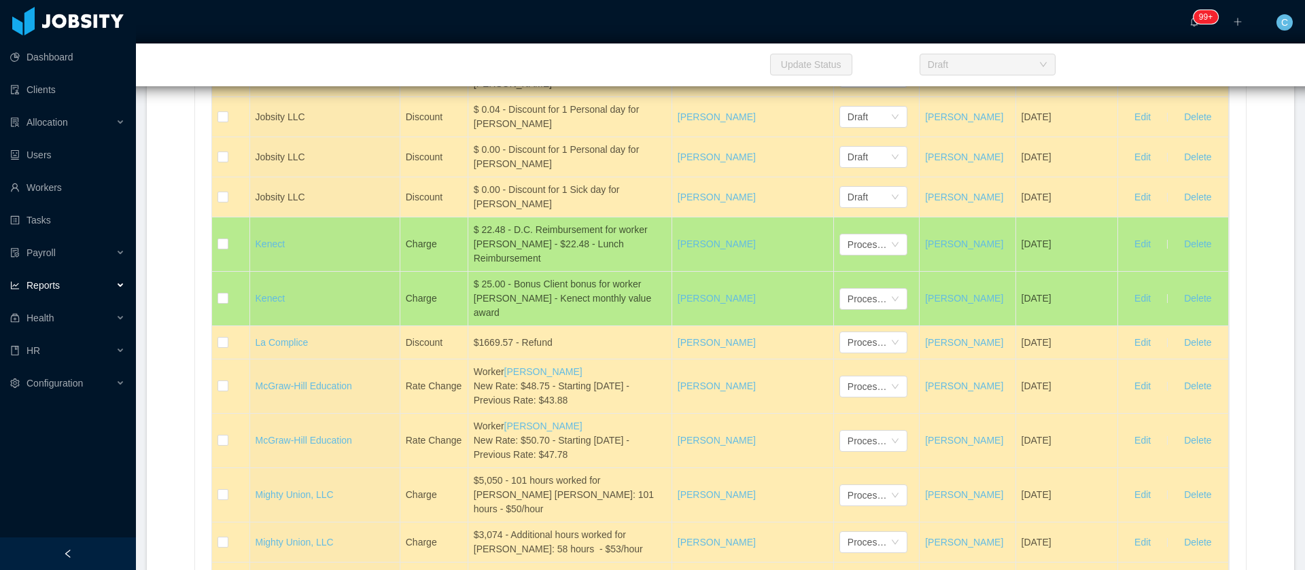
copy div "Lunch Reimbursement"
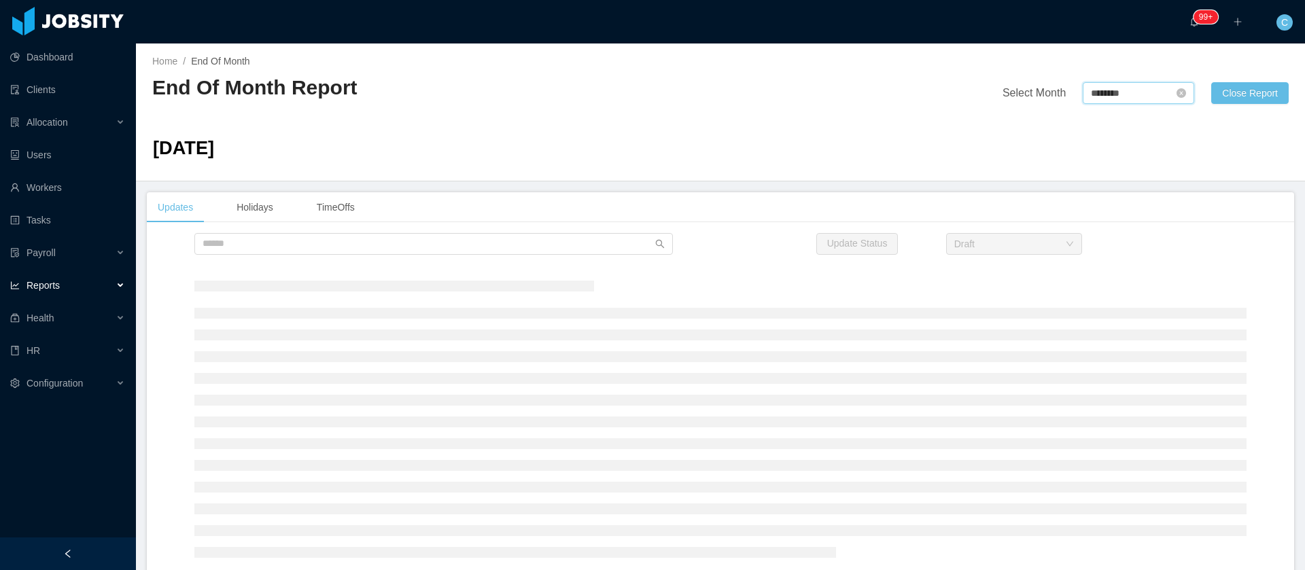
click at [1089, 98] on input "********" at bounding box center [1138, 93] width 111 height 22
click at [1212, 169] on link "Jun" at bounding box center [1214, 171] width 27 height 16
type input "********"
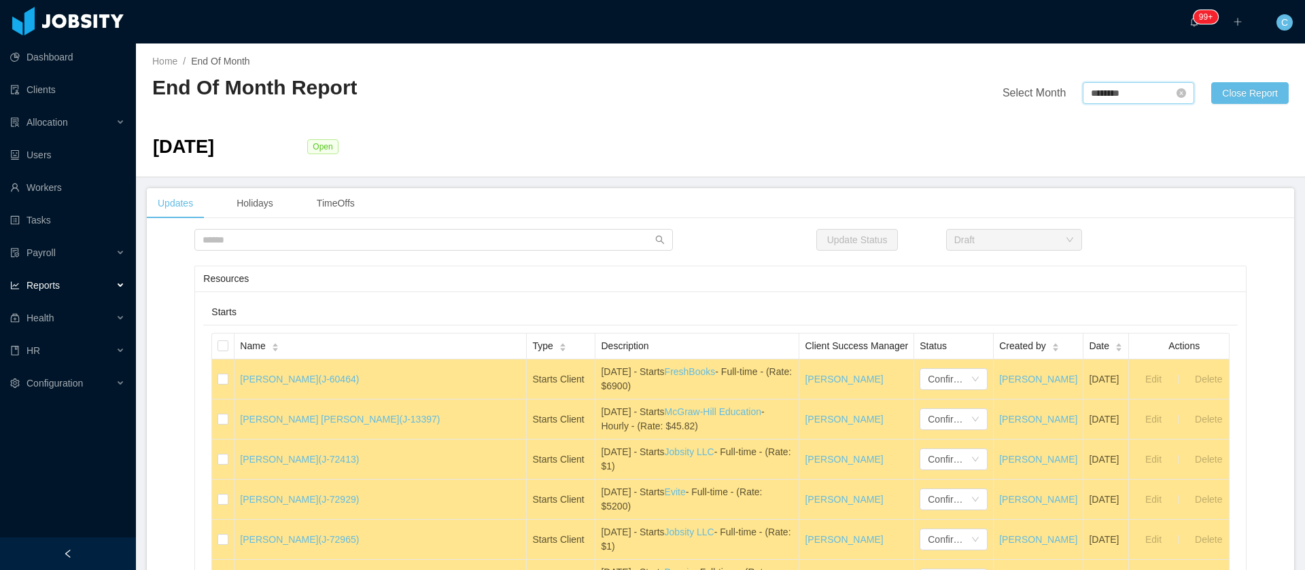
click at [1106, 95] on input "********" at bounding box center [1138, 93] width 111 height 22
click at [1216, 170] on link "Jun" at bounding box center [1214, 171] width 27 height 16
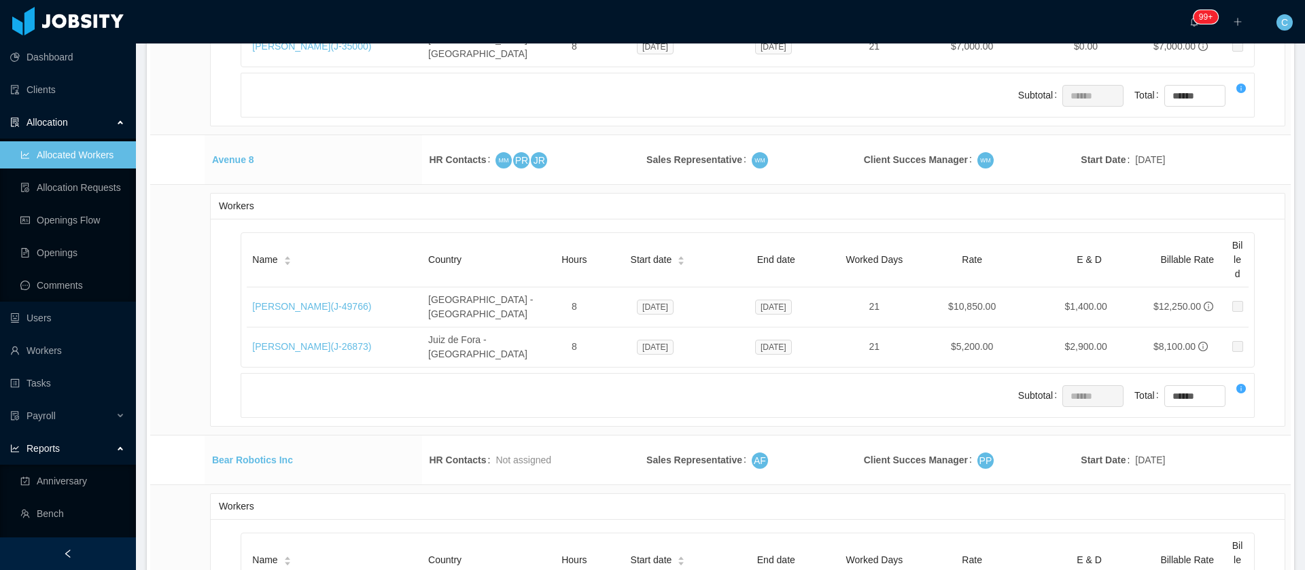
scroll to position [2447, 0]
